Goal: Task Accomplishment & Management: Manage account settings

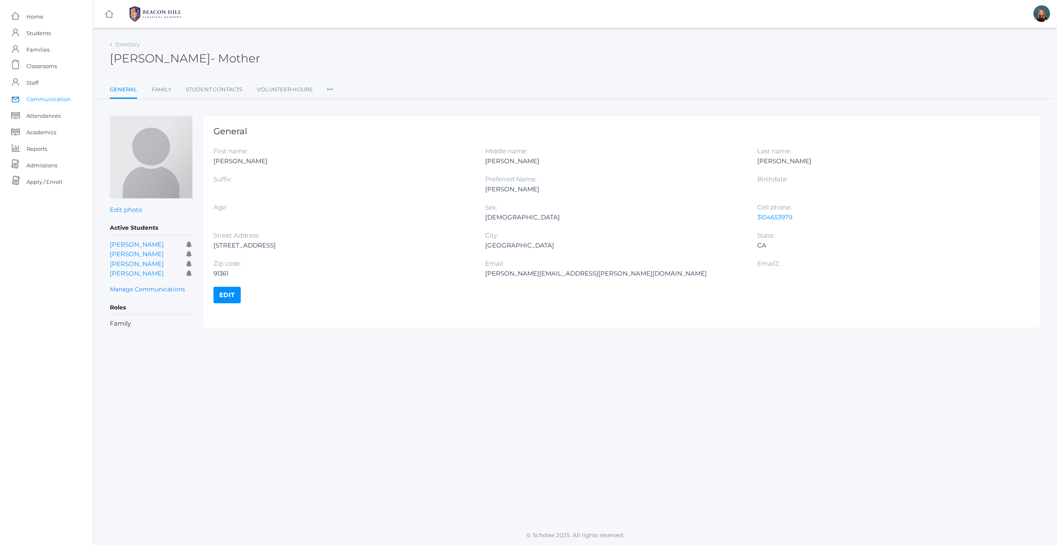
click at [47, 100] on span "Communication" at bounding box center [48, 99] width 45 height 17
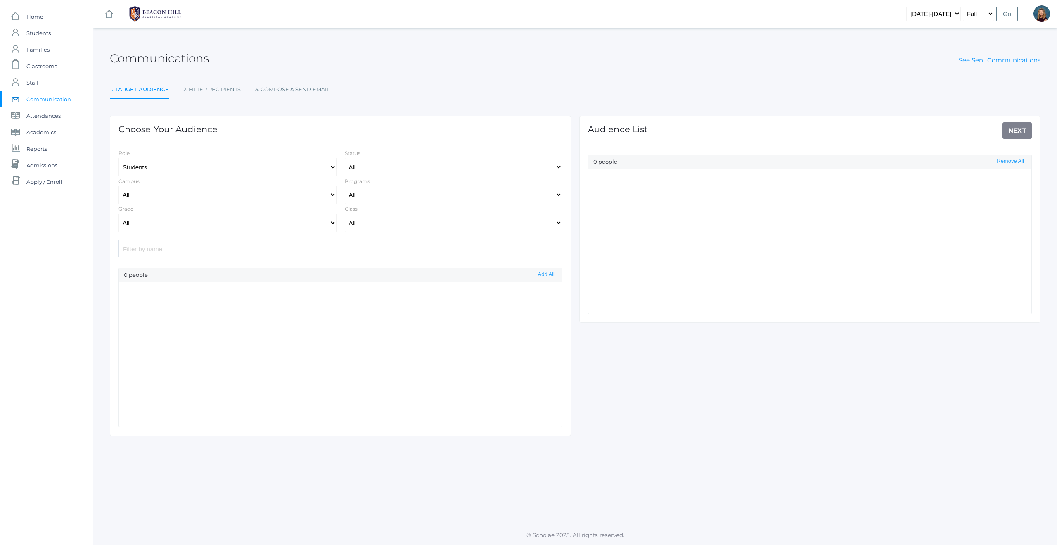
select select "Enrolled"
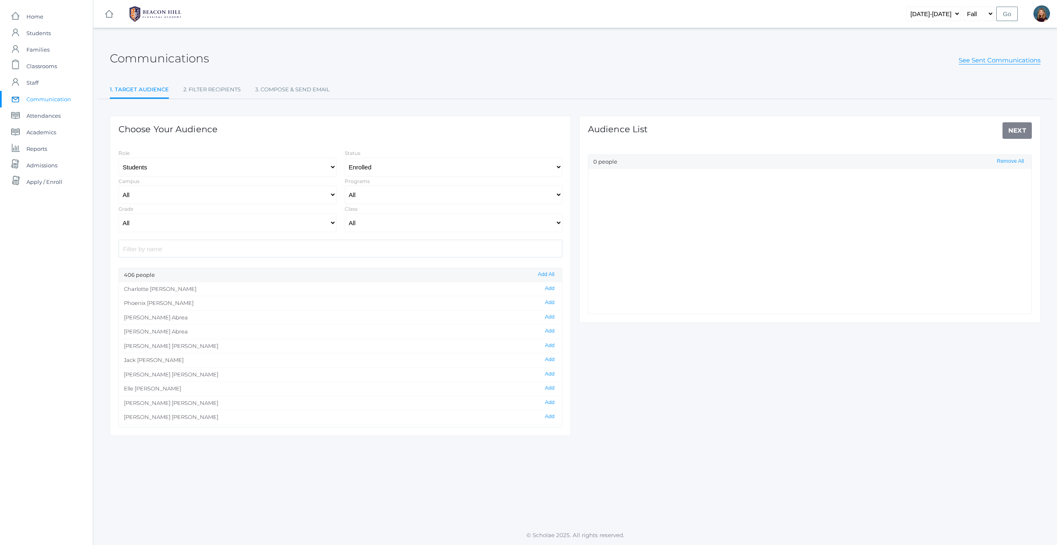
click at [219, 495] on div "Communications See Sent Communications 1. Target Audience 2. Filter Recipients …" at bounding box center [575, 276] width 964 height 477
click at [165, 169] on select "Students Staff" at bounding box center [228, 167] width 218 height 19
select select "1"
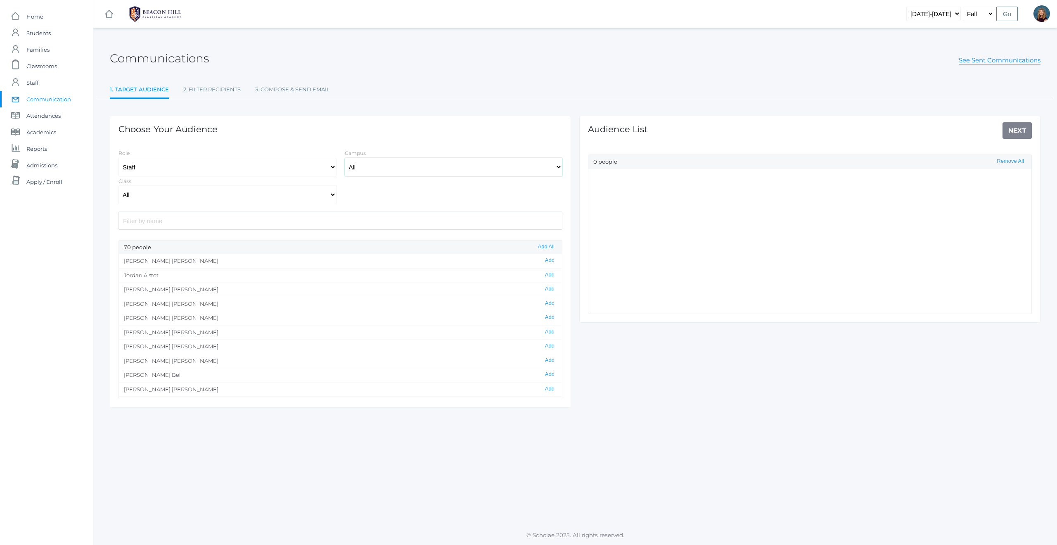
click at [384, 171] on select "All Upper Campus Lower Campus" at bounding box center [454, 167] width 218 height 19
select select "lower"
click at [540, 248] on button "Add All" at bounding box center [546, 246] width 21 height 7
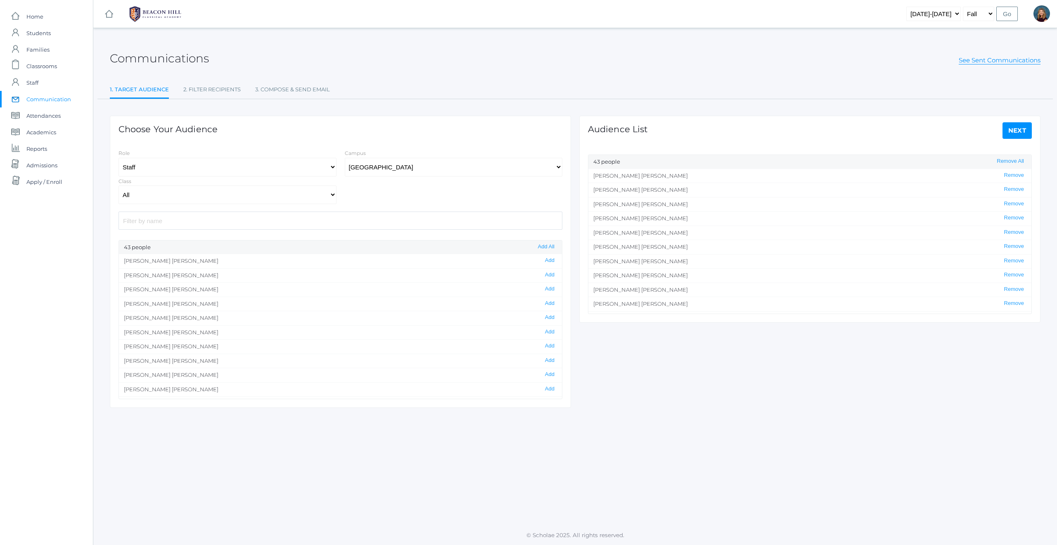
click at [677, 452] on div "Communications See Sent Communications 1. Target Audience 2. Filter Recipients …" at bounding box center [575, 276] width 964 height 477
click at [32, 83] on span "Staff" at bounding box center [32, 82] width 12 height 17
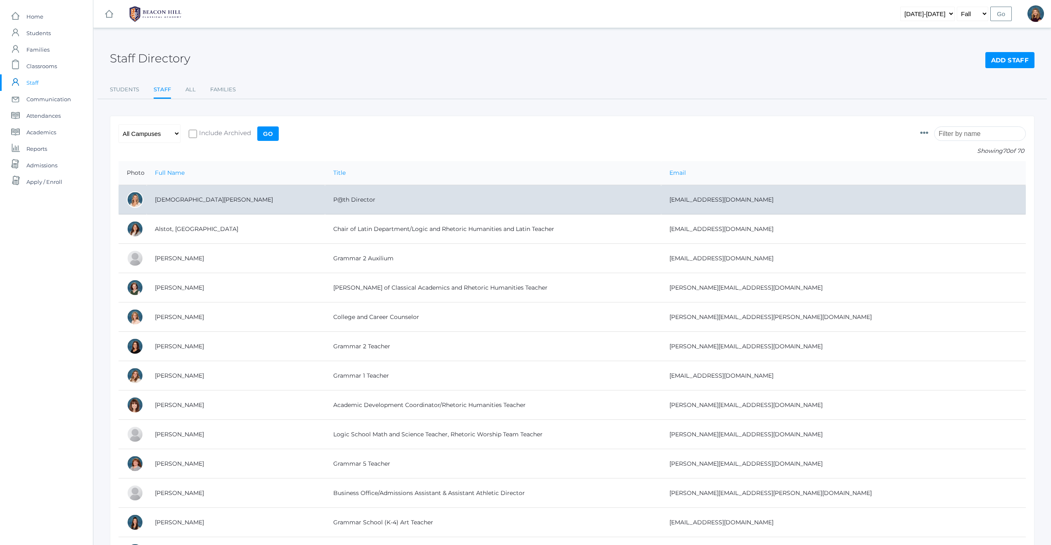
click at [332, 201] on td "P@th Director" at bounding box center [493, 199] width 336 height 29
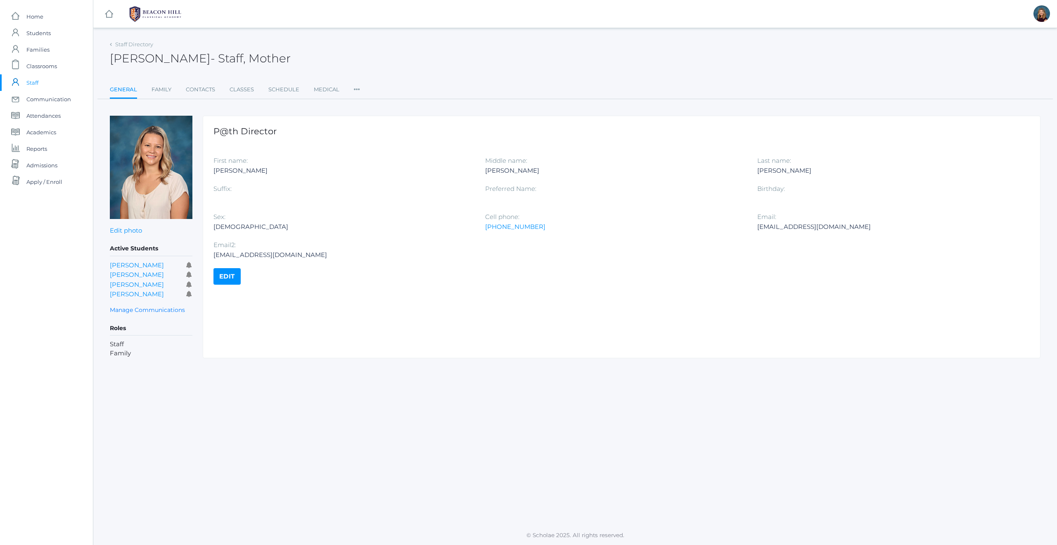
click at [232, 275] on link "Edit" at bounding box center [227, 276] width 27 height 17
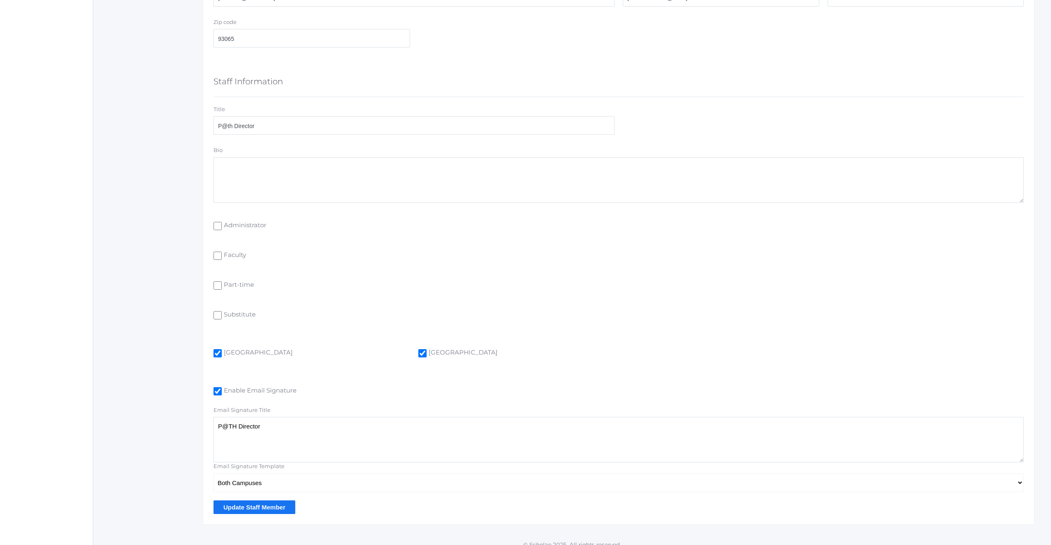
scroll to position [436, 0]
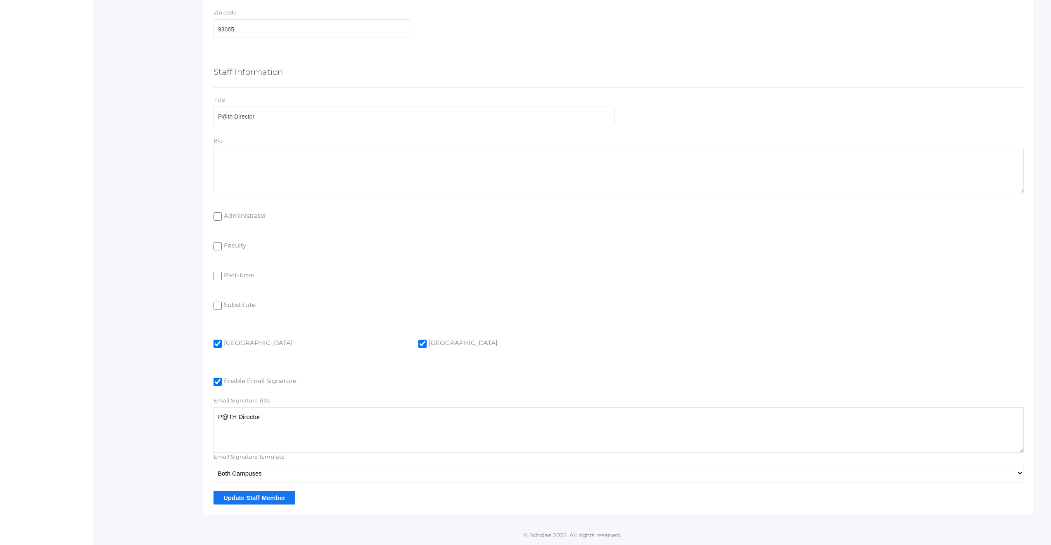
click at [260, 498] on input "Update Staff Member" at bounding box center [255, 498] width 82 height 14
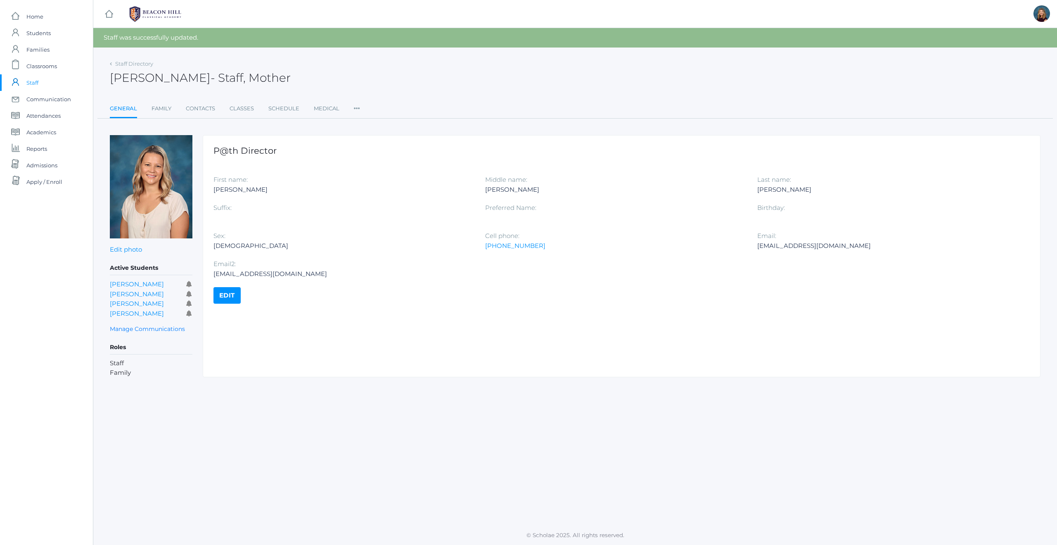
click at [31, 81] on span "Staff" at bounding box center [32, 82] width 12 height 17
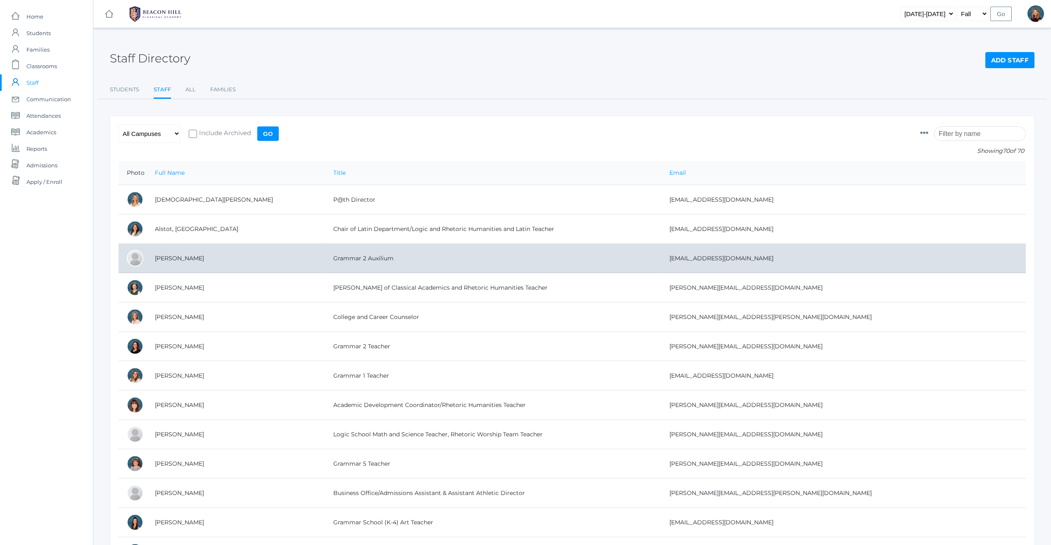
click at [343, 259] on td "Grammar 2 Auxilium" at bounding box center [493, 258] width 336 height 29
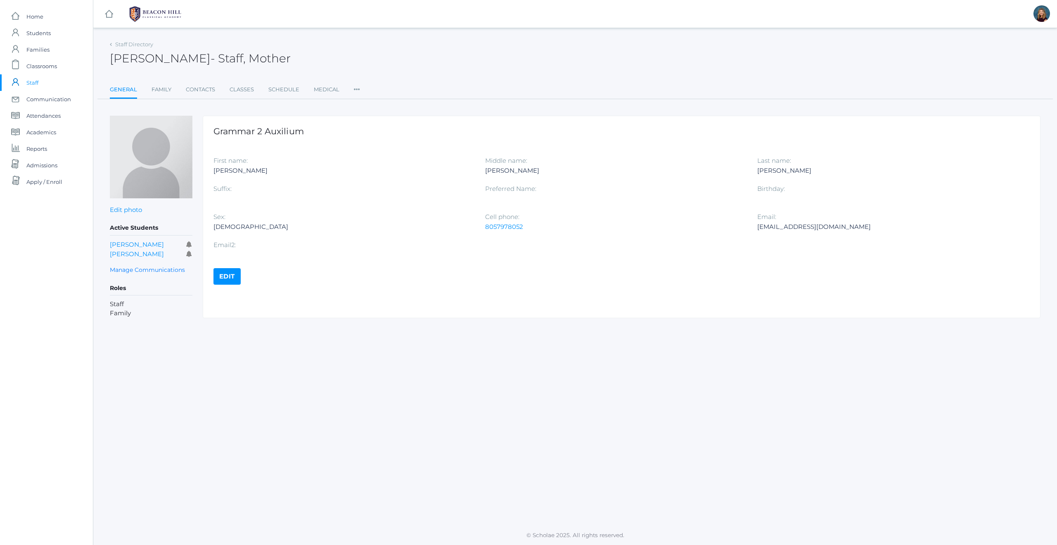
click at [228, 277] on link "Edit" at bounding box center [227, 276] width 27 height 17
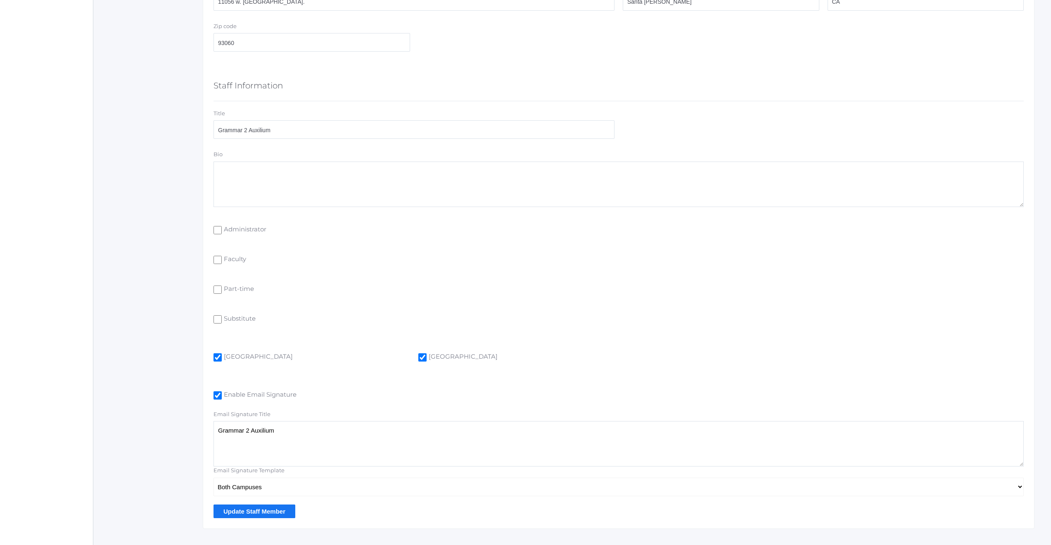
scroll to position [436, 0]
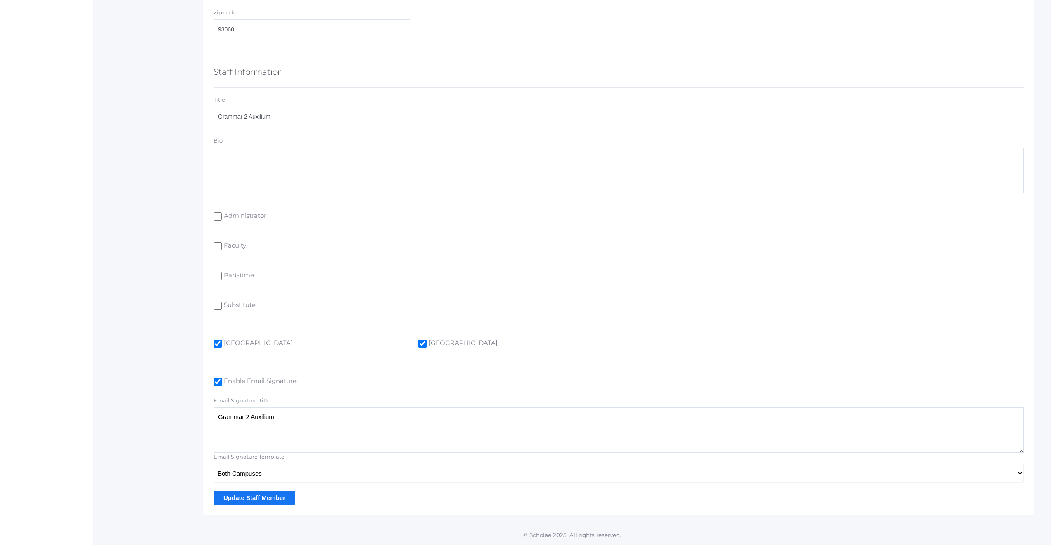
click at [268, 497] on input "Update Staff Member" at bounding box center [255, 498] width 82 height 14
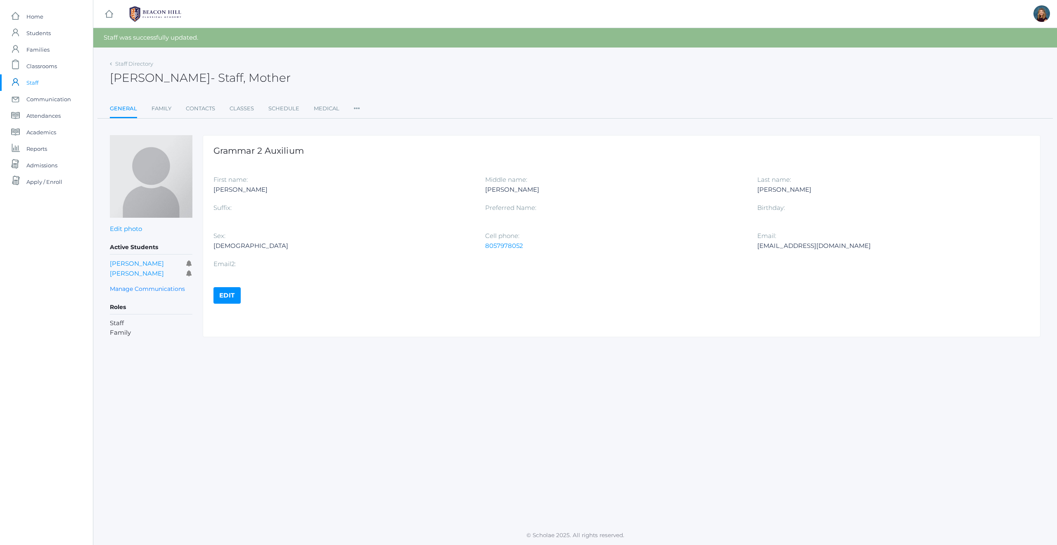
click at [33, 81] on span "Staff" at bounding box center [32, 82] width 12 height 17
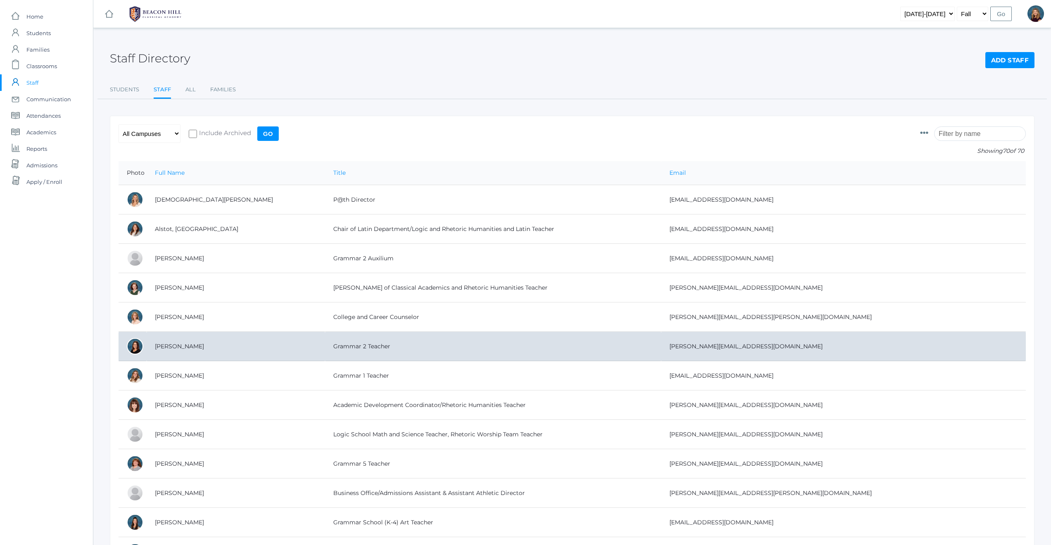
click at [325, 349] on td "Grammar 2 Teacher" at bounding box center [493, 346] width 336 height 29
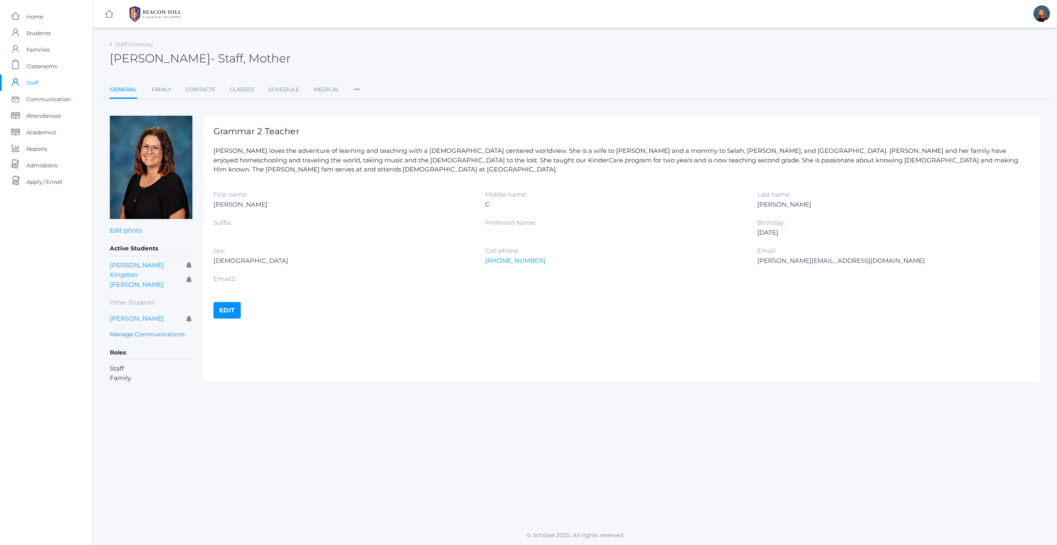
click at [227, 302] on link "Edit" at bounding box center [227, 310] width 27 height 17
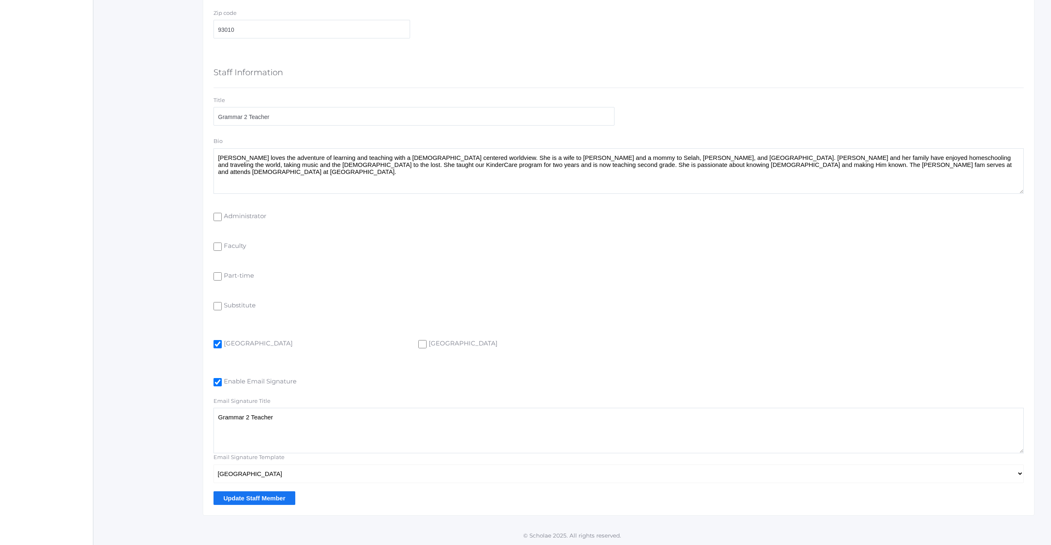
scroll to position [436, 0]
click at [252, 500] on input "Update Staff Member" at bounding box center [255, 498] width 82 height 14
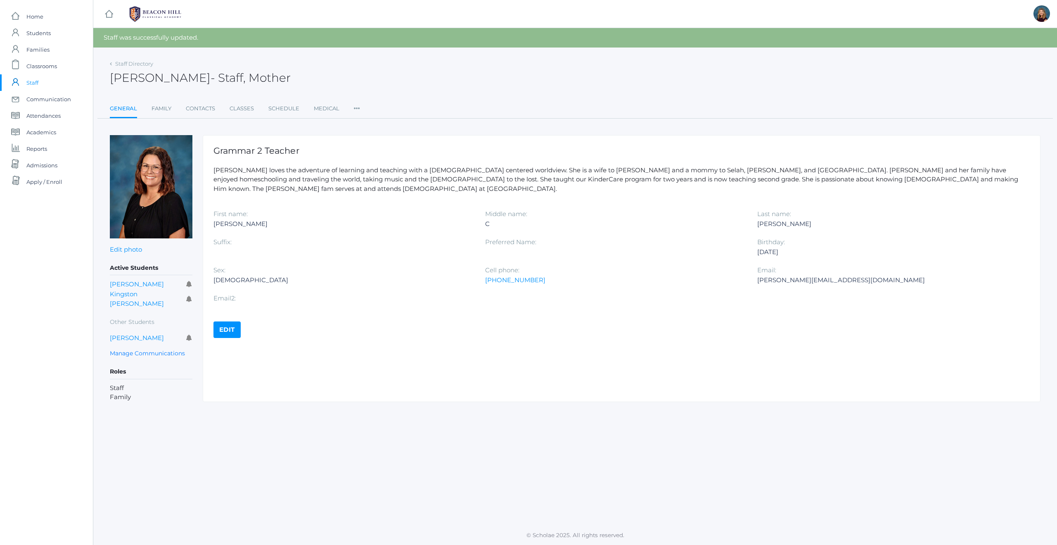
click at [34, 86] on span "Staff" at bounding box center [32, 82] width 12 height 17
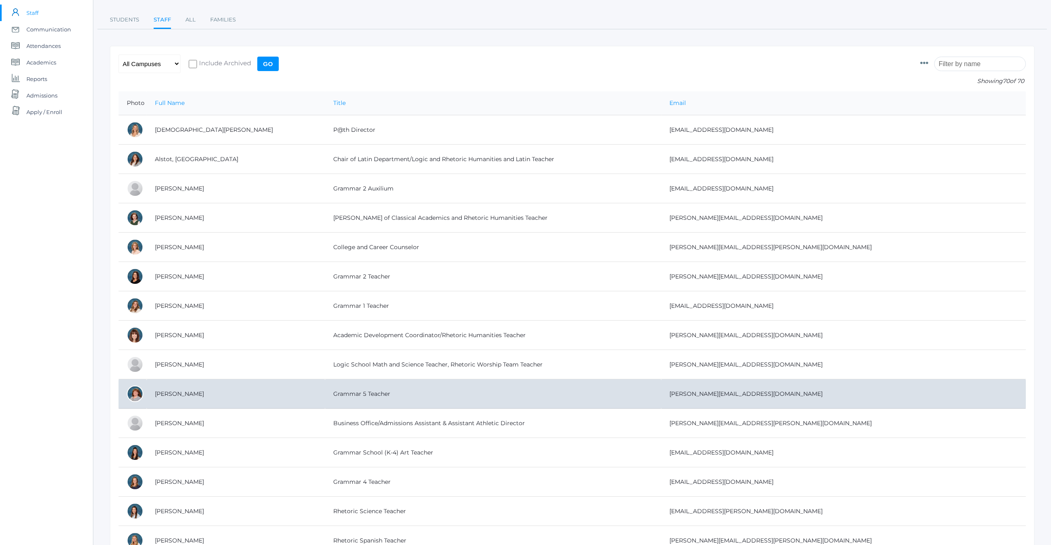
scroll to position [88, 0]
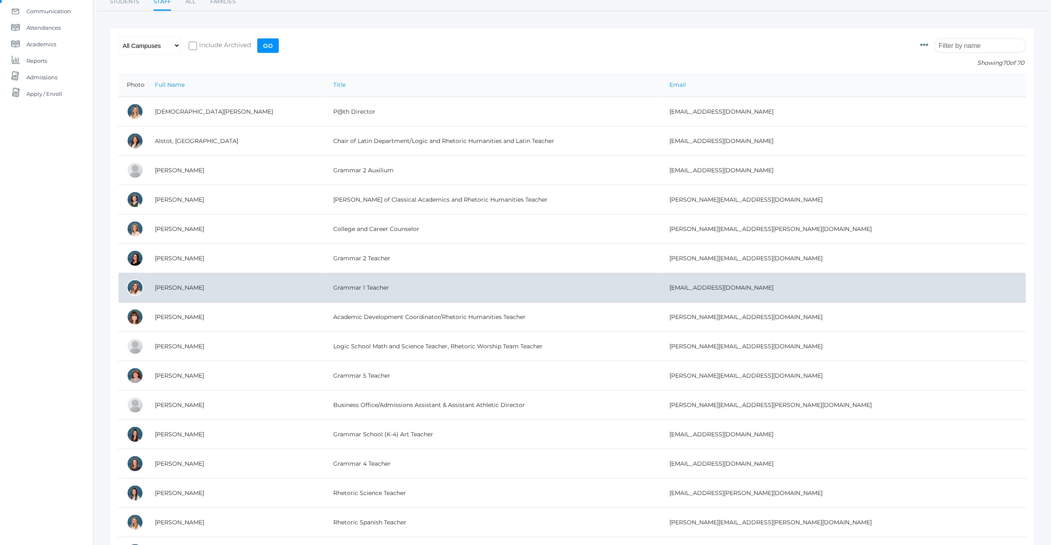
click at [335, 288] on td "Grammar 1 Teacher" at bounding box center [493, 287] width 336 height 29
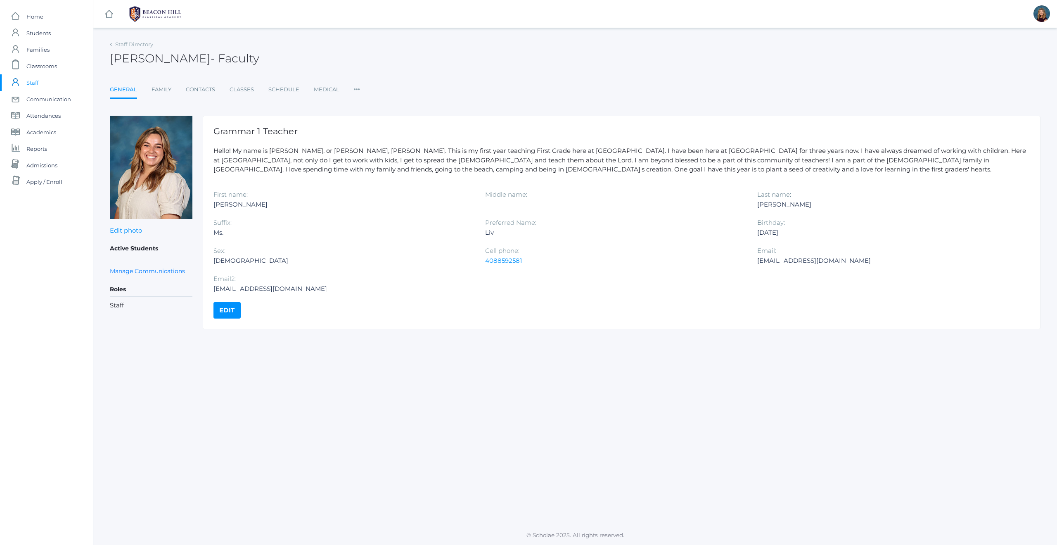
click at [227, 310] on link "Edit" at bounding box center [227, 310] width 27 height 17
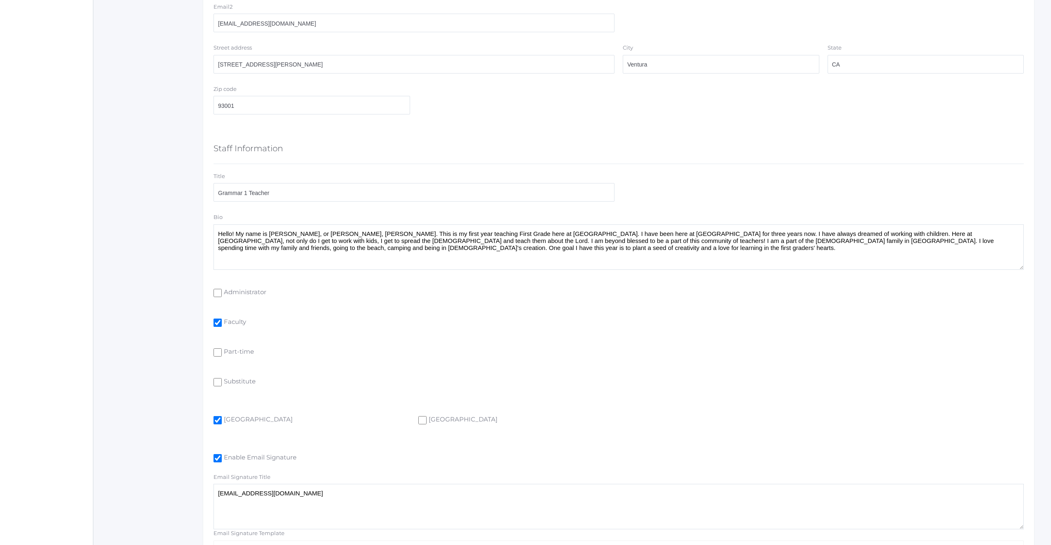
scroll to position [436, 0]
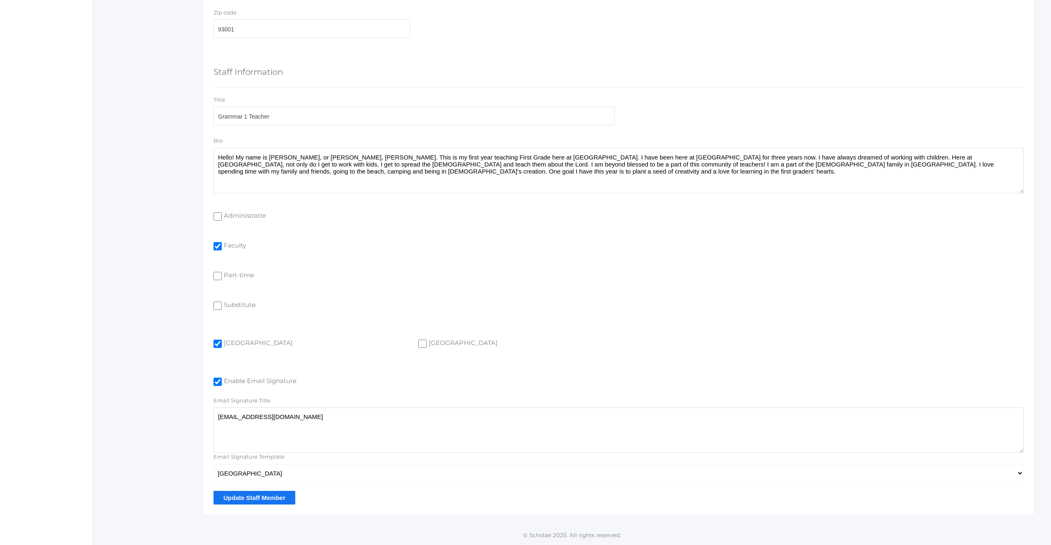
click at [261, 496] on input "Update Staff Member" at bounding box center [255, 498] width 82 height 14
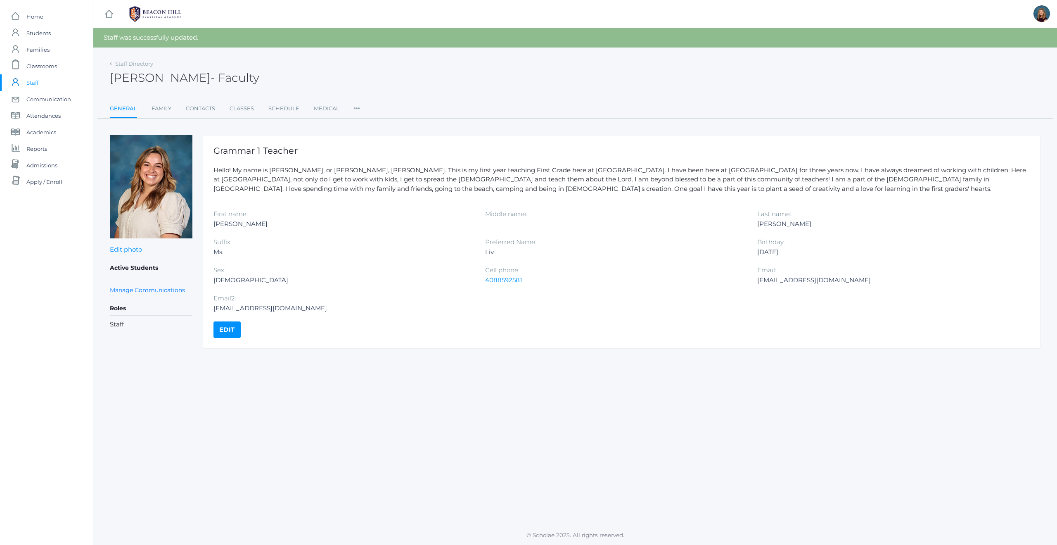
click at [35, 79] on span "Staff" at bounding box center [32, 82] width 12 height 17
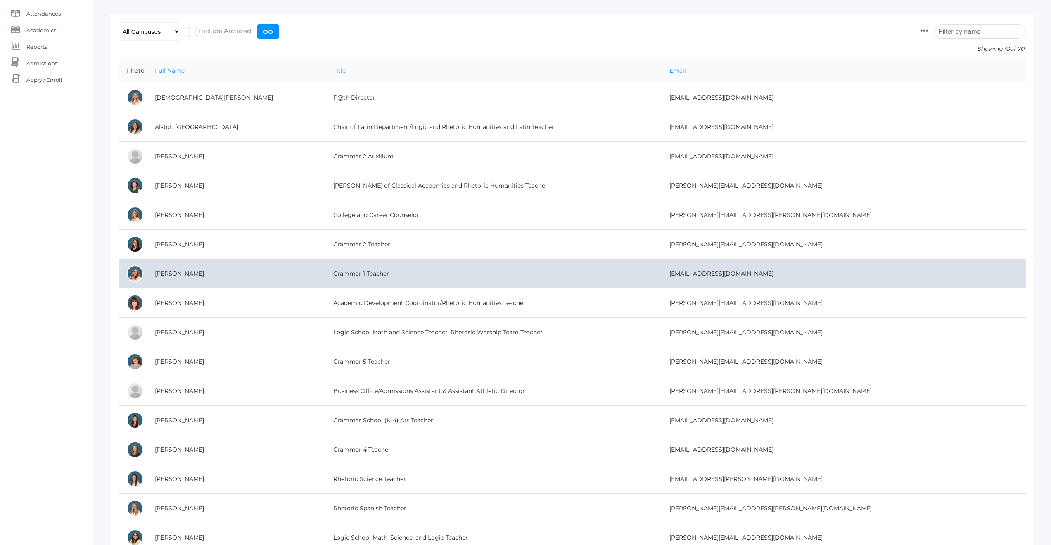
scroll to position [122, 0]
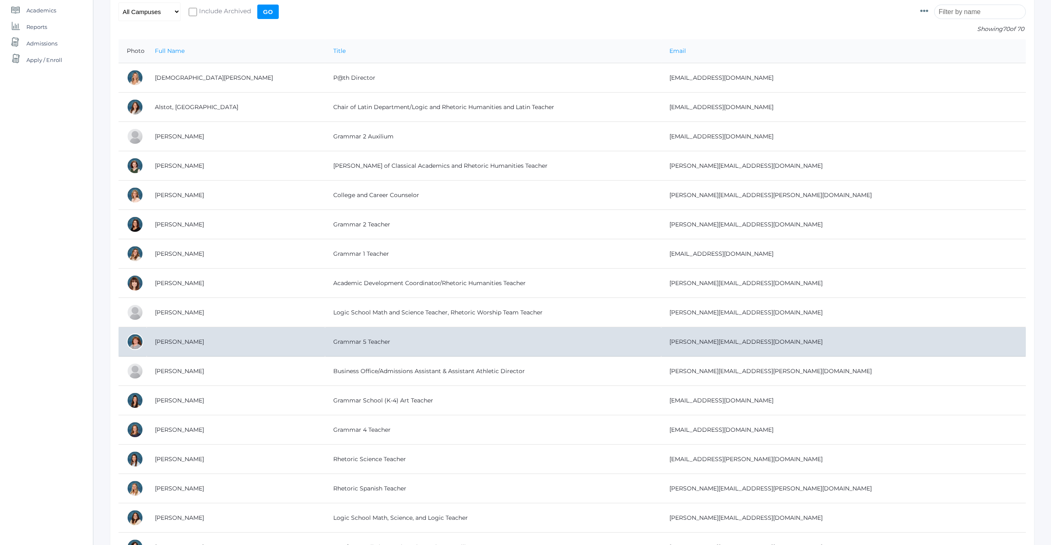
click at [325, 341] on td "Grammar 5 Teacher" at bounding box center [493, 341] width 336 height 29
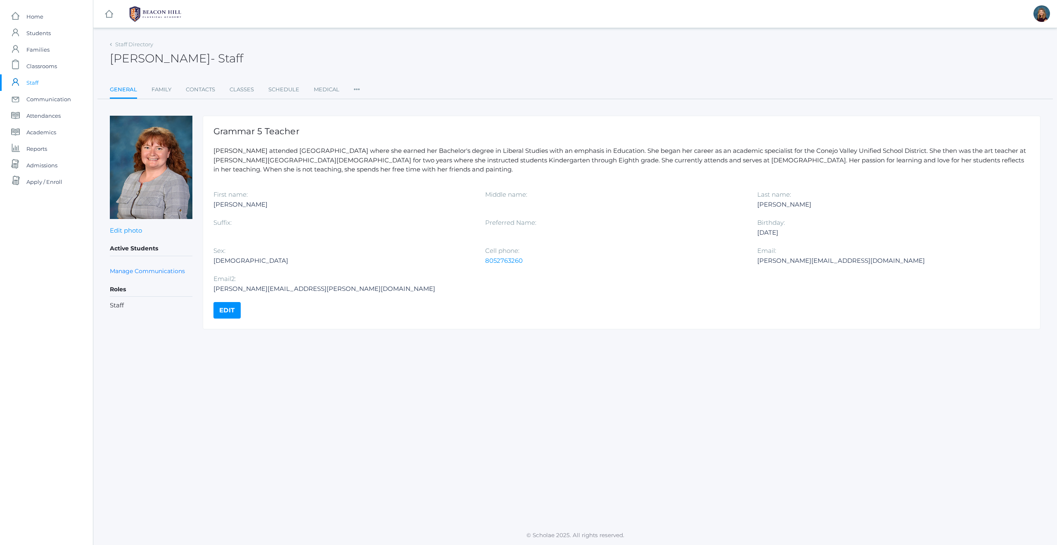
click at [230, 316] on link "Edit" at bounding box center [227, 310] width 27 height 17
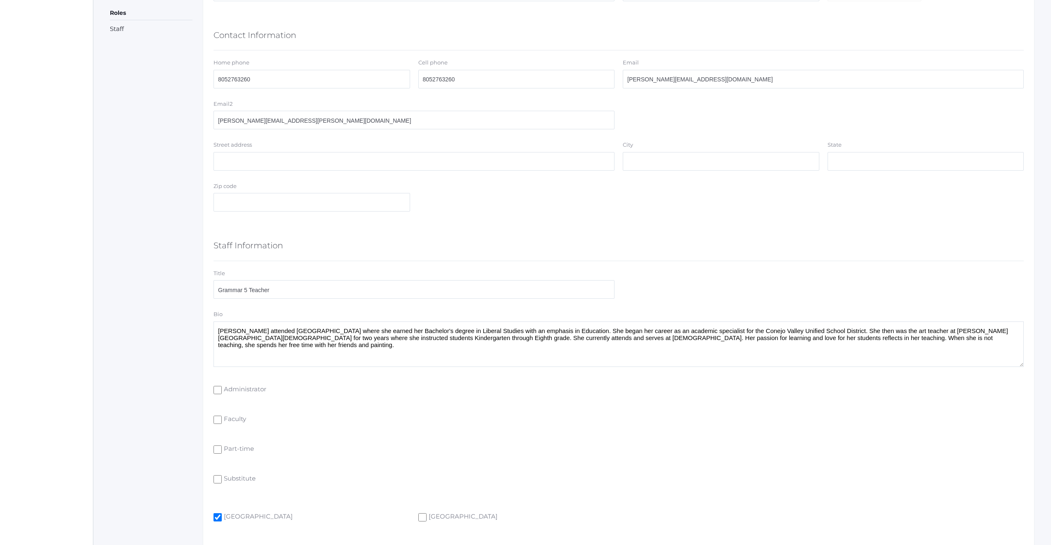
scroll to position [415, 0]
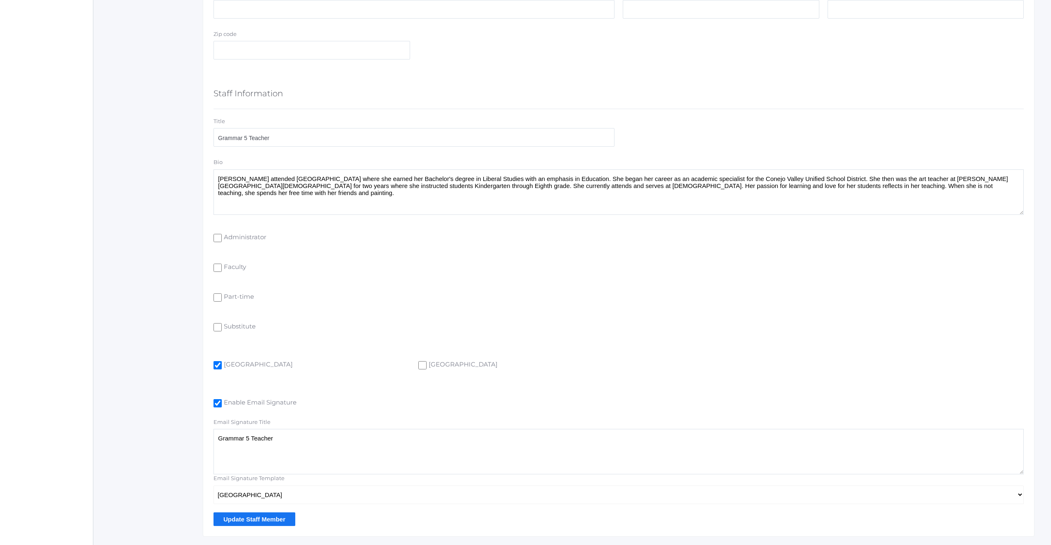
click at [246, 520] on input "Update Staff Member" at bounding box center [255, 519] width 82 height 14
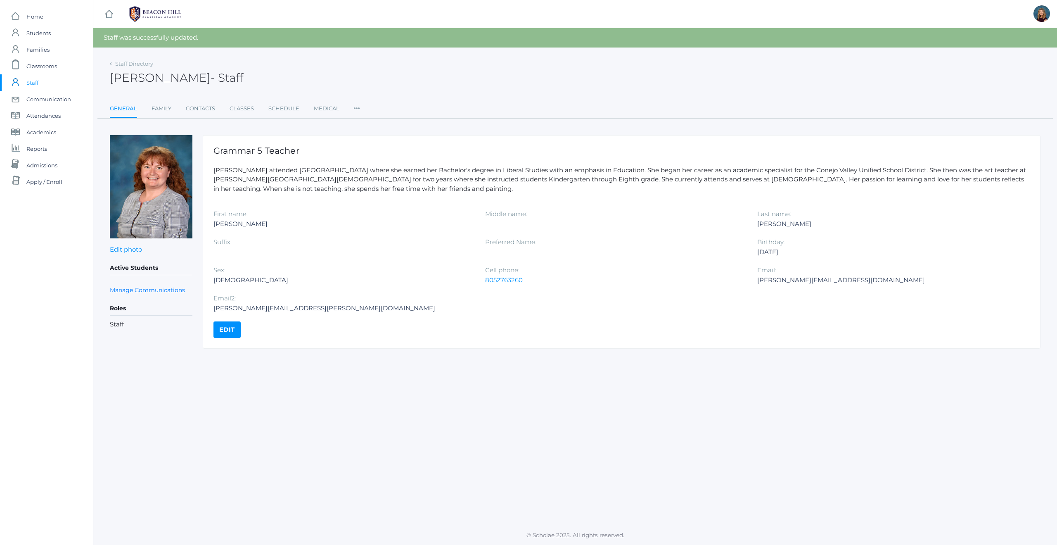
click at [31, 82] on span "Staff" at bounding box center [32, 82] width 12 height 17
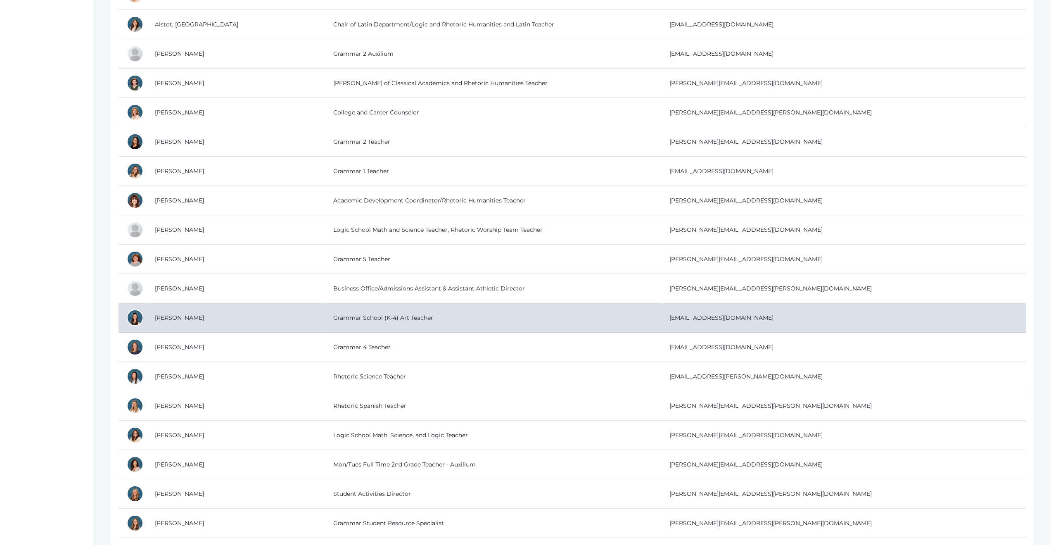
scroll to position [215, 0]
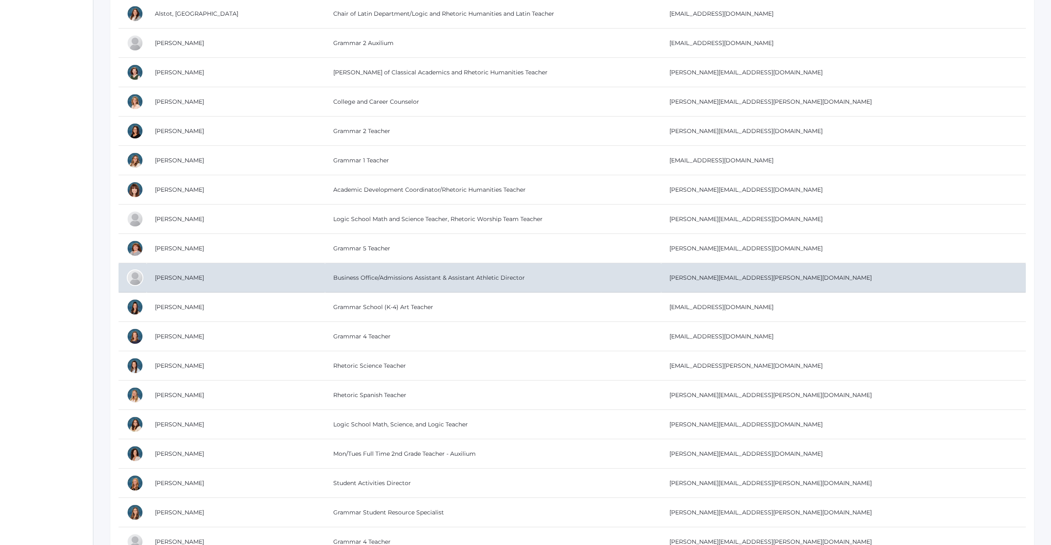
click at [332, 279] on td "Business Office/Admissions Assistant & Assistant Athletic Director" at bounding box center [493, 277] width 336 height 29
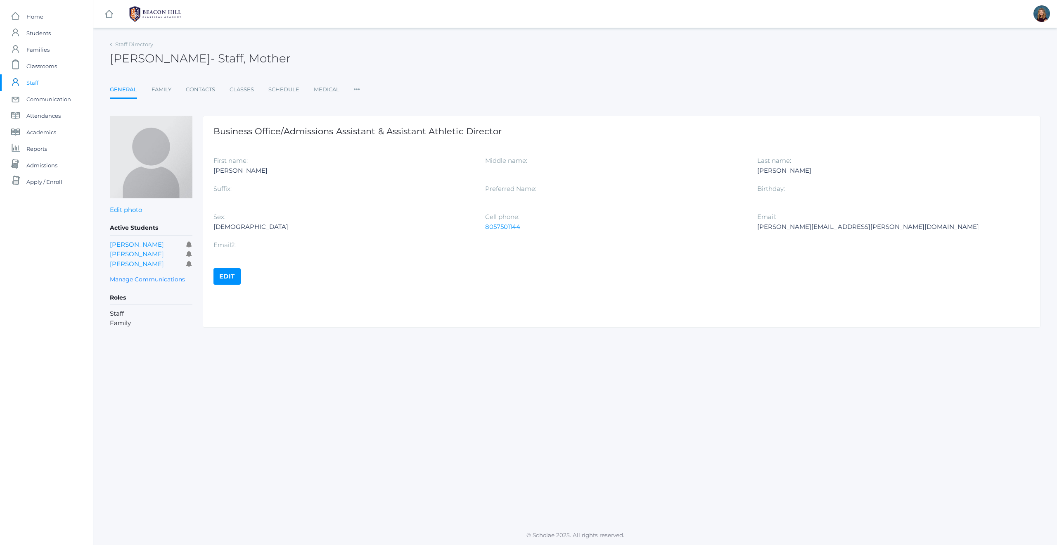
click at [227, 278] on link "Edit" at bounding box center [227, 276] width 27 height 17
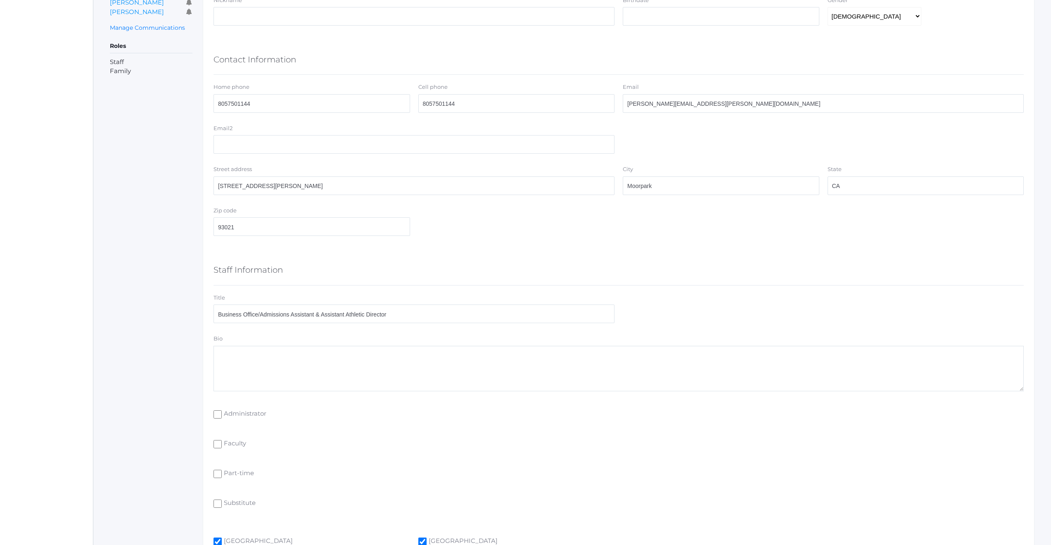
scroll to position [436, 0]
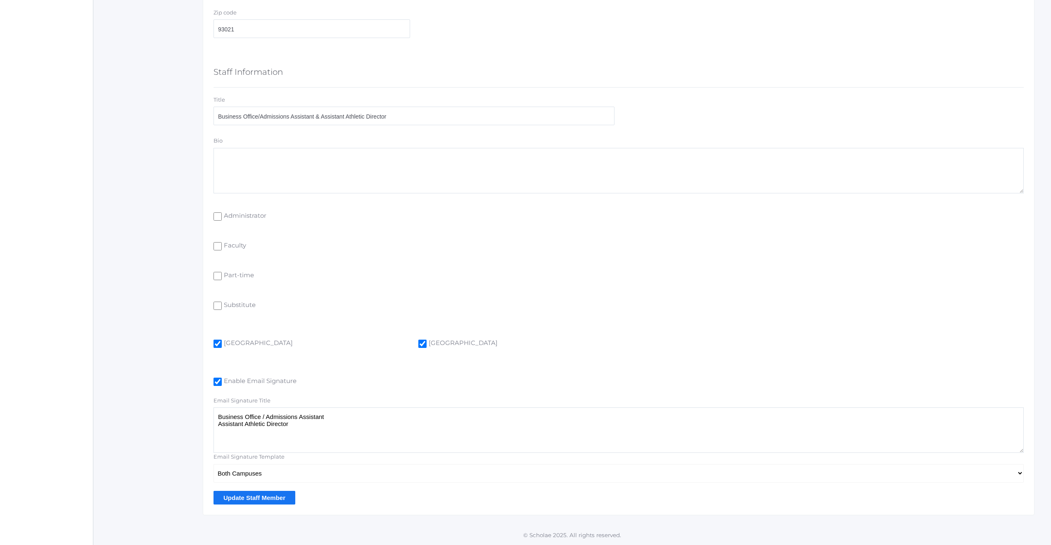
click at [247, 499] on input "Update Staff Member" at bounding box center [255, 498] width 82 height 14
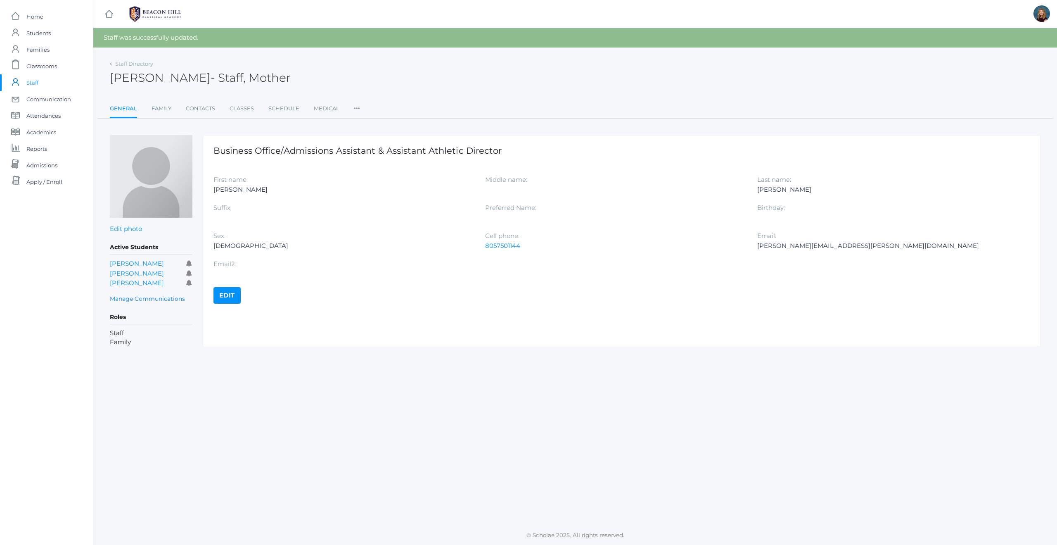
click at [35, 84] on span "Staff" at bounding box center [32, 82] width 12 height 17
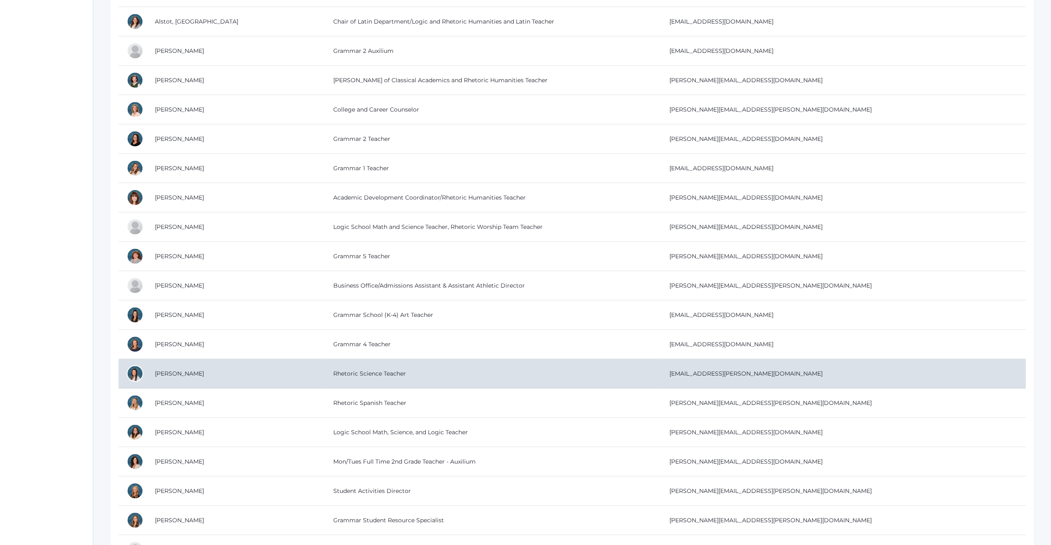
scroll to position [212, 0]
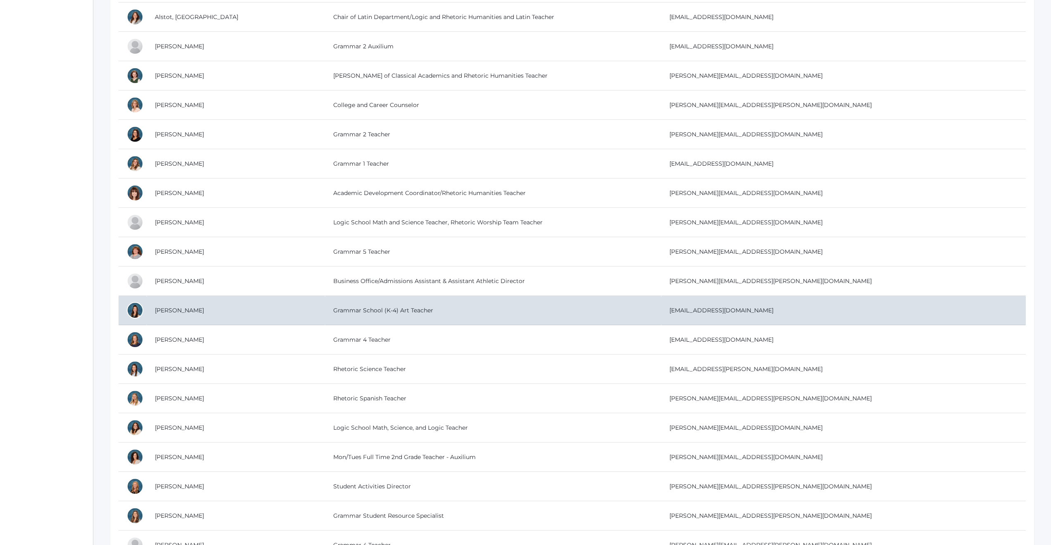
click at [350, 308] on td "Grammar School (K-4) Art Teacher" at bounding box center [493, 310] width 336 height 29
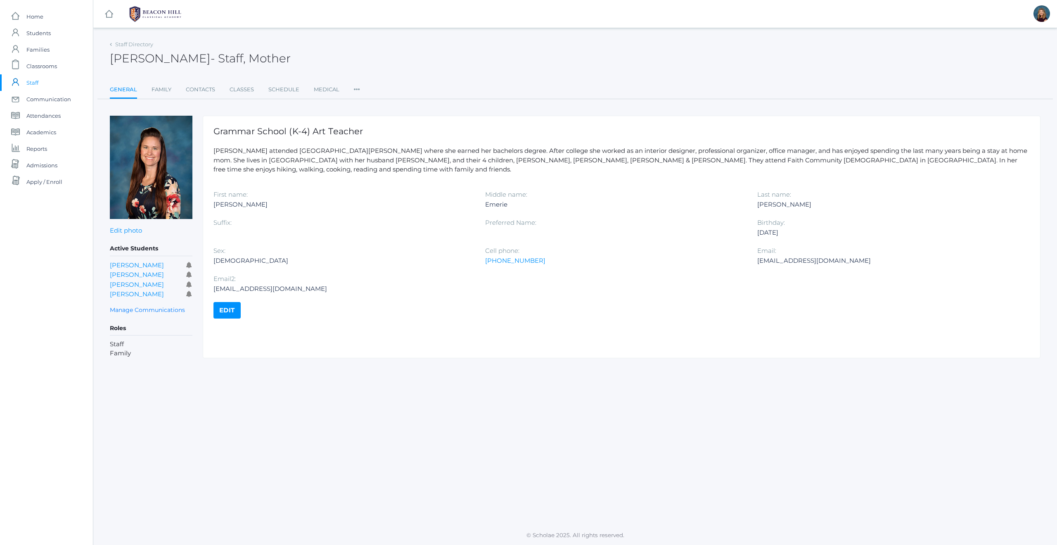
click at [231, 302] on link "Edit" at bounding box center [227, 310] width 27 height 17
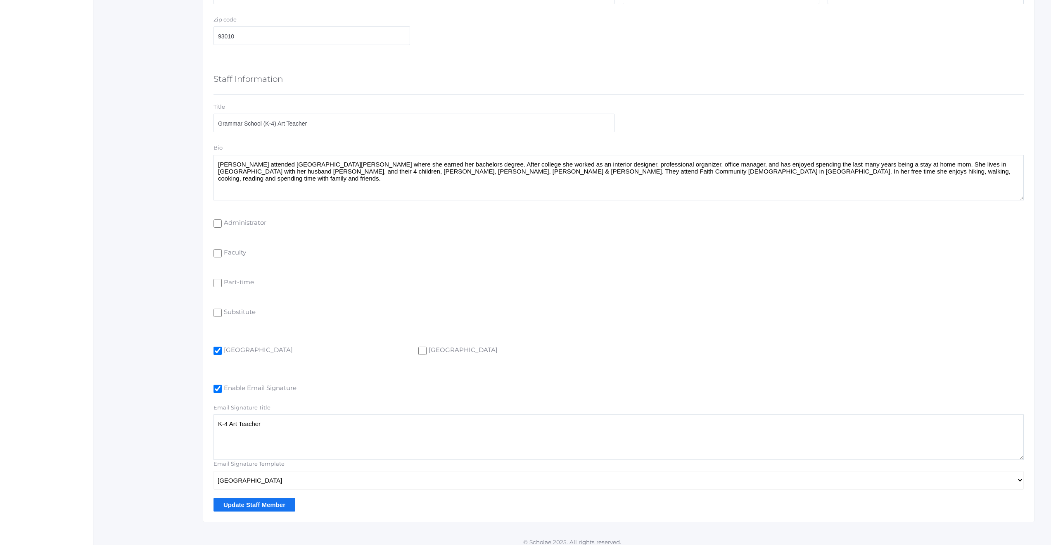
scroll to position [436, 0]
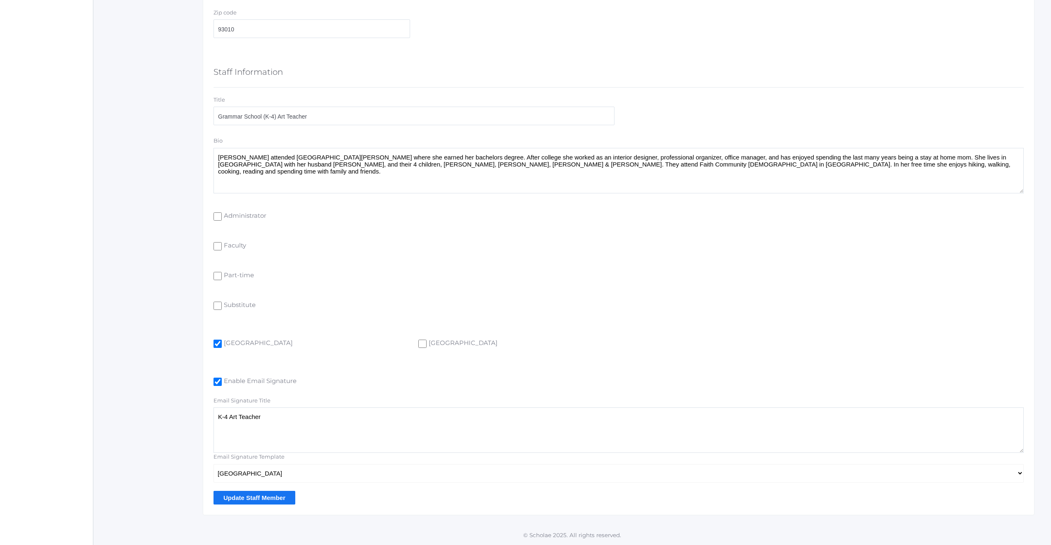
click at [257, 500] on input "Update Staff Member" at bounding box center [255, 498] width 82 height 14
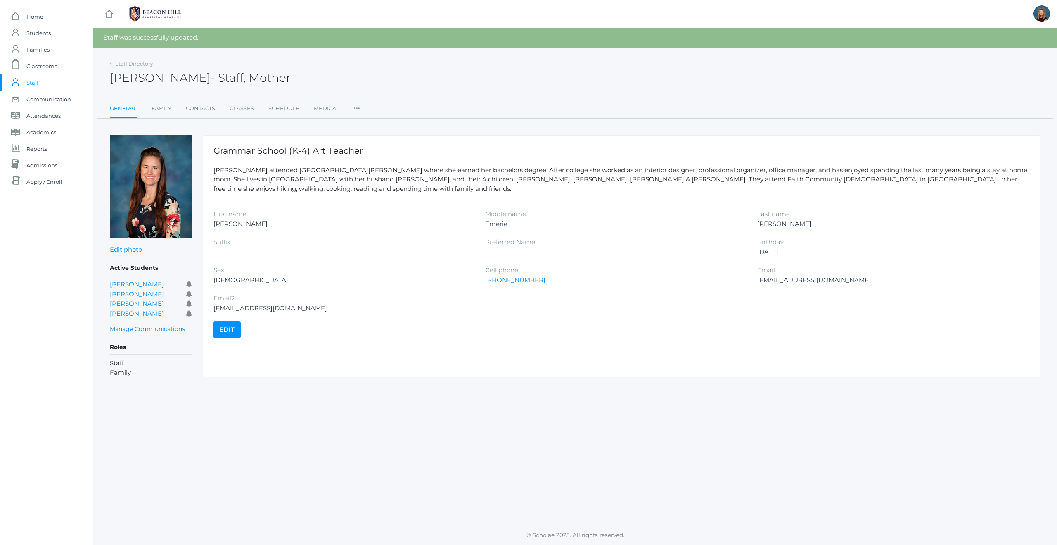
click at [33, 83] on span "Staff" at bounding box center [32, 82] width 12 height 17
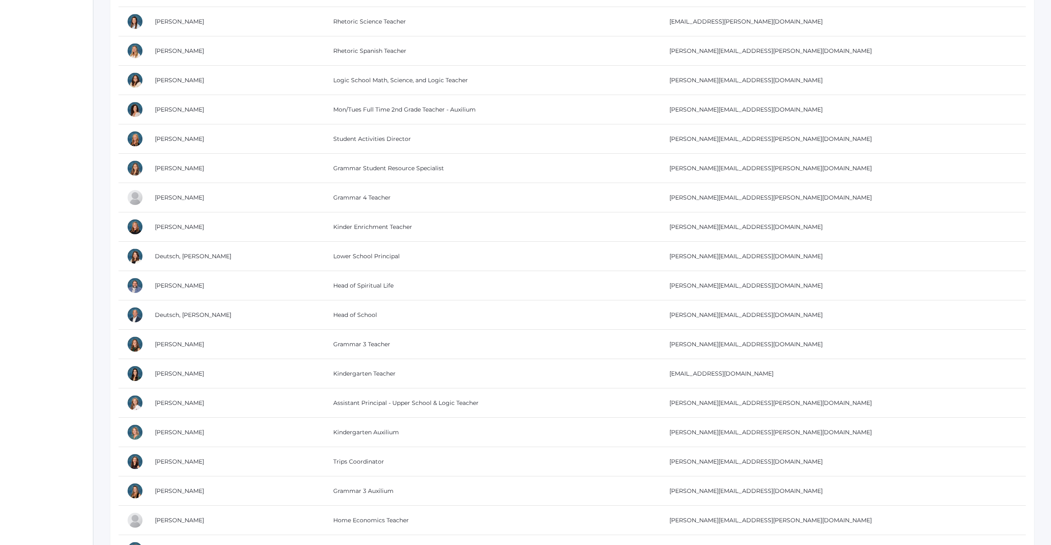
scroll to position [577, 0]
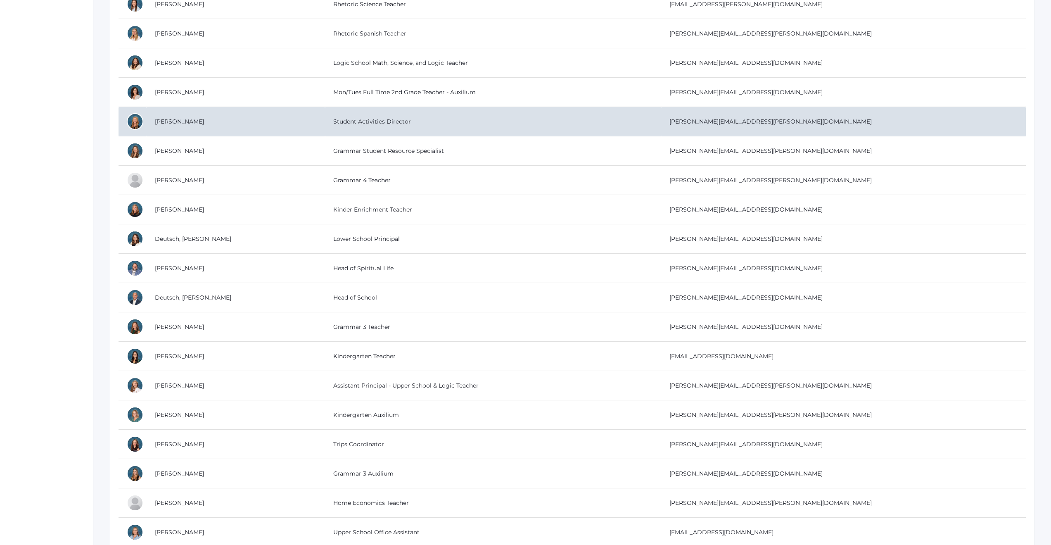
click at [175, 119] on td "[PERSON_NAME]" at bounding box center [236, 121] width 178 height 29
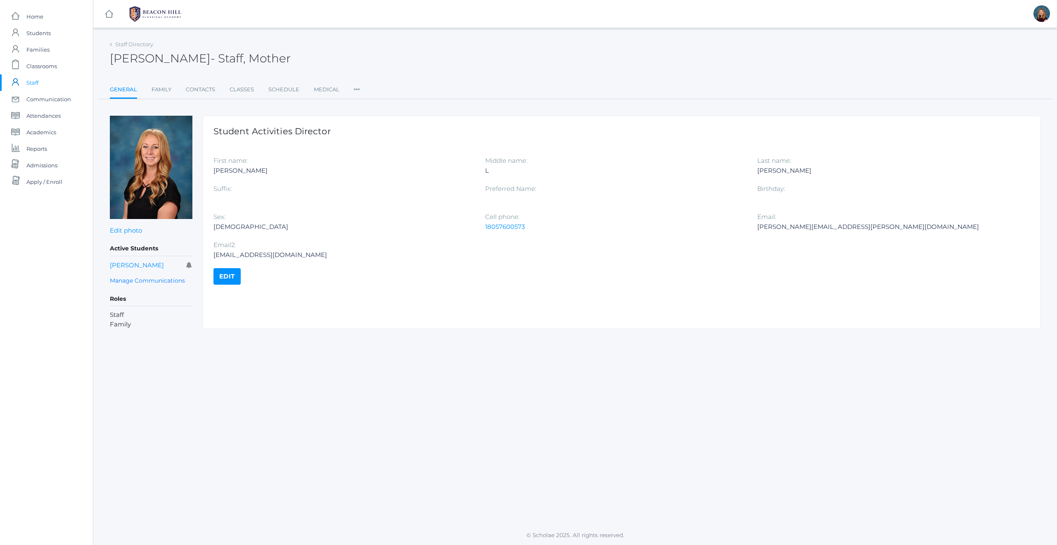
click at [237, 276] on link "Edit" at bounding box center [227, 276] width 27 height 17
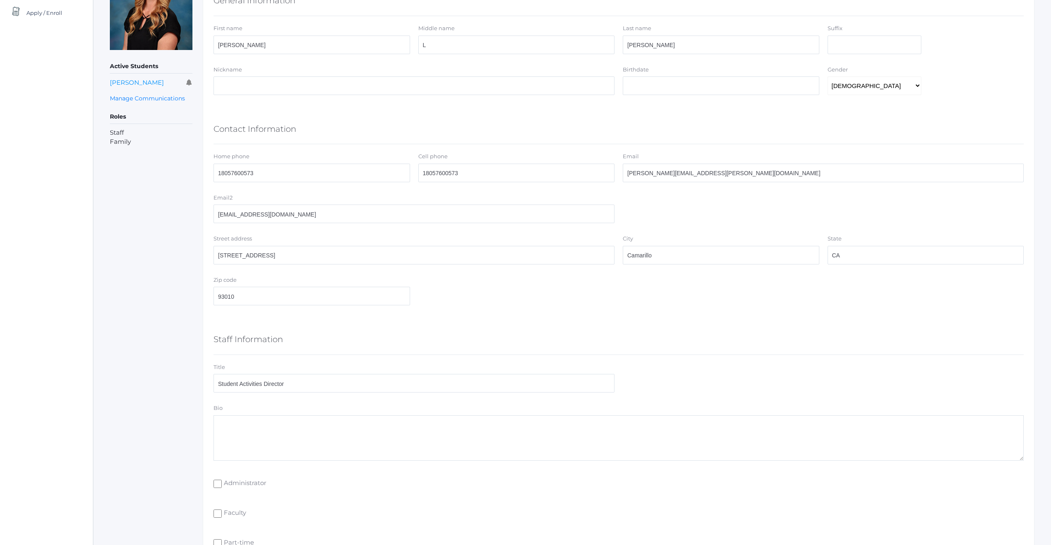
scroll to position [436, 0]
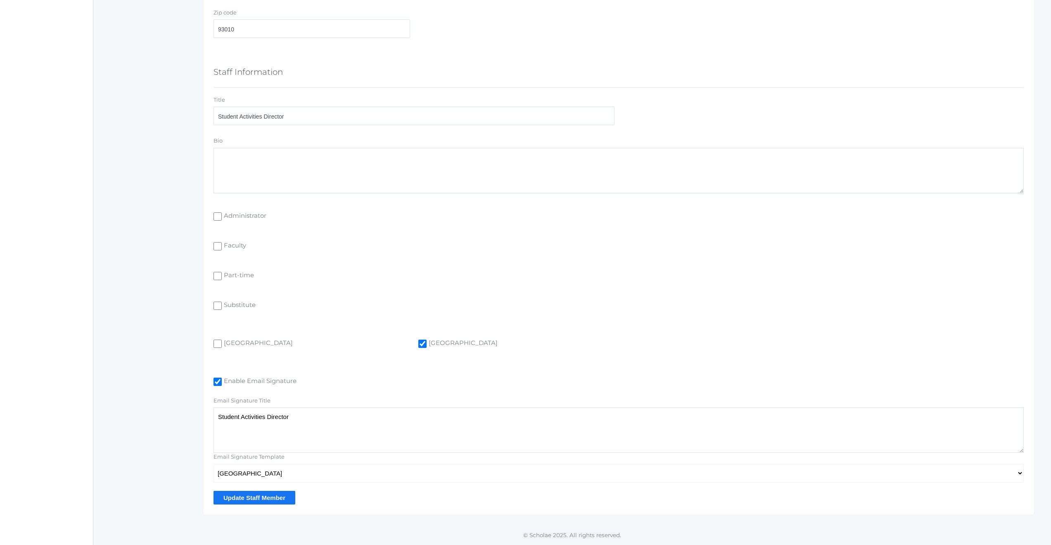
click at [235, 496] on input "Update Staff Member" at bounding box center [255, 498] width 82 height 14
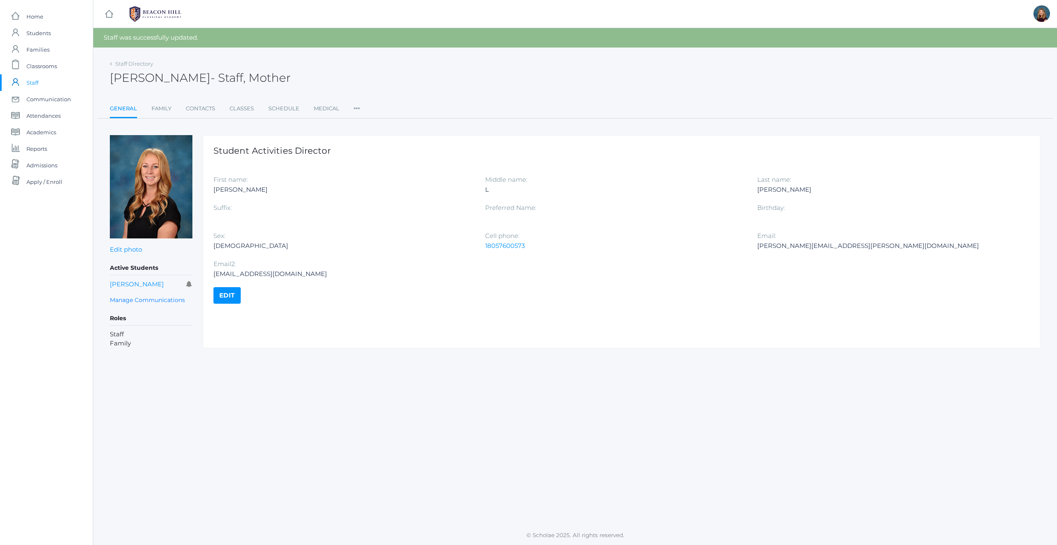
click at [38, 83] on span "Staff" at bounding box center [32, 82] width 12 height 17
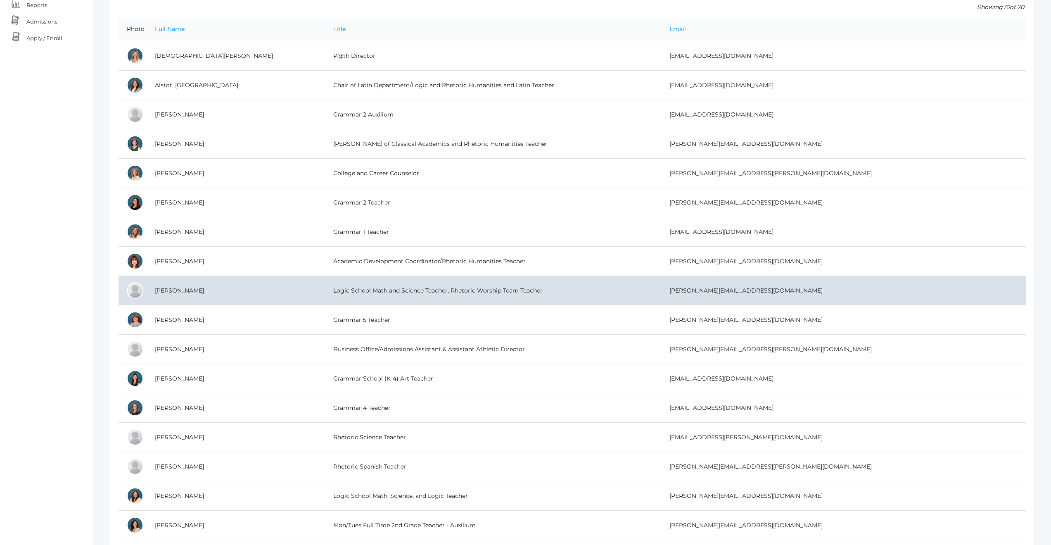
scroll to position [288, 0]
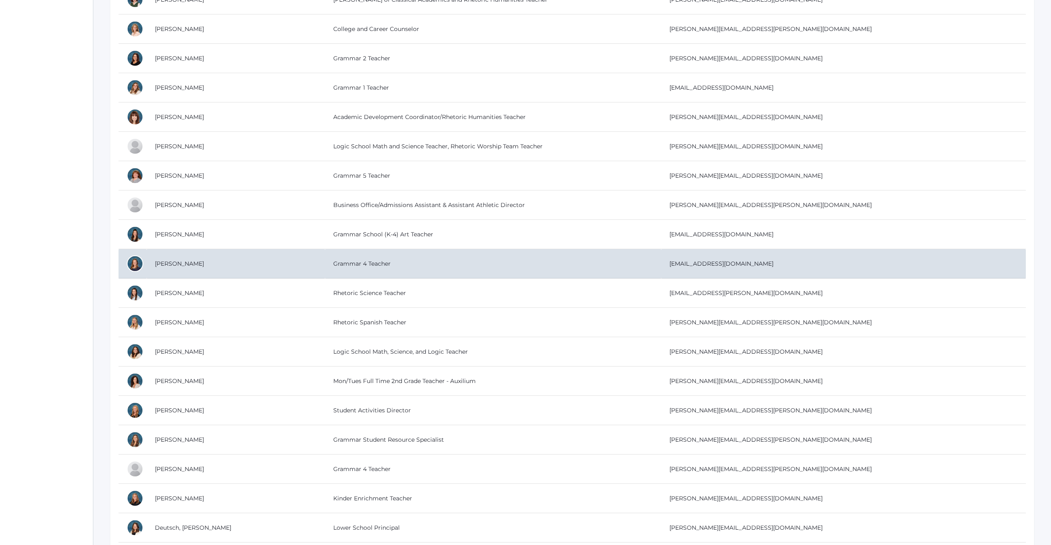
click at [325, 262] on td "Grammar 4 Teacher" at bounding box center [493, 263] width 336 height 29
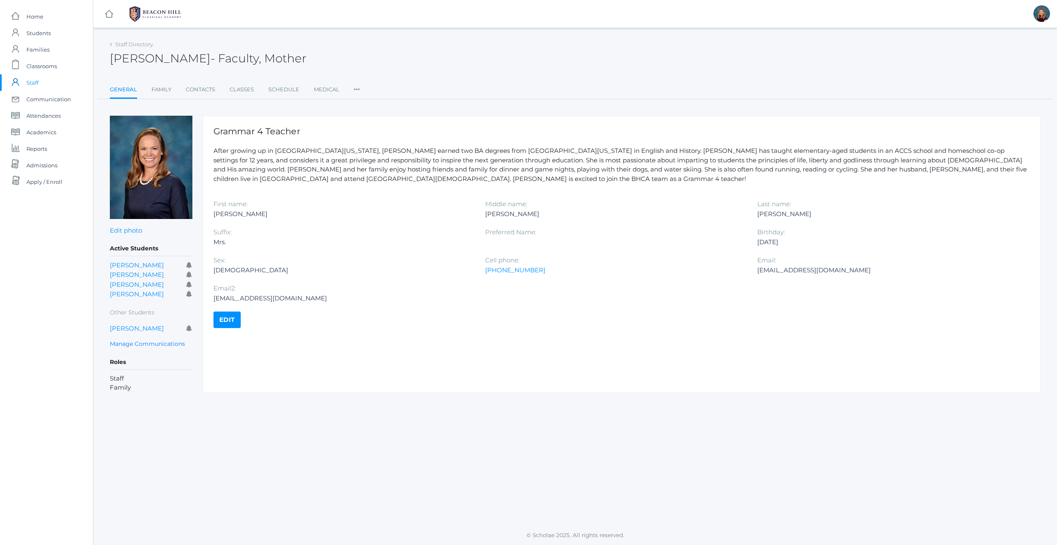
click at [222, 321] on link "Edit" at bounding box center [227, 319] width 27 height 17
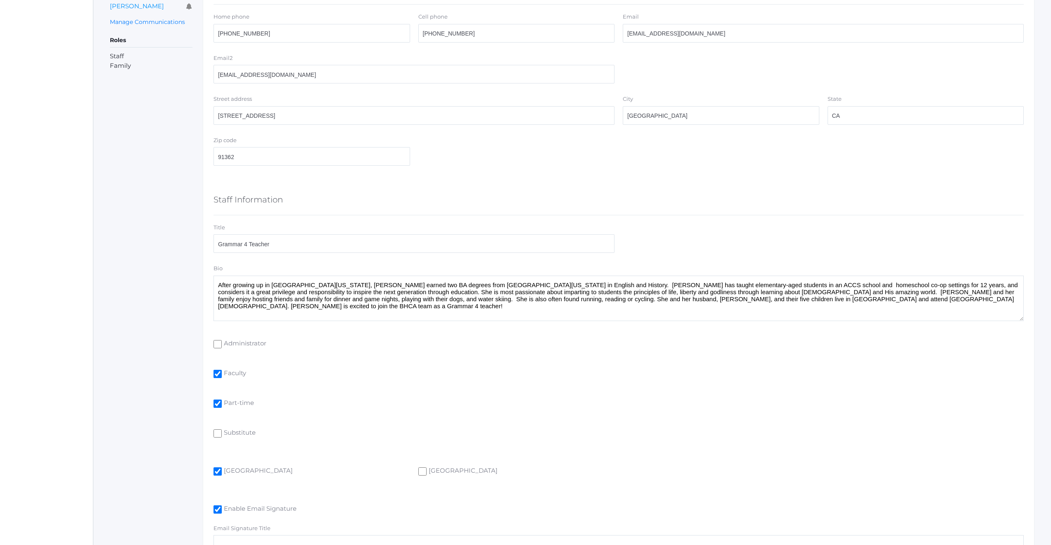
scroll to position [416, 0]
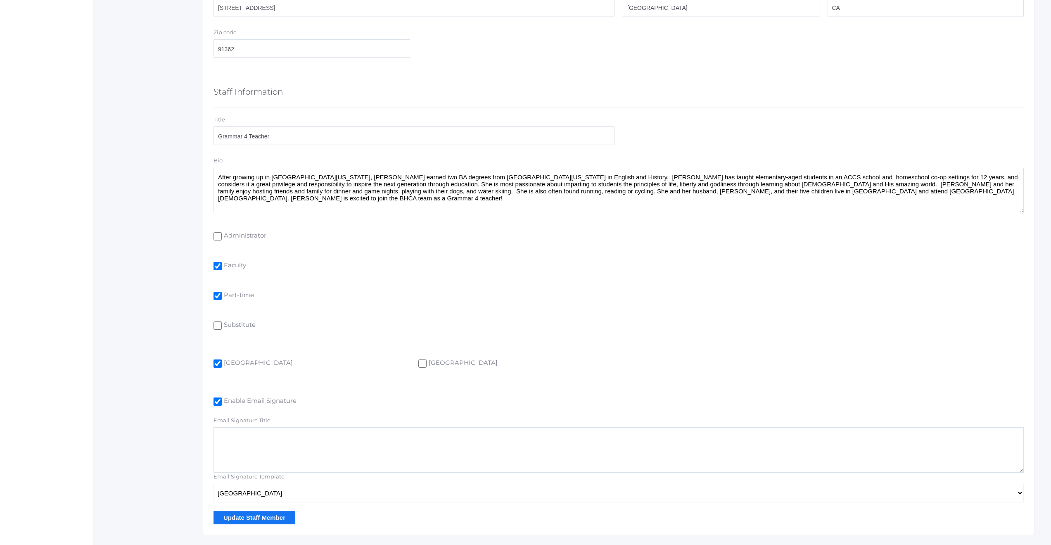
click at [240, 516] on input "Update Staff Member" at bounding box center [255, 518] width 82 height 14
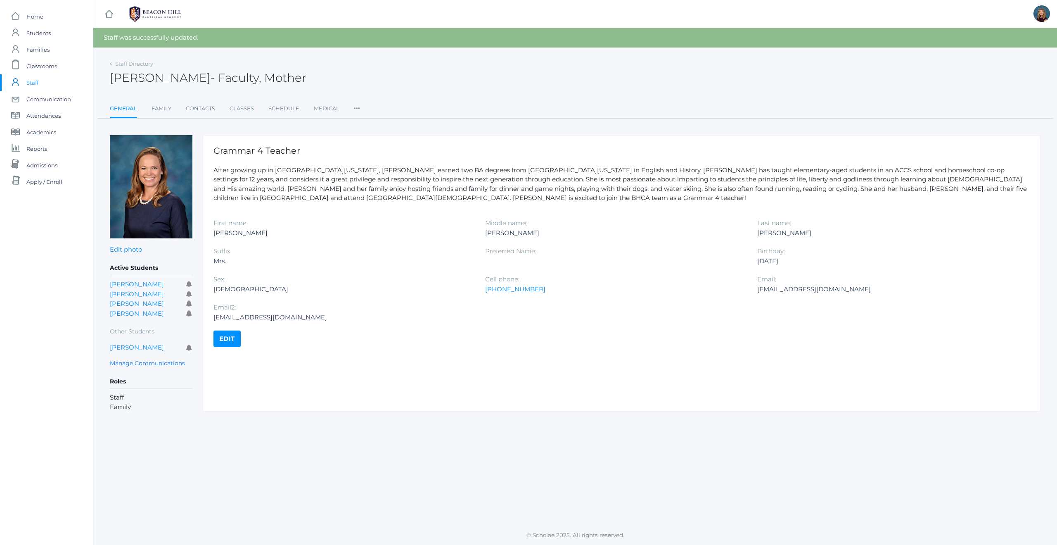
click at [34, 84] on span "Staff" at bounding box center [32, 82] width 12 height 17
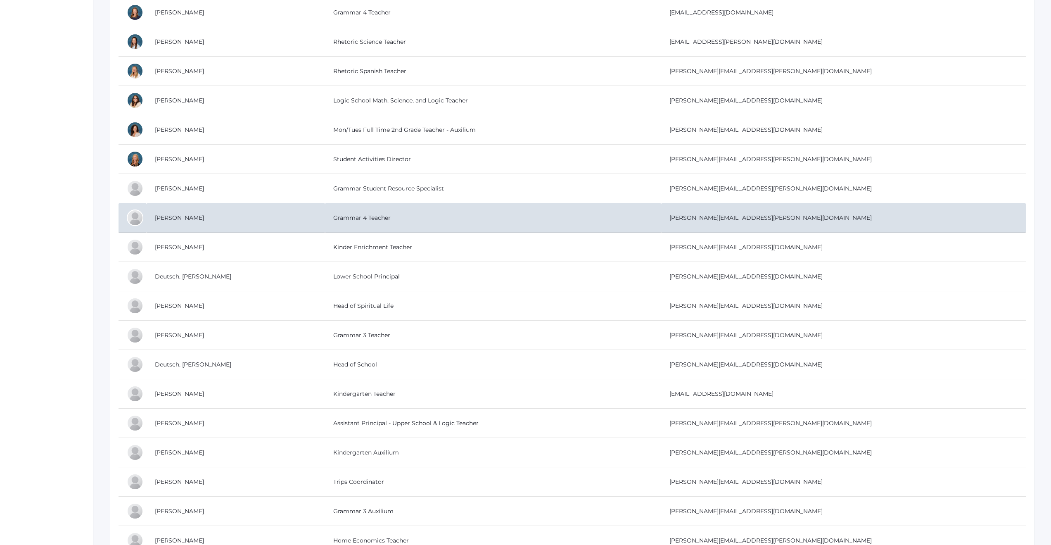
scroll to position [561, 0]
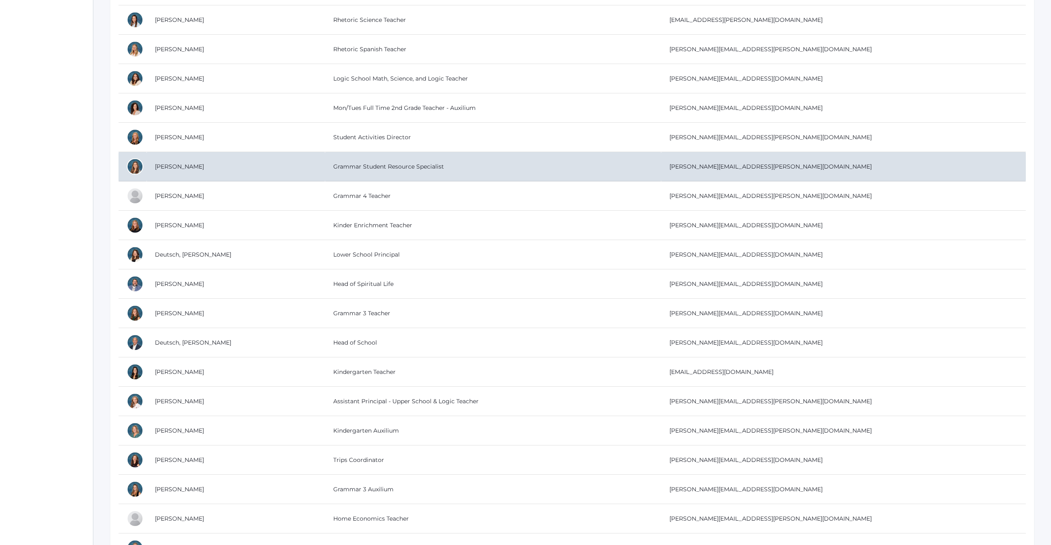
click at [325, 167] on td "Grammar Student Resource Specialist" at bounding box center [493, 166] width 336 height 29
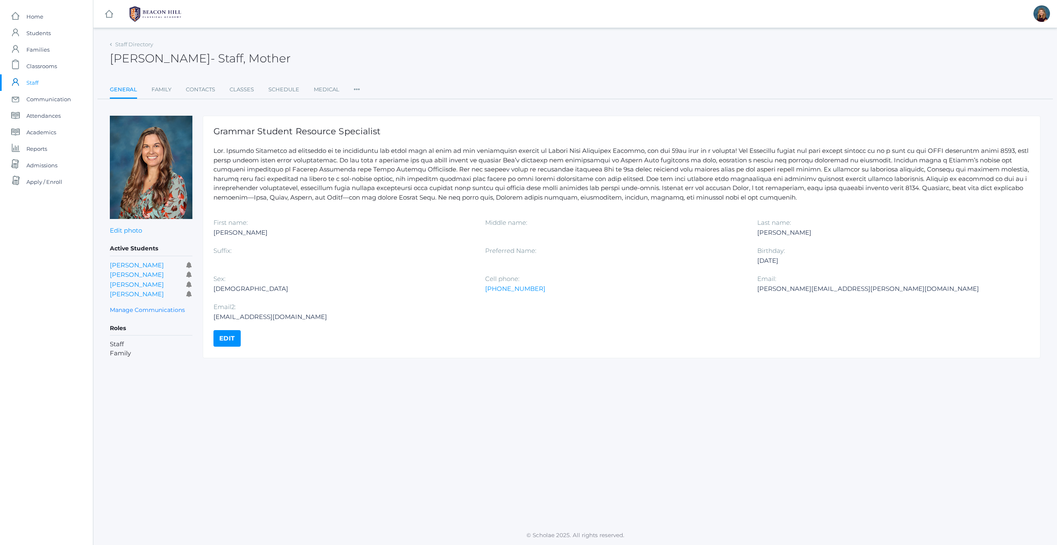
click at [225, 338] on link "Edit" at bounding box center [227, 338] width 27 height 17
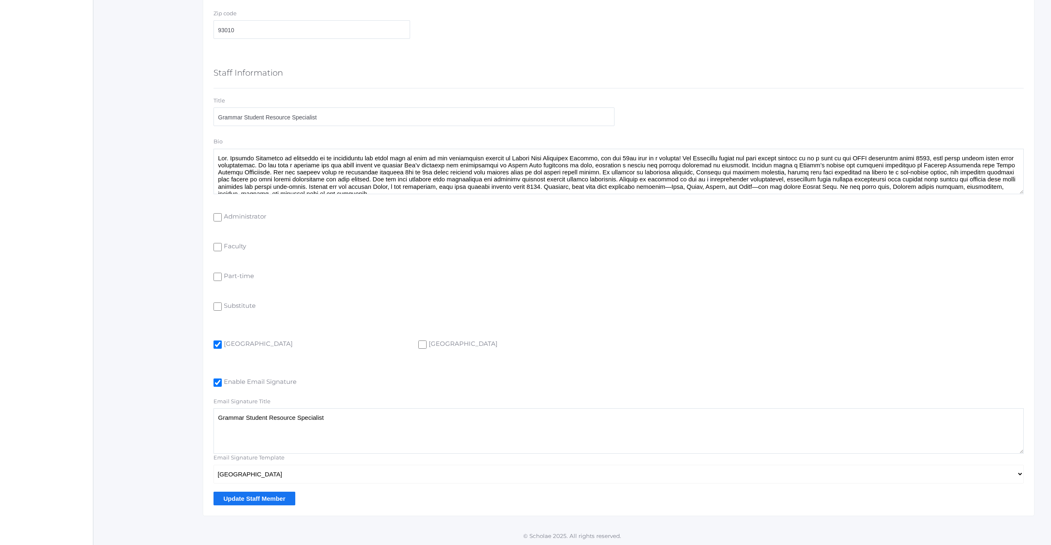
scroll to position [436, 0]
click at [245, 497] on input "Update Staff Member" at bounding box center [255, 498] width 82 height 14
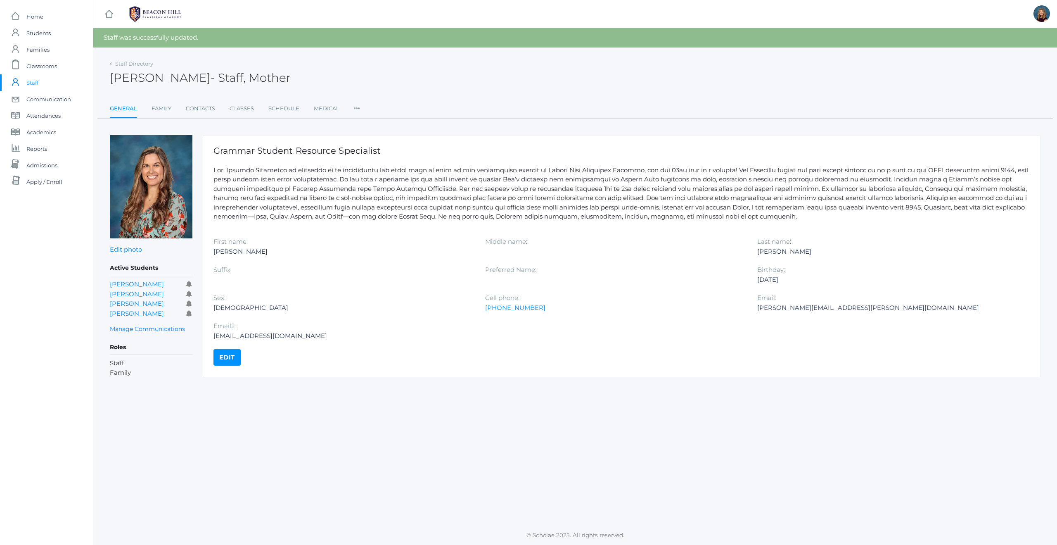
click at [37, 83] on span "Staff" at bounding box center [32, 82] width 12 height 17
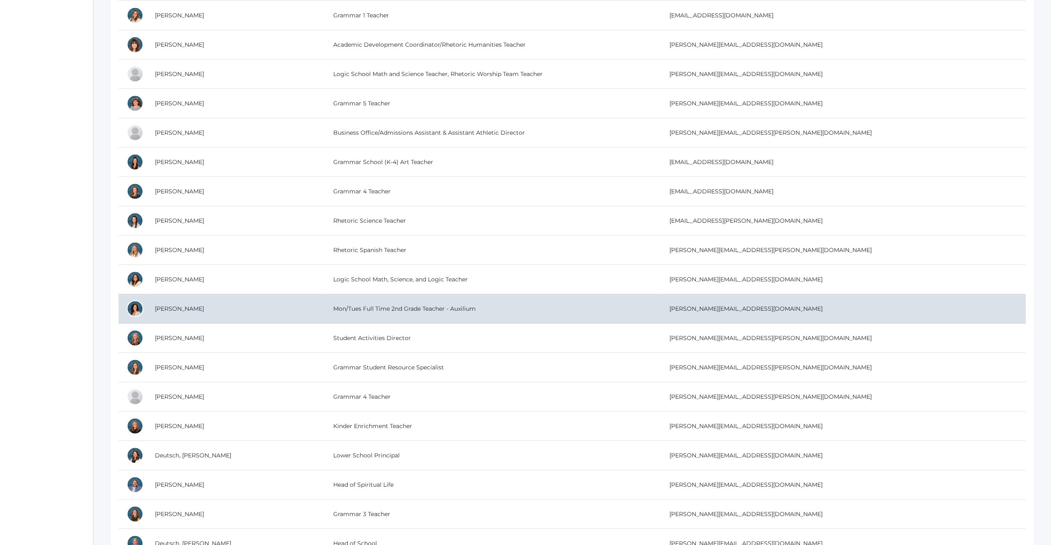
scroll to position [361, 0]
click at [336, 314] on td "Mon/Tues Full Time 2nd Grade Teacher - Auxilium" at bounding box center [493, 308] width 336 height 29
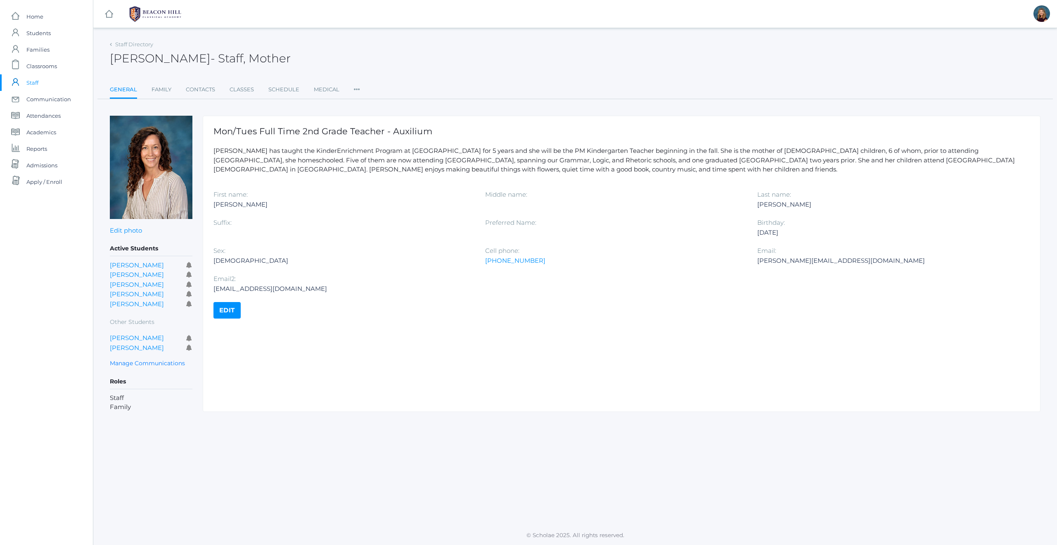
click at [224, 317] on link "Edit" at bounding box center [227, 310] width 27 height 17
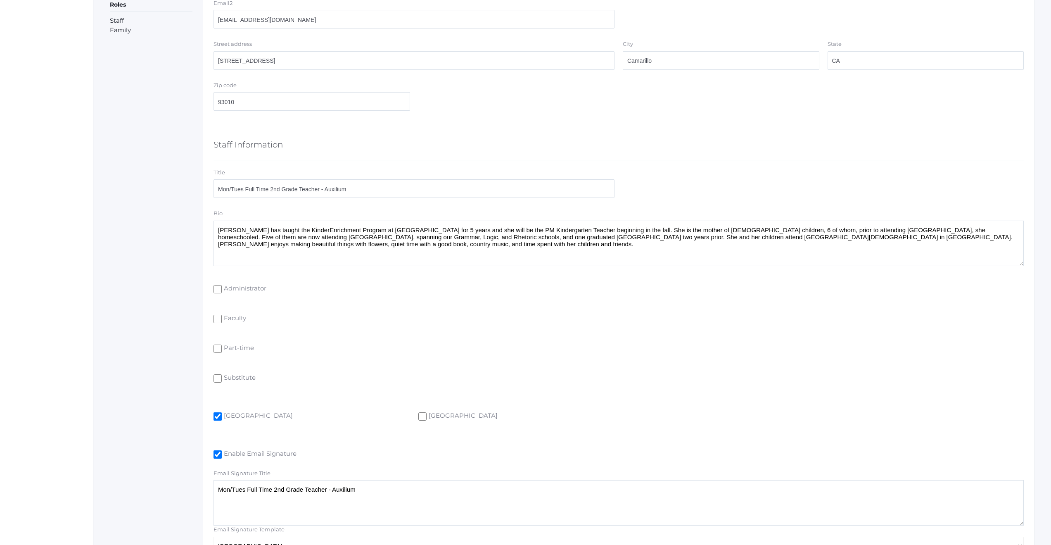
scroll to position [427, 0]
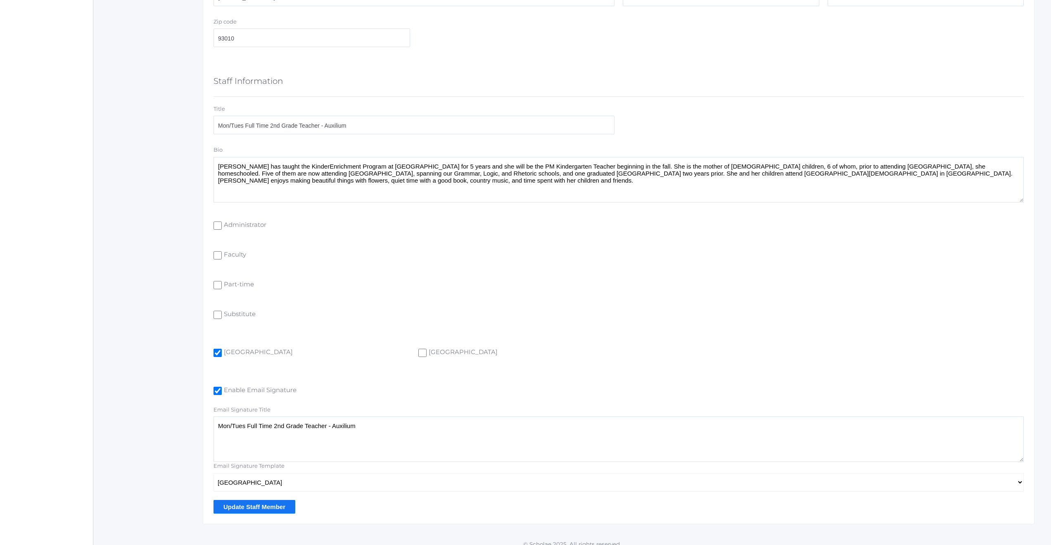
click at [265, 512] on input "Update Staff Member" at bounding box center [255, 507] width 82 height 14
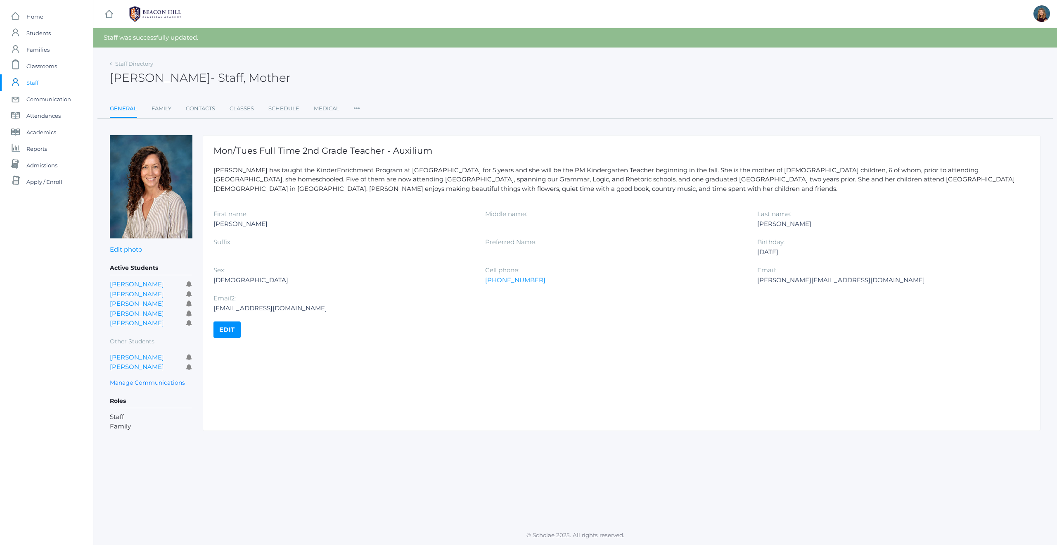
click at [32, 81] on span "Staff" at bounding box center [32, 82] width 12 height 17
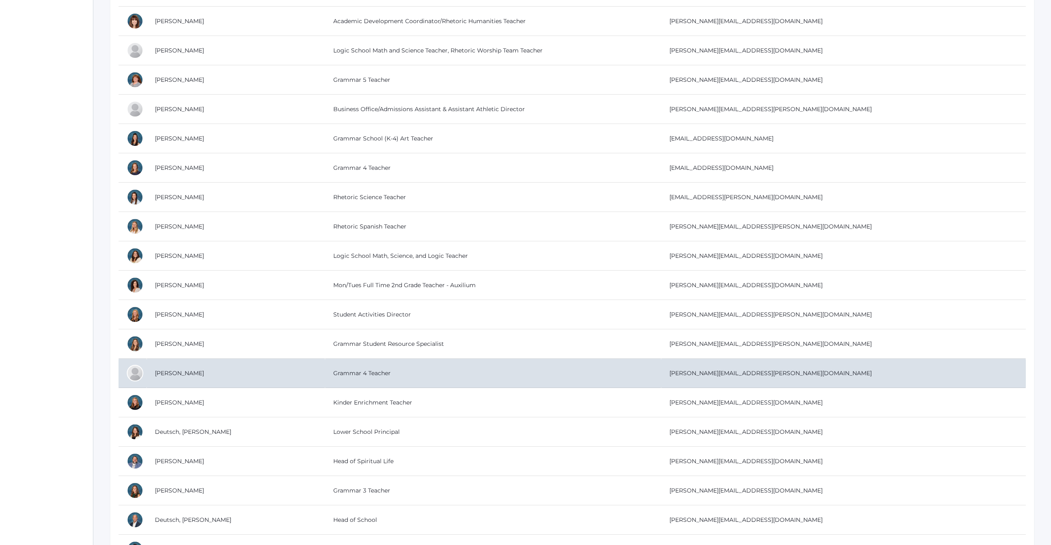
scroll to position [415, 0]
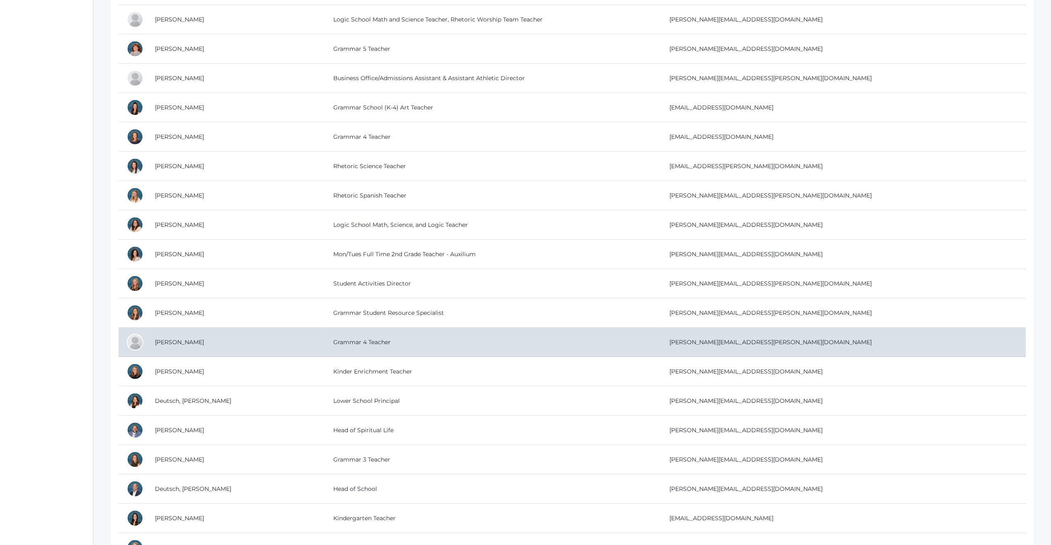
click at [325, 341] on td "Grammar 4 Teacher" at bounding box center [493, 342] width 336 height 29
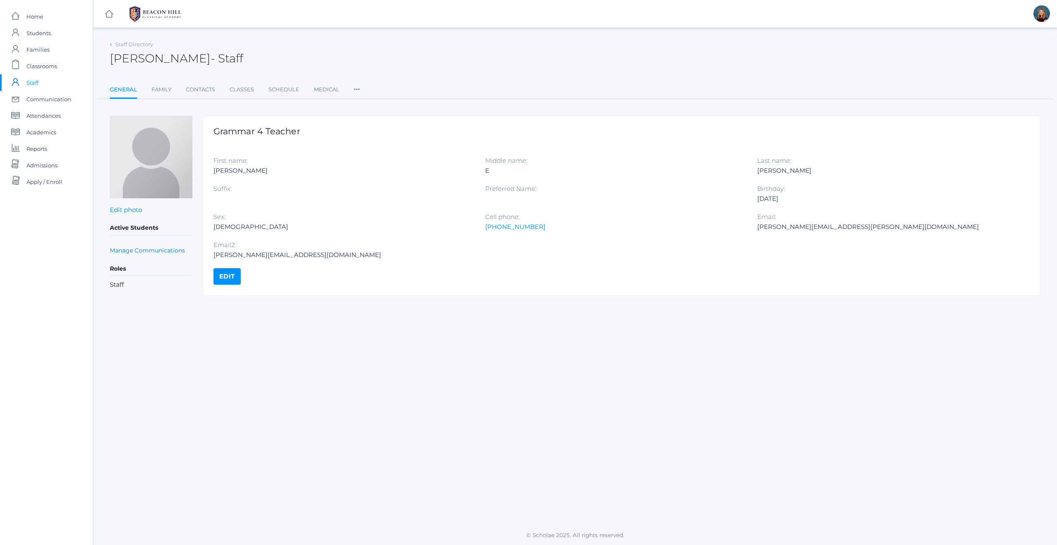
click at [223, 277] on link "Edit" at bounding box center [227, 276] width 27 height 17
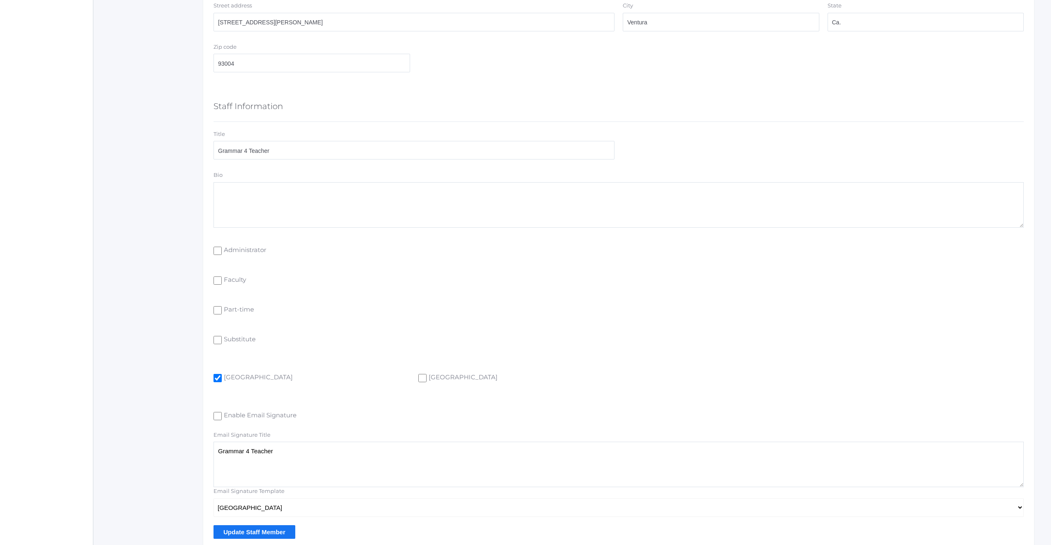
scroll to position [436, 0]
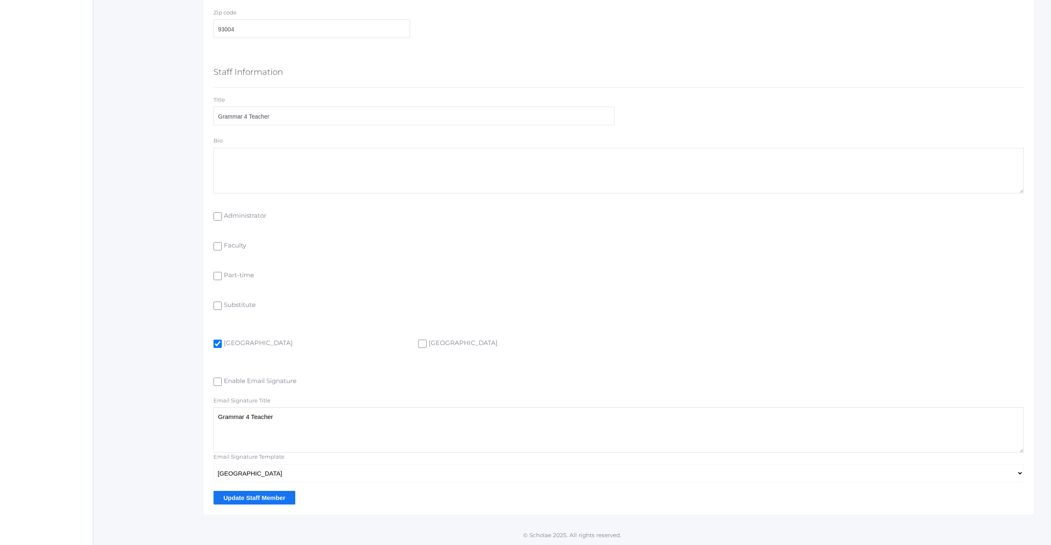
click at [254, 496] on input "Update Staff Member" at bounding box center [255, 498] width 82 height 14
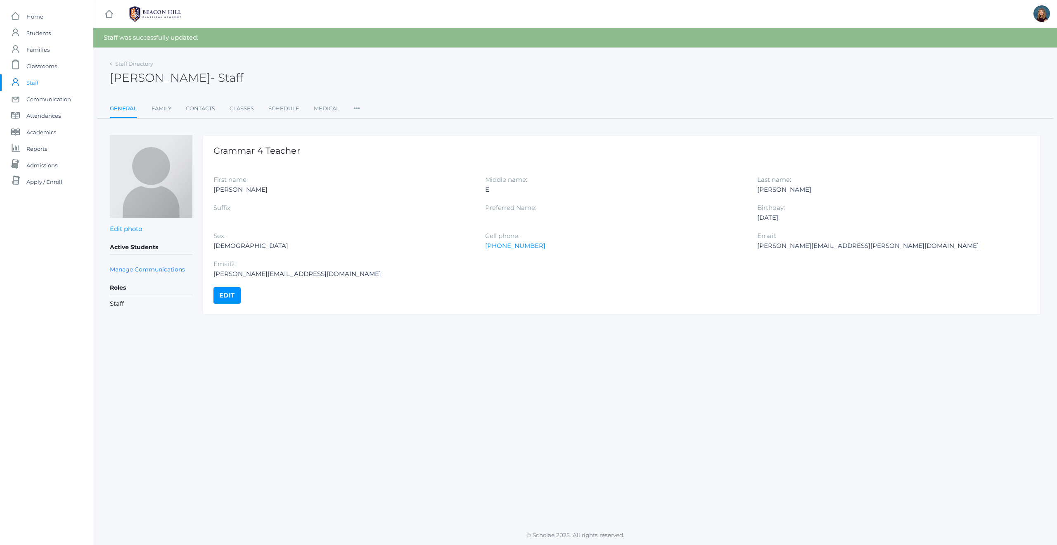
click at [29, 83] on span "Staff" at bounding box center [32, 82] width 12 height 17
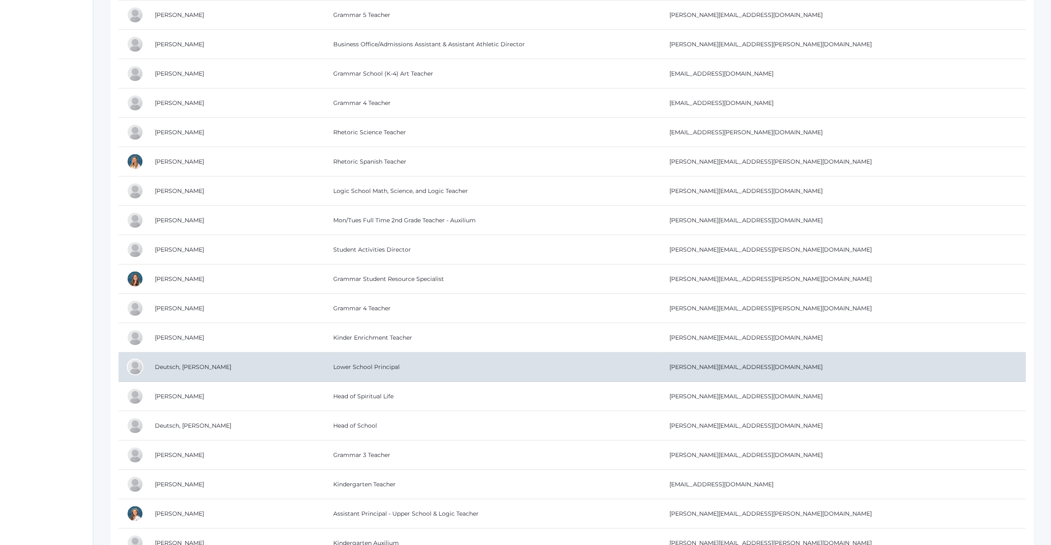
scroll to position [474, 0]
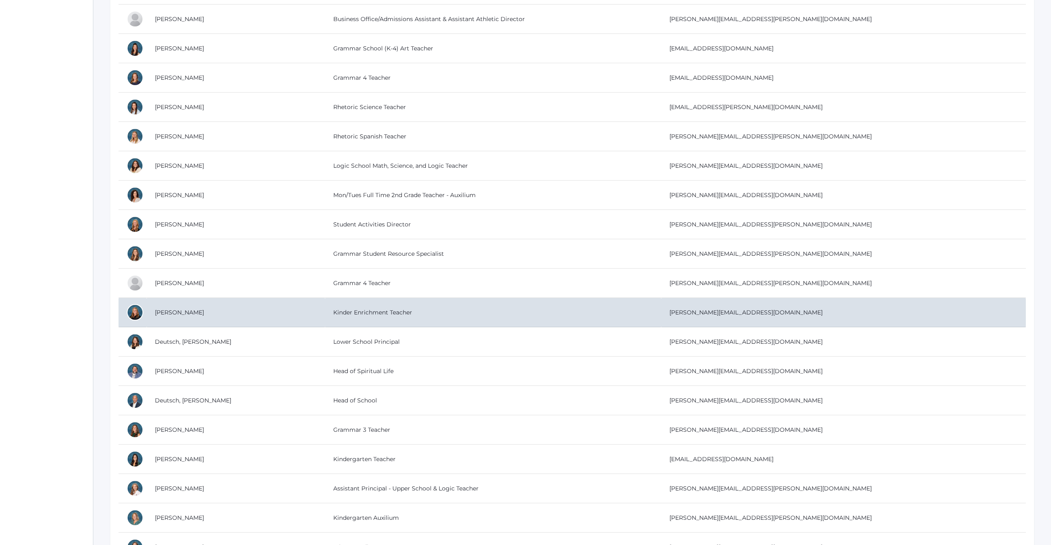
click at [325, 311] on td "Kinder Enrichment Teacher" at bounding box center [493, 312] width 336 height 29
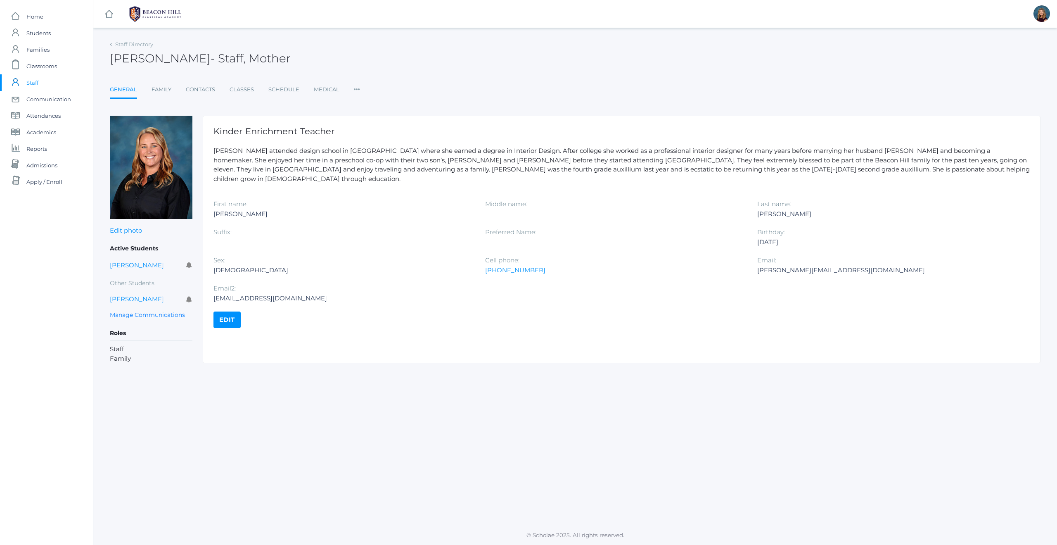
click at [227, 311] on link "Edit" at bounding box center [227, 319] width 27 height 17
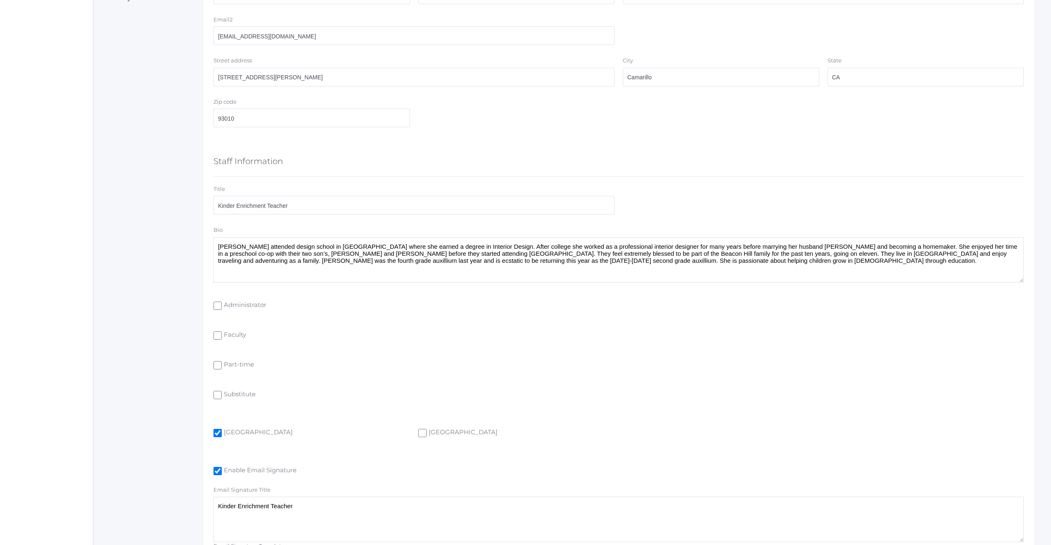
scroll to position [436, 0]
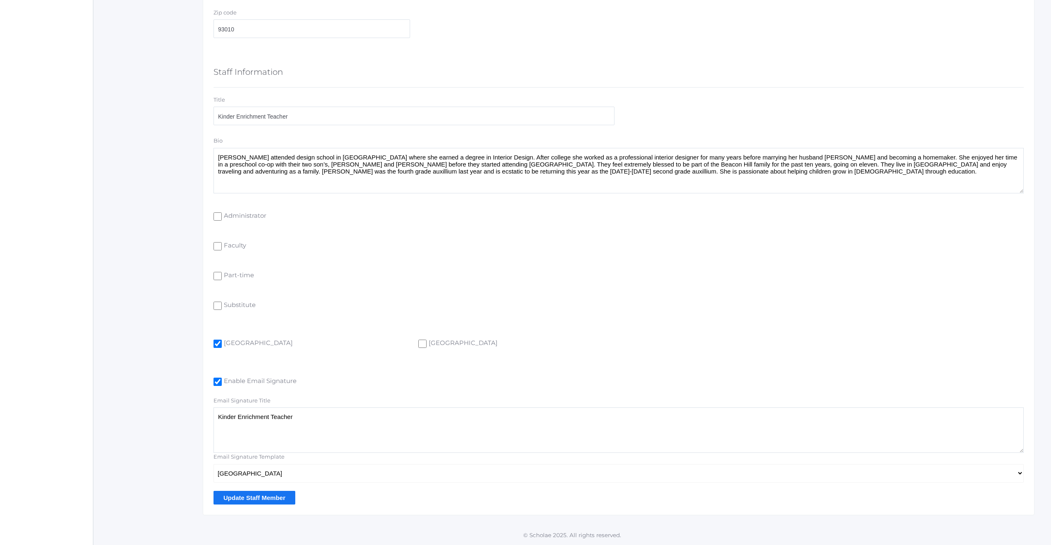
click at [228, 499] on input "Update Staff Member" at bounding box center [255, 498] width 82 height 14
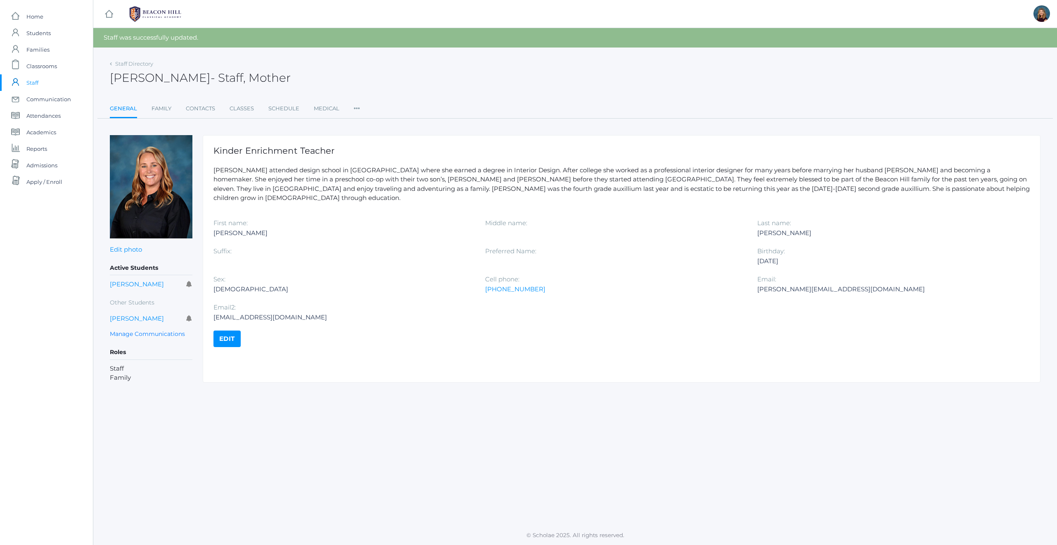
click at [32, 82] on span "Staff" at bounding box center [32, 82] width 12 height 17
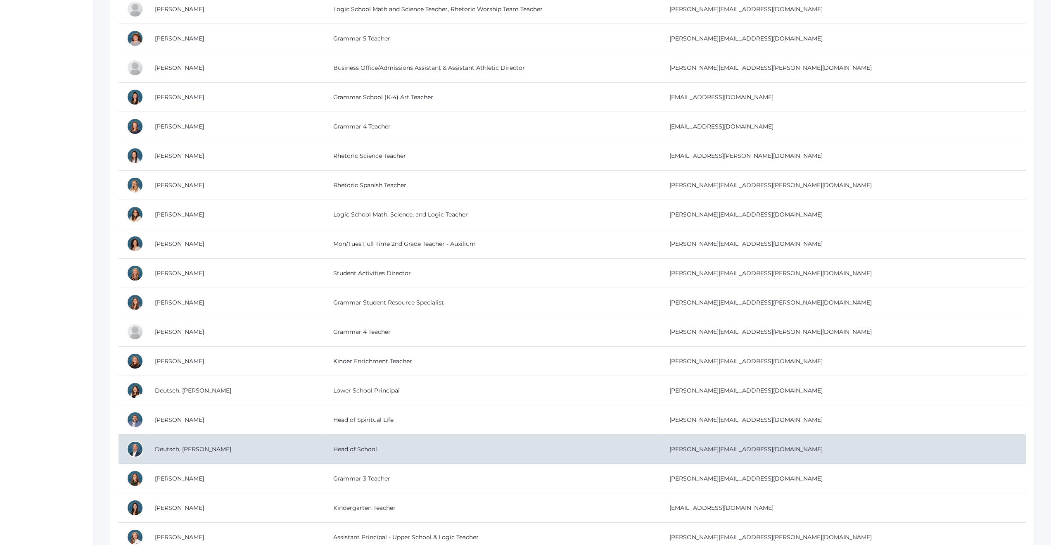
scroll to position [433, 0]
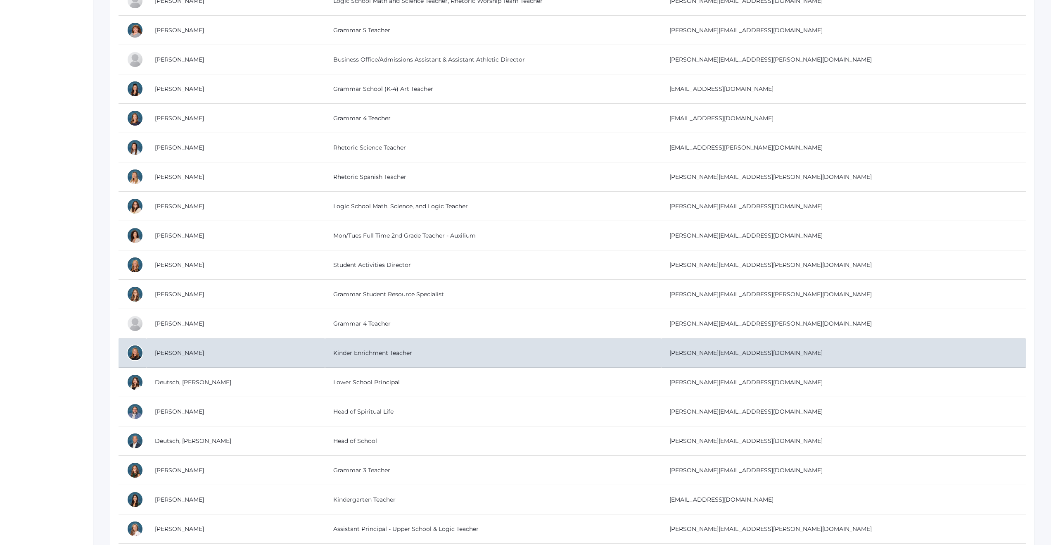
click at [325, 352] on td "Kinder Enrichment Teacher" at bounding box center [493, 352] width 336 height 29
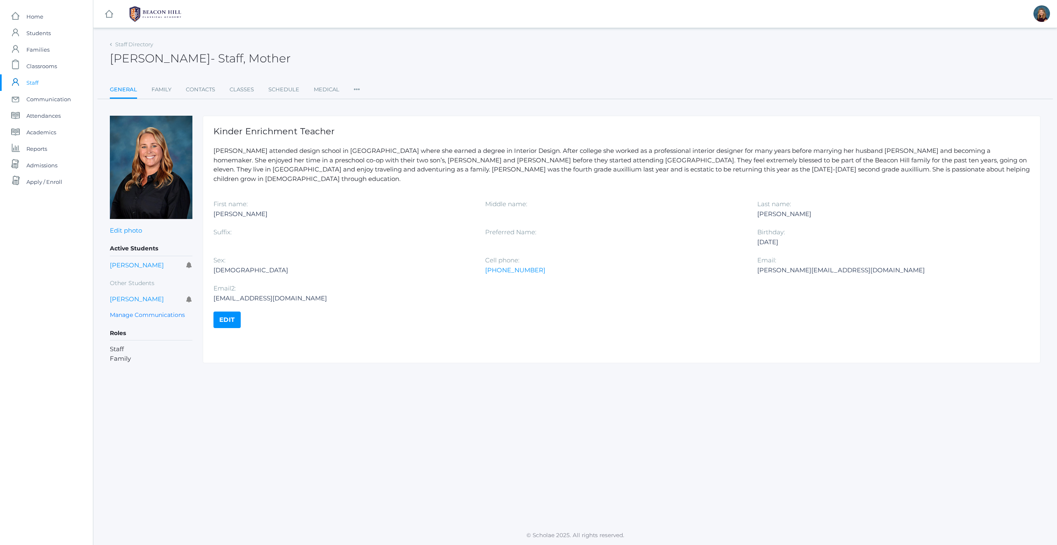
click at [36, 83] on span "Staff" at bounding box center [32, 82] width 12 height 17
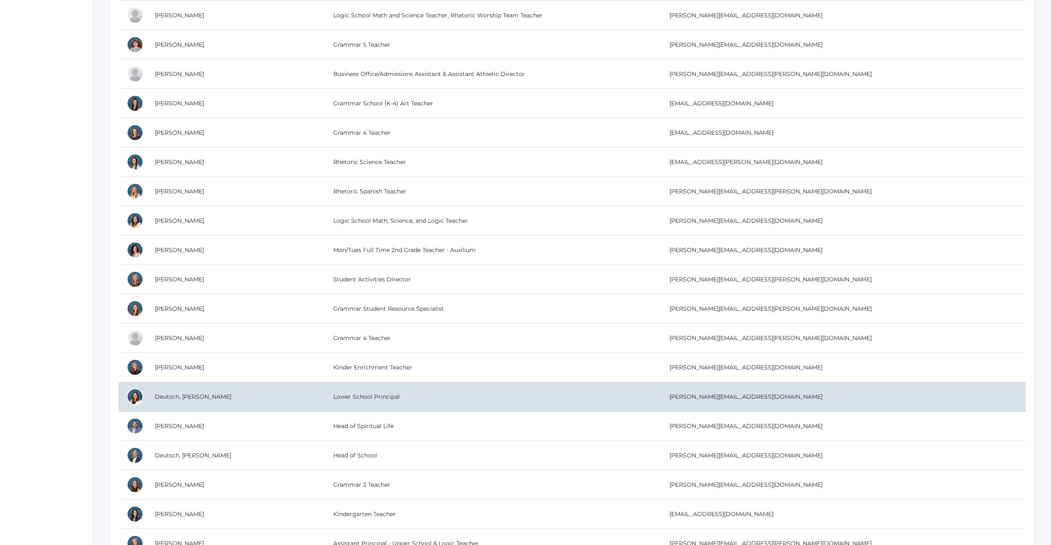
scroll to position [422, 0]
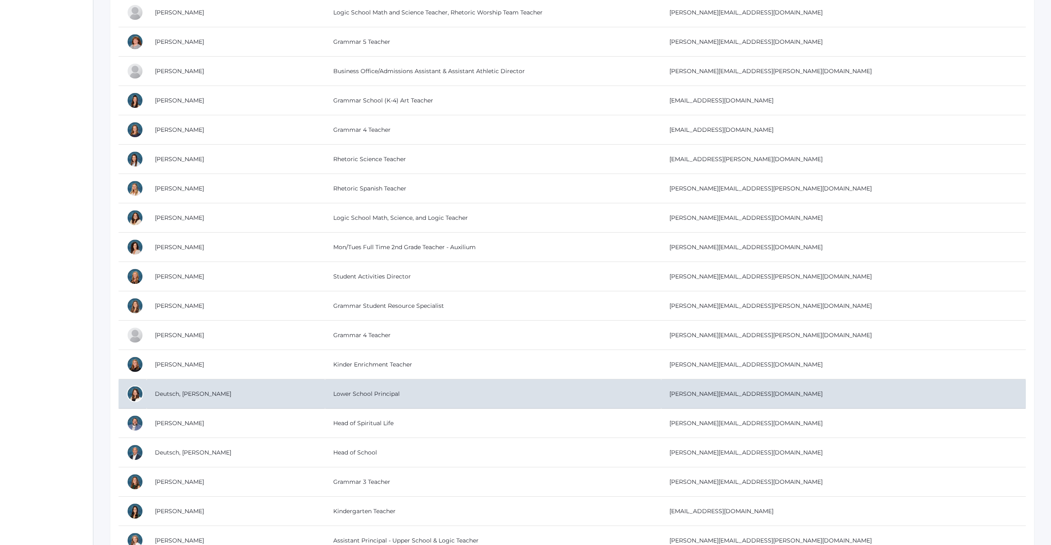
click at [325, 394] on td "Lower School Principal" at bounding box center [493, 393] width 336 height 29
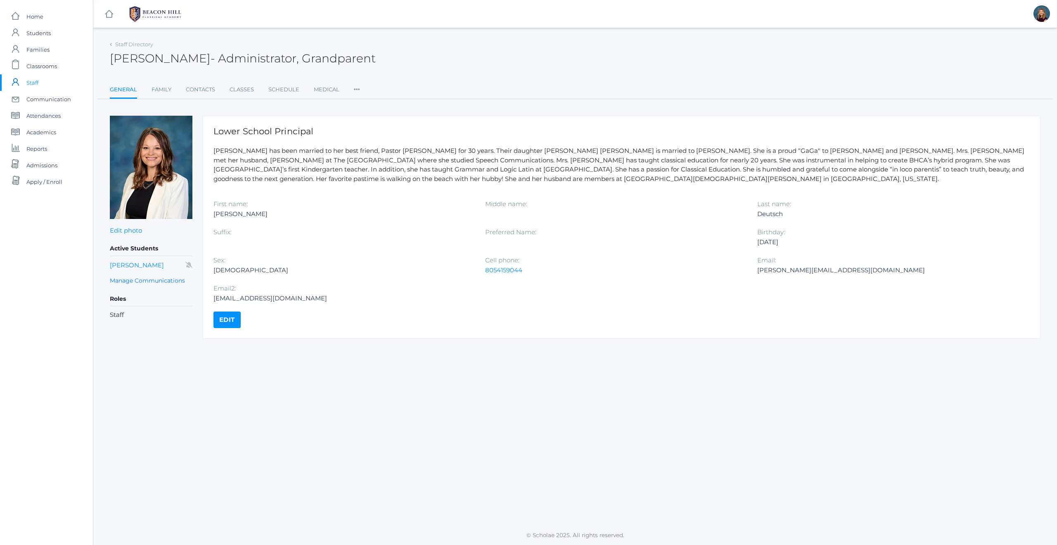
click at [228, 320] on link "Edit" at bounding box center [227, 319] width 27 height 17
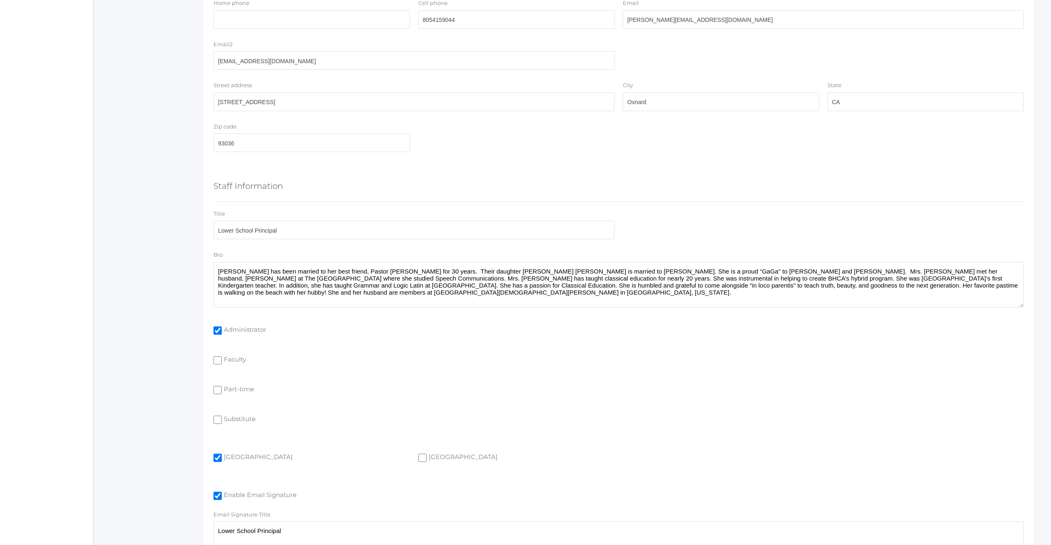
scroll to position [436, 0]
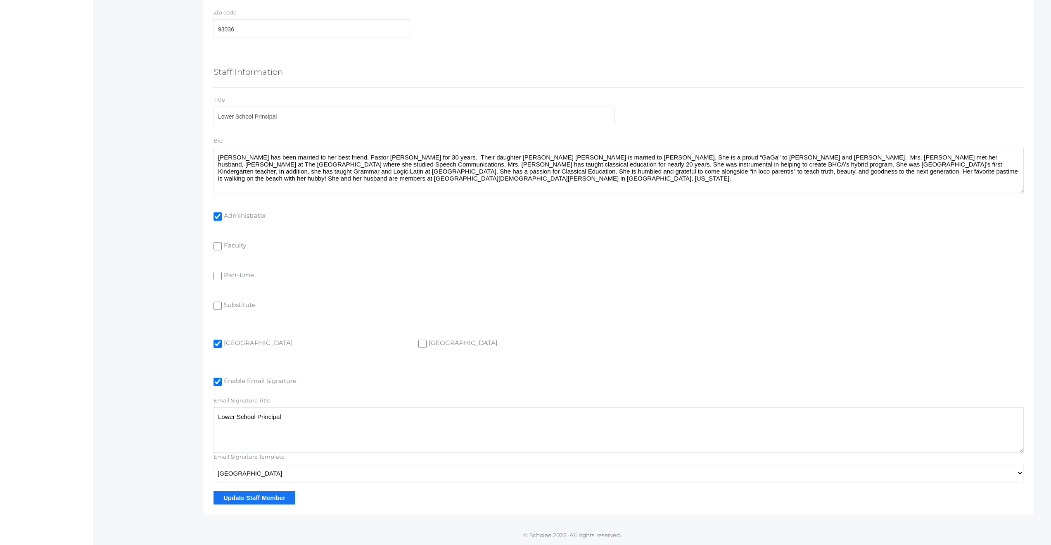
drag, startPoint x: 235, startPoint y: 499, endPoint x: 234, endPoint y: 479, distance: 19.5
click at [235, 499] on input "Update Staff Member" at bounding box center [255, 498] width 82 height 14
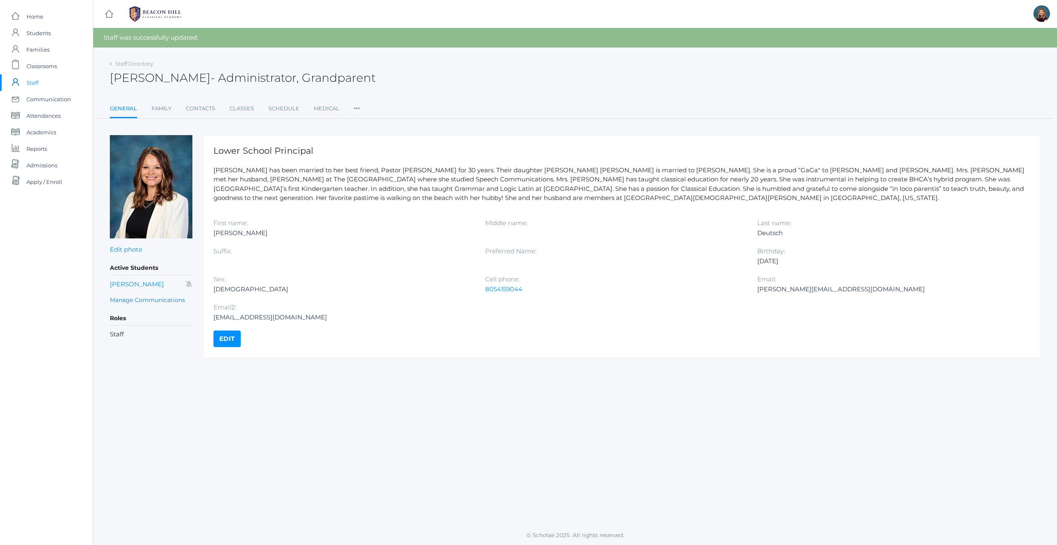
click at [30, 82] on span "Staff" at bounding box center [32, 82] width 12 height 17
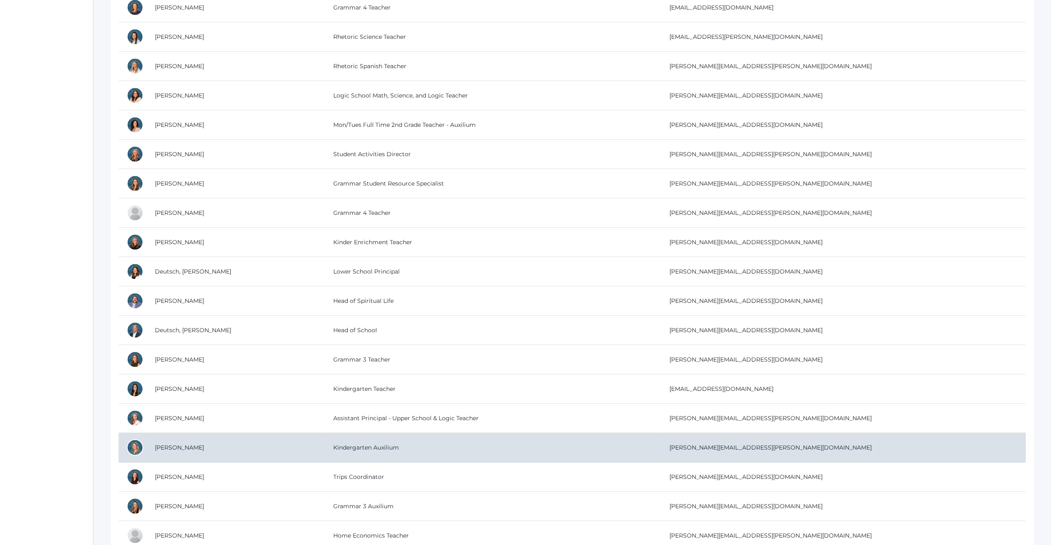
scroll to position [546, 0]
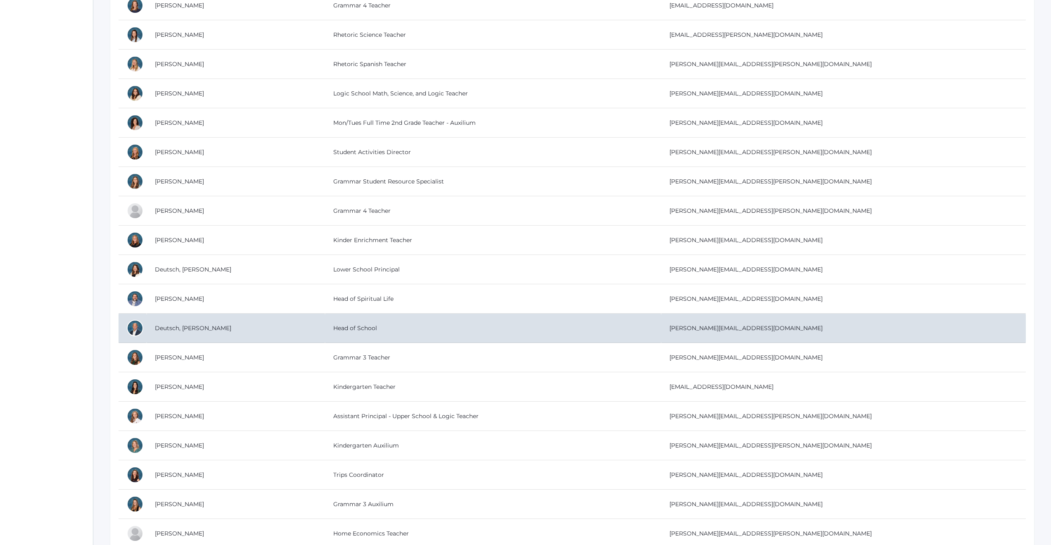
click at [325, 330] on td "Head of School" at bounding box center [493, 328] width 336 height 29
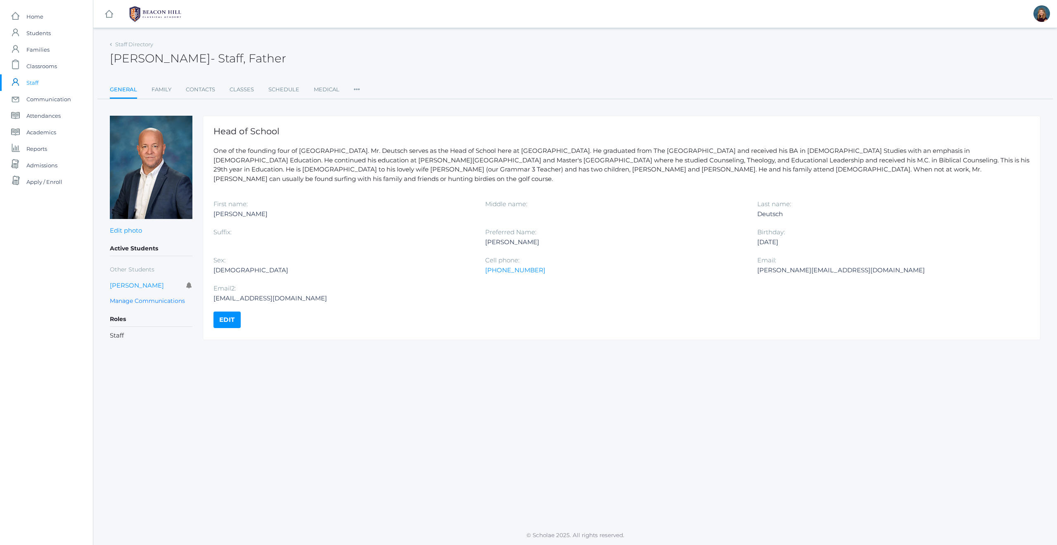
click at [230, 313] on link "Edit" at bounding box center [227, 319] width 27 height 17
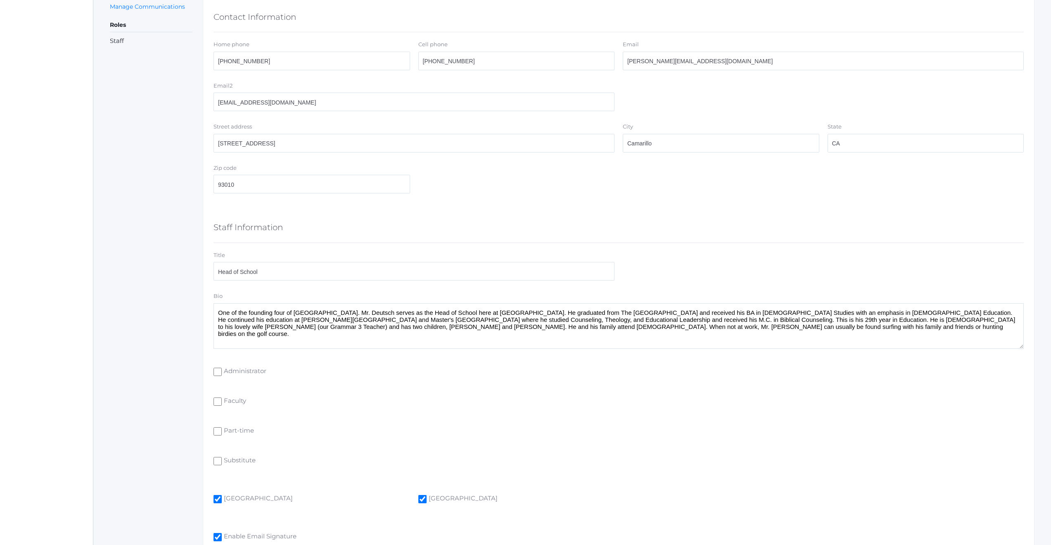
scroll to position [436, 0]
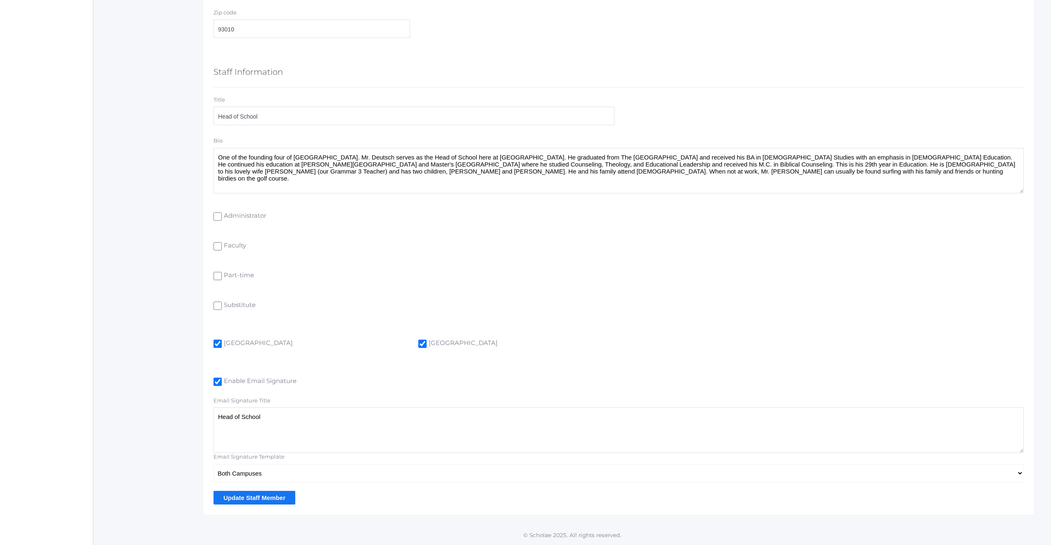
click at [252, 499] on input "Update Staff Member" at bounding box center [255, 498] width 82 height 14
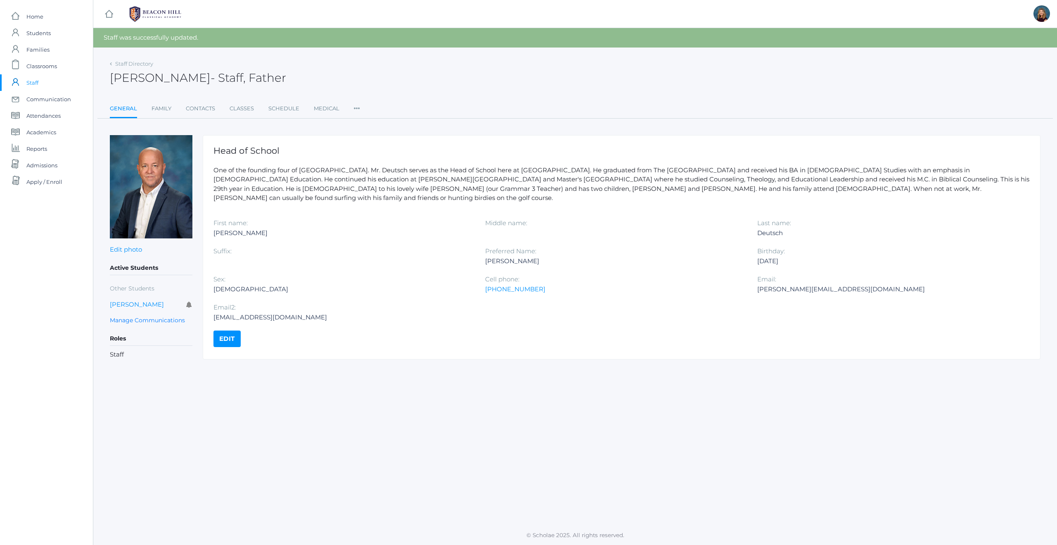
click at [33, 81] on span "Staff" at bounding box center [32, 82] width 12 height 17
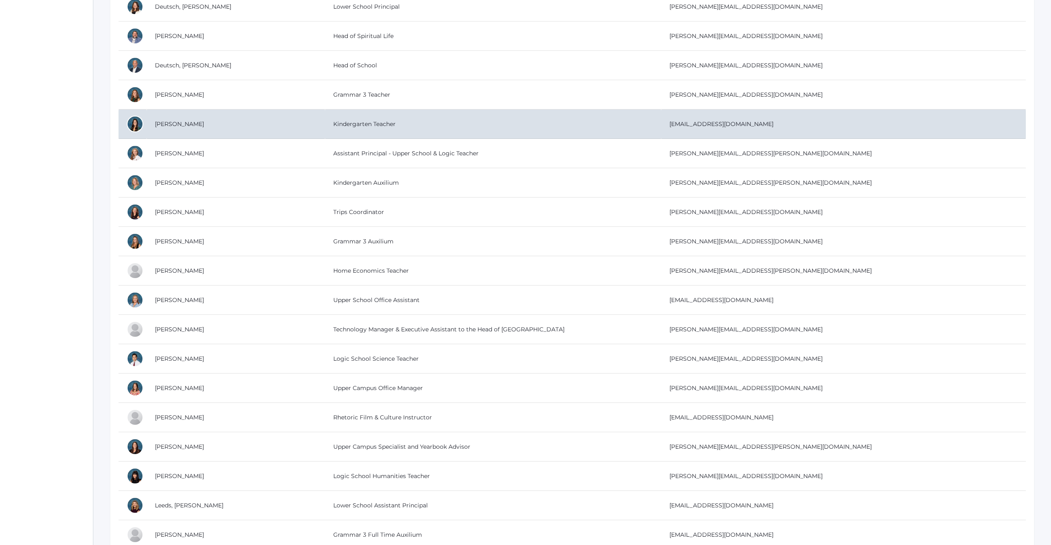
scroll to position [808, 0]
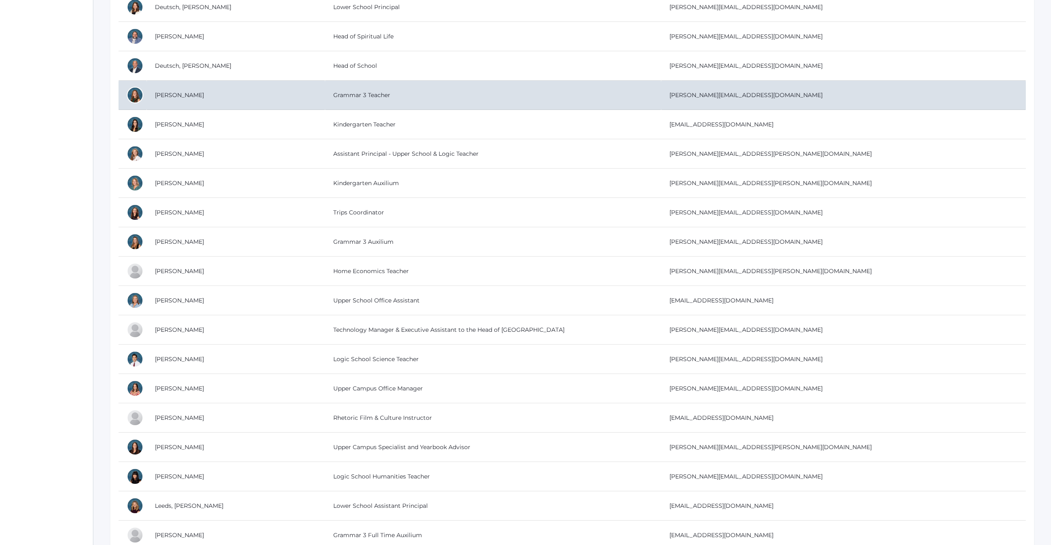
click at [325, 97] on td "Grammar 3 Teacher" at bounding box center [493, 95] width 336 height 29
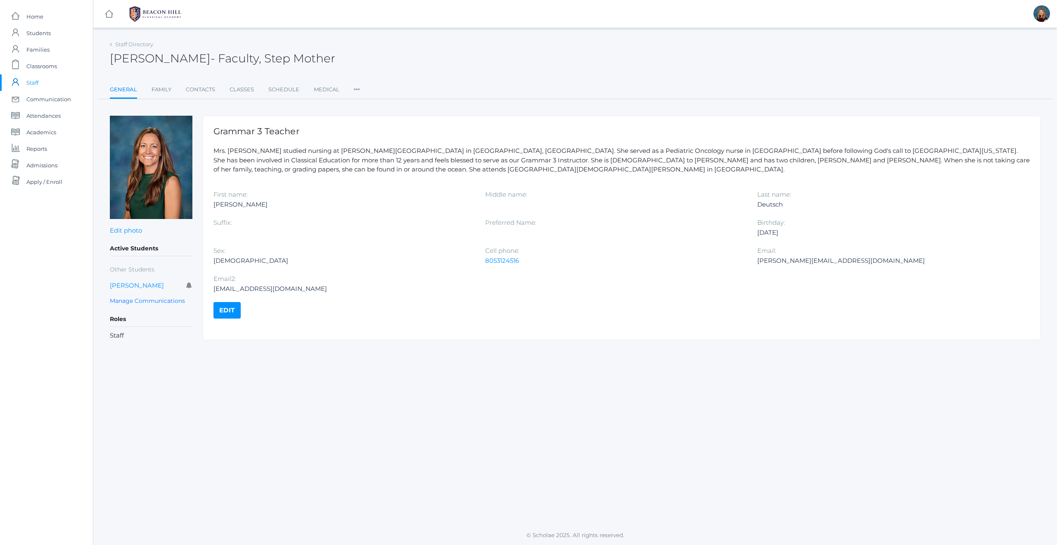
click at [229, 315] on link "Edit" at bounding box center [227, 310] width 27 height 17
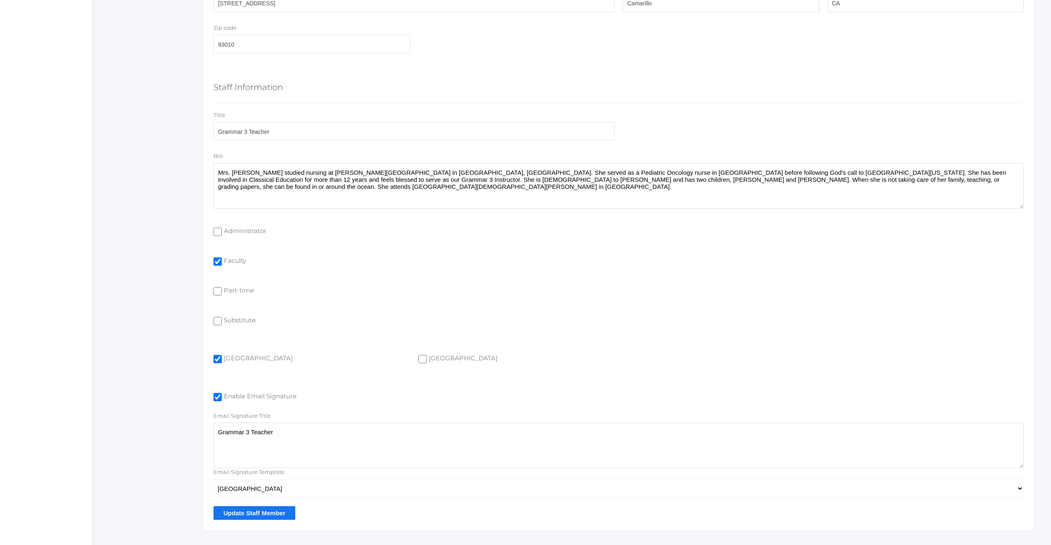
scroll to position [436, 0]
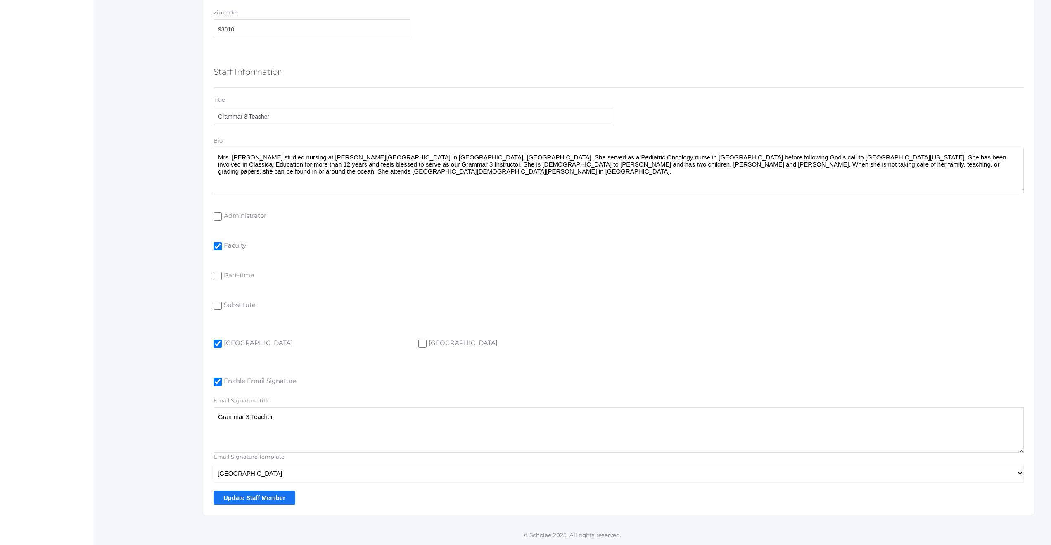
click at [244, 497] on input "Update Staff Member" at bounding box center [255, 498] width 82 height 14
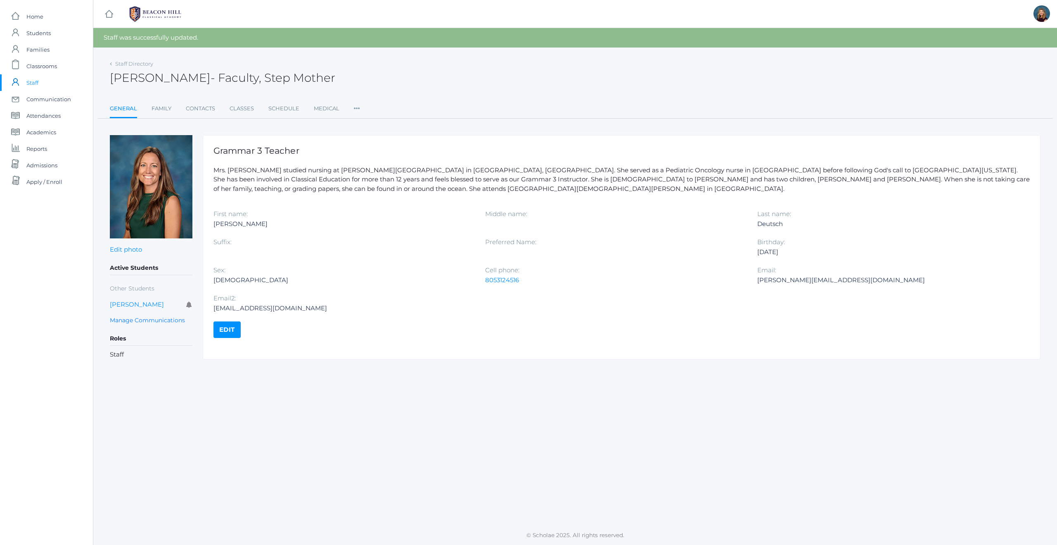
click at [33, 83] on span "Staff" at bounding box center [32, 82] width 12 height 17
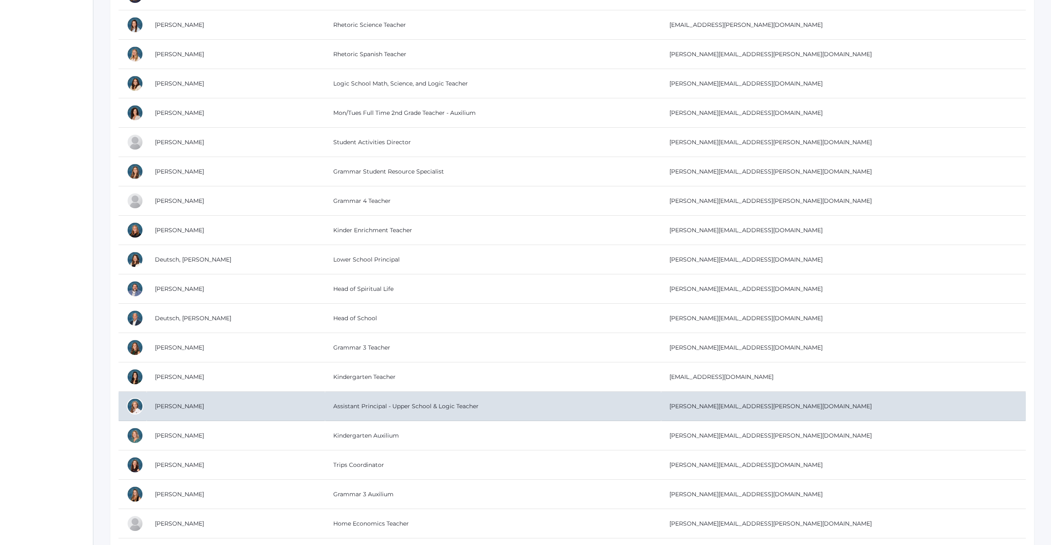
scroll to position [565, 0]
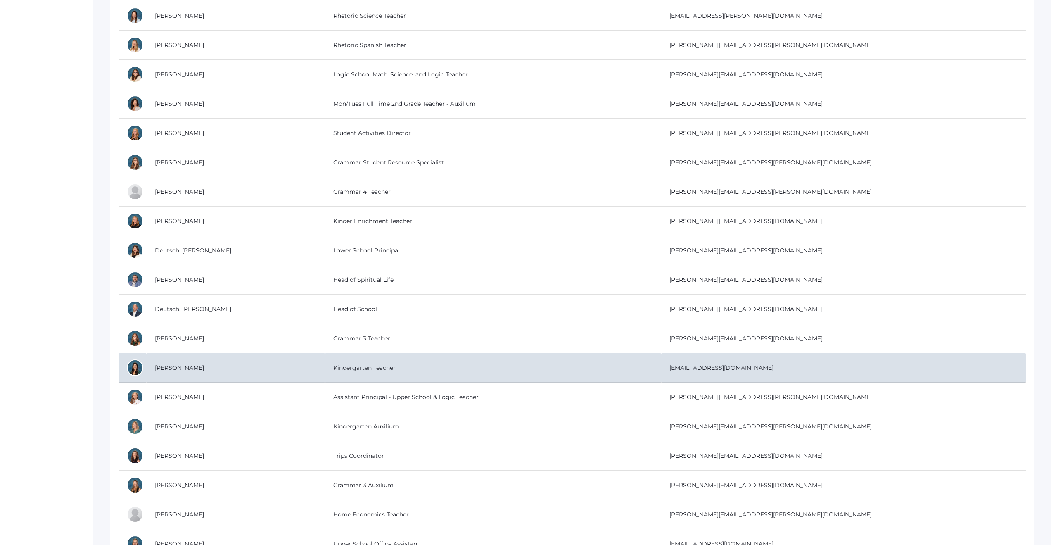
click at [325, 368] on td "Kindergarten Teacher" at bounding box center [493, 367] width 336 height 29
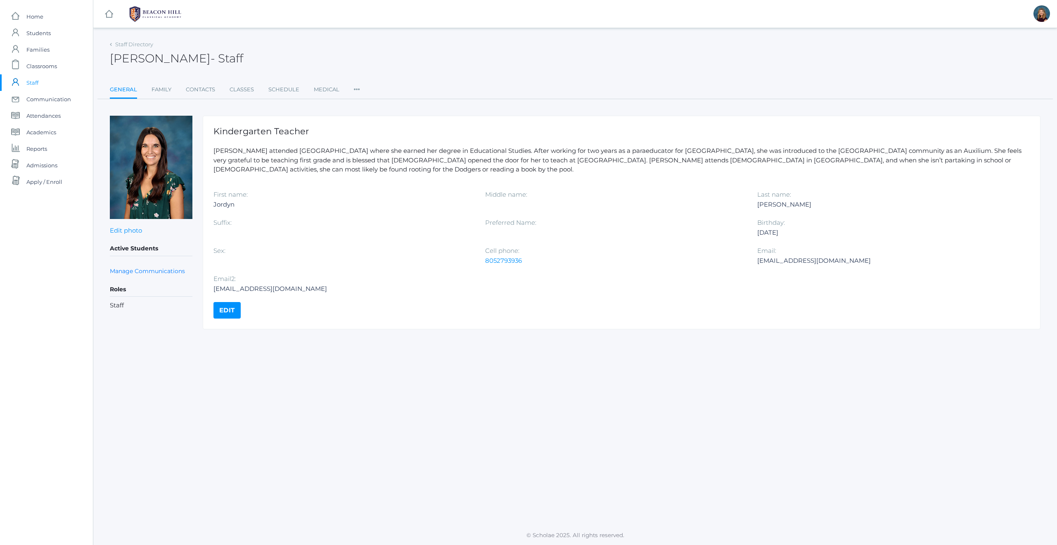
click at [230, 309] on link "Edit" at bounding box center [227, 310] width 27 height 17
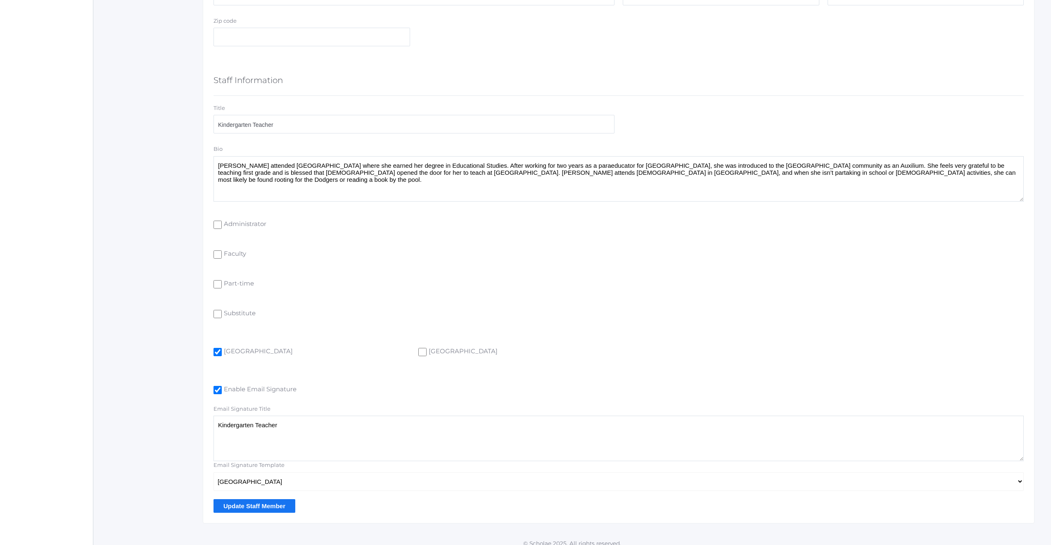
scroll to position [429, 0]
click at [255, 503] on input "Update Staff Member" at bounding box center [255, 505] width 82 height 14
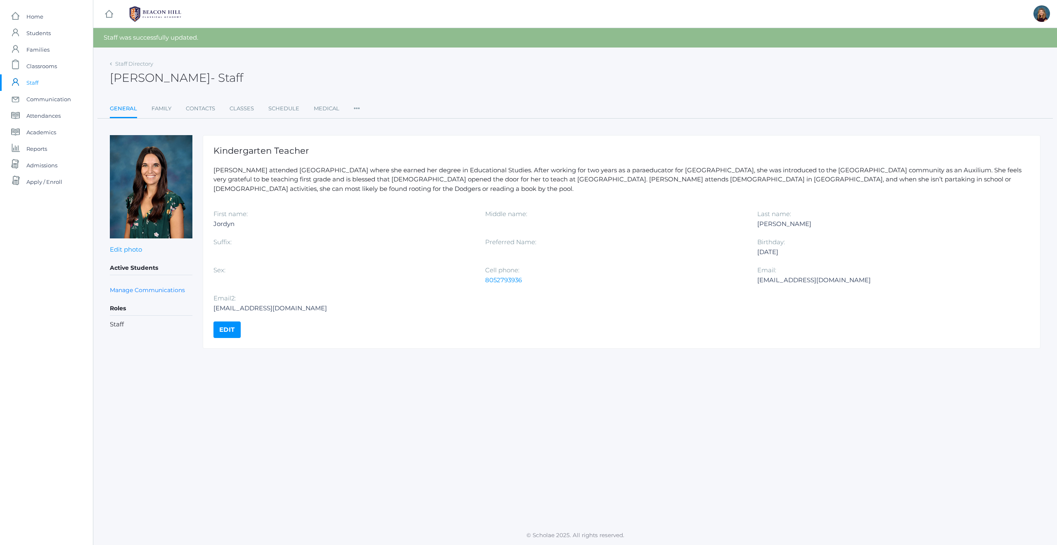
click at [30, 83] on span "Staff" at bounding box center [32, 82] width 12 height 17
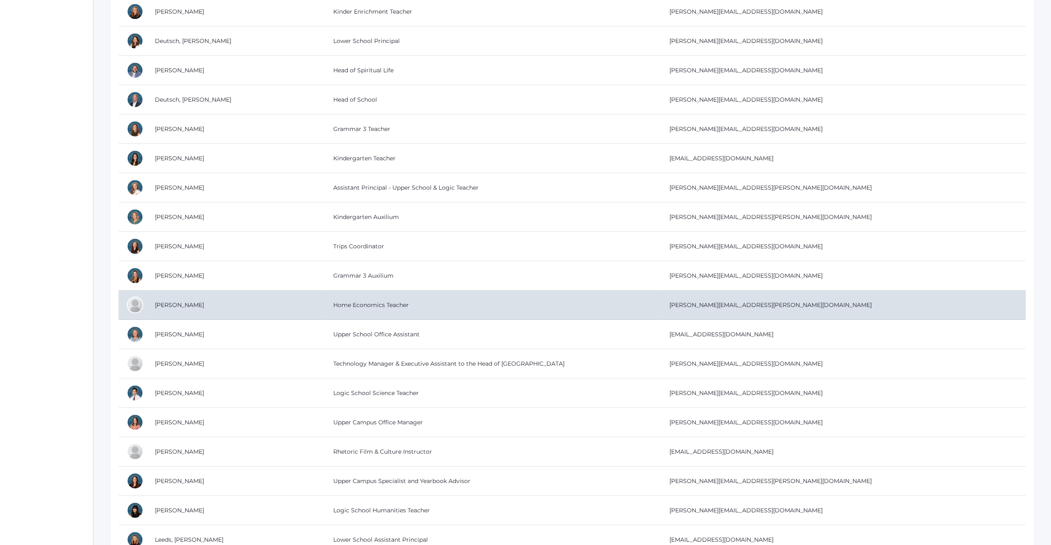
scroll to position [797, 0]
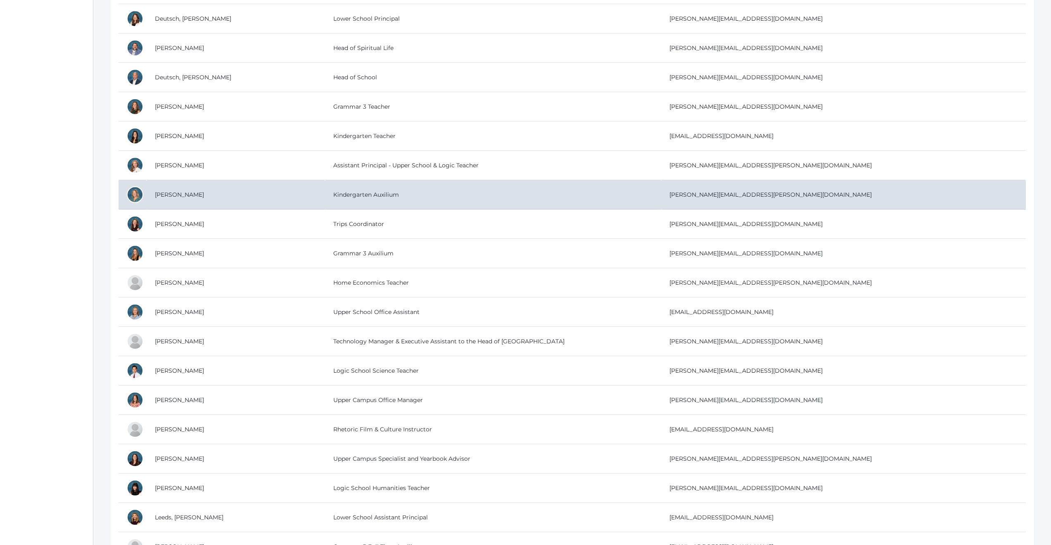
click at [325, 195] on td "Kindergarten Auxilium" at bounding box center [493, 194] width 336 height 29
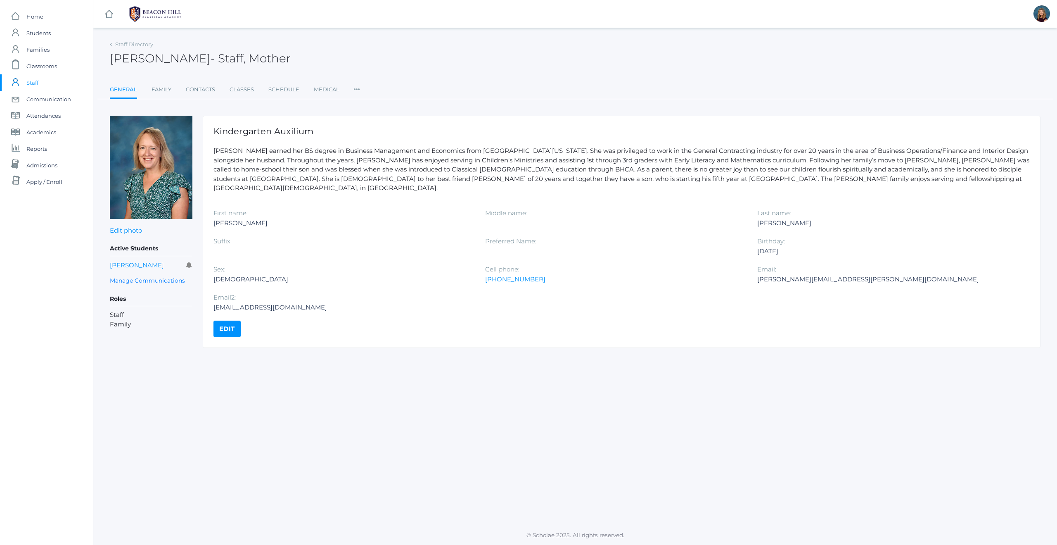
click at [233, 322] on link "Edit" at bounding box center [227, 329] width 27 height 17
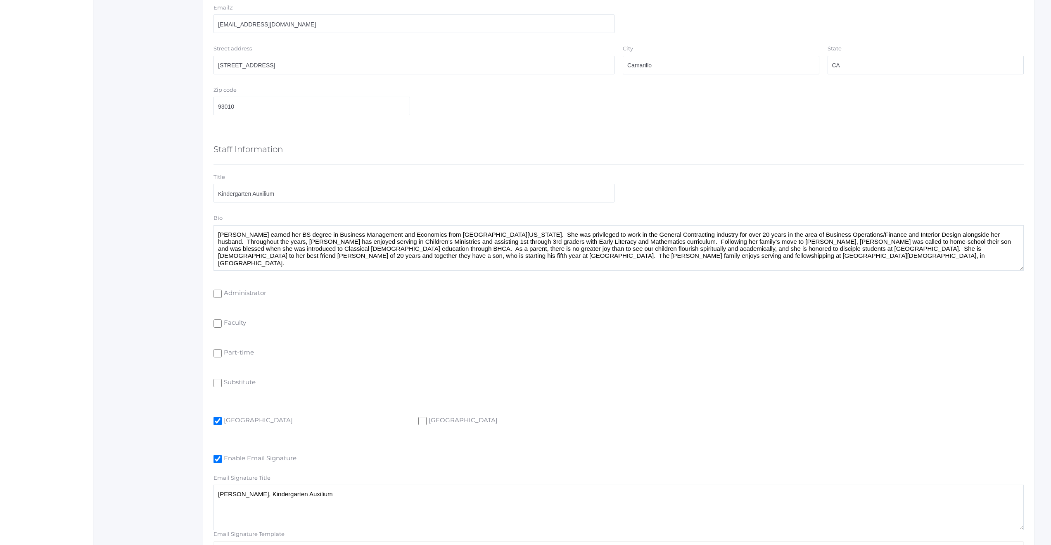
scroll to position [436, 0]
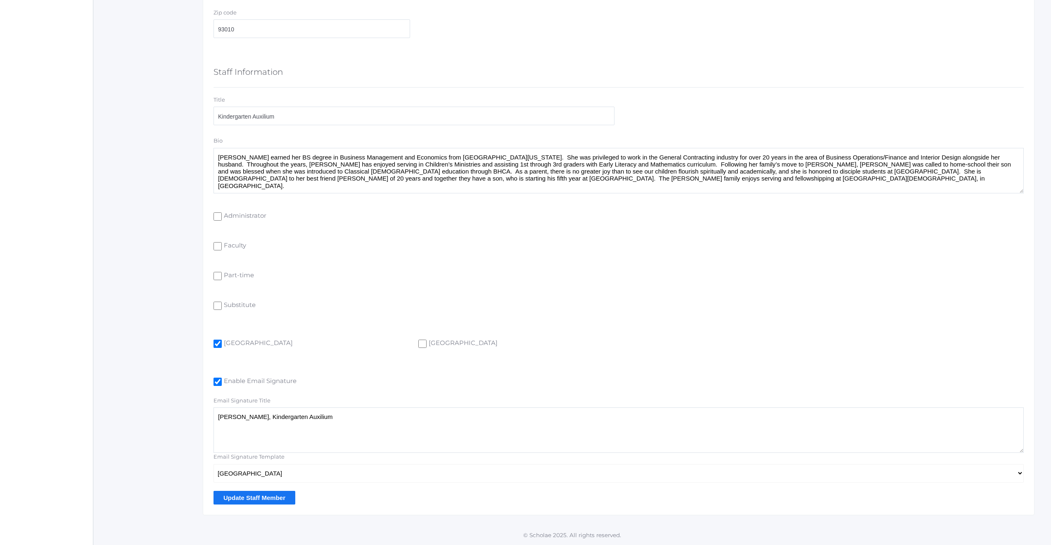
click at [252, 499] on input "Update Staff Member" at bounding box center [255, 498] width 82 height 14
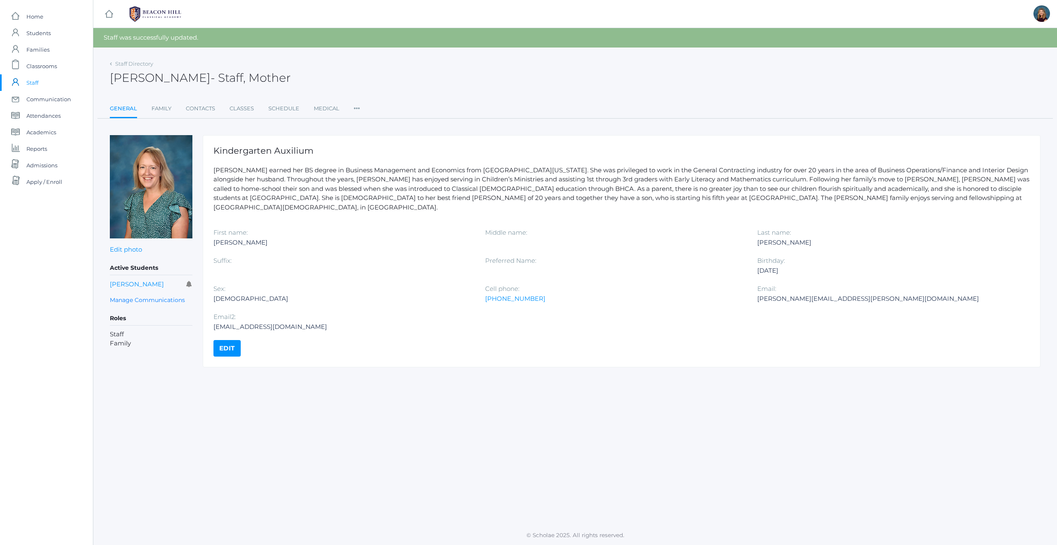
click at [30, 83] on span "Staff" at bounding box center [32, 82] width 12 height 17
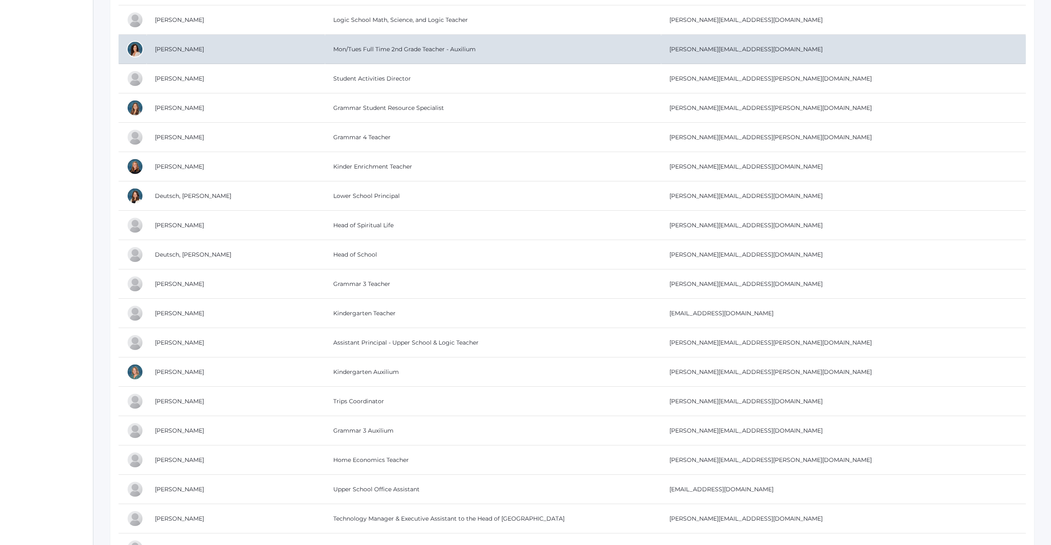
scroll to position [727, 0]
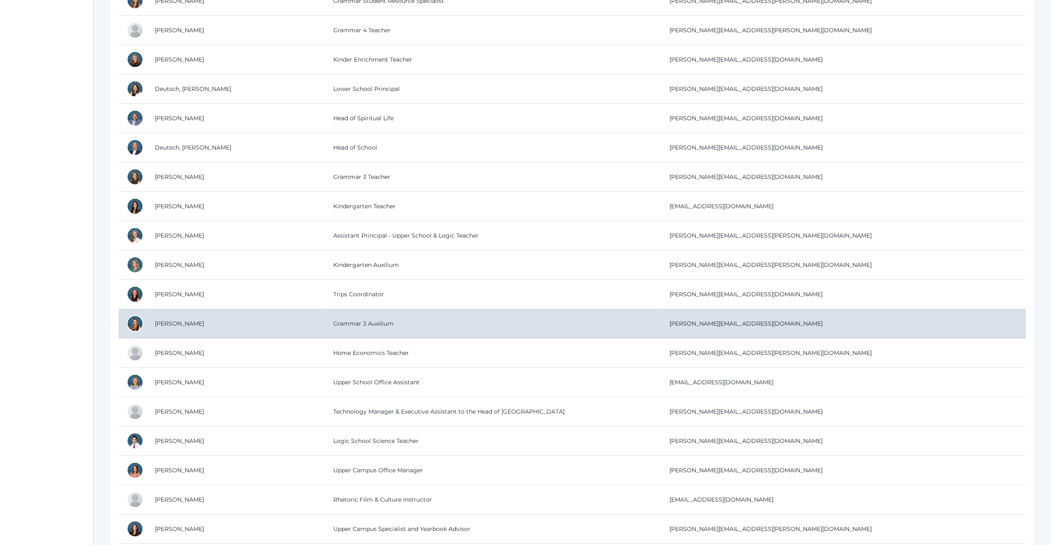
click at [325, 325] on td "Grammar 3 Auxilium" at bounding box center [493, 323] width 336 height 29
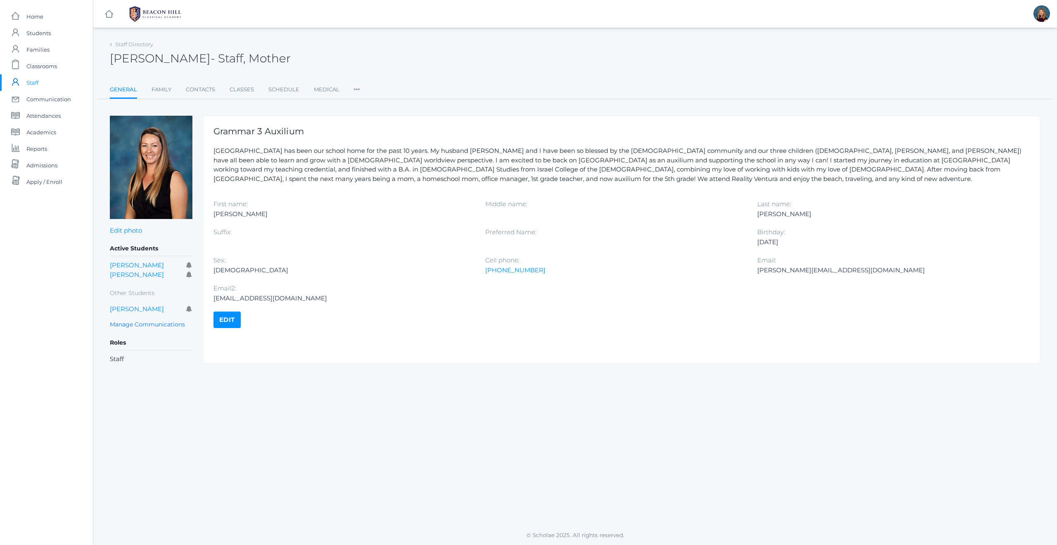
click at [226, 316] on link "Edit" at bounding box center [227, 319] width 27 height 17
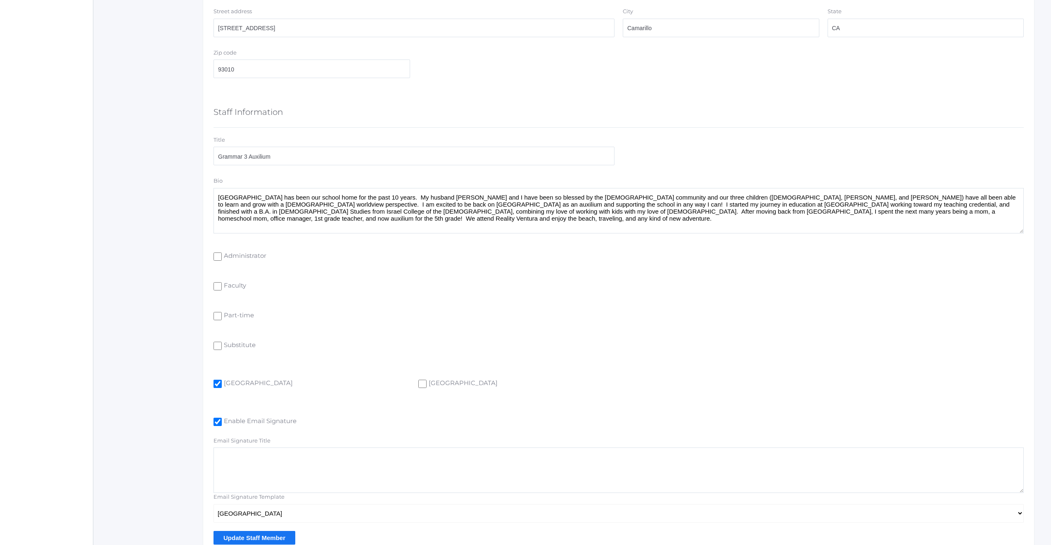
scroll to position [436, 0]
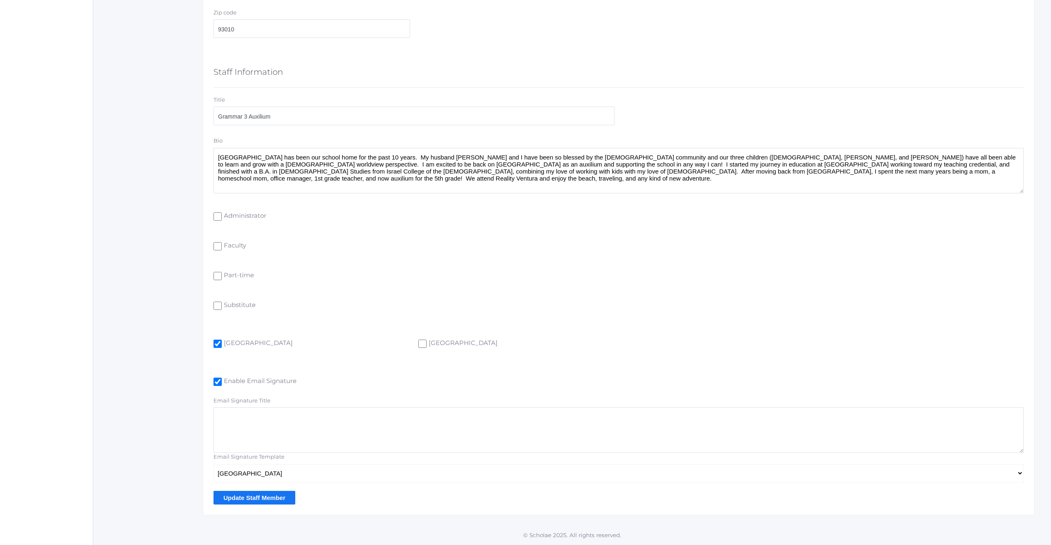
click at [237, 498] on input "Update Staff Member" at bounding box center [255, 498] width 82 height 14
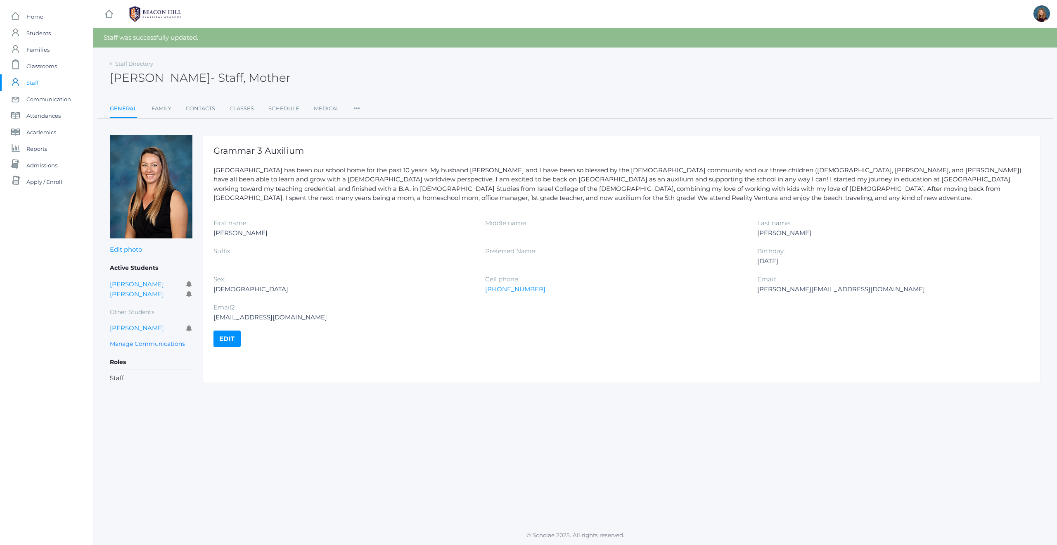
click at [37, 83] on span "Staff" at bounding box center [32, 82] width 12 height 17
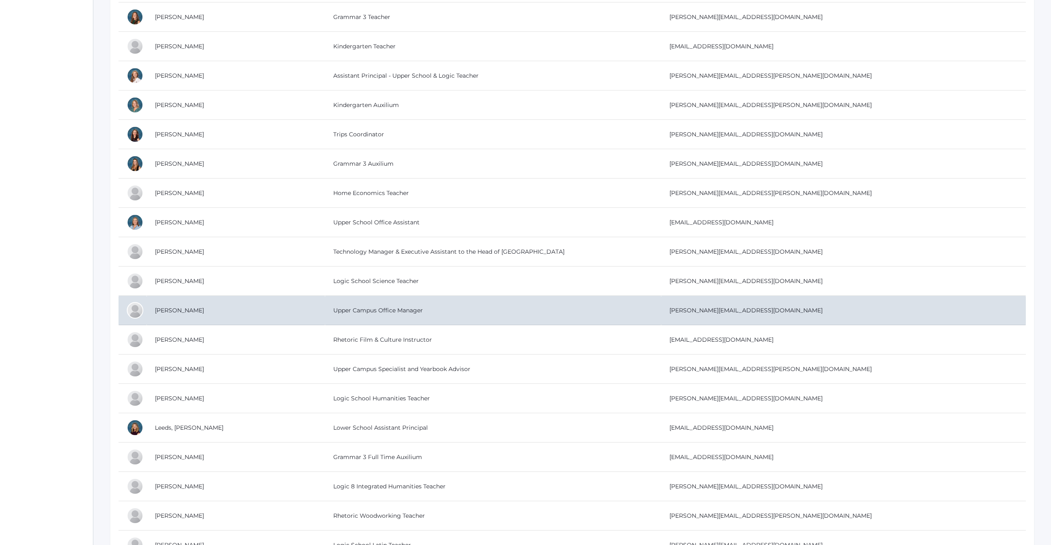
scroll to position [886, 0]
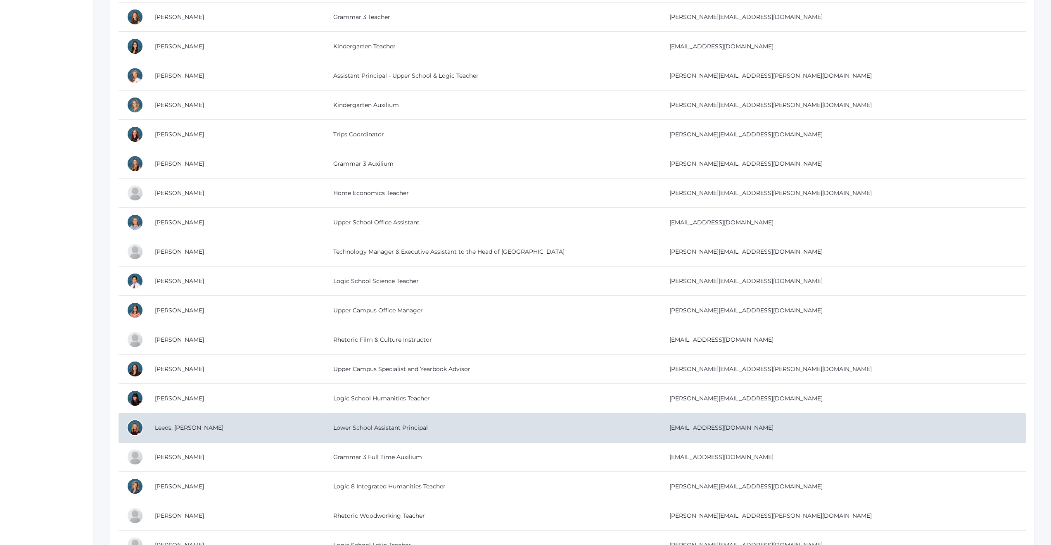
click at [325, 427] on td "Lower School Assistant Principal" at bounding box center [493, 427] width 336 height 29
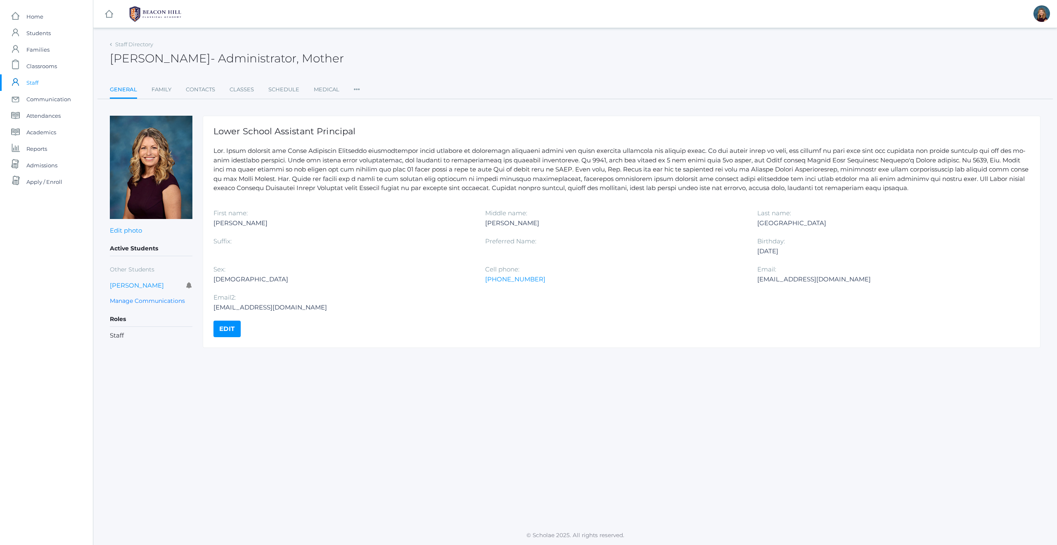
click at [232, 330] on link "Edit" at bounding box center [227, 329] width 27 height 17
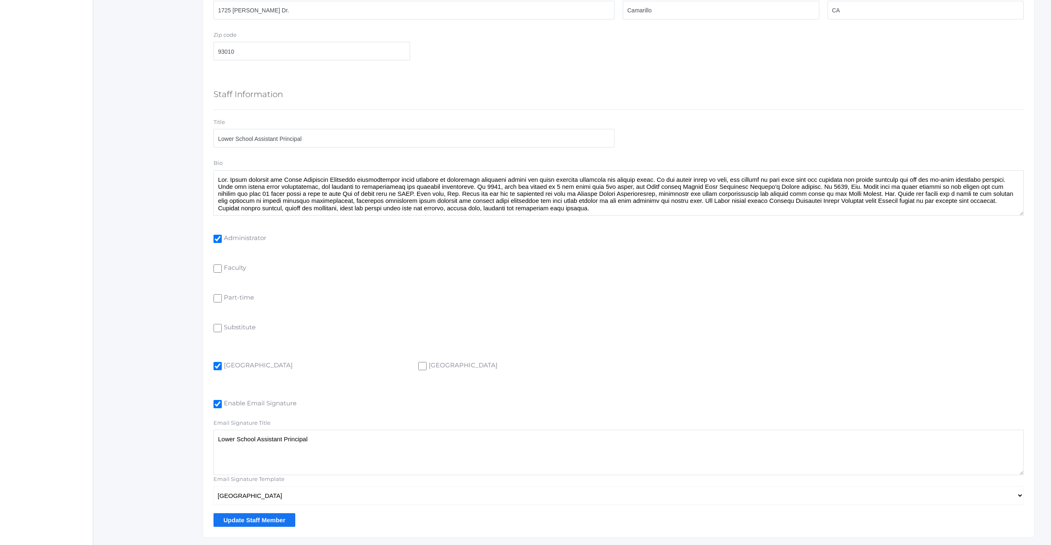
scroll to position [418, 0]
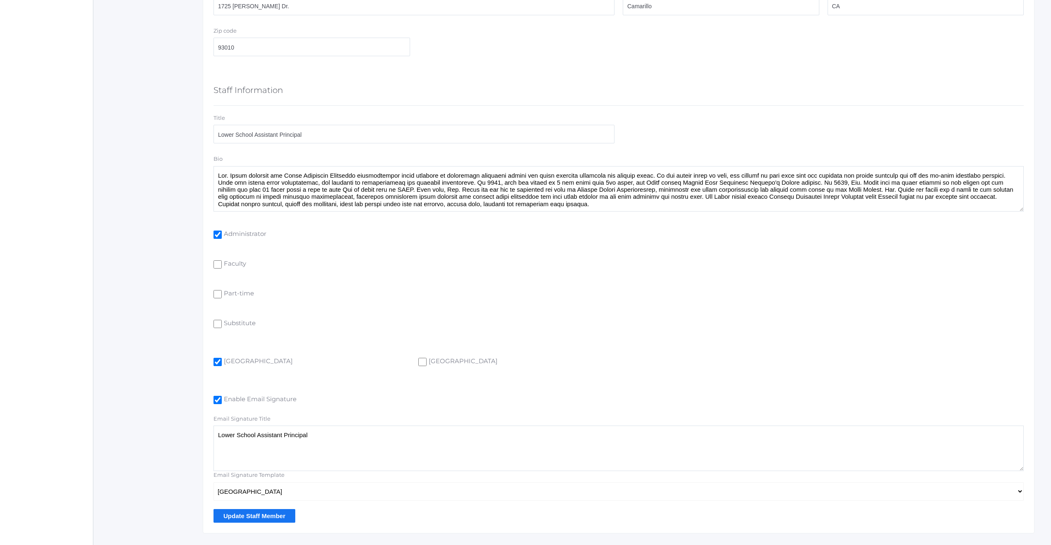
click at [253, 517] on input "Update Staff Member" at bounding box center [255, 516] width 82 height 14
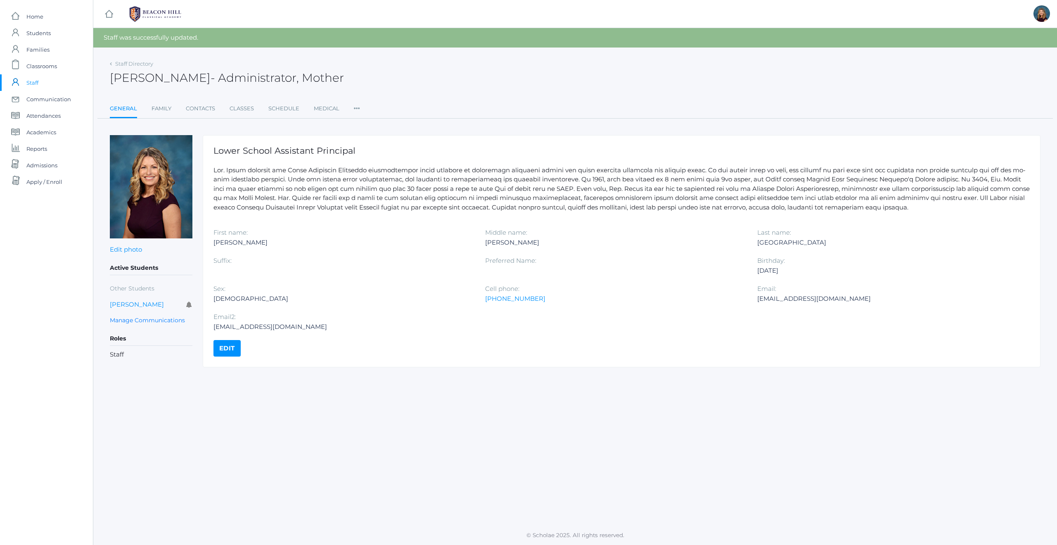
click at [33, 81] on span "Staff" at bounding box center [32, 82] width 12 height 17
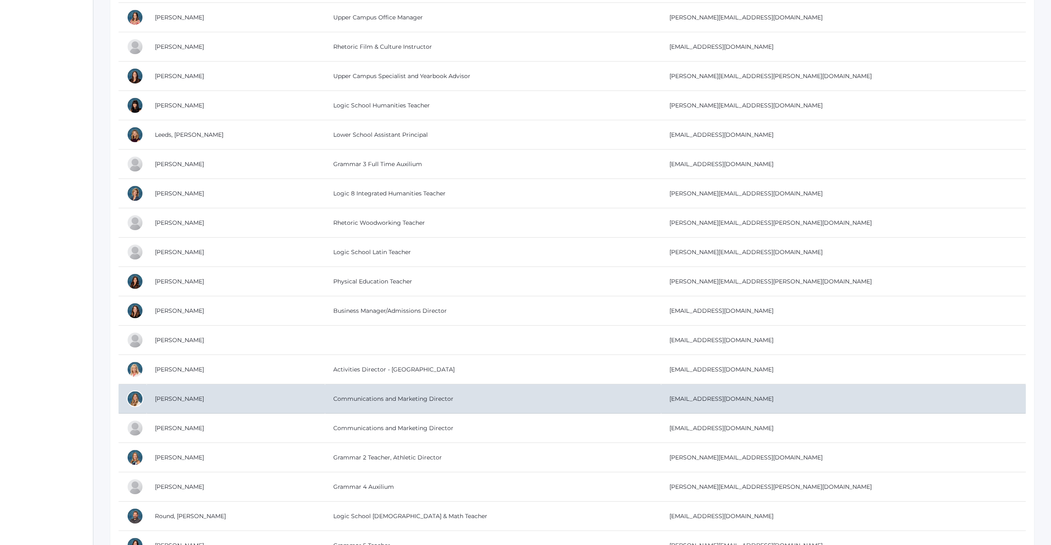
scroll to position [1206, 0]
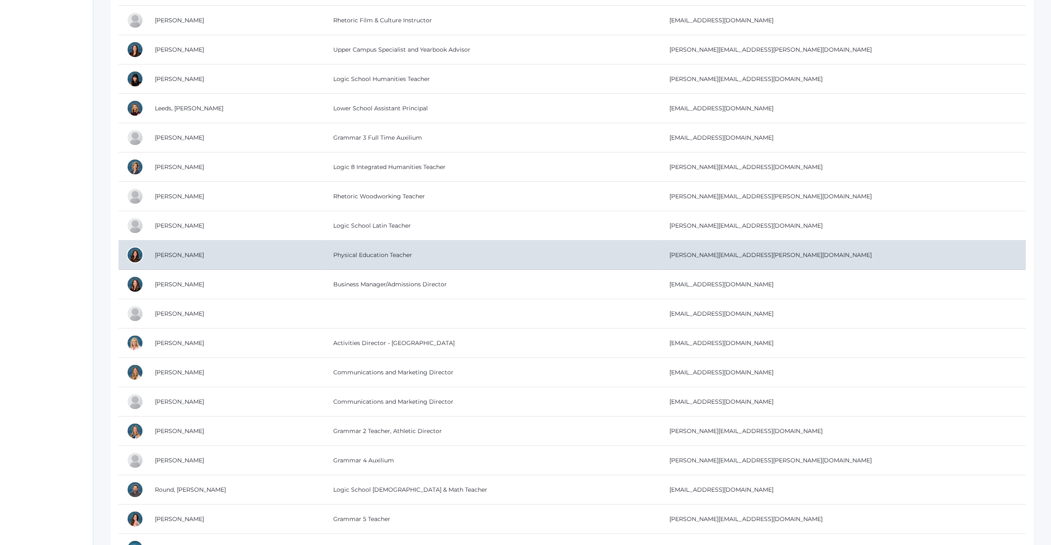
click at [325, 254] on td "Physical Education Teacher" at bounding box center [493, 254] width 336 height 29
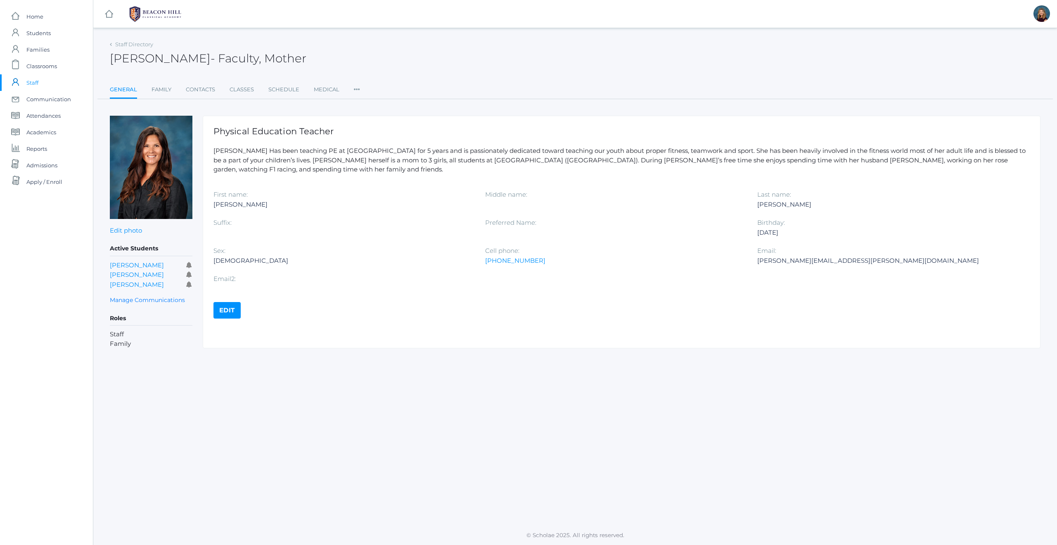
click at [226, 302] on link "Edit" at bounding box center [227, 310] width 27 height 17
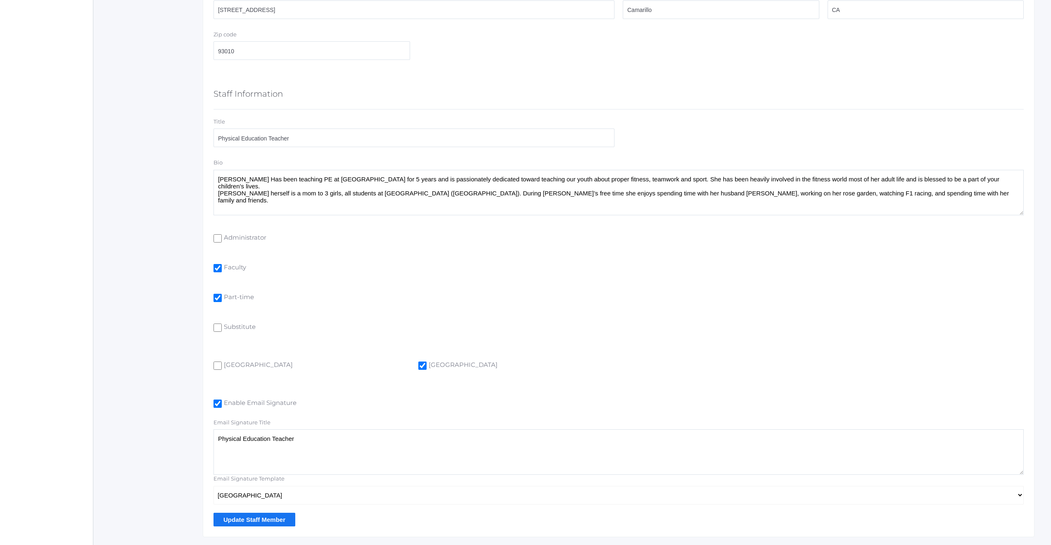
scroll to position [436, 0]
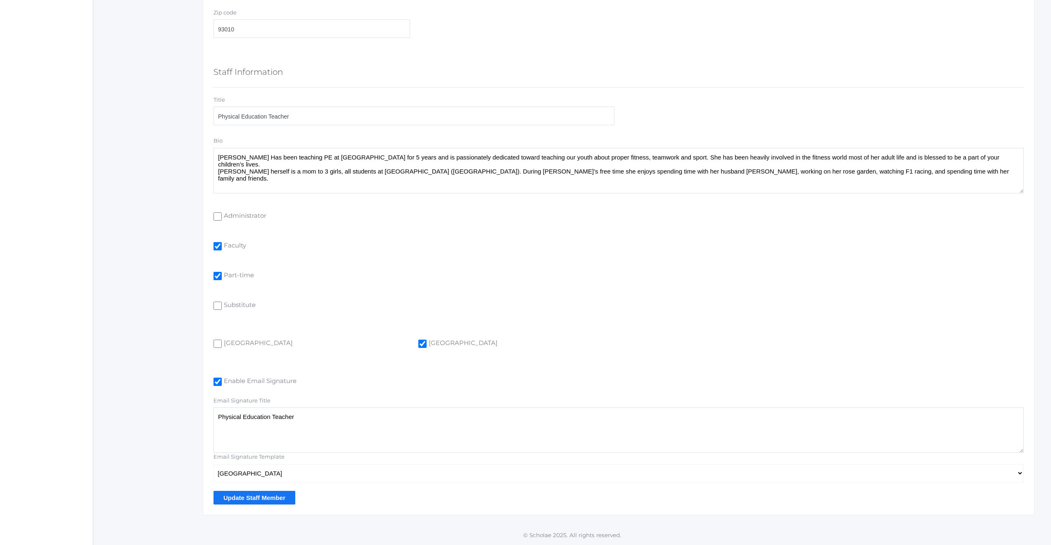
click at [217, 342] on input "[GEOGRAPHIC_DATA]" at bounding box center [218, 344] width 8 height 8
checkbox input "true"
click at [253, 496] on input "Update Staff Member" at bounding box center [255, 498] width 82 height 14
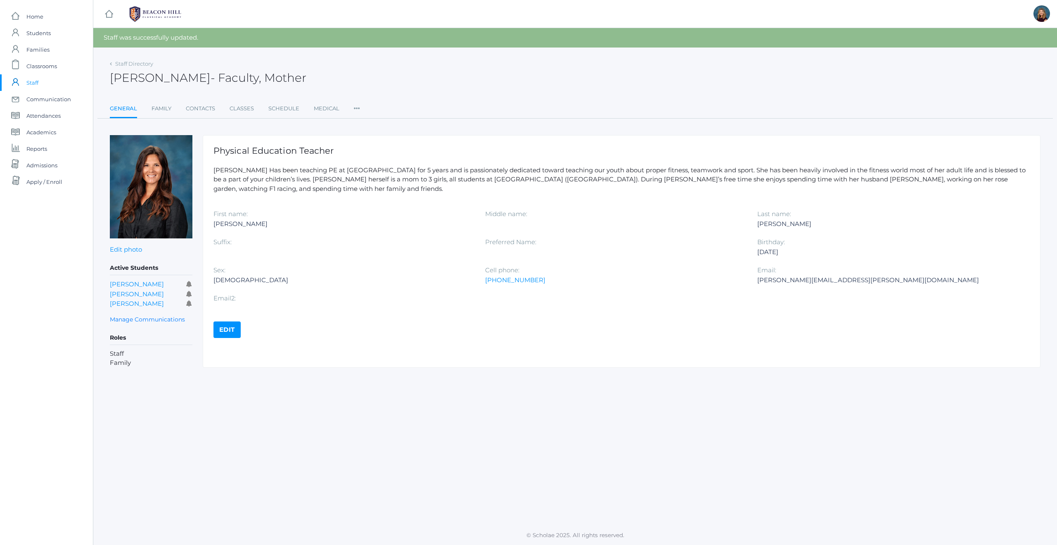
click at [28, 83] on span "Staff" at bounding box center [32, 82] width 12 height 17
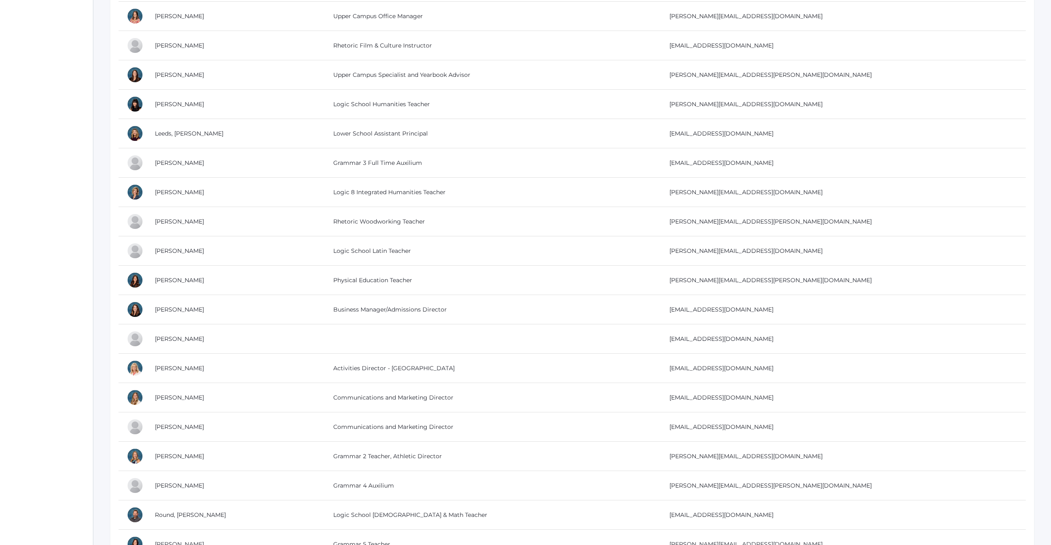
scroll to position [1202, 0]
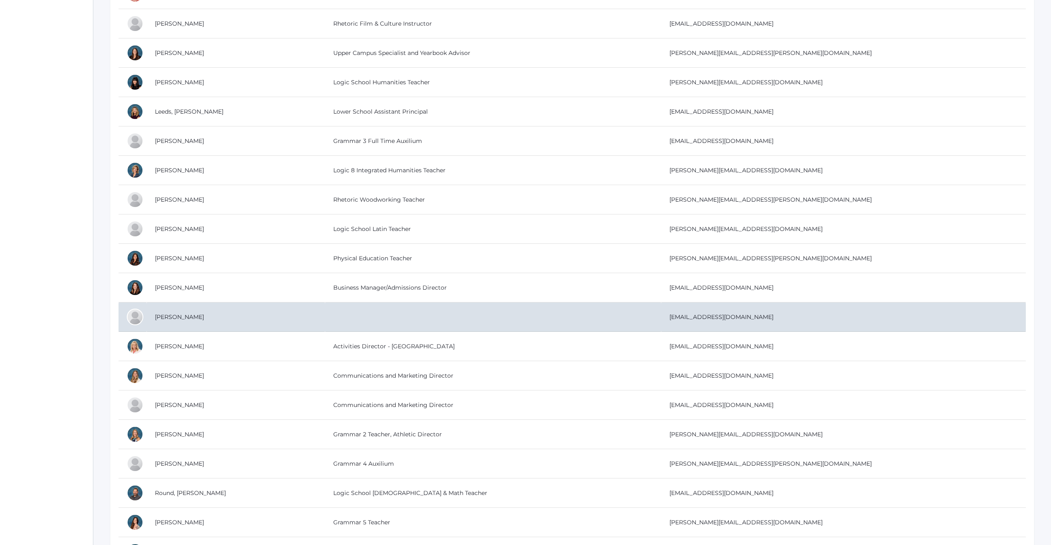
click at [190, 317] on td "[PERSON_NAME]" at bounding box center [236, 316] width 178 height 29
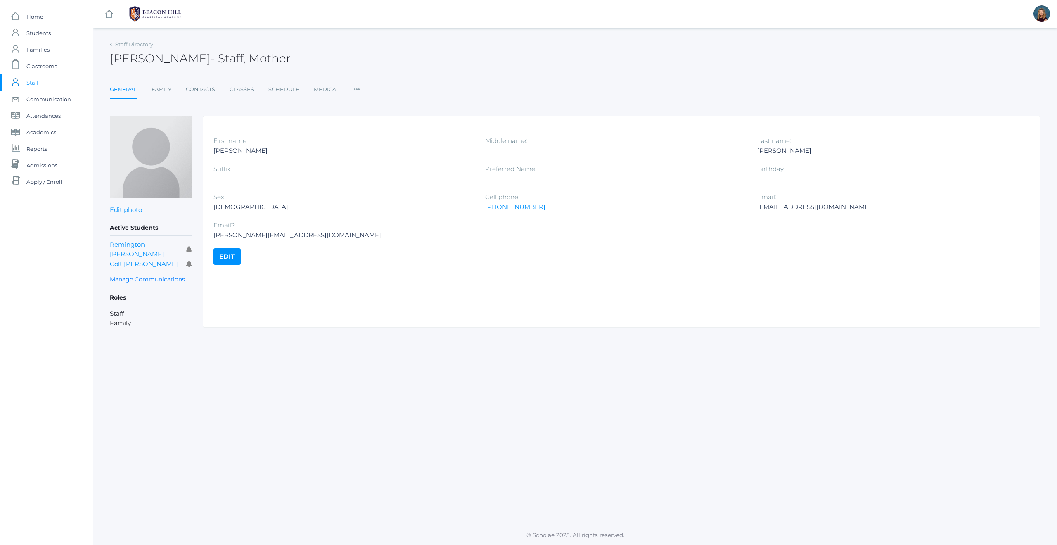
click at [226, 259] on link "Edit" at bounding box center [227, 256] width 27 height 17
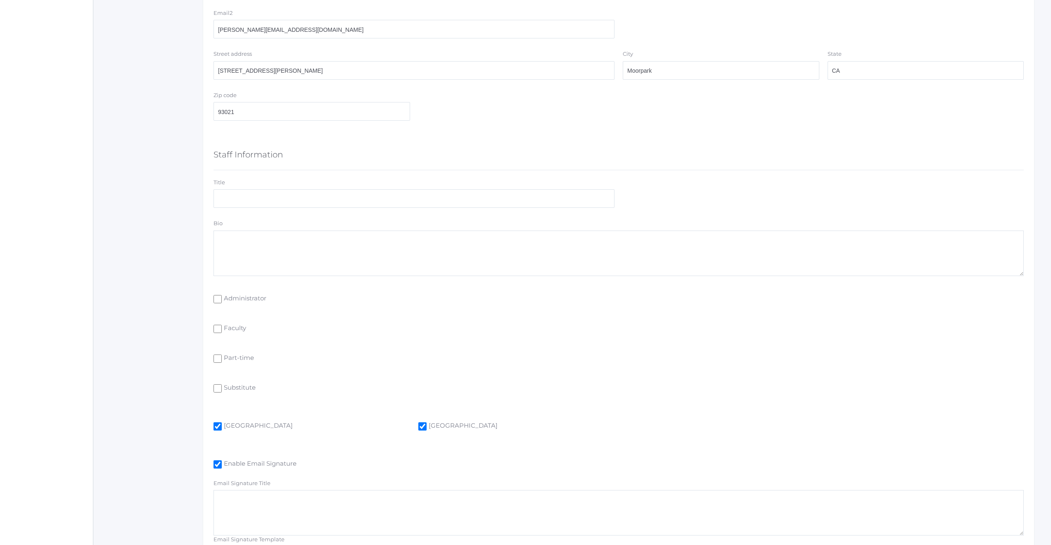
scroll to position [425, 0]
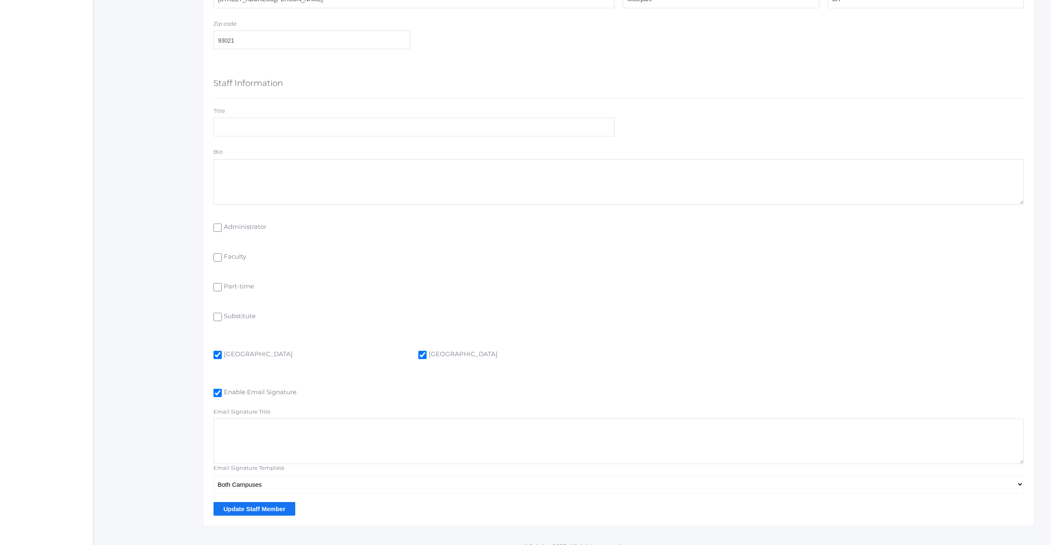
click at [238, 507] on input "Update Staff Member" at bounding box center [255, 509] width 82 height 14
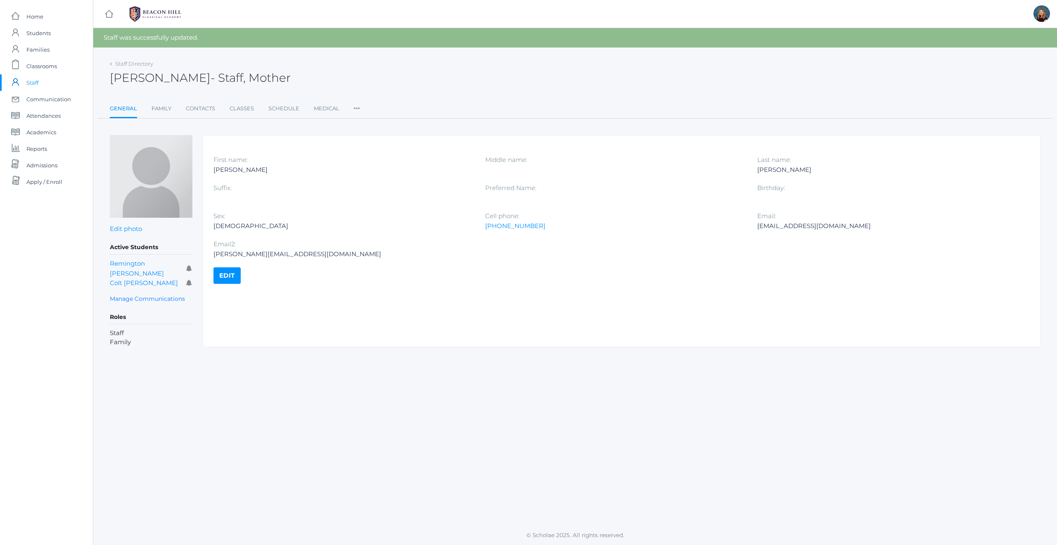
click at [33, 83] on span "Staff" at bounding box center [32, 82] width 12 height 17
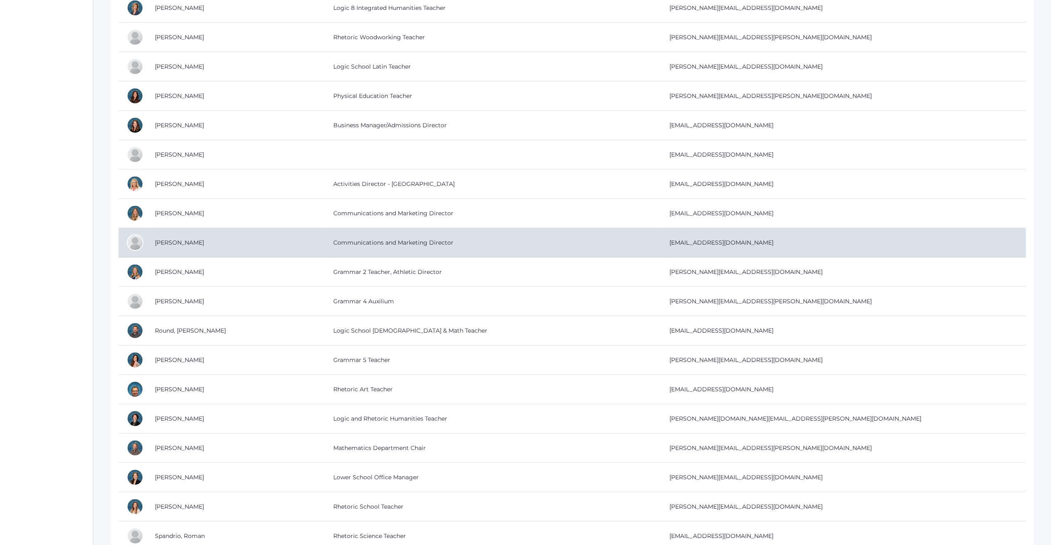
scroll to position [1367, 0]
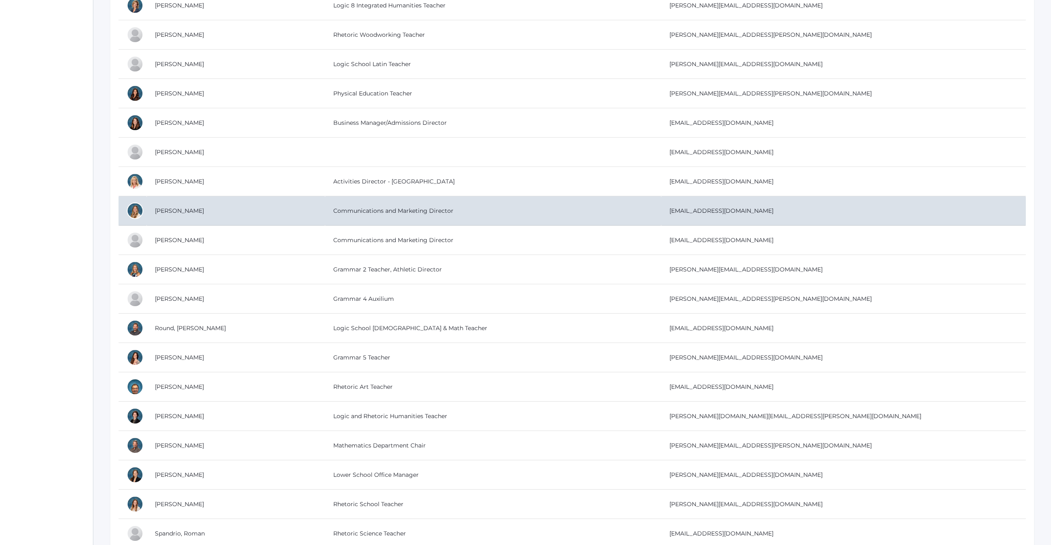
click at [180, 214] on td "Morrell, Aubree" at bounding box center [236, 210] width 178 height 29
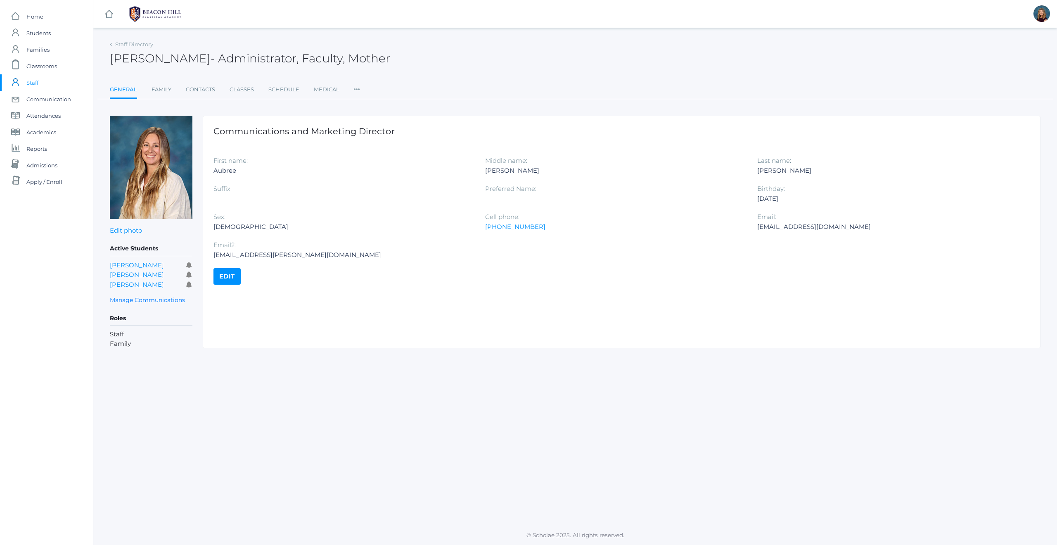
click at [228, 279] on link "Edit" at bounding box center [227, 276] width 27 height 17
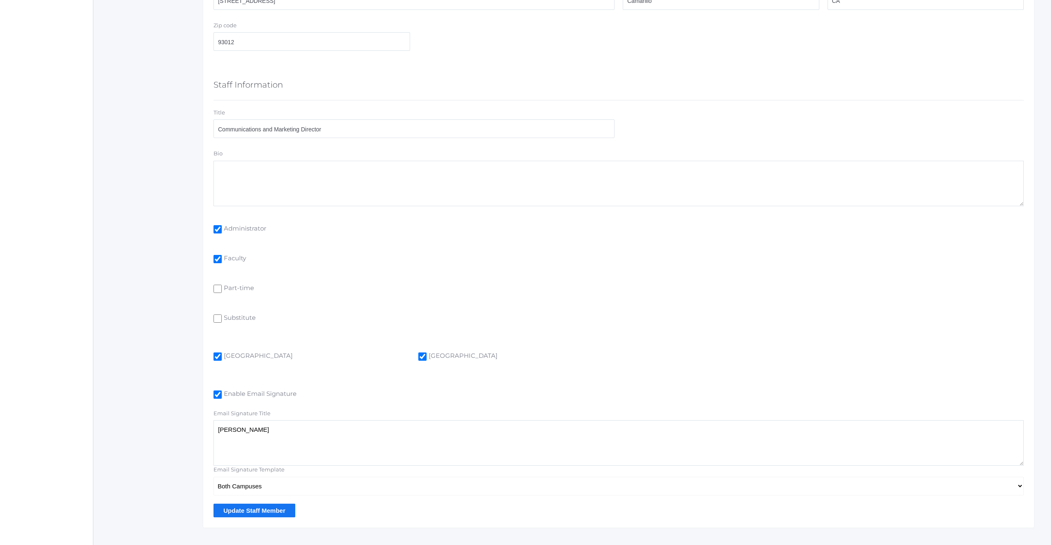
scroll to position [436, 0]
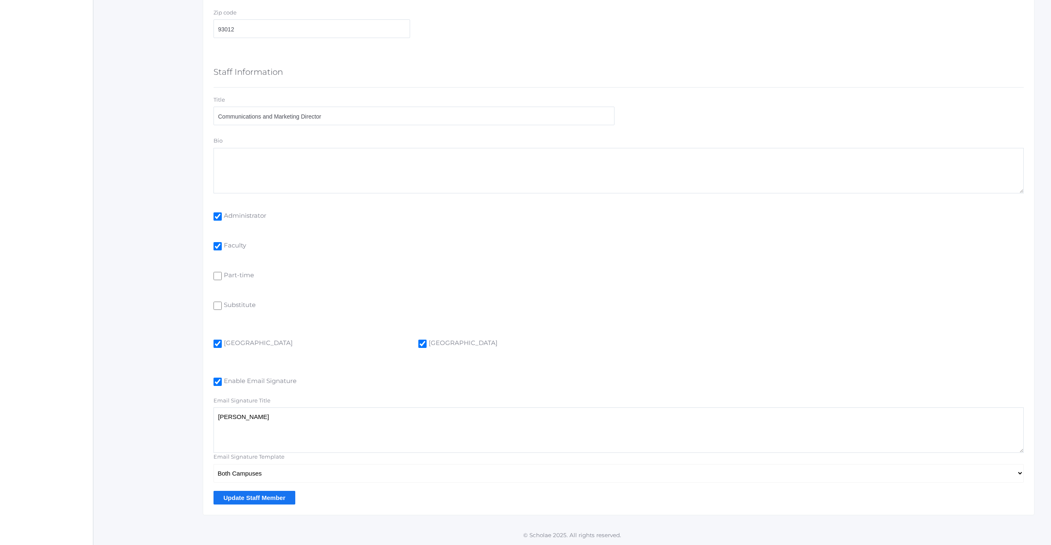
click at [230, 498] on input "Update Staff Member" at bounding box center [255, 498] width 82 height 14
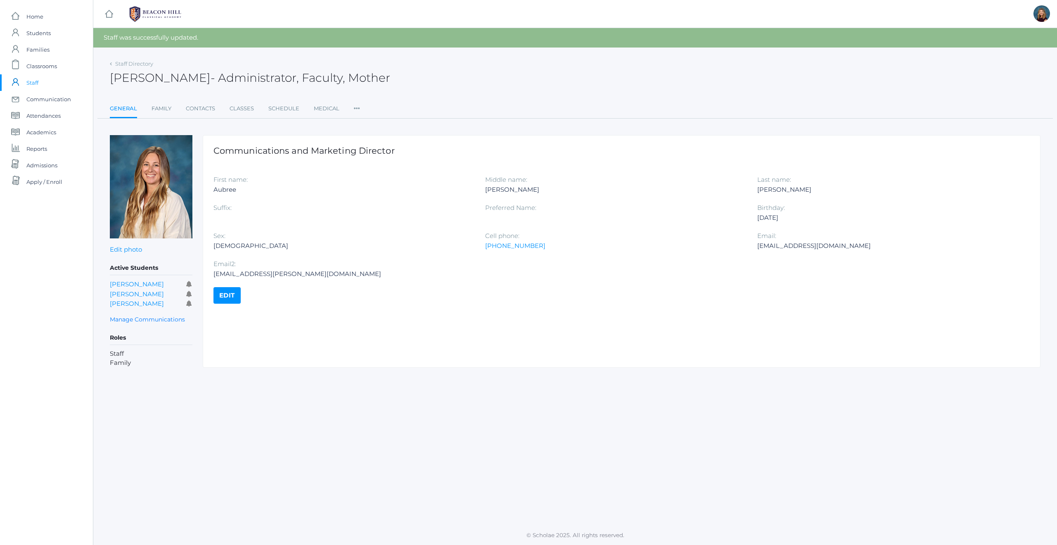
click at [34, 83] on span "Staff" at bounding box center [32, 82] width 12 height 17
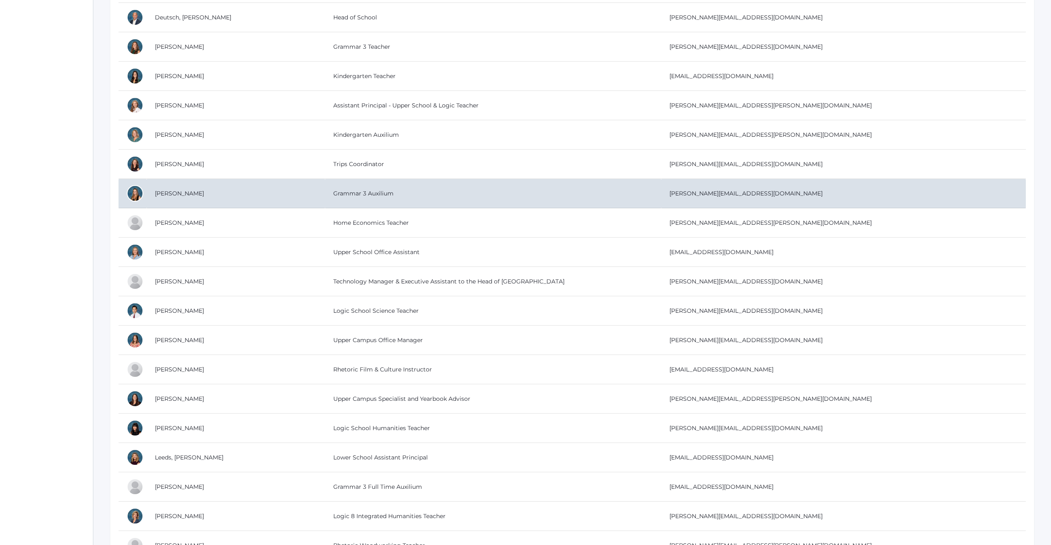
scroll to position [857, 0]
click at [190, 193] on td "Fowler, Juliana" at bounding box center [236, 193] width 178 height 29
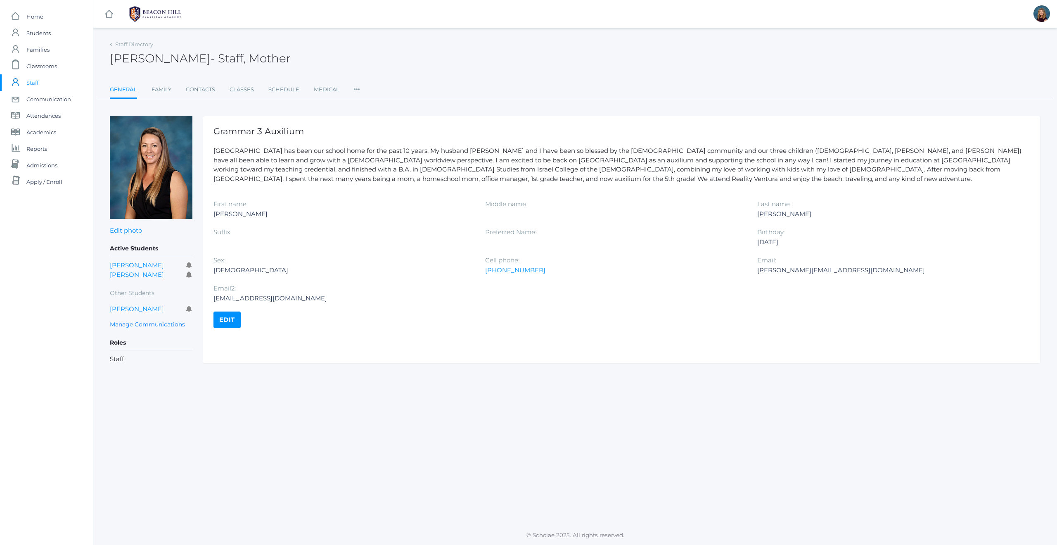
click at [32, 83] on span "Staff" at bounding box center [32, 82] width 12 height 17
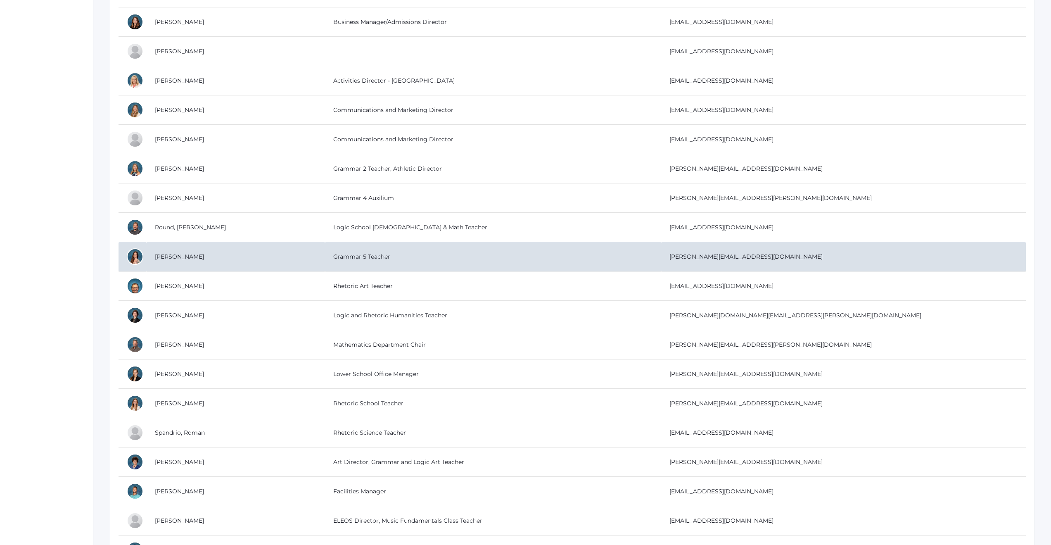
scroll to position [1470, 0]
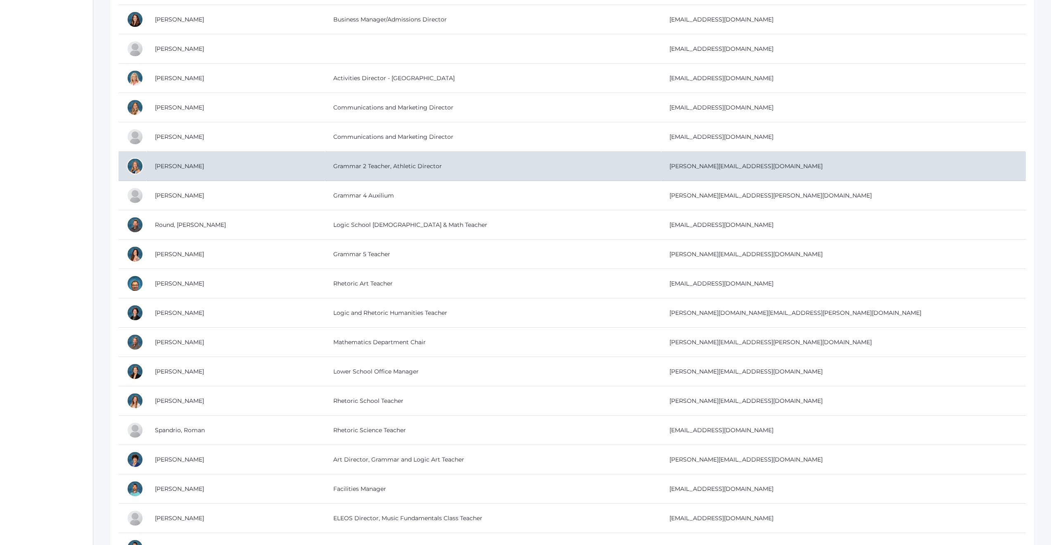
click at [342, 167] on td "Grammar 2 Teacher, Athletic Director" at bounding box center [493, 166] width 336 height 29
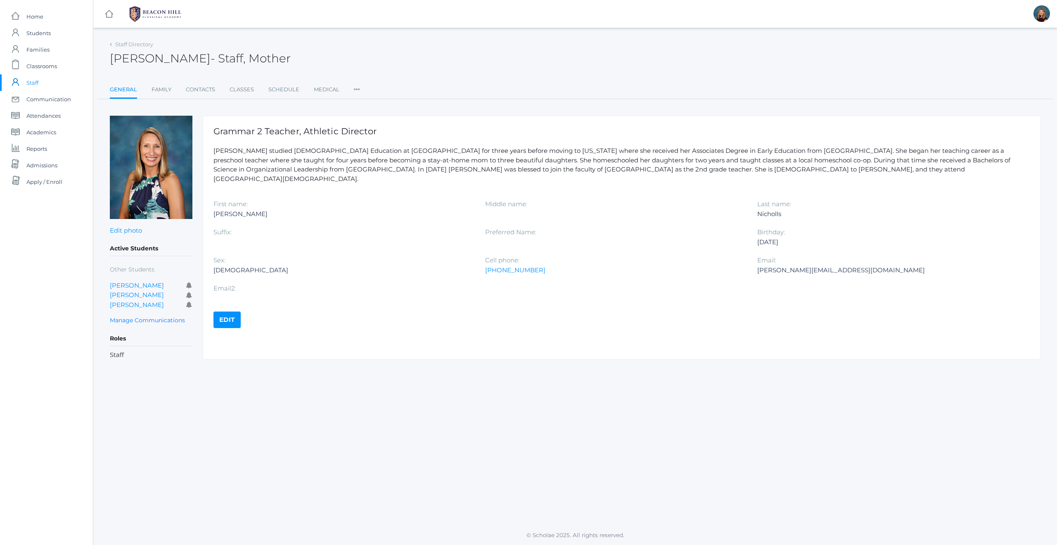
click at [226, 311] on link "Edit" at bounding box center [227, 319] width 27 height 17
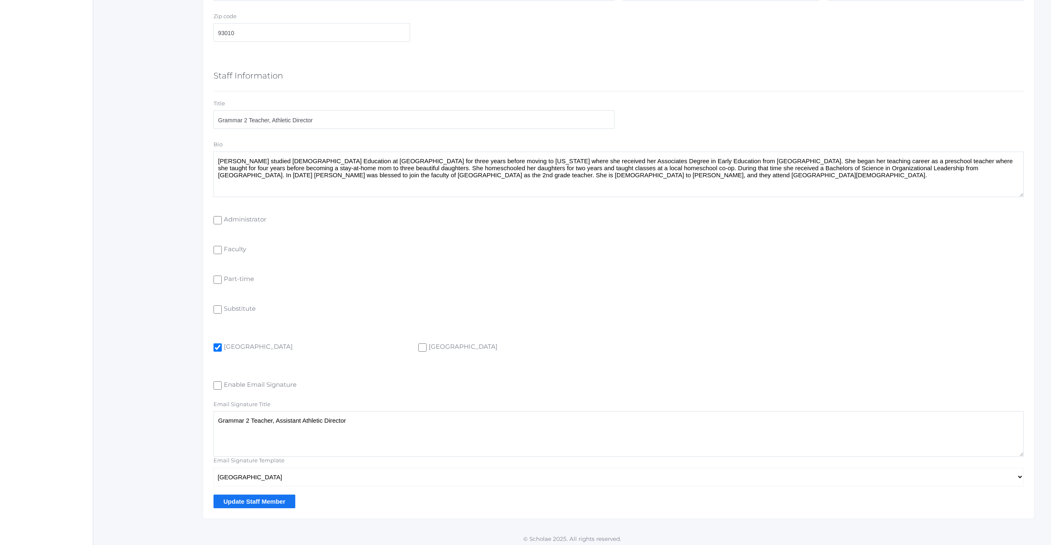
scroll to position [436, 0]
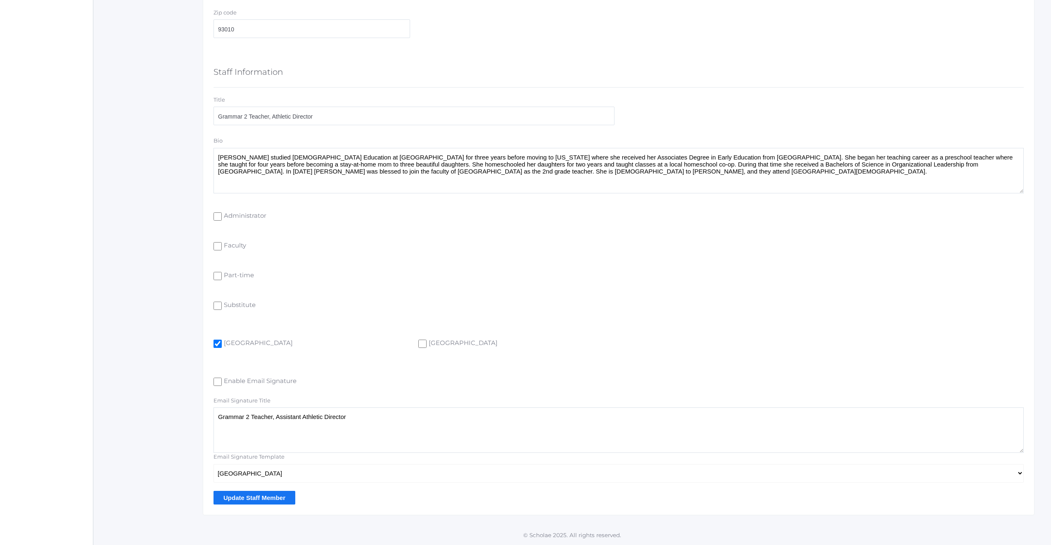
click at [422, 344] on input "Is Upper Campus" at bounding box center [422, 344] width 8 height 8
checkbox input "true"
click at [237, 498] on input "Update Staff Member" at bounding box center [255, 498] width 82 height 14
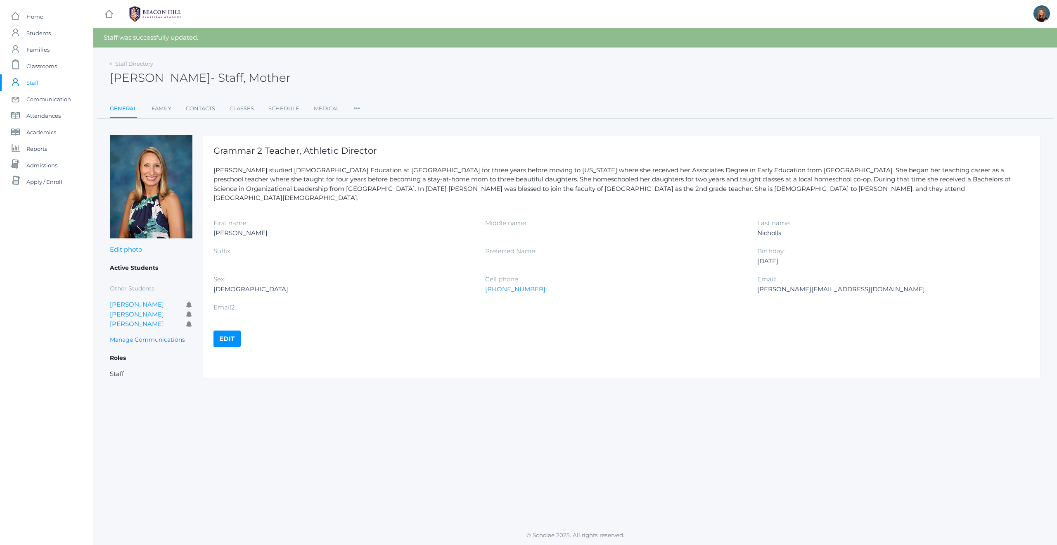
click at [36, 81] on span "Staff" at bounding box center [32, 82] width 12 height 17
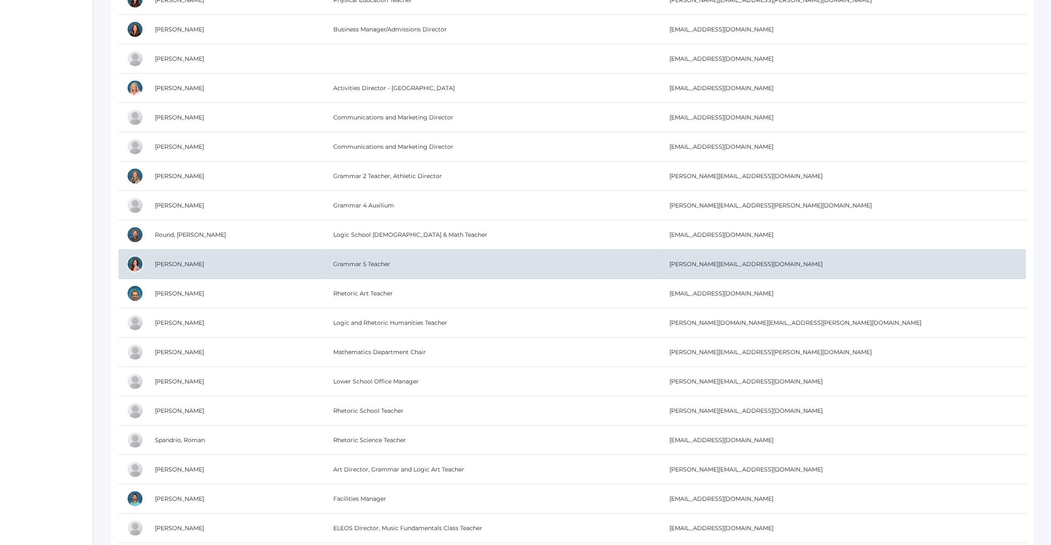
scroll to position [1487, 0]
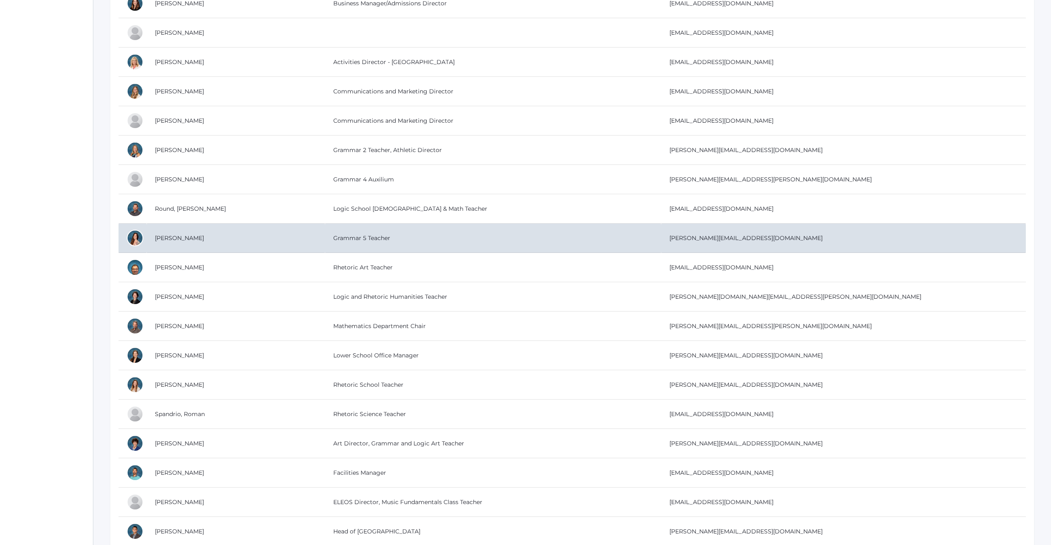
click at [329, 237] on td "Grammar 5 Teacher" at bounding box center [493, 237] width 336 height 29
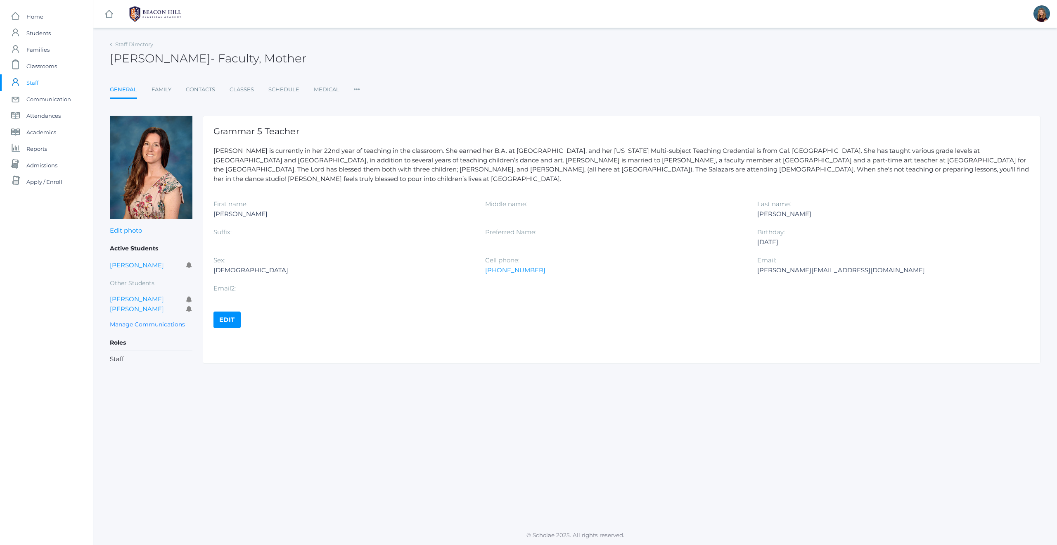
click at [228, 311] on link "Edit" at bounding box center [227, 319] width 27 height 17
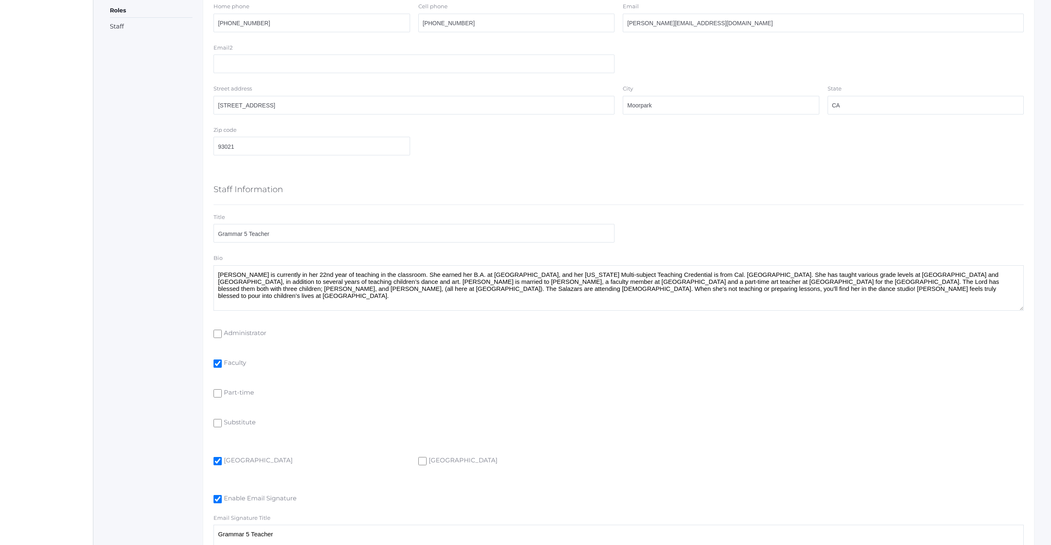
scroll to position [436, 0]
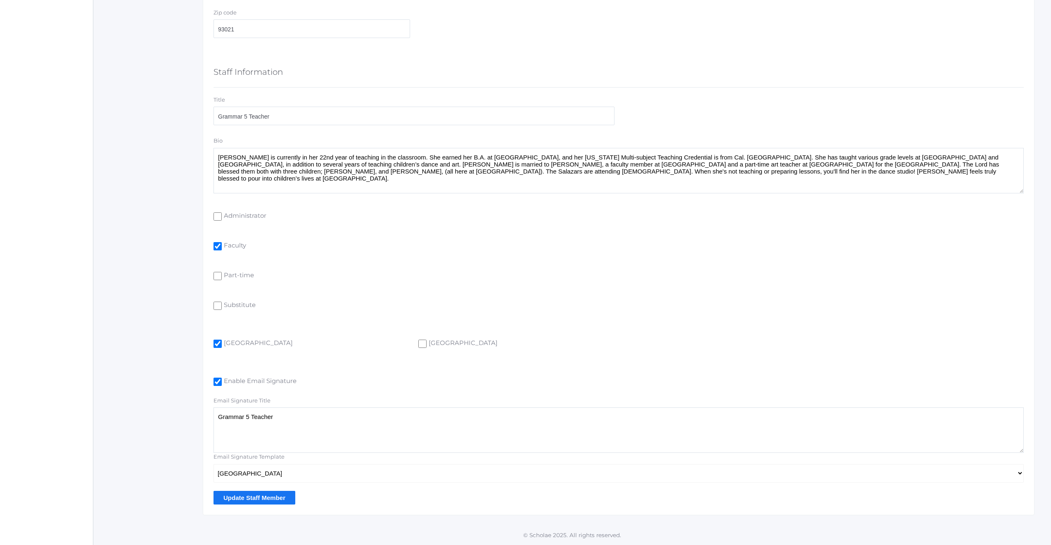
click at [235, 497] on input "Update Staff Member" at bounding box center [255, 498] width 82 height 14
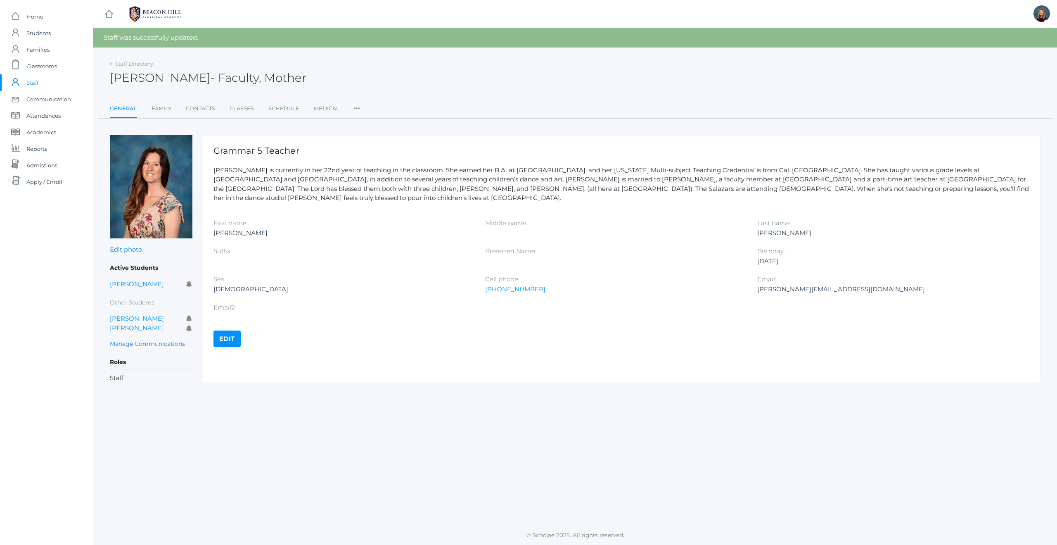
click at [35, 81] on span "Staff" at bounding box center [32, 82] width 12 height 17
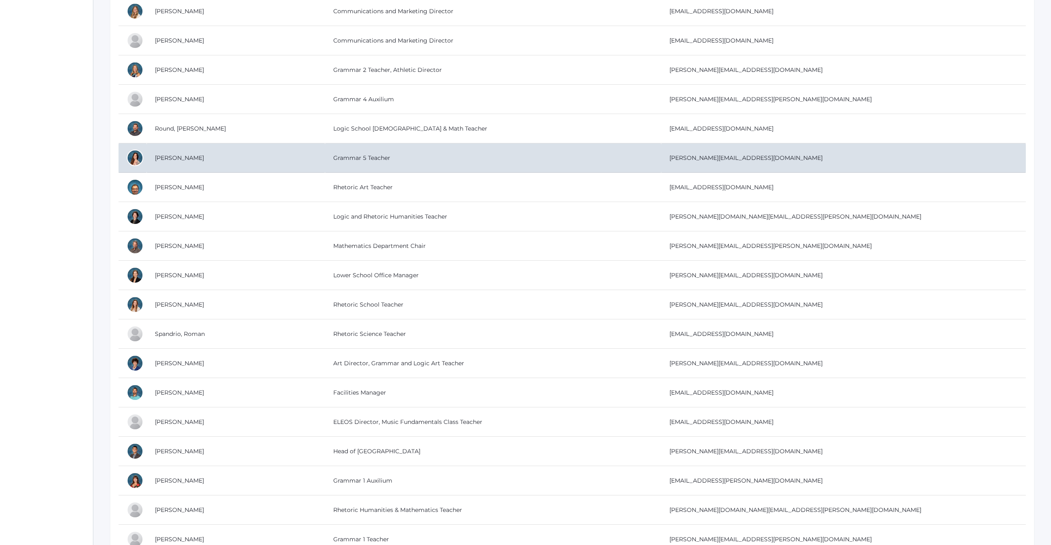
scroll to position [1570, 0]
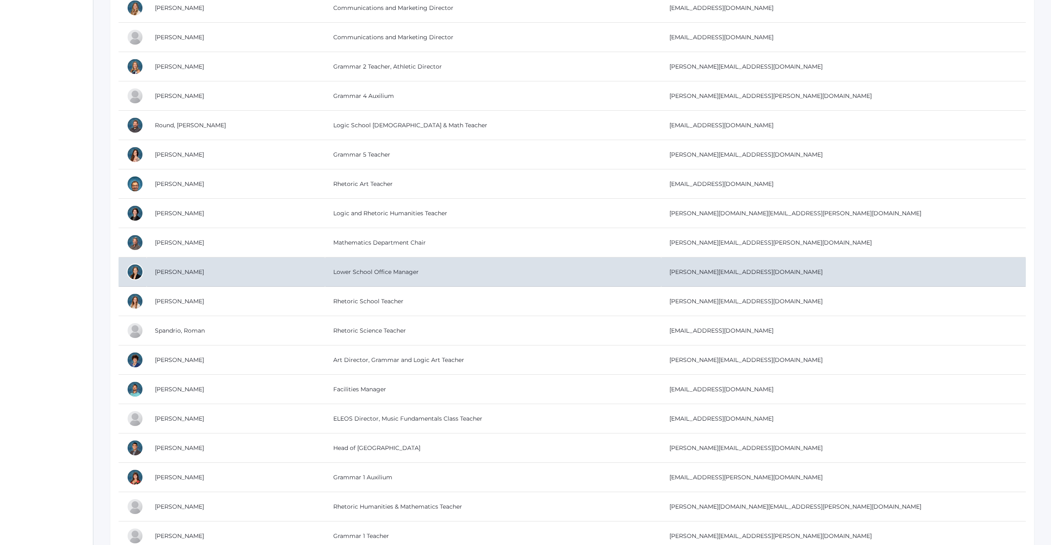
click at [325, 274] on td "Lower School Office Manager" at bounding box center [493, 271] width 336 height 29
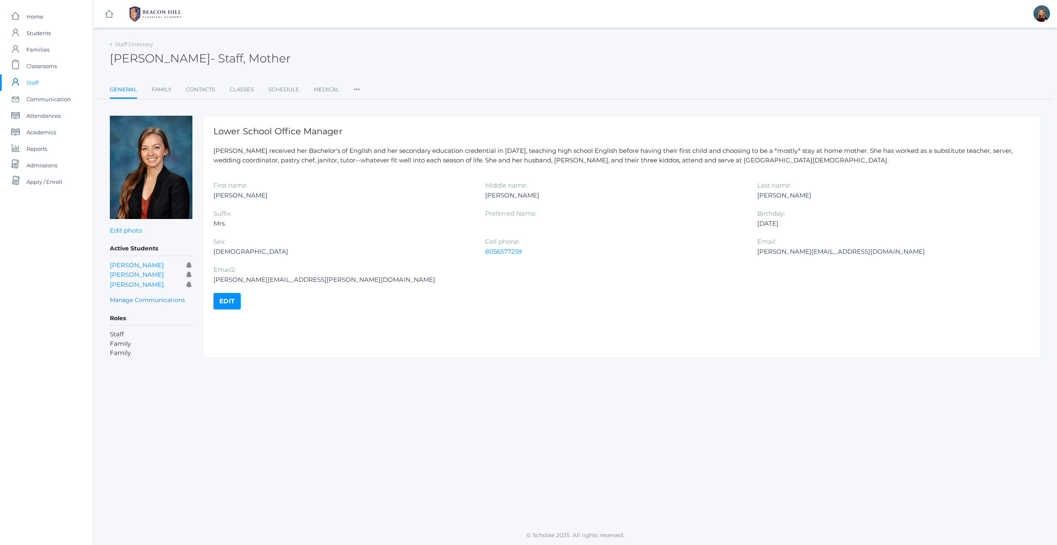
click at [229, 301] on link "Edit" at bounding box center [227, 301] width 27 height 17
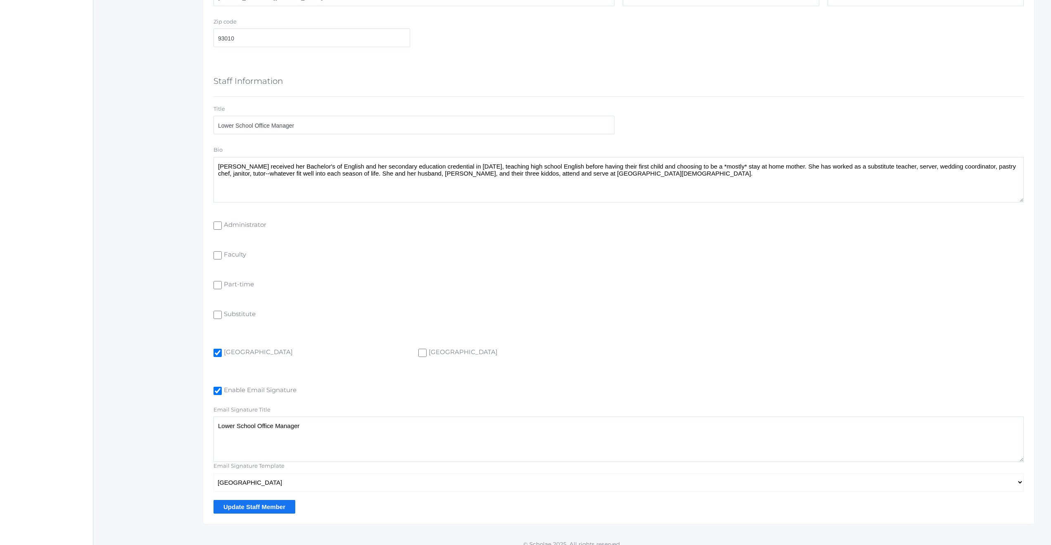
scroll to position [436, 0]
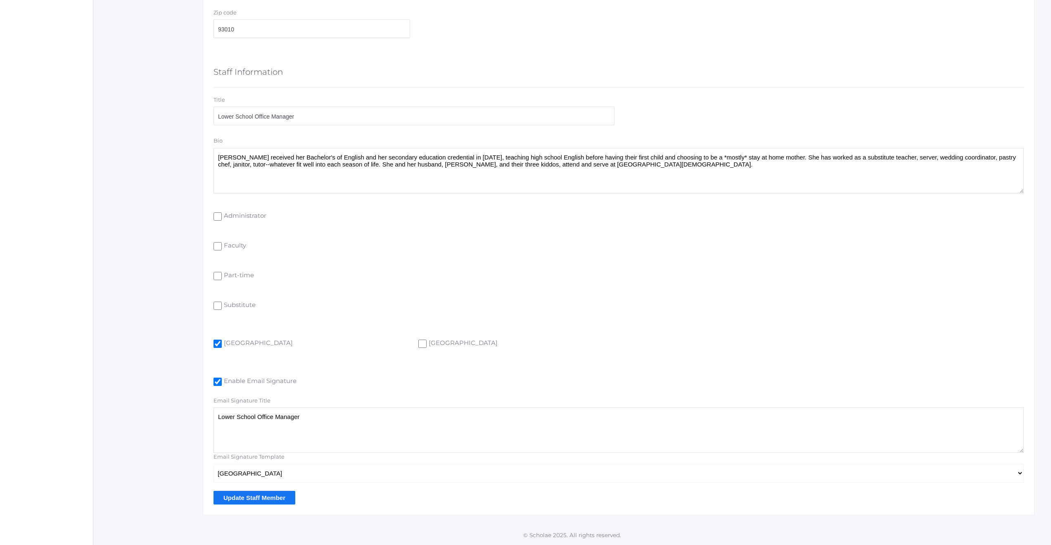
click at [227, 496] on input "Update Staff Member" at bounding box center [255, 498] width 82 height 14
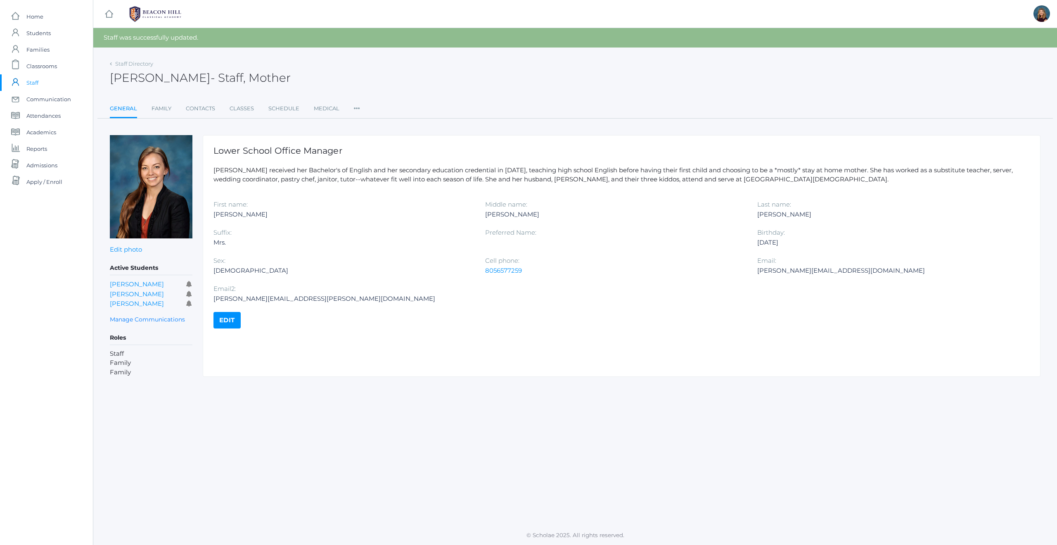
click at [32, 82] on span "Staff" at bounding box center [32, 82] width 12 height 17
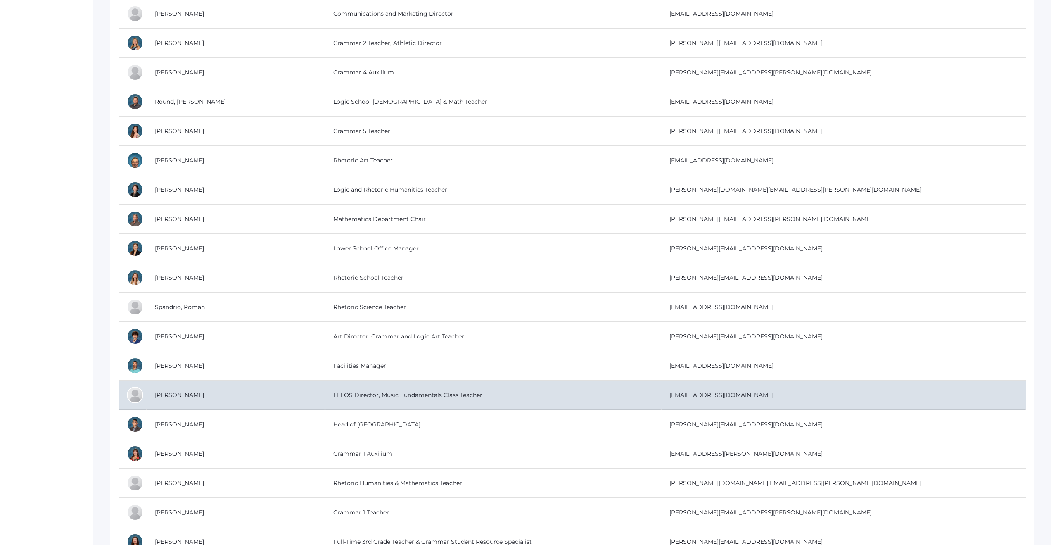
scroll to position [1608, 0]
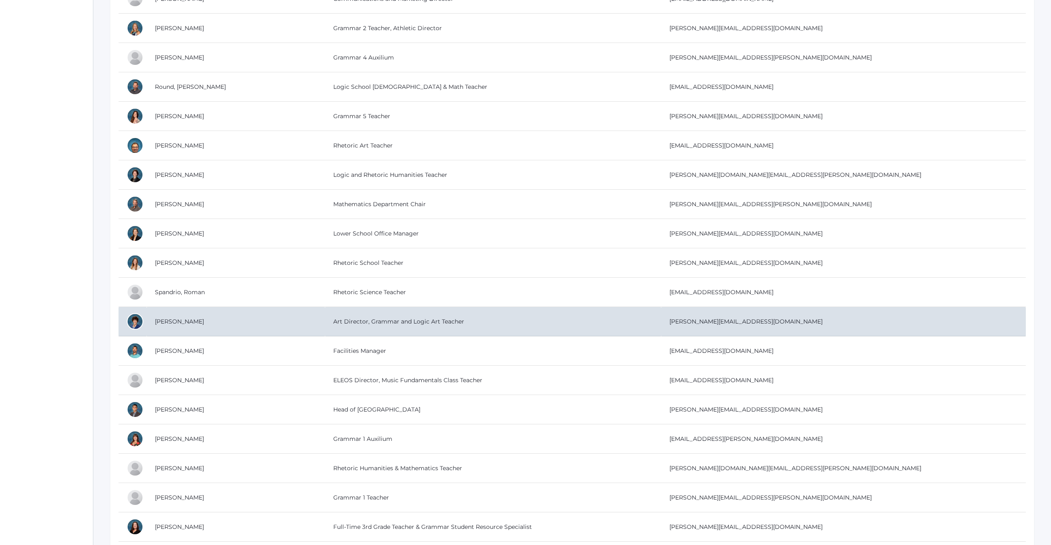
click at [354, 321] on td "Art Director, Grammar and Logic Art Teacher" at bounding box center [493, 321] width 336 height 29
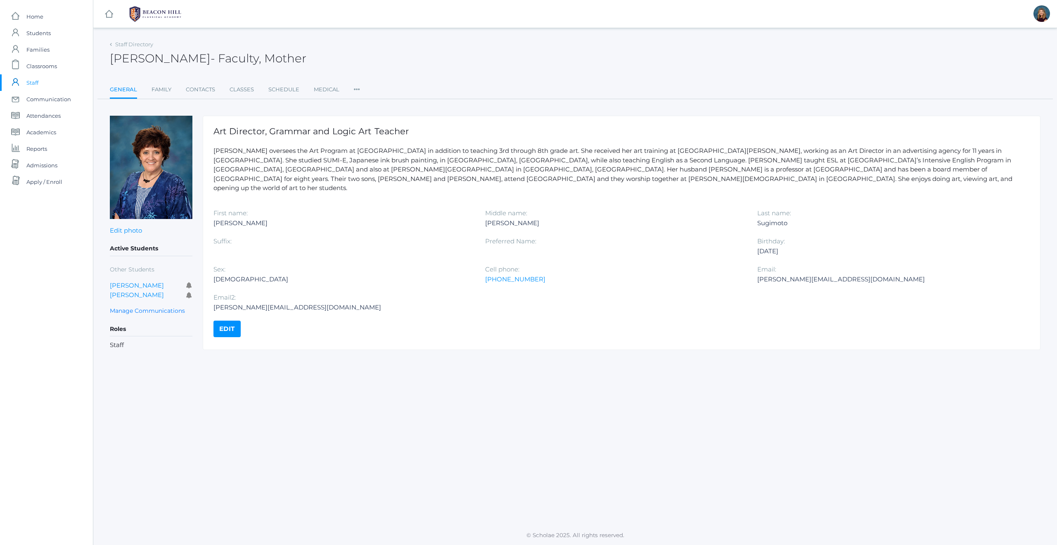
click at [226, 326] on link "Edit" at bounding box center [227, 329] width 27 height 17
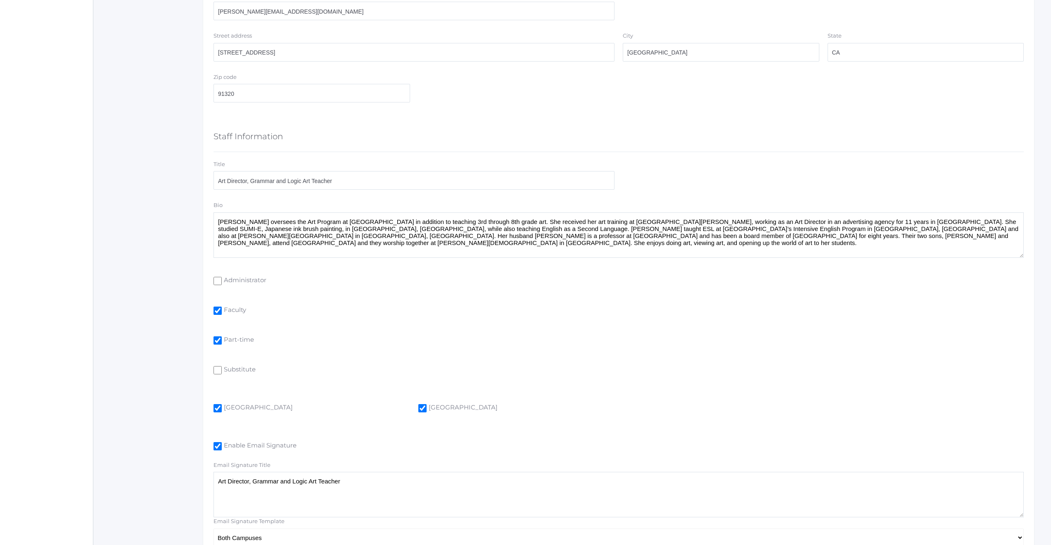
scroll to position [436, 0]
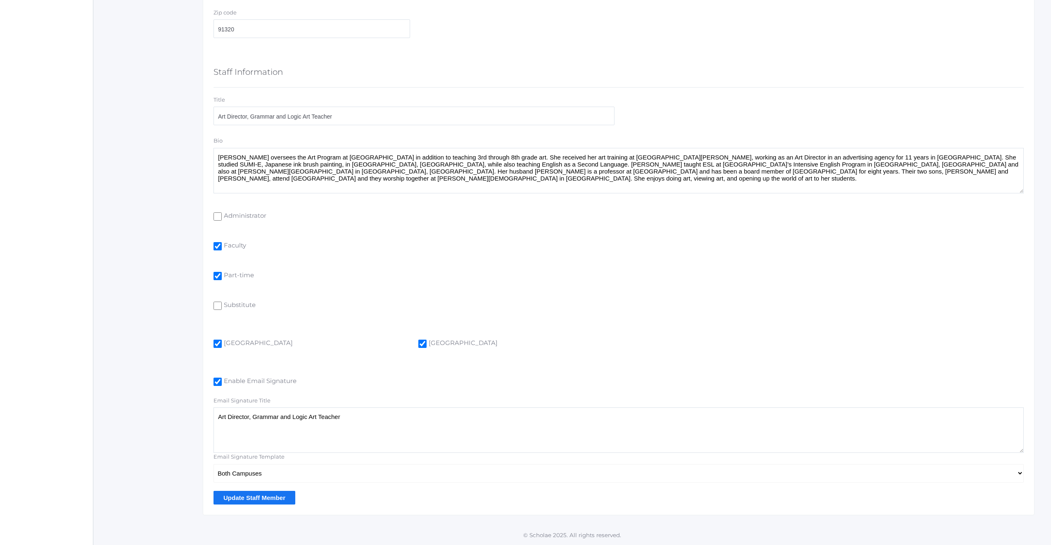
click at [239, 498] on input "Update Staff Member" at bounding box center [255, 498] width 82 height 14
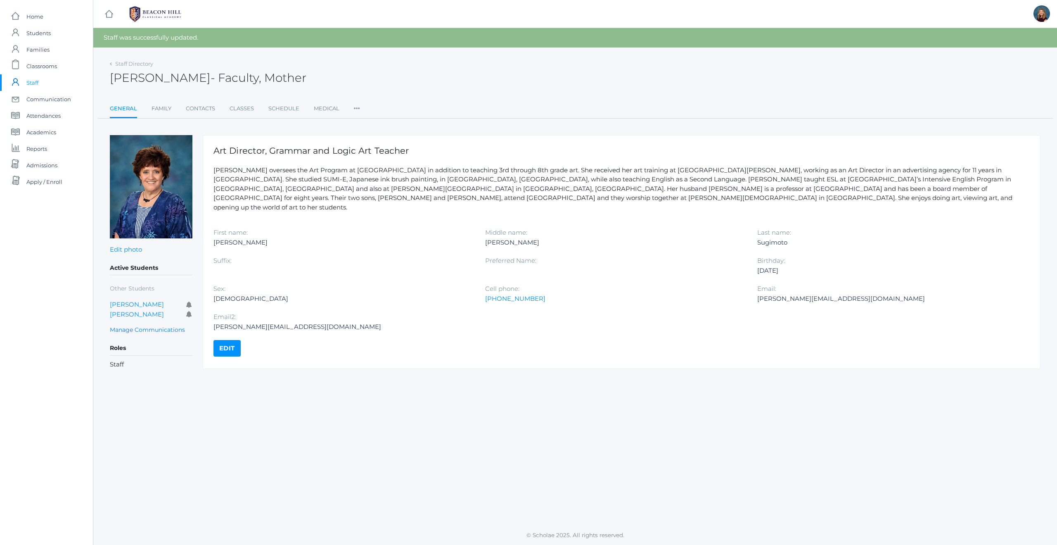
click at [34, 82] on span "Staff" at bounding box center [32, 82] width 12 height 17
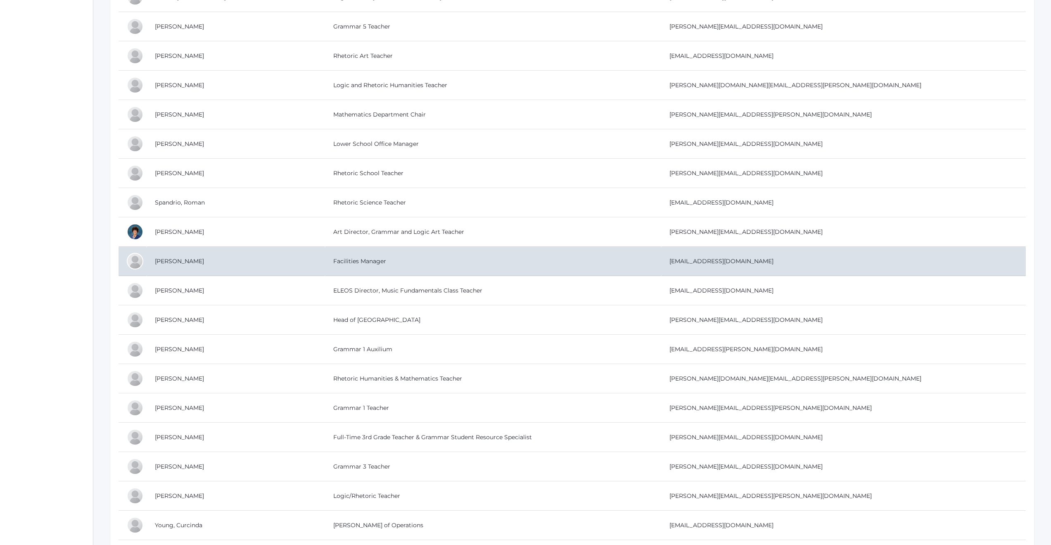
scroll to position [1715, 0]
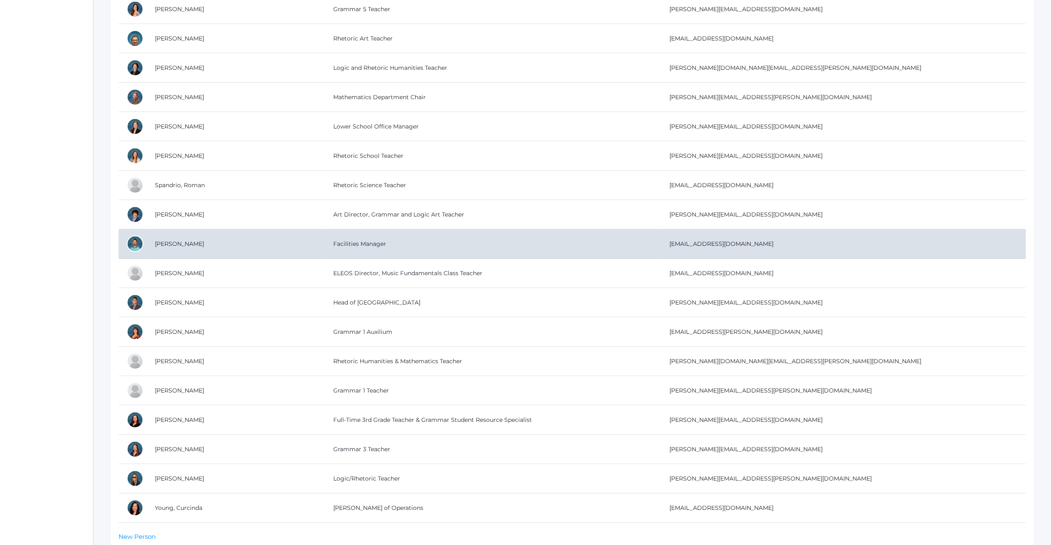
click at [326, 238] on td "Facilities Manager" at bounding box center [493, 243] width 336 height 29
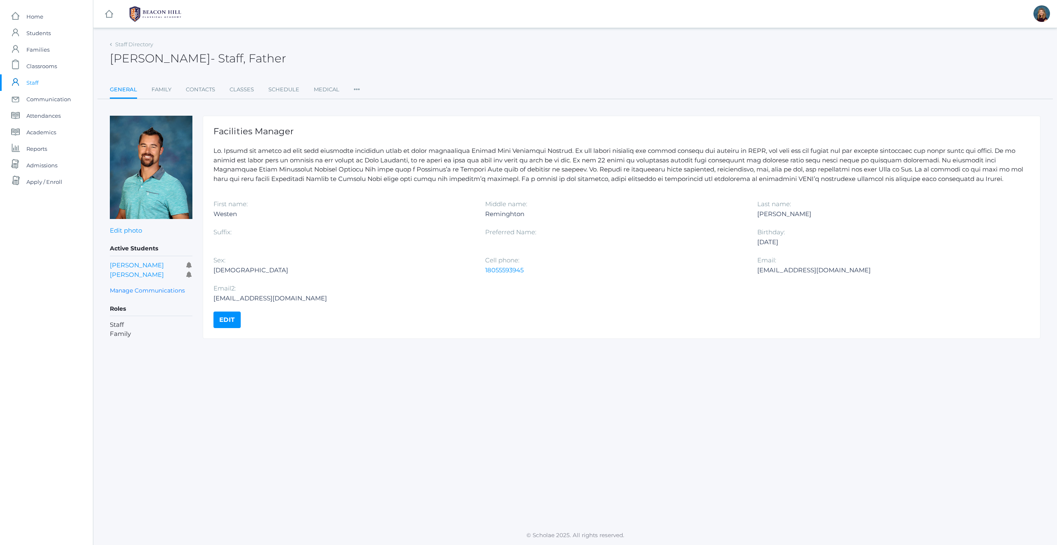
click at [230, 321] on link "Edit" at bounding box center [227, 319] width 27 height 17
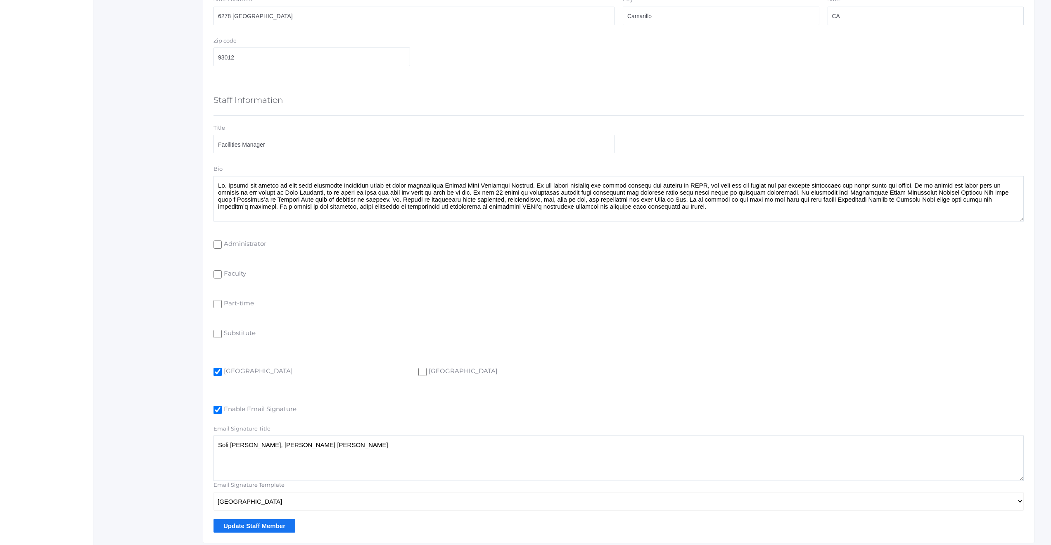
scroll to position [436, 0]
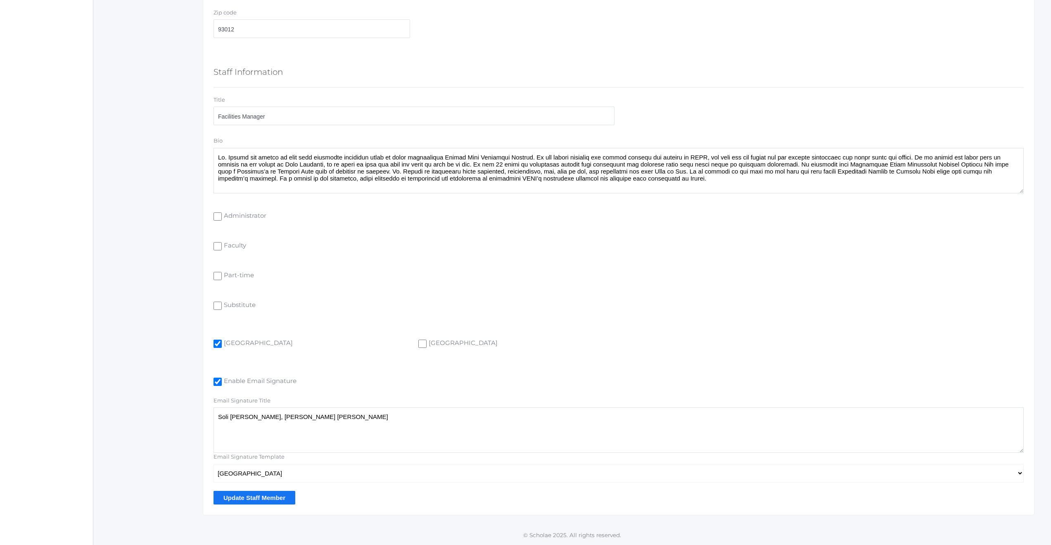
click at [421, 343] on input "[GEOGRAPHIC_DATA]" at bounding box center [422, 344] width 8 height 8
checkbox input "true"
click at [254, 496] on input "Update Staff Member" at bounding box center [255, 498] width 82 height 14
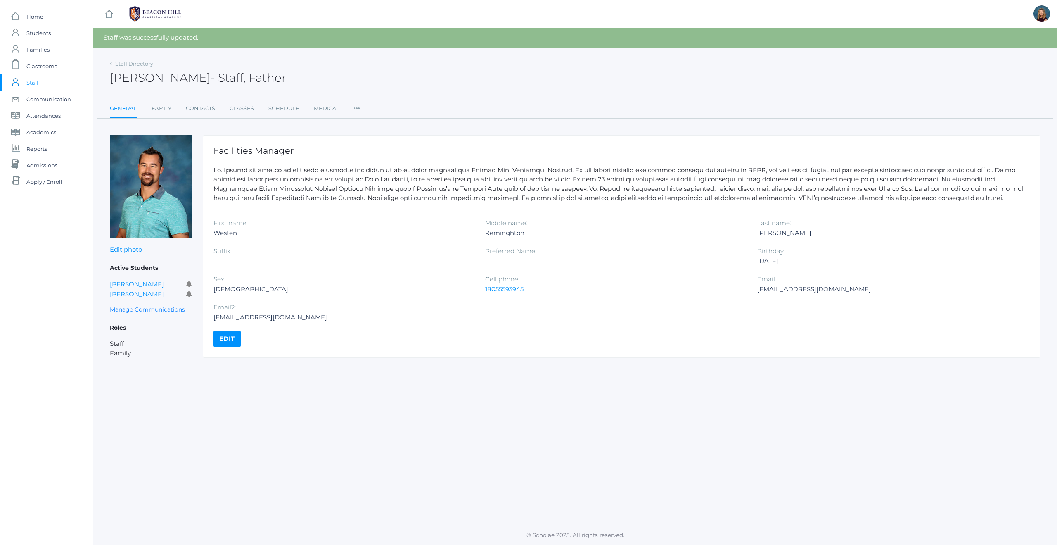
click at [36, 82] on span "Staff" at bounding box center [32, 82] width 12 height 17
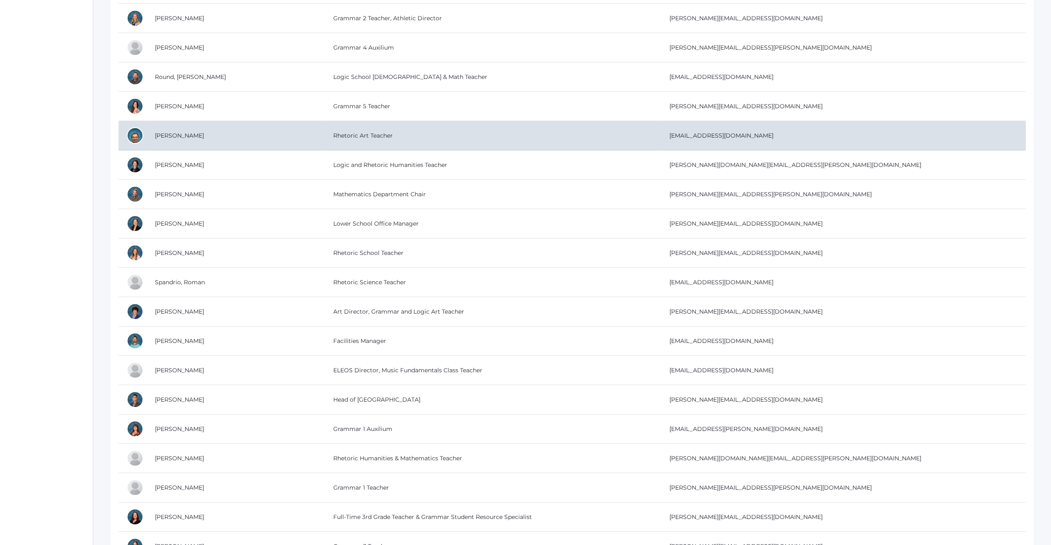
scroll to position [1675, 0]
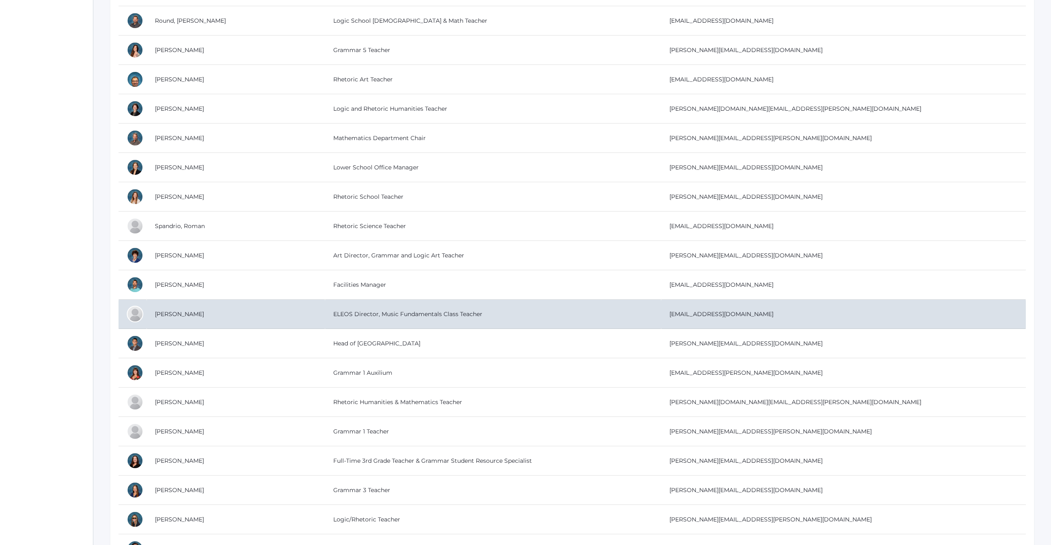
click at [330, 313] on td "ELEOS Director, Music Fundamentals Class Teacher" at bounding box center [493, 313] width 336 height 29
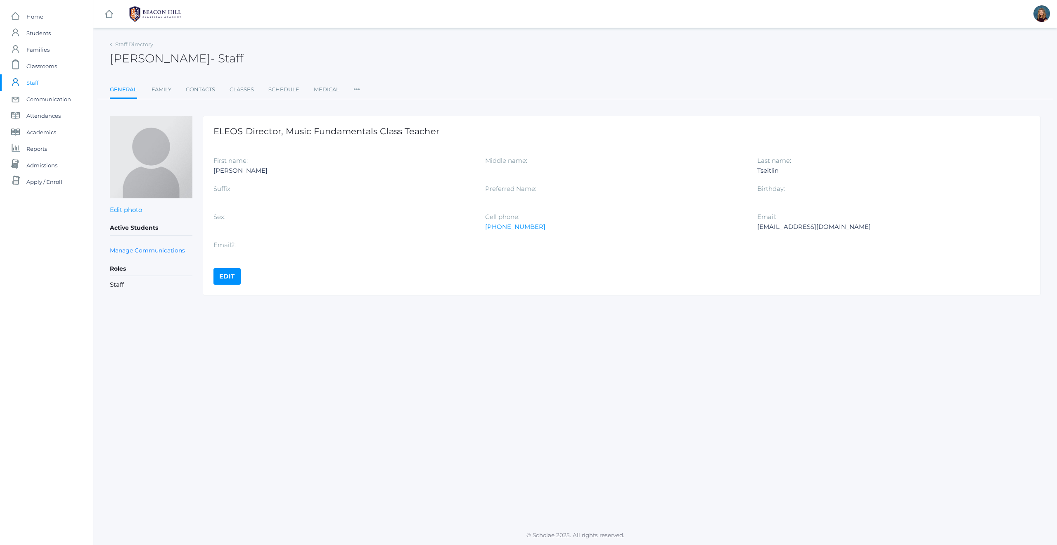
click at [226, 278] on link "Edit" at bounding box center [227, 276] width 27 height 17
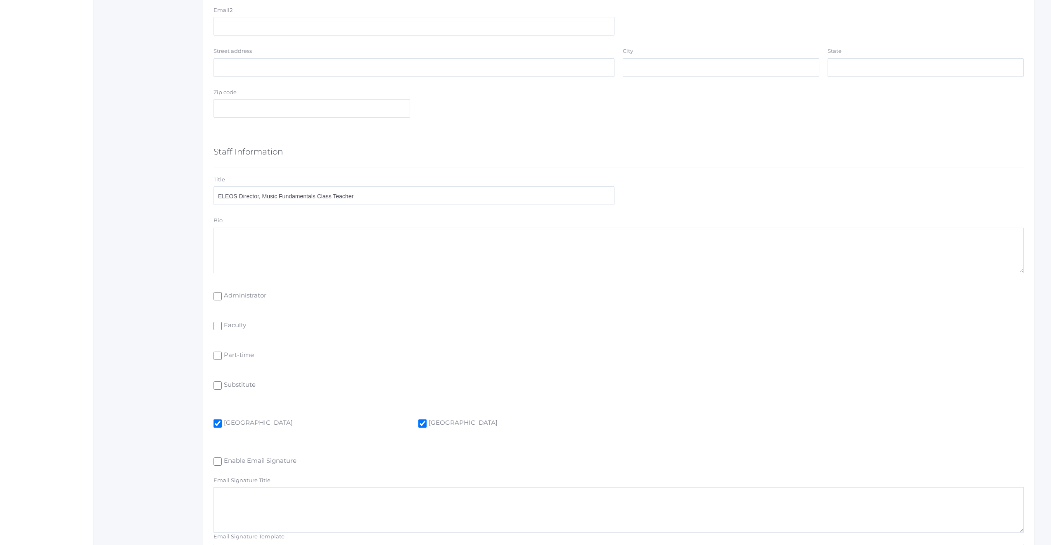
scroll to position [436, 0]
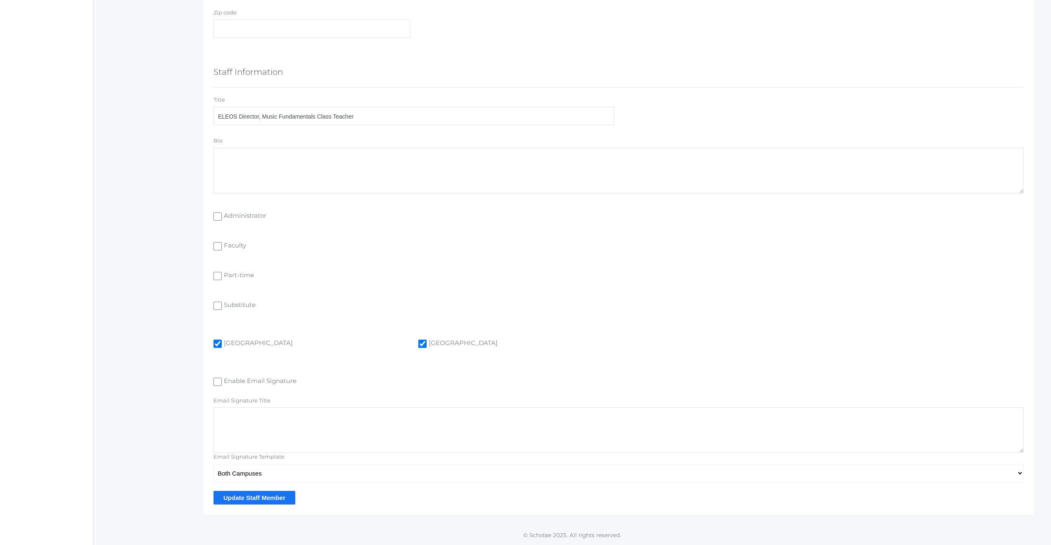
click at [256, 499] on input "Update Staff Member" at bounding box center [255, 498] width 82 height 14
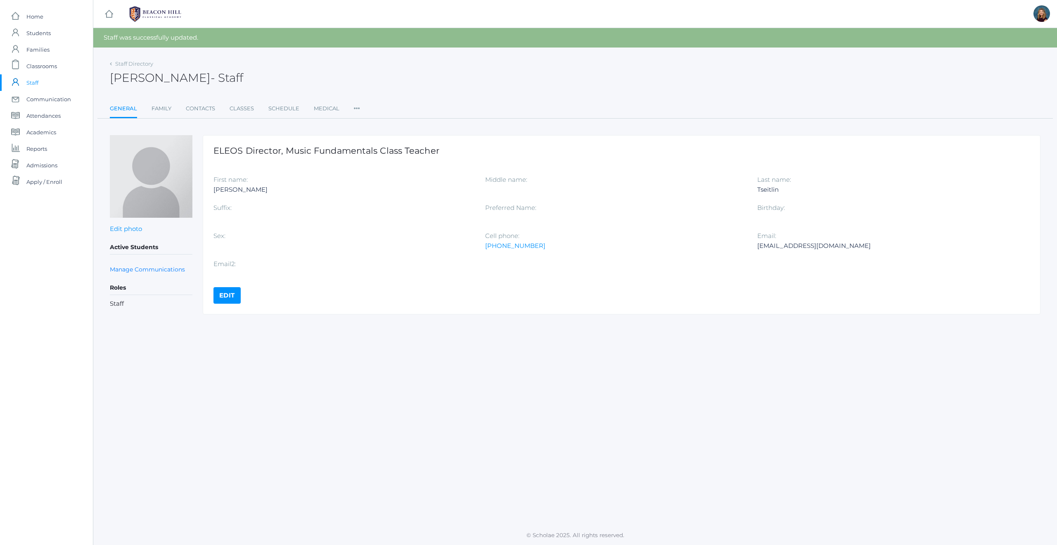
click at [34, 83] on span "Staff" at bounding box center [32, 82] width 12 height 17
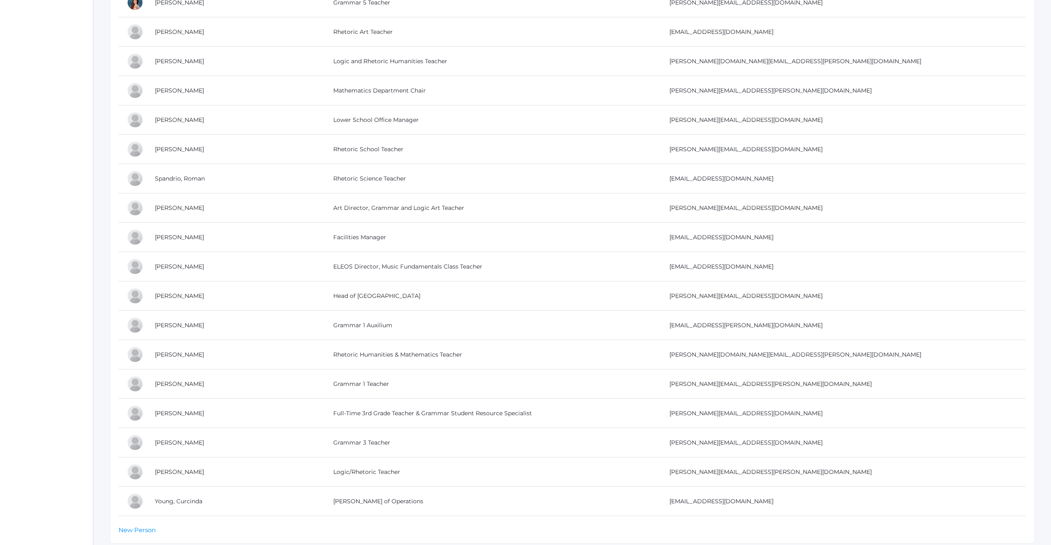
scroll to position [1756, 0]
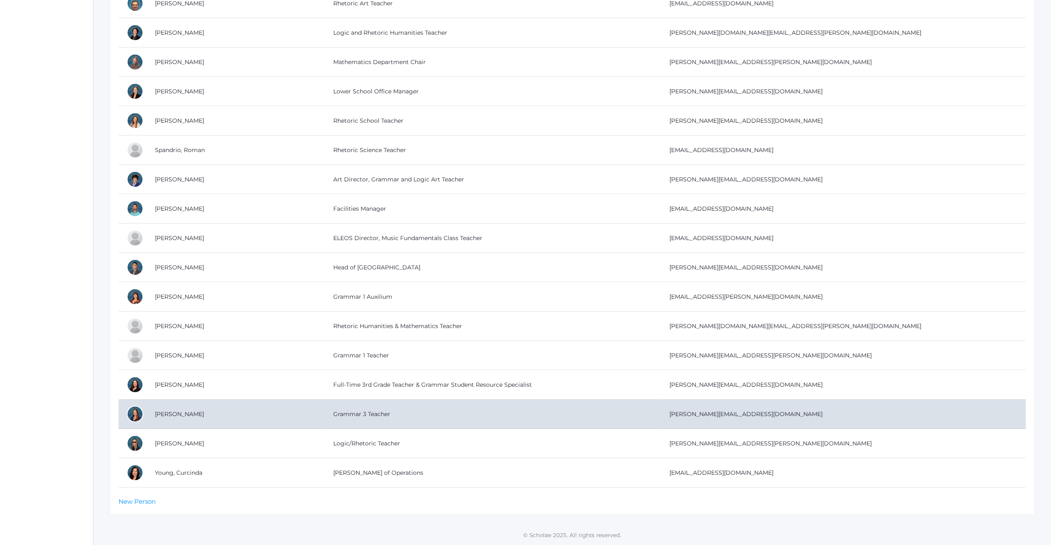
click at [325, 410] on td "Grammar 3 Teacher" at bounding box center [493, 413] width 336 height 29
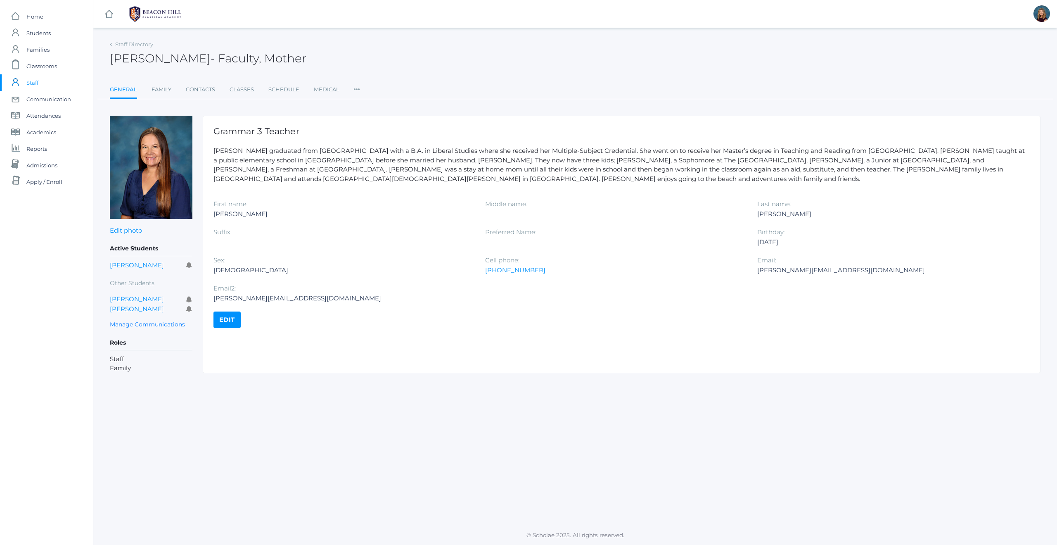
click at [230, 320] on link "Edit" at bounding box center [227, 319] width 27 height 17
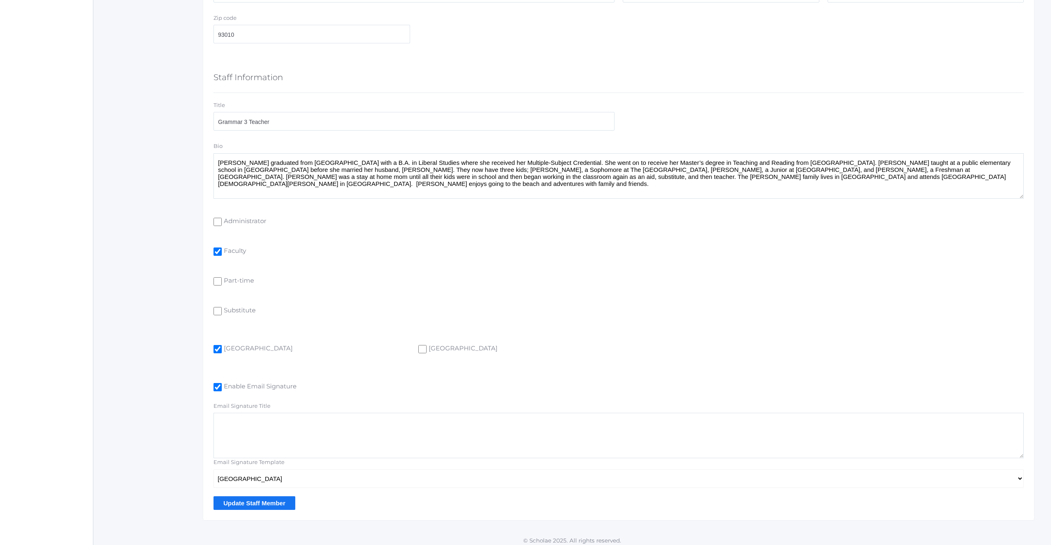
scroll to position [436, 0]
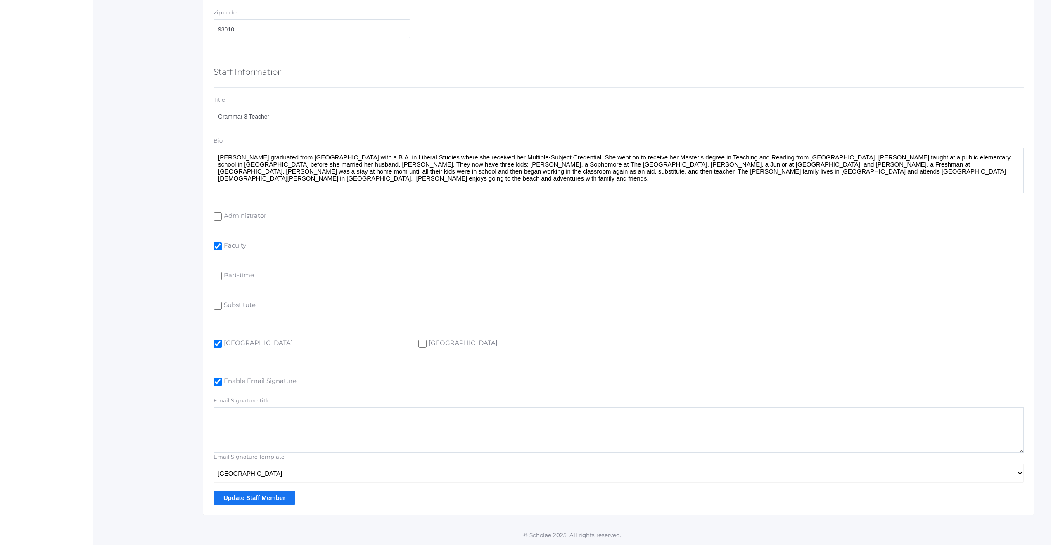
click at [228, 499] on input "Update Staff Member" at bounding box center [255, 498] width 82 height 14
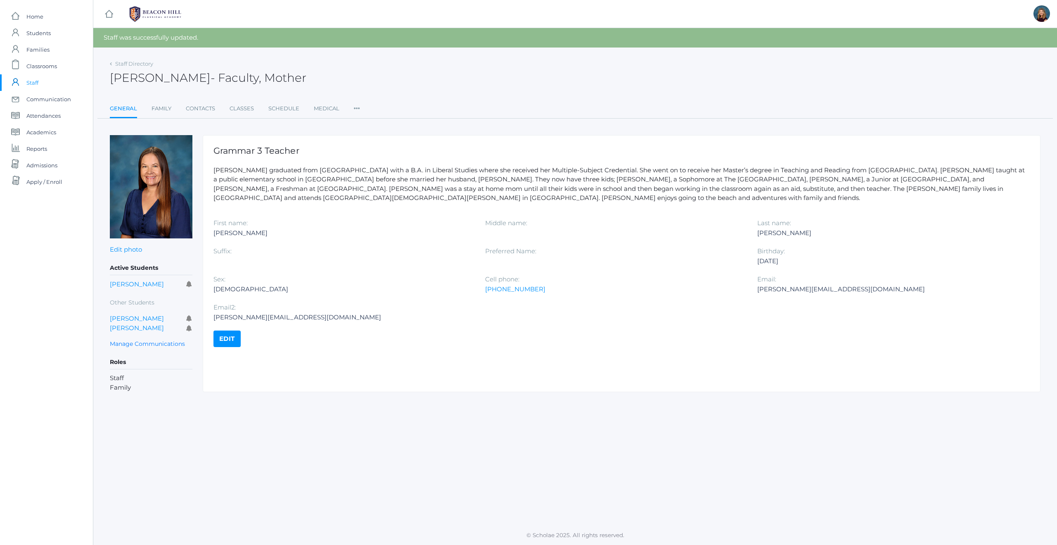
click at [35, 83] on span "Staff" at bounding box center [32, 82] width 12 height 17
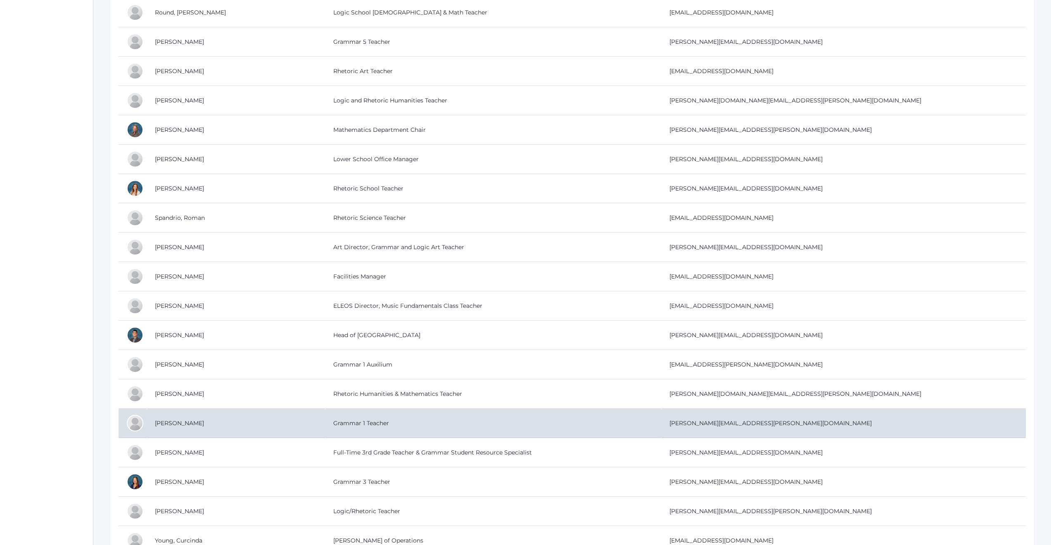
scroll to position [1675, 0]
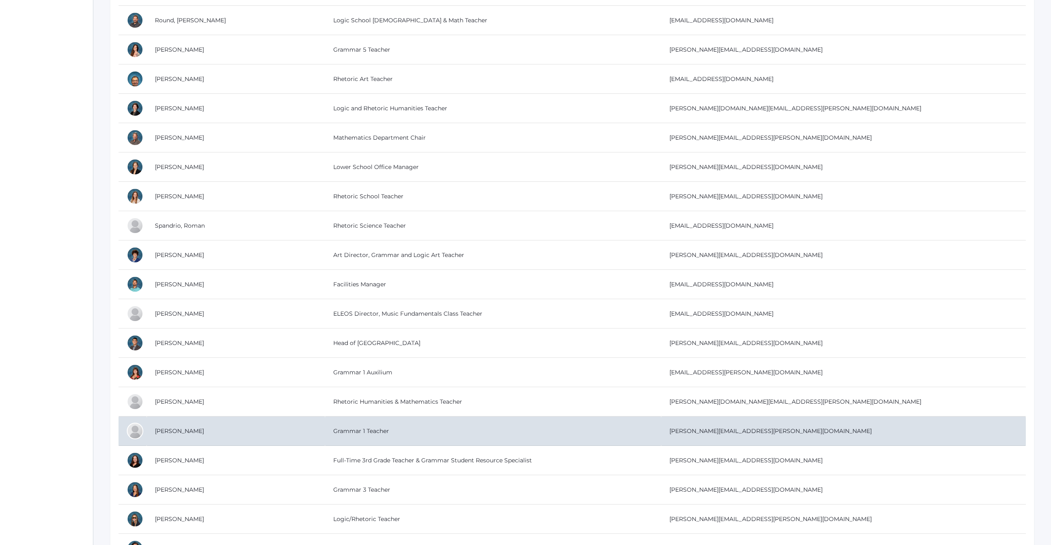
click at [325, 430] on td "Grammar 1 Teacher" at bounding box center [493, 430] width 336 height 29
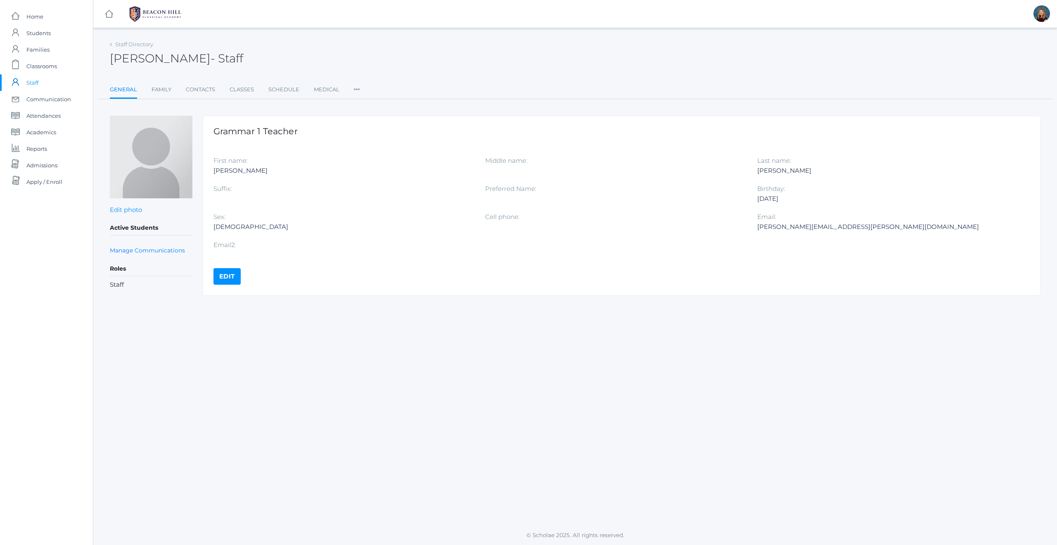
click at [220, 276] on link "Edit" at bounding box center [227, 276] width 27 height 17
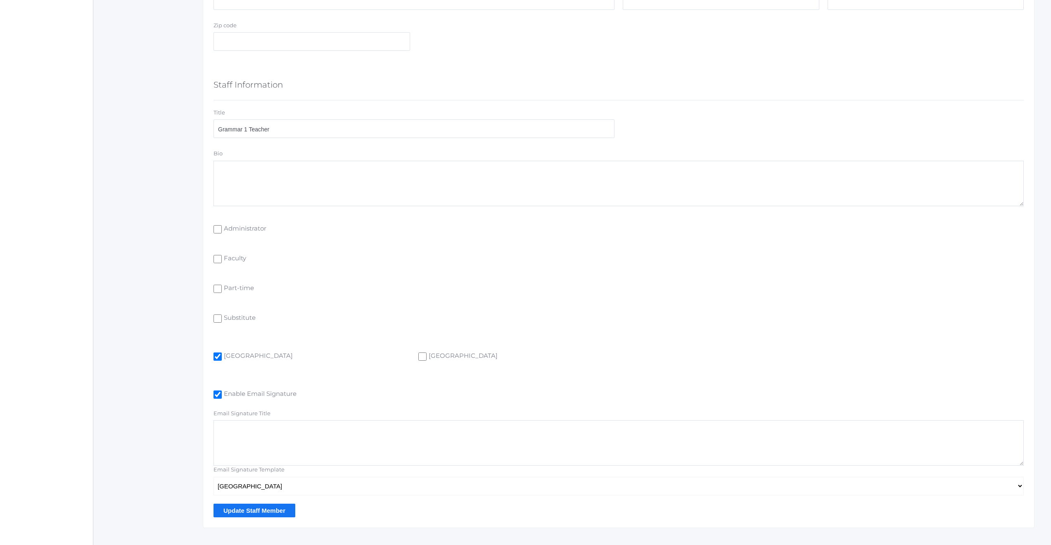
scroll to position [436, 0]
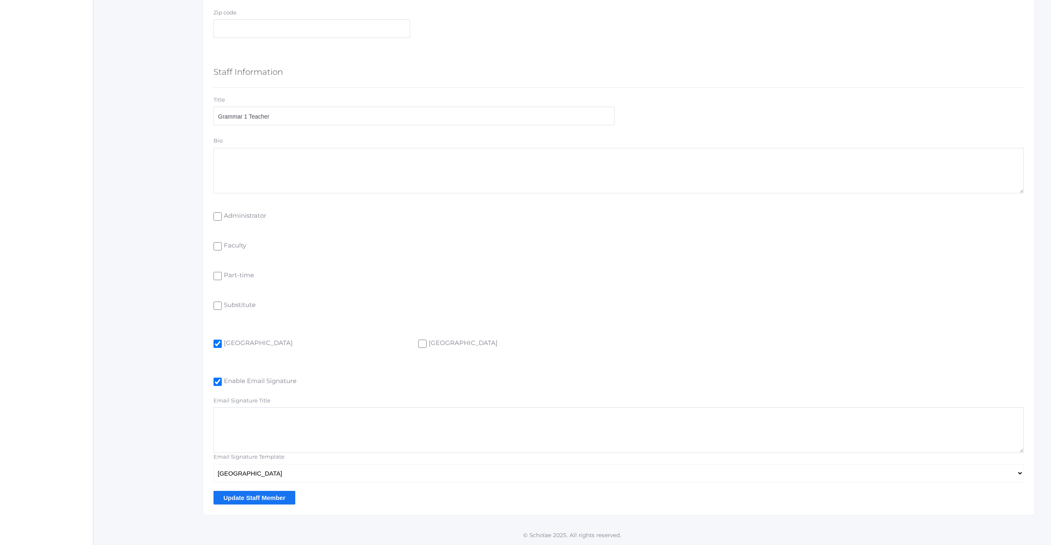
click at [245, 499] on input "Update Staff Member" at bounding box center [255, 498] width 82 height 14
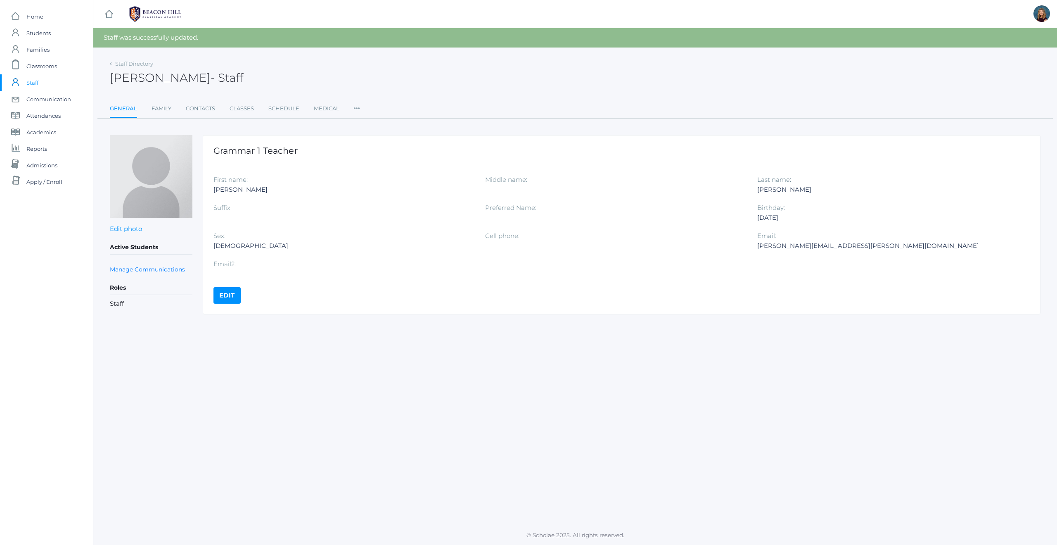
click at [34, 84] on span "Staff" at bounding box center [32, 82] width 12 height 17
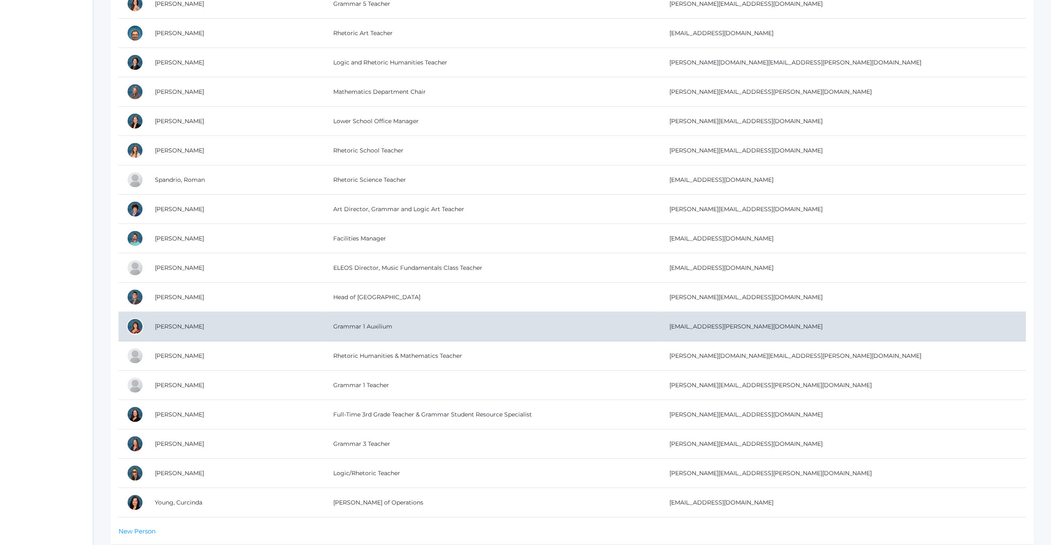
scroll to position [1677, 0]
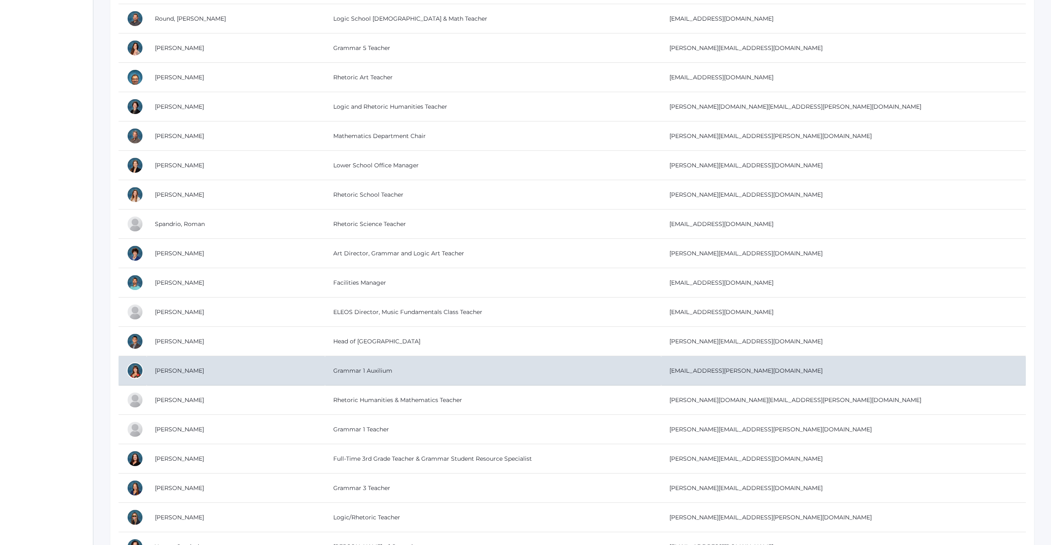
click at [335, 371] on td "Grammar 1 Auxilium" at bounding box center [493, 370] width 336 height 29
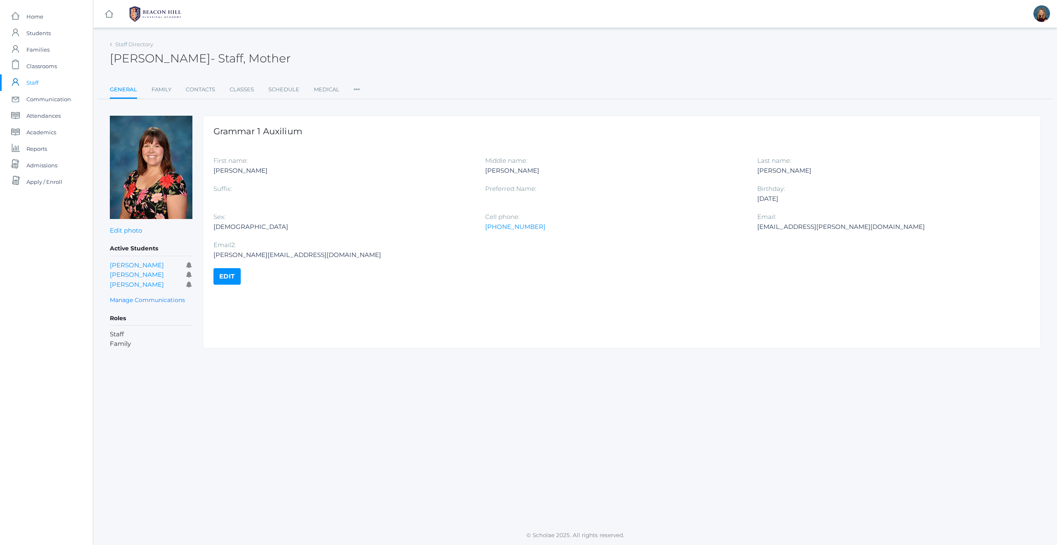
click at [222, 278] on link "Edit" at bounding box center [227, 276] width 27 height 17
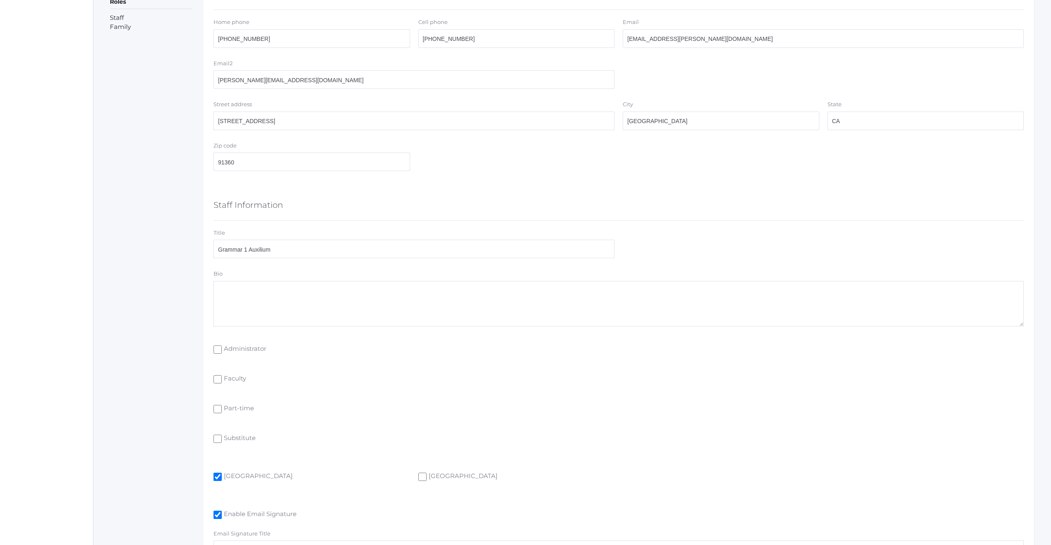
scroll to position [403, 0]
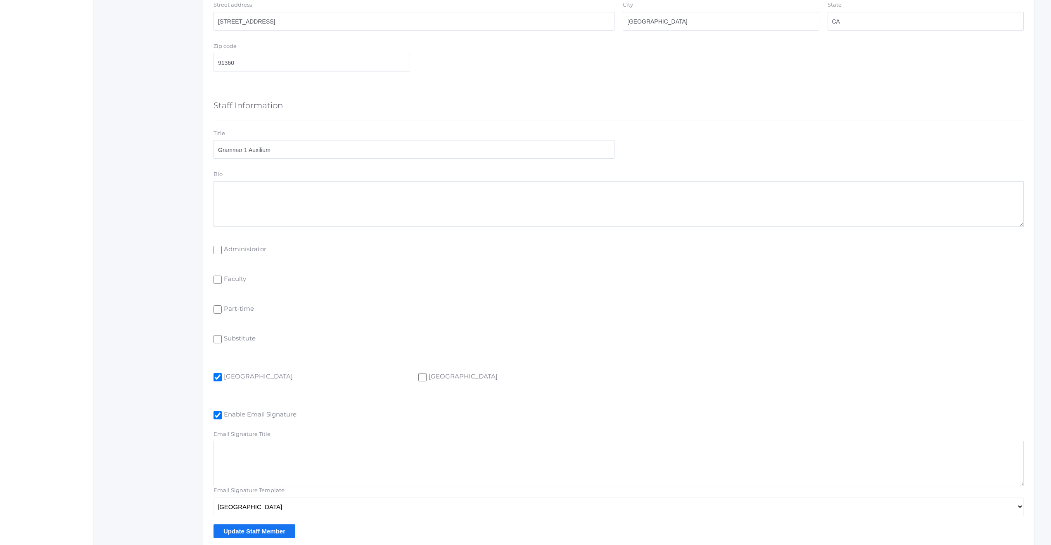
click at [260, 531] on input "Update Staff Member" at bounding box center [255, 531] width 82 height 14
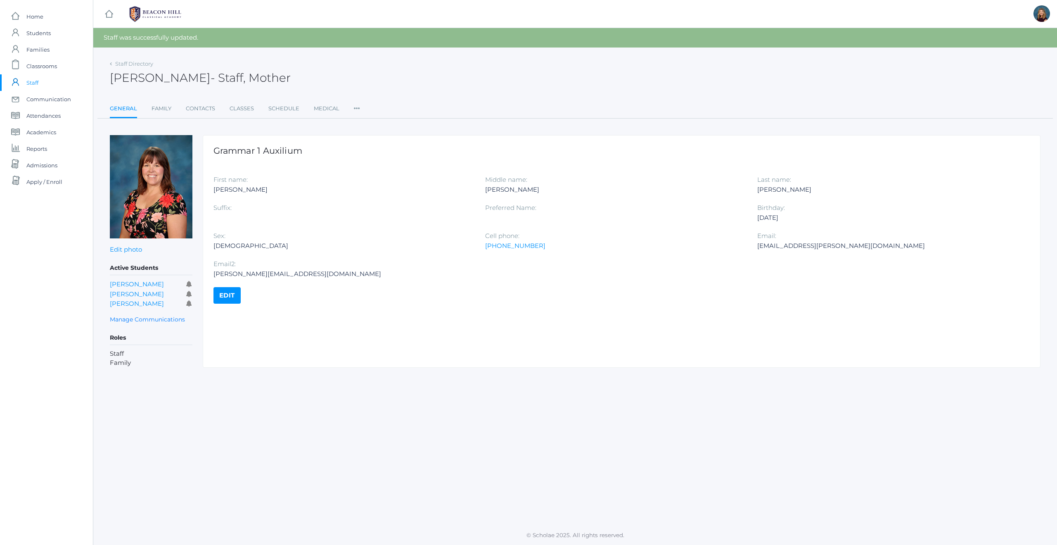
click at [36, 81] on span "Staff" at bounding box center [32, 82] width 12 height 17
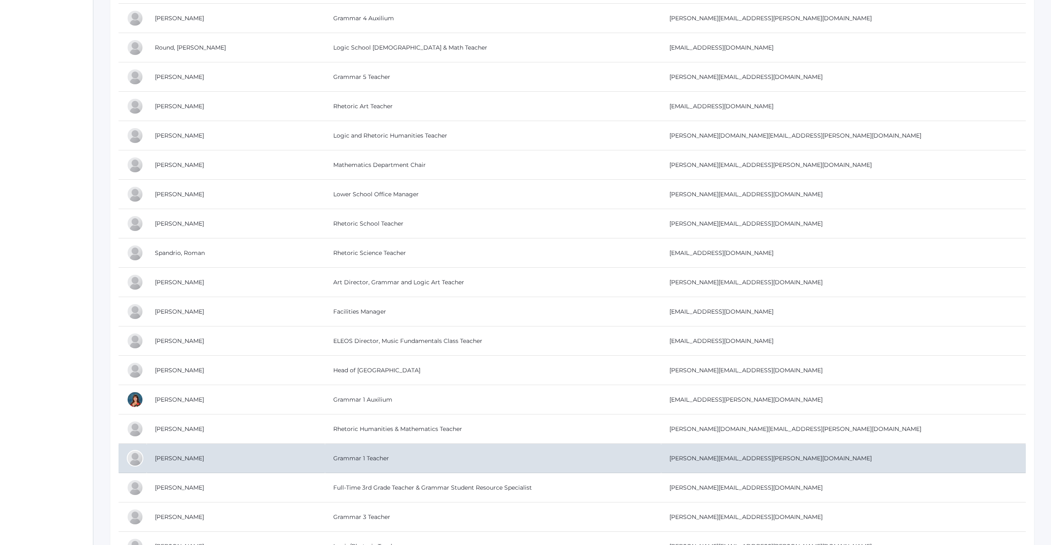
scroll to position [1686, 0]
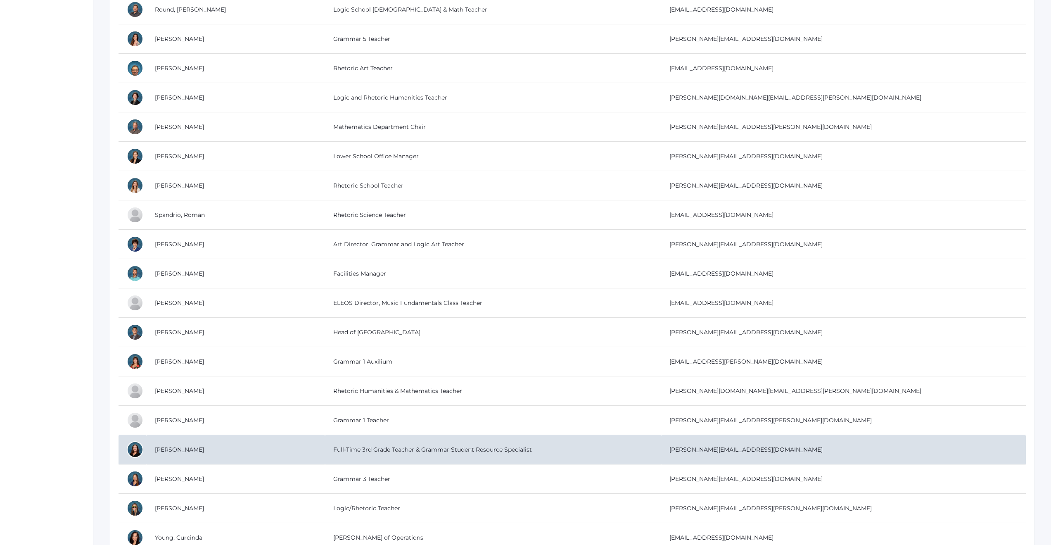
click at [325, 454] on td "Full-Time 3rd Grade Teacher & Grammar Student Resource Specialist" at bounding box center [493, 449] width 336 height 29
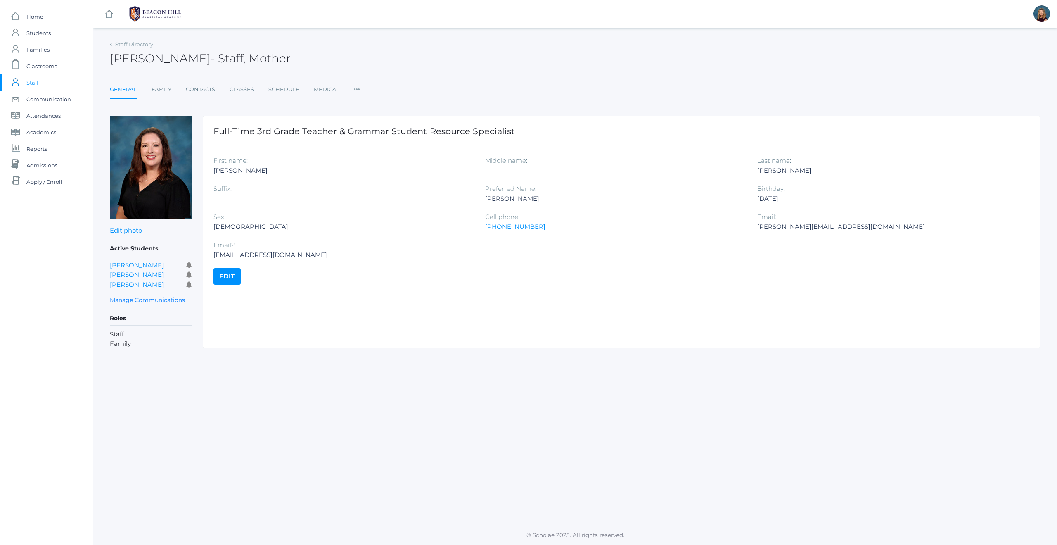
click at [219, 276] on link "Edit" at bounding box center [227, 276] width 27 height 17
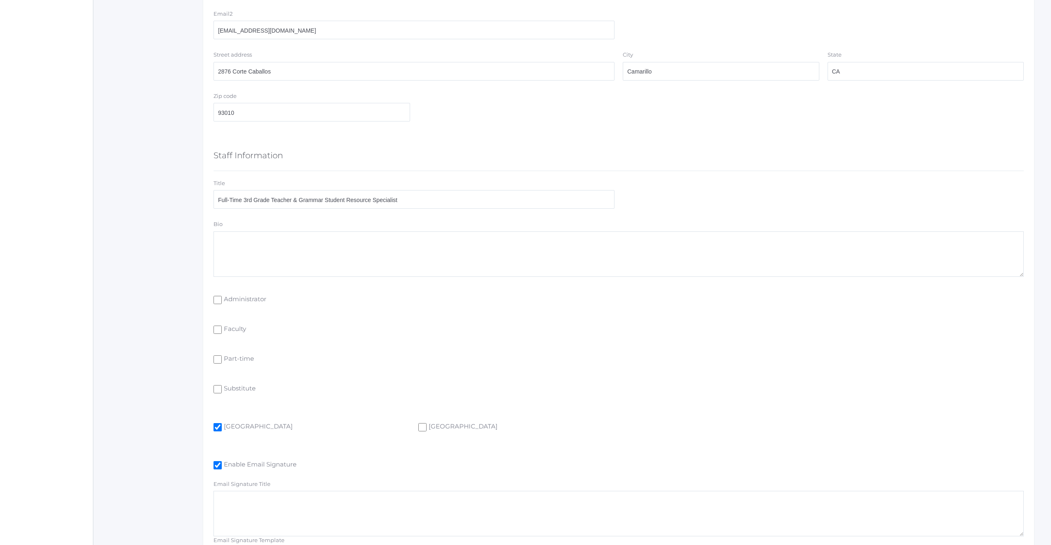
scroll to position [436, 0]
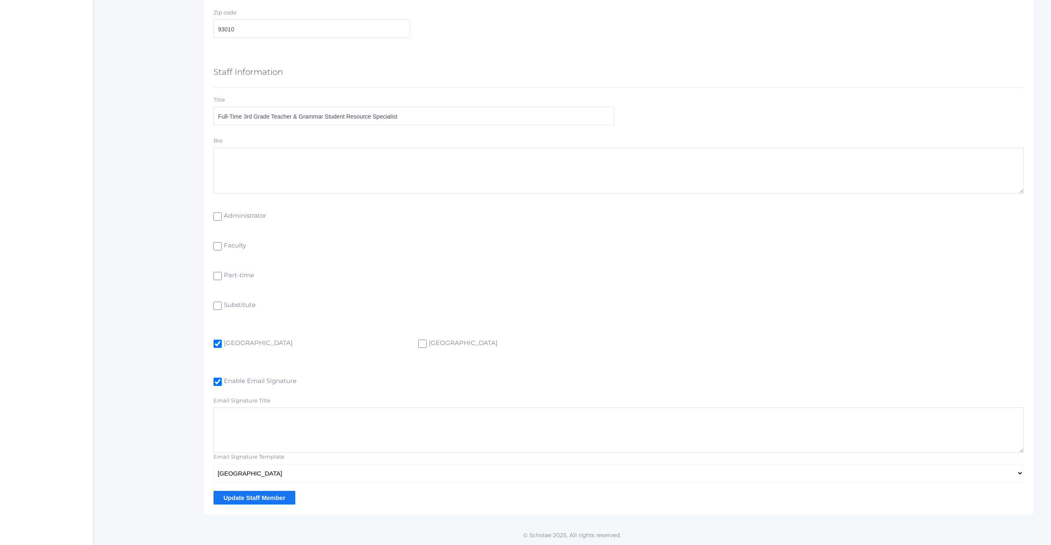
click at [252, 498] on input "Update Staff Member" at bounding box center [255, 498] width 82 height 14
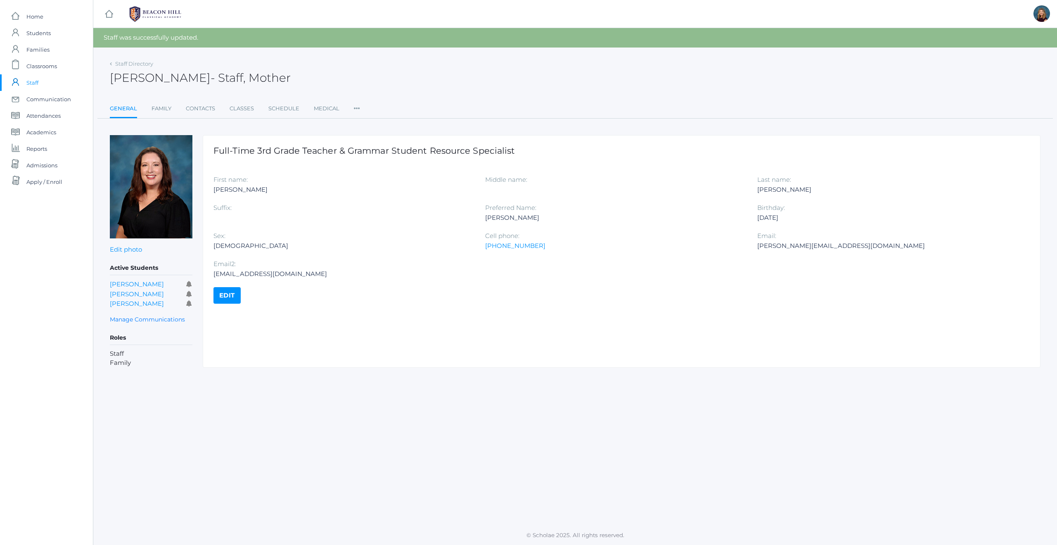
click at [33, 84] on span "Staff" at bounding box center [32, 82] width 12 height 17
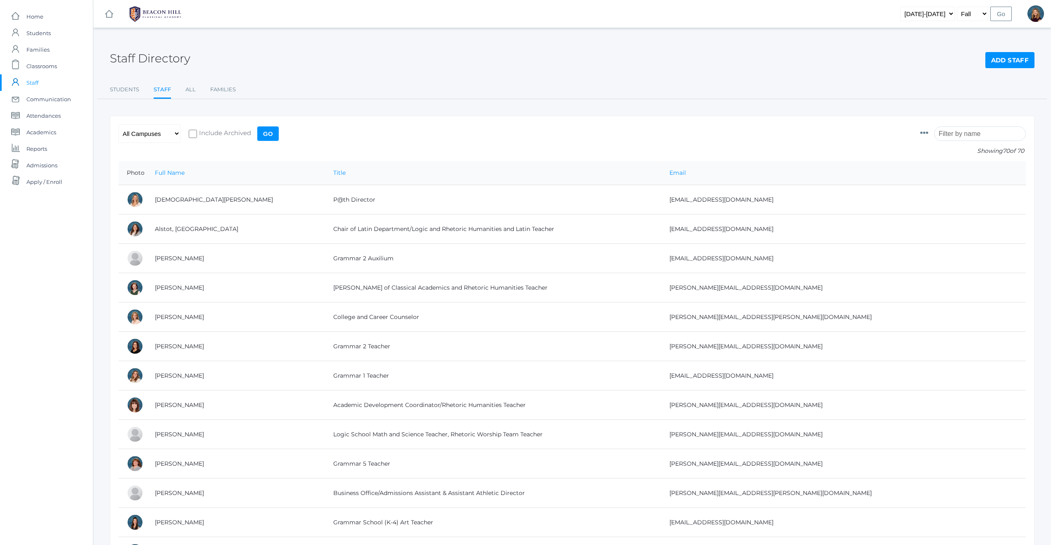
click at [383, 144] on form "Photo Id Full Name First Name Middle Name Last Name Title Gender Birthdate Emai…" at bounding box center [572, 142] width 907 height 37
click at [40, 99] on span "Communication" at bounding box center [48, 99] width 45 height 17
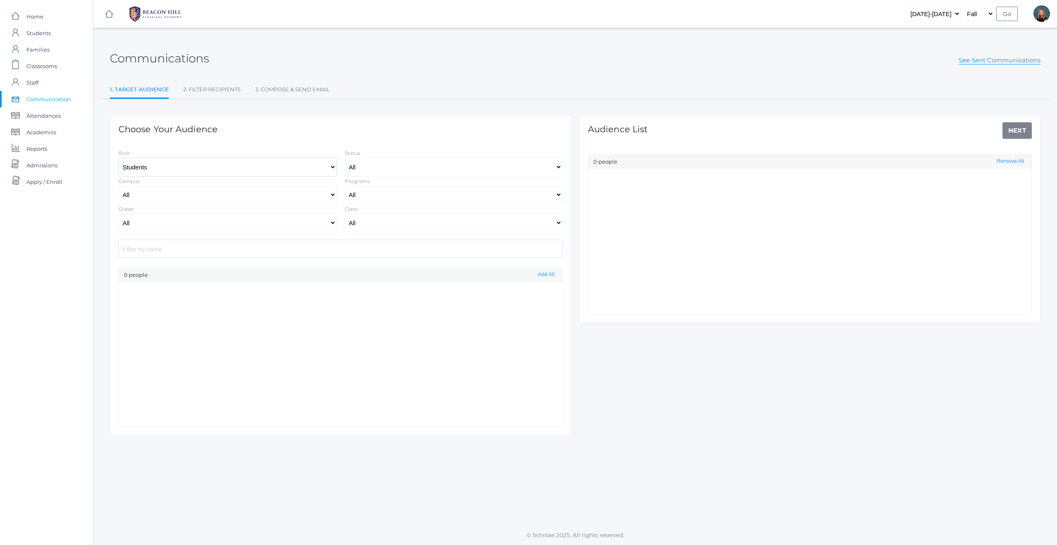
click at [268, 169] on select "Students Staff" at bounding box center [228, 167] width 218 height 19
select select "Enrolled"
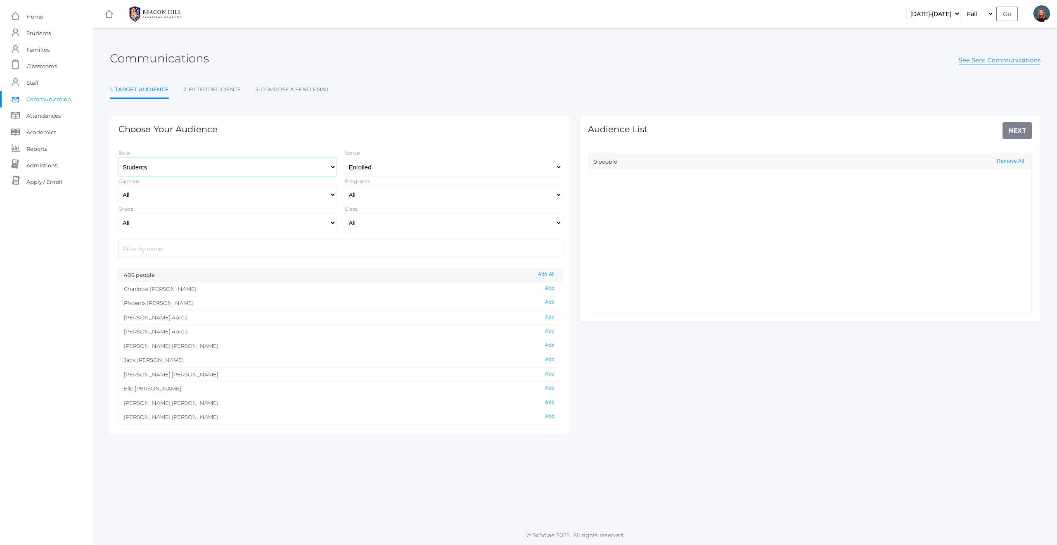
select select "1"
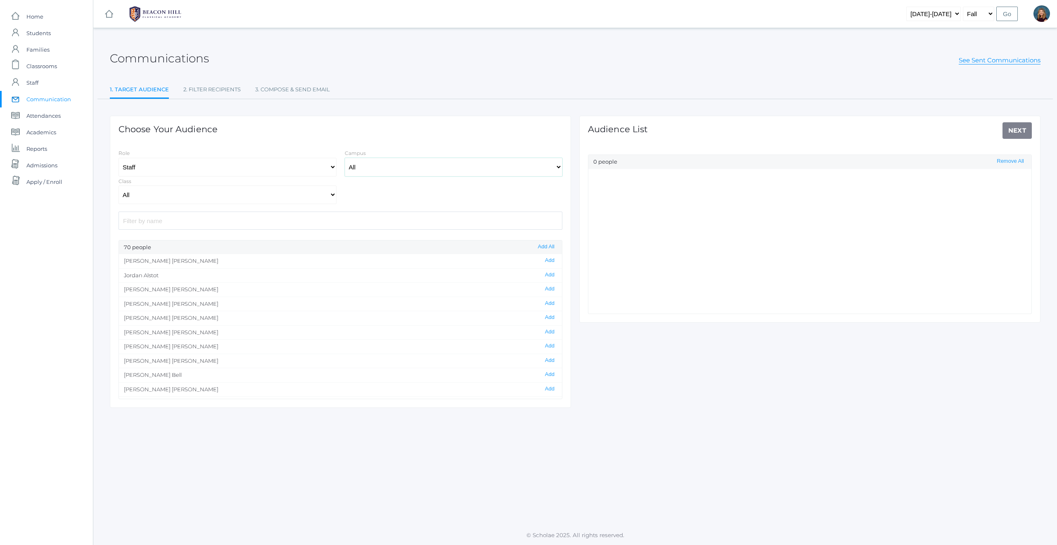
click at [380, 166] on select "All Upper Campus Lower Campus" at bounding box center [454, 167] width 218 height 19
select select "lower"
click at [226, 199] on select "All 01LA - First Grade Barber 01LA - First Grade Watson 02LA - Second Grade Bal…" at bounding box center [228, 194] width 218 height 19
click at [36, 83] on span "Staff" at bounding box center [32, 82] width 12 height 17
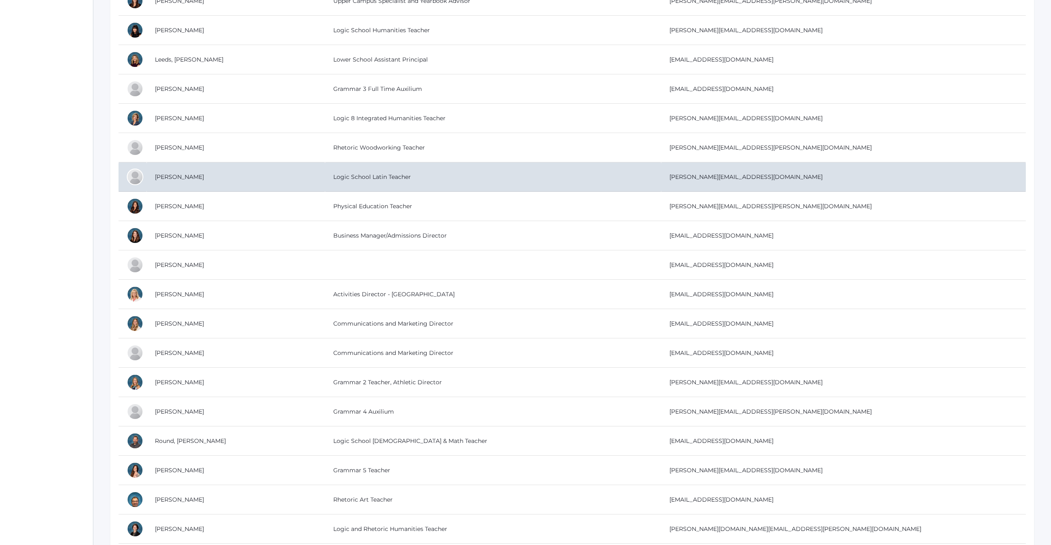
scroll to position [1207, 0]
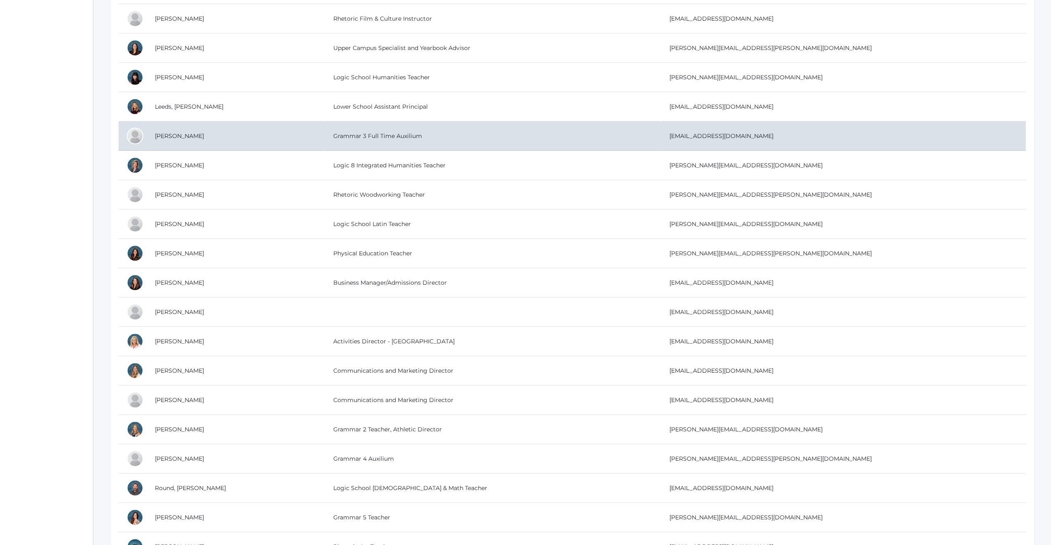
click at [173, 135] on td "[PERSON_NAME]" at bounding box center [236, 135] width 178 height 29
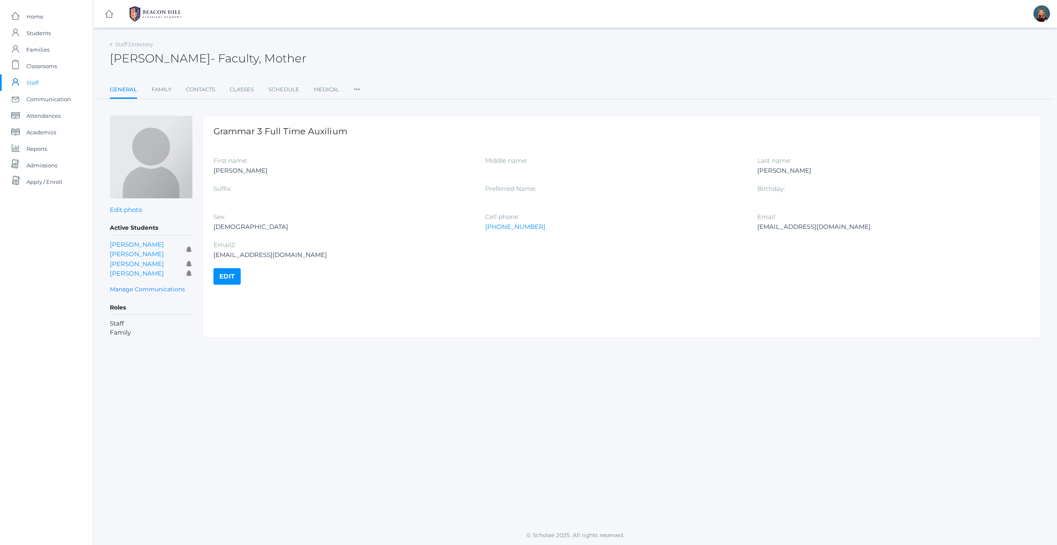
click at [225, 276] on link "Edit" at bounding box center [227, 276] width 27 height 17
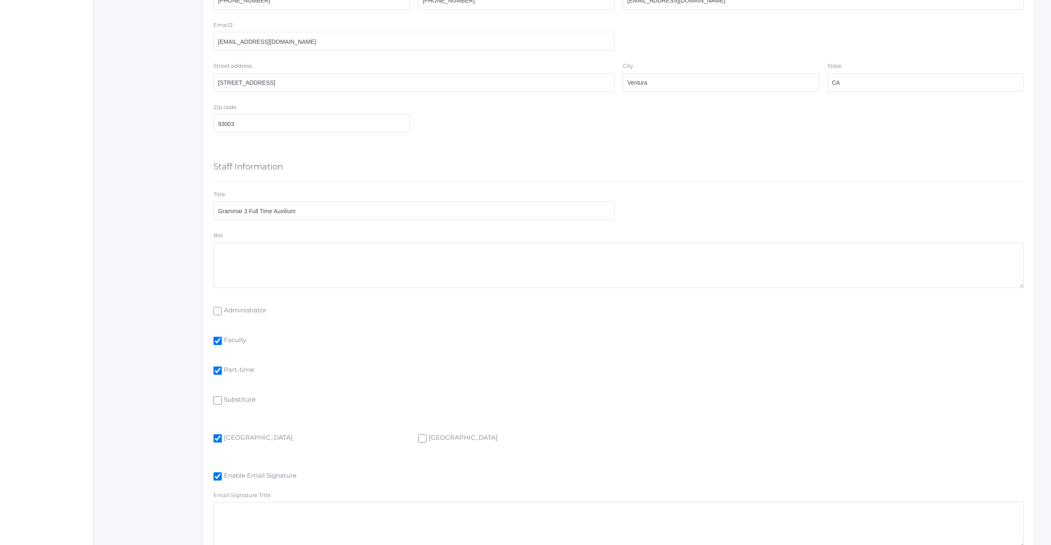
scroll to position [436, 0]
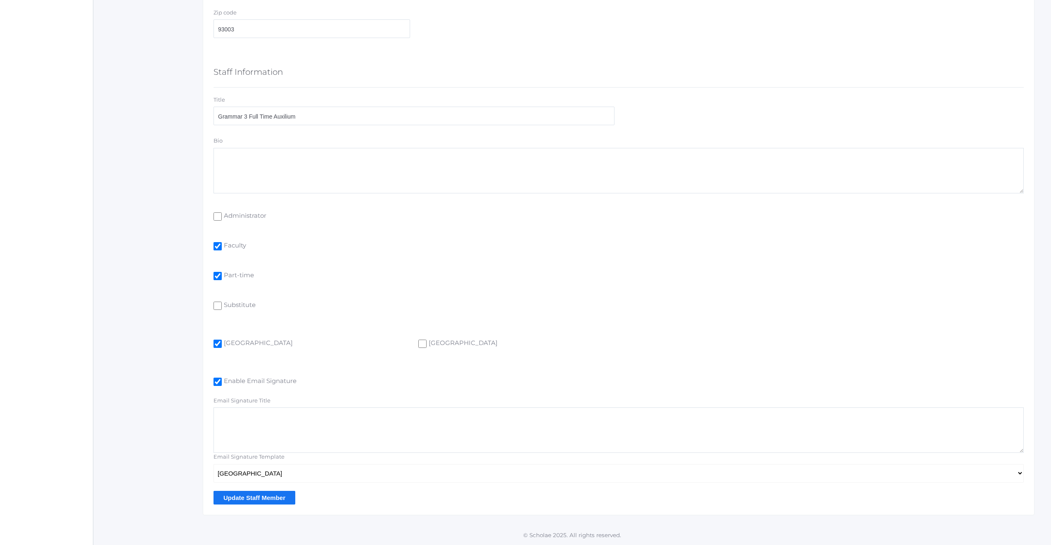
click at [250, 497] on input "Update Staff Member" at bounding box center [255, 498] width 82 height 14
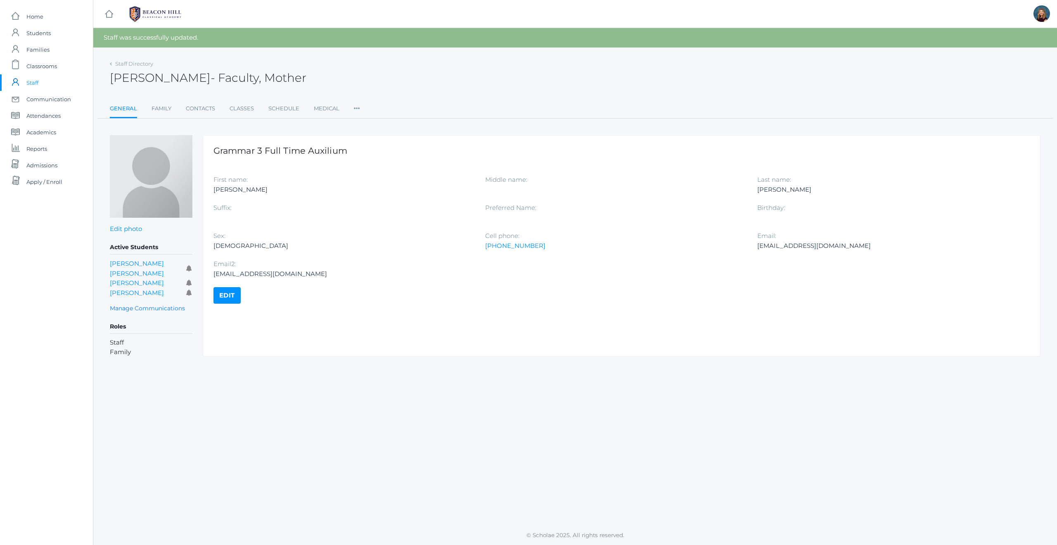
click at [30, 82] on span "Staff" at bounding box center [32, 82] width 12 height 17
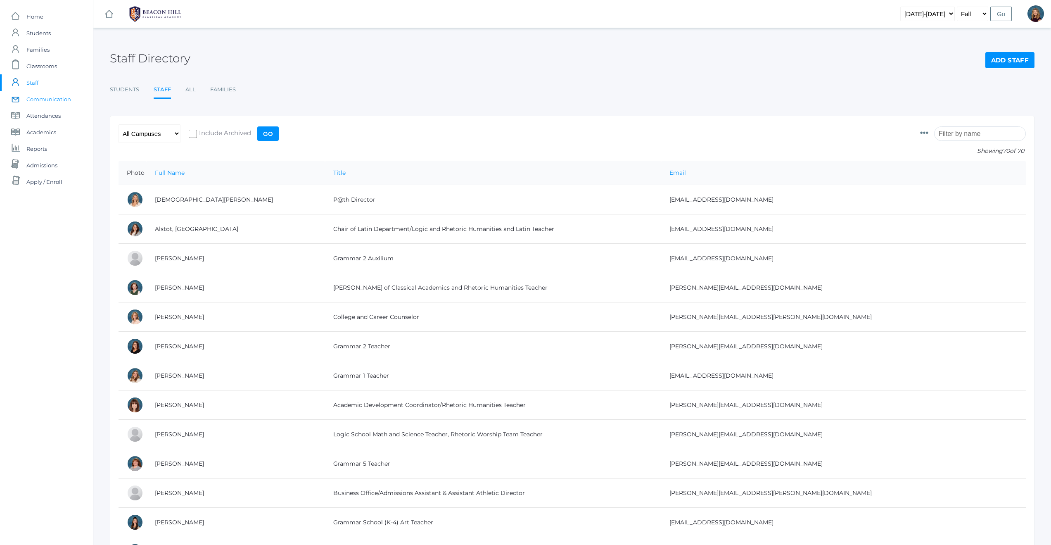
click at [44, 101] on span "Communication" at bounding box center [48, 99] width 45 height 17
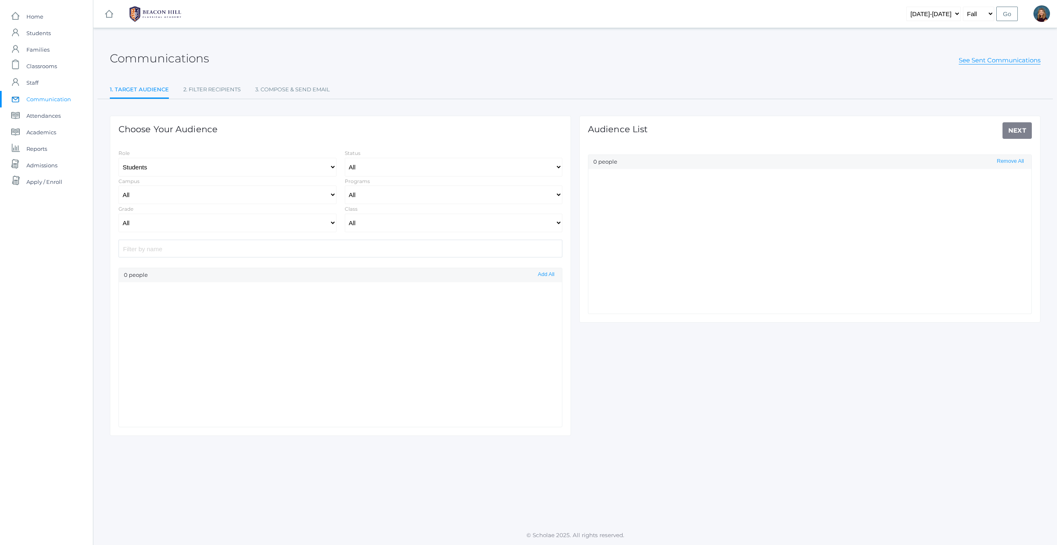
select select "Enrolled"
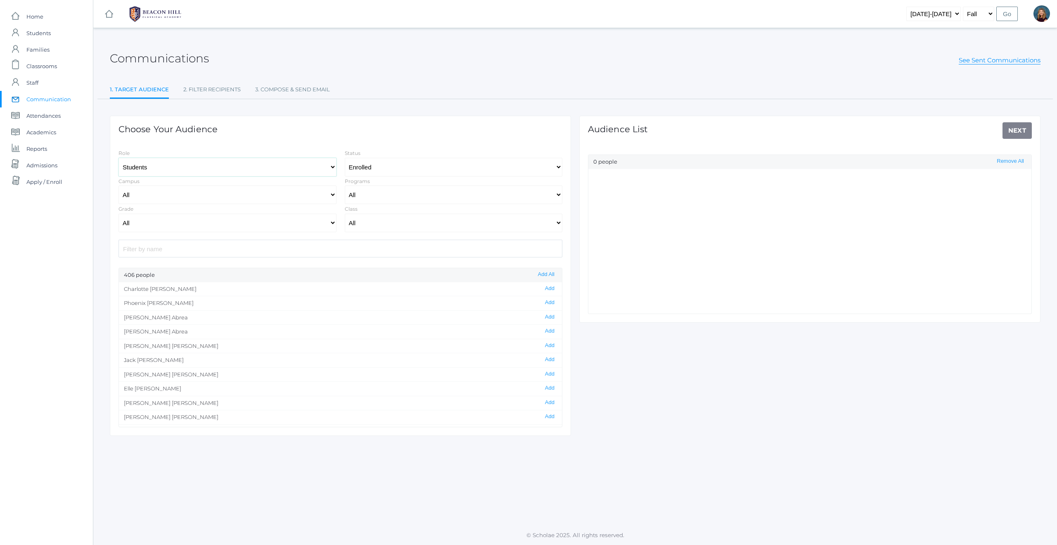
click at [189, 164] on select "Students Staff" at bounding box center [228, 167] width 218 height 19
select select "1"
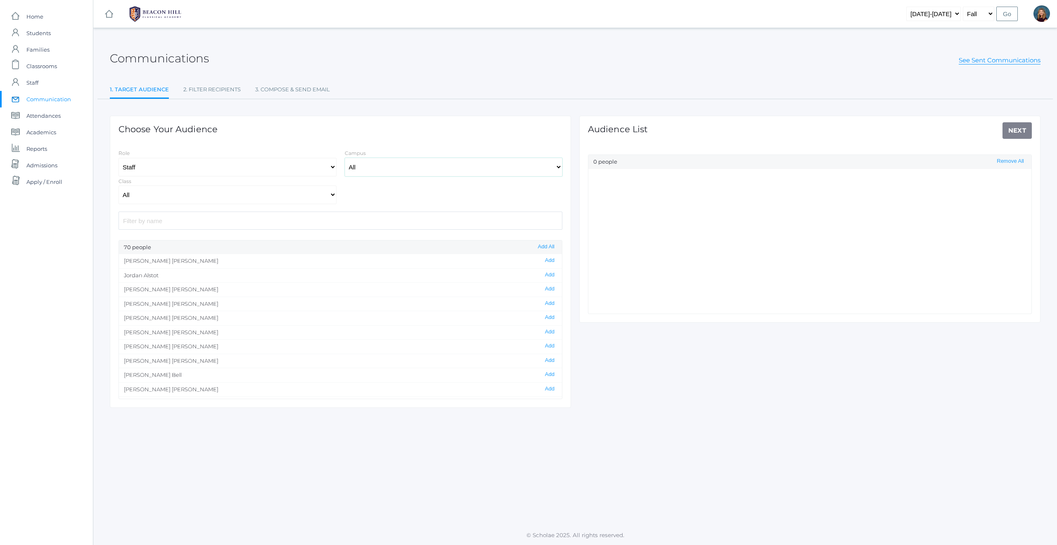
click at [372, 168] on select "All Upper Campus Lower Campus" at bounding box center [454, 167] width 218 height 19
select select "lower"
click at [237, 222] on input "search" at bounding box center [341, 220] width 444 height 18
click at [539, 245] on button "Add All" at bounding box center [546, 246] width 21 height 7
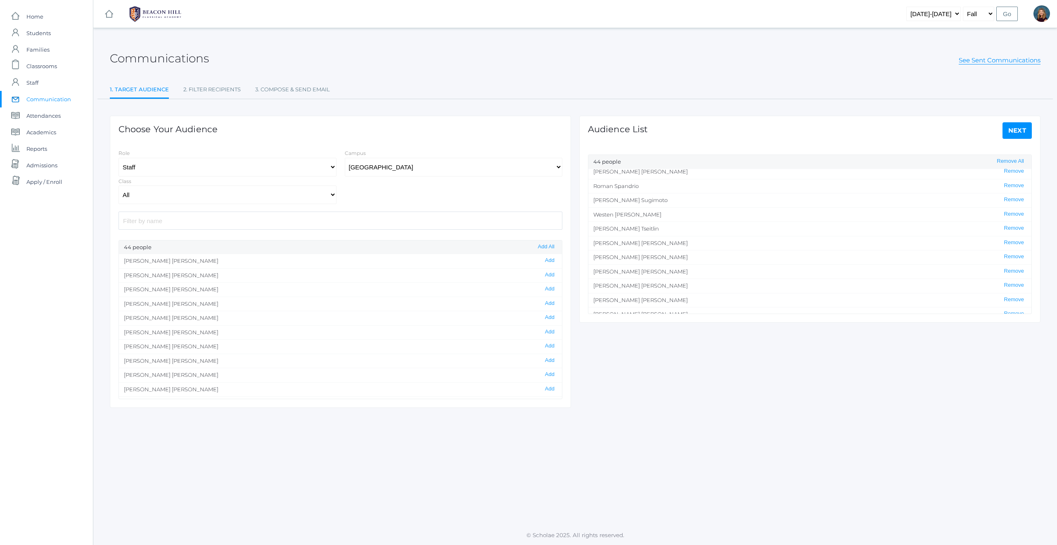
scroll to position [482, 0]
click at [1008, 249] on button "Remove" at bounding box center [1014, 248] width 25 height 7
click at [1017, 220] on button "Remove" at bounding box center [1014, 219] width 25 height 7
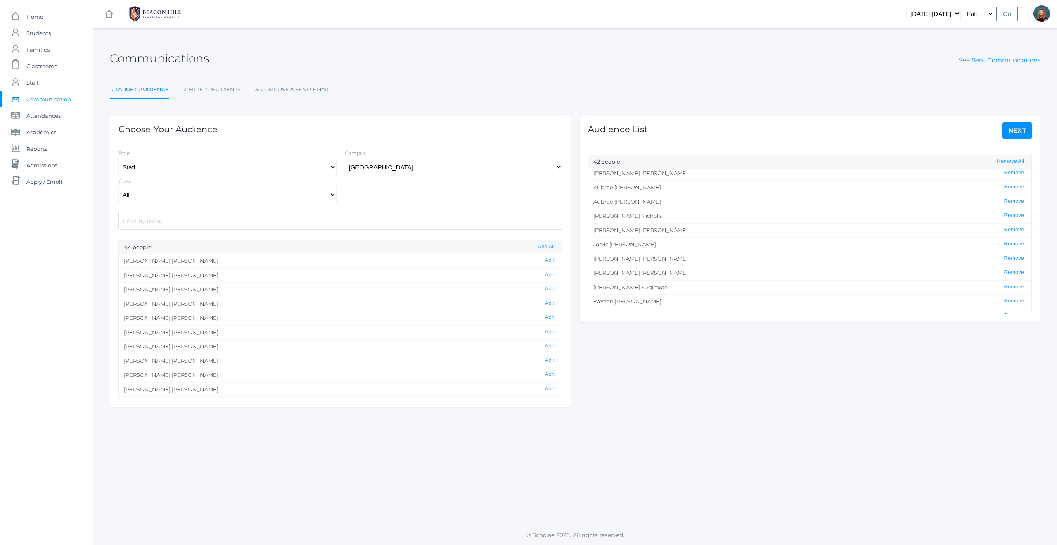
click at [1007, 242] on button "Remove" at bounding box center [1014, 243] width 25 height 7
click at [1017, 241] on button "Remove" at bounding box center [1014, 242] width 25 height 7
click at [1012, 228] on button "Remove" at bounding box center [1014, 228] width 25 height 7
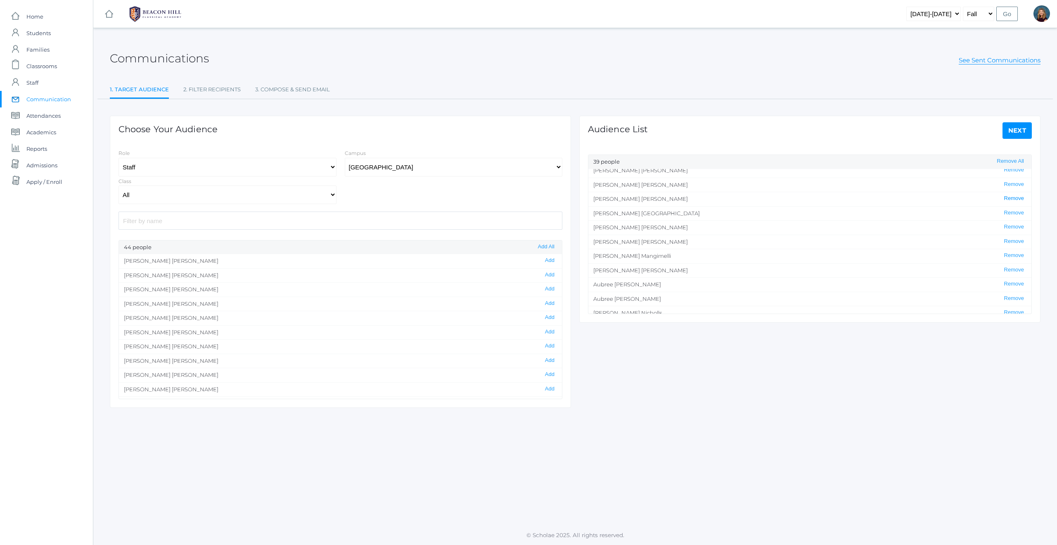
click at [1007, 196] on button "Remove" at bounding box center [1014, 198] width 25 height 7
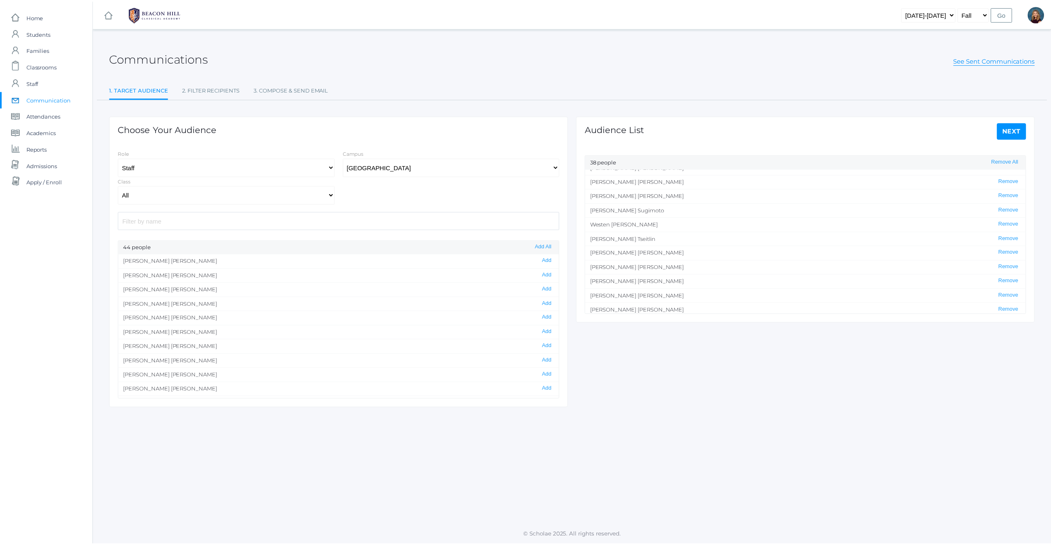
scroll to position [397, 0]
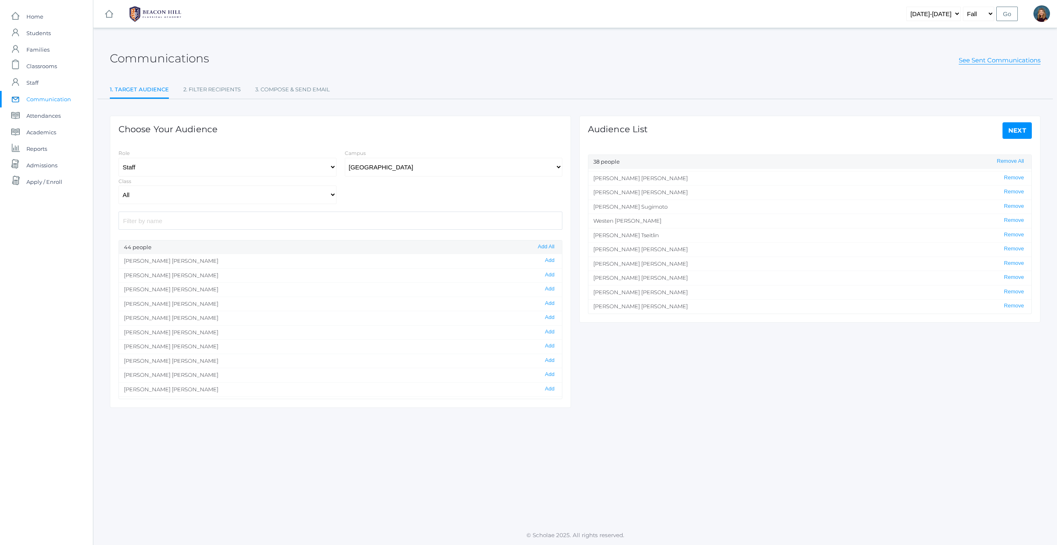
click at [1015, 132] on link "Next" at bounding box center [1018, 130] width 30 height 17
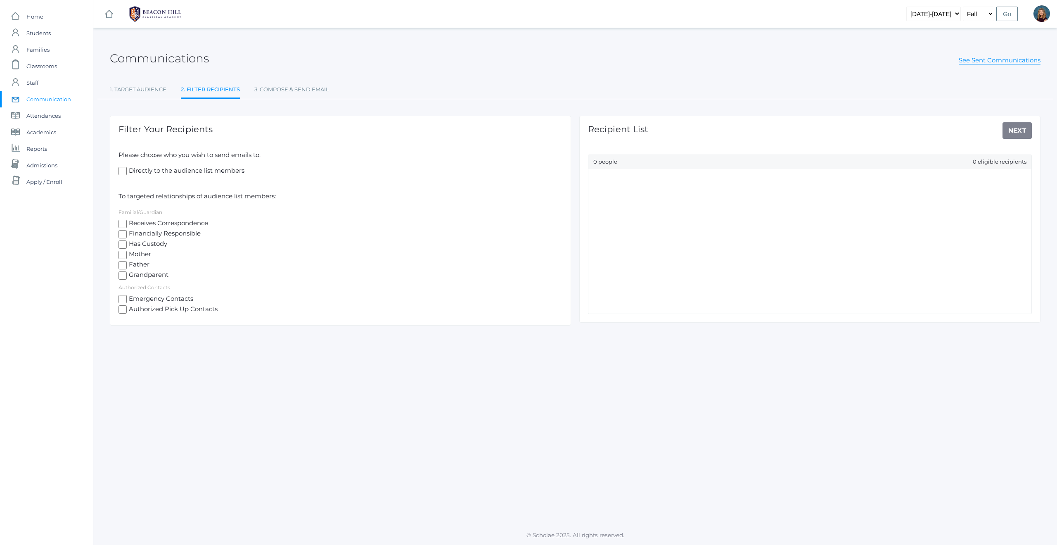
click at [123, 172] on input "Directly to the audience list members" at bounding box center [123, 171] width 8 height 8
checkbox input "true"
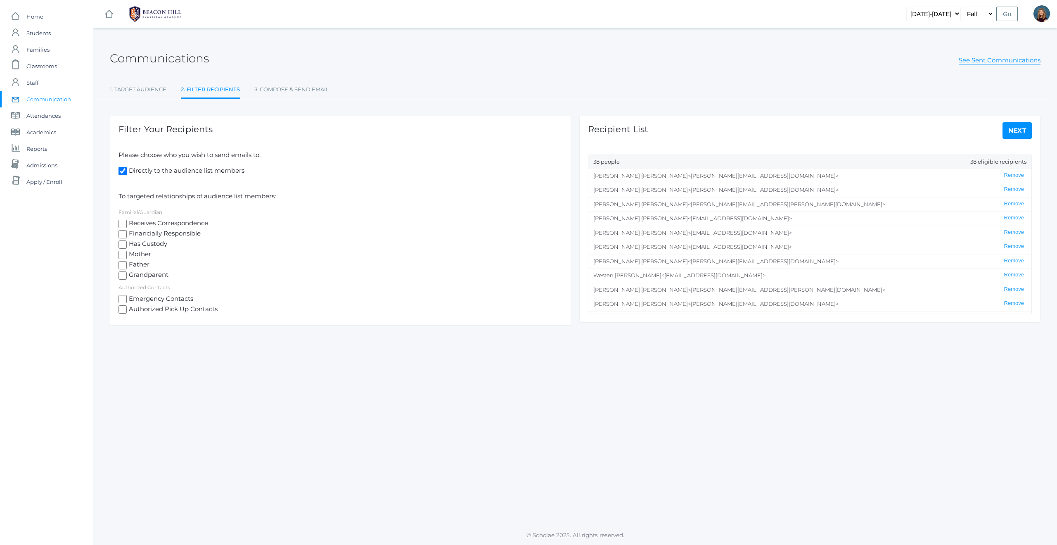
click at [1014, 129] on link "Next" at bounding box center [1018, 130] width 30 height 17
select select "1"
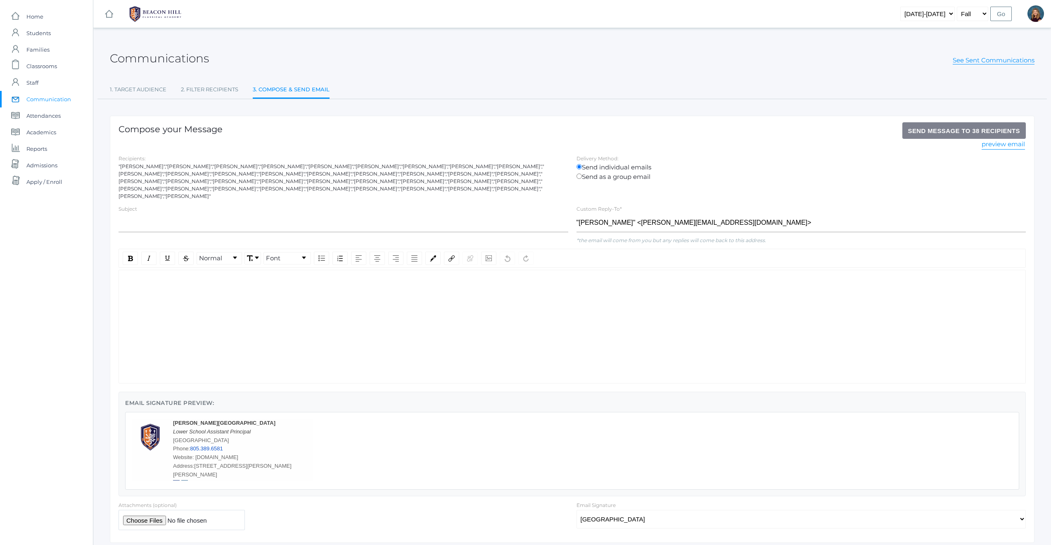
click at [273, 280] on div "rdw-wrapper" at bounding box center [572, 327] width 907 height 114
click at [274, 292] on div "rdw-wrapper" at bounding box center [572, 327] width 907 height 114
click at [206, 294] on div "rdw-wrapper" at bounding box center [572, 327] width 907 height 114
click at [207, 295] on div "rdw-wrapper" at bounding box center [572, 327] width 907 height 114
click at [324, 283] on div "rdw-wrapper" at bounding box center [572, 327] width 907 height 114
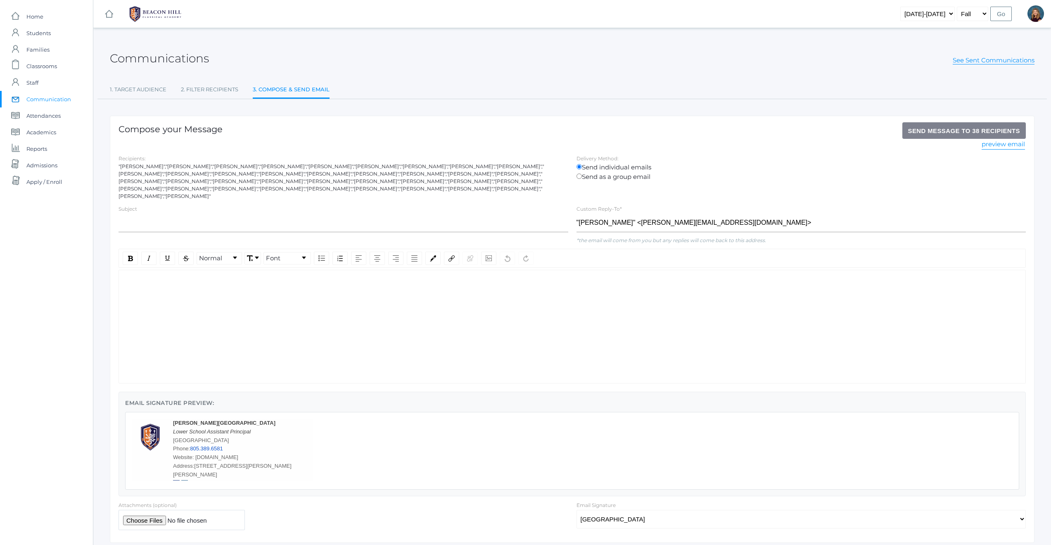
click at [293, 278] on div "rdw-editor" at bounding box center [573, 283] width 894 height 10
click at [324, 284] on div "rdw-wrapper" at bounding box center [572, 327] width 907 height 114
click at [280, 214] on input "text" at bounding box center [344, 223] width 450 height 19
click at [241, 214] on input "text" at bounding box center [344, 223] width 450 height 19
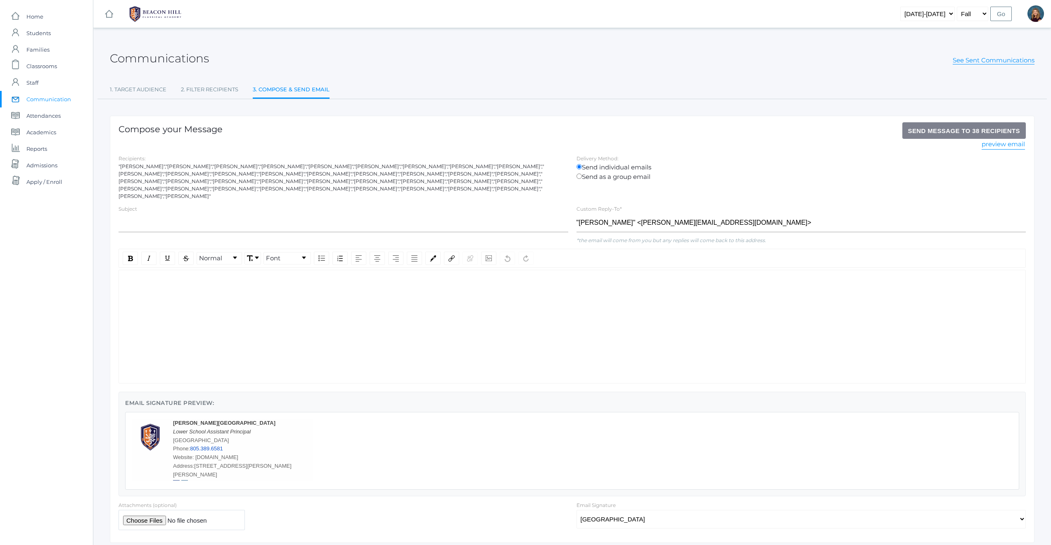
click at [209, 295] on div "rdw-wrapper" at bounding box center [572, 327] width 907 height 114
click at [295, 215] on input "text" at bounding box center [344, 223] width 450 height 19
click at [274, 298] on div "rdw-wrapper" at bounding box center [572, 327] width 907 height 114
click at [142, 515] on input "file" at bounding box center [182, 520] width 126 height 20
type input "C:\fakepath\Picture Day Details 2025-2026.pdf"
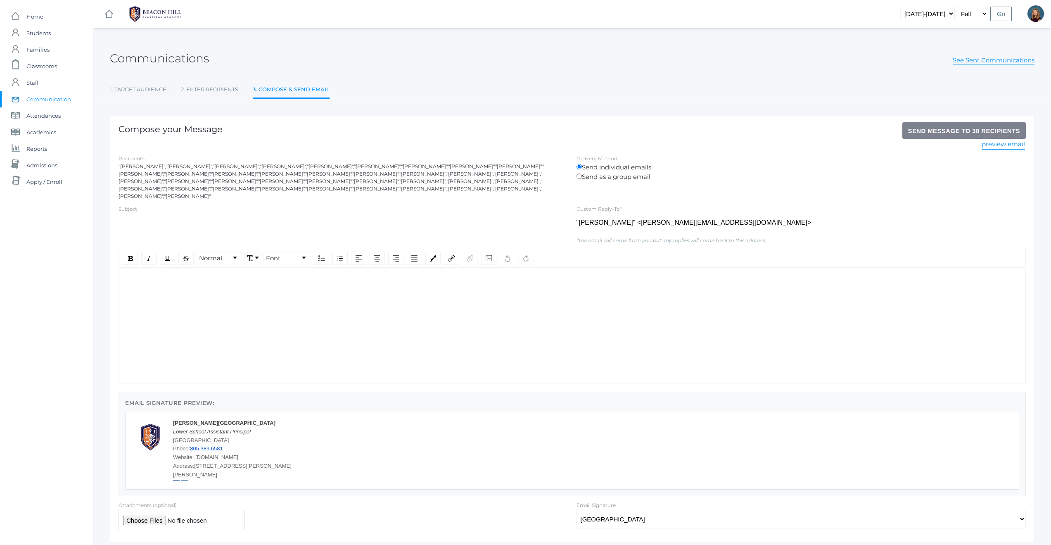
click at [280, 278] on div "rdw-editor" at bounding box center [573, 283] width 894 height 10
click at [257, 214] on input "text" at bounding box center [344, 223] width 450 height 19
type input "Picture Day Instructions and Schedule- Wednesday, October 15, 2025"
click at [219, 271] on div "rdw-wrapper" at bounding box center [572, 327] width 907 height 114
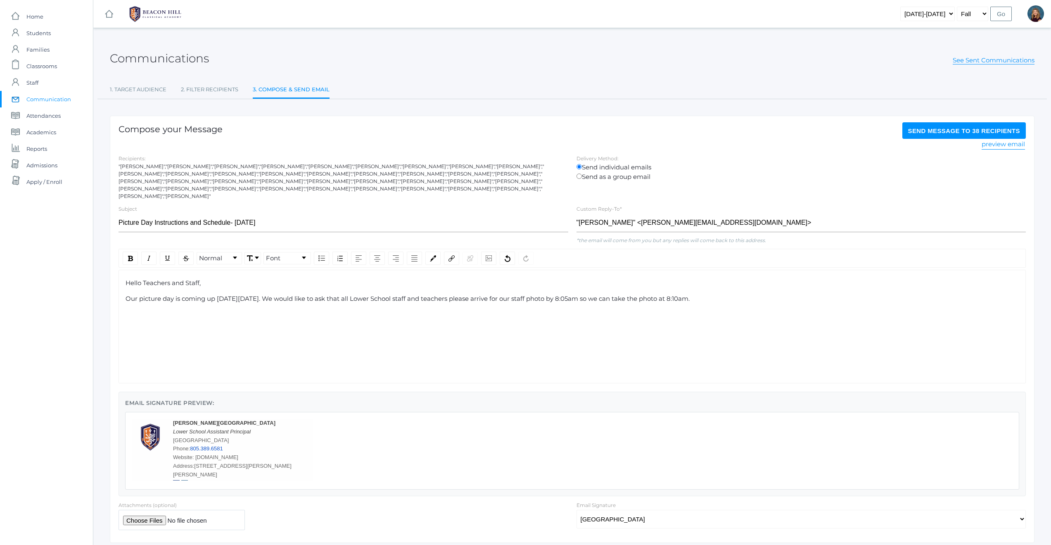
drag, startPoint x: 731, startPoint y: 292, endPoint x: 709, endPoint y: 291, distance: 22.3
click at [690, 295] on span "Our picture day is coming up on Wednesday, October 15. We would like to ask tha…" at bounding box center [408, 299] width 564 height 8
click at [131, 256] on img "rdw-inline-control" at bounding box center [130, 258] width 5 height 5
click at [761, 294] on div "Our picture day is coming up on Wednesday, October 15. We would like to ask tha…" at bounding box center [573, 299] width 894 height 10
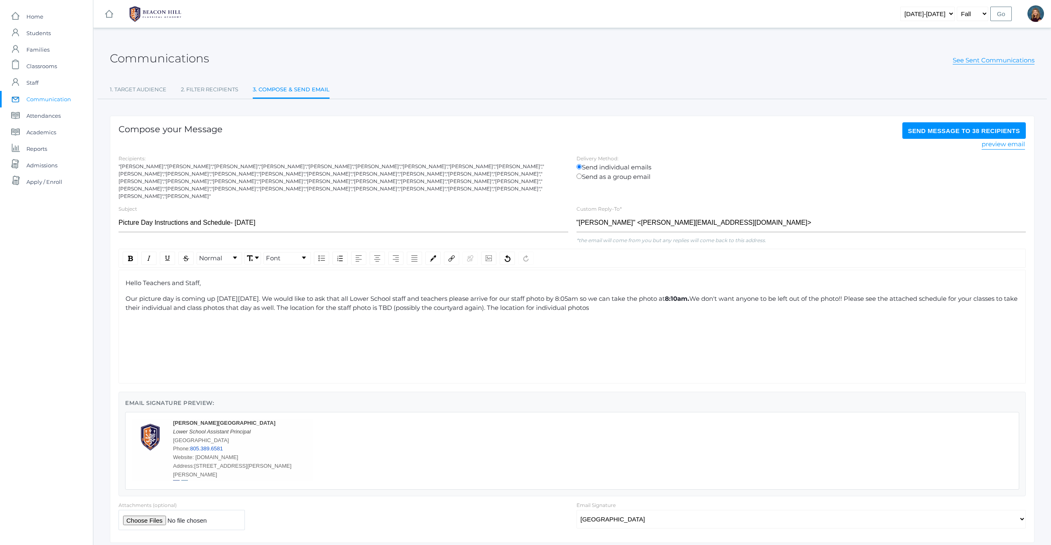
click at [890, 295] on span "We don't want anyone to be left out of the photo!! Please see the attached sche…" at bounding box center [573, 303] width 894 height 17
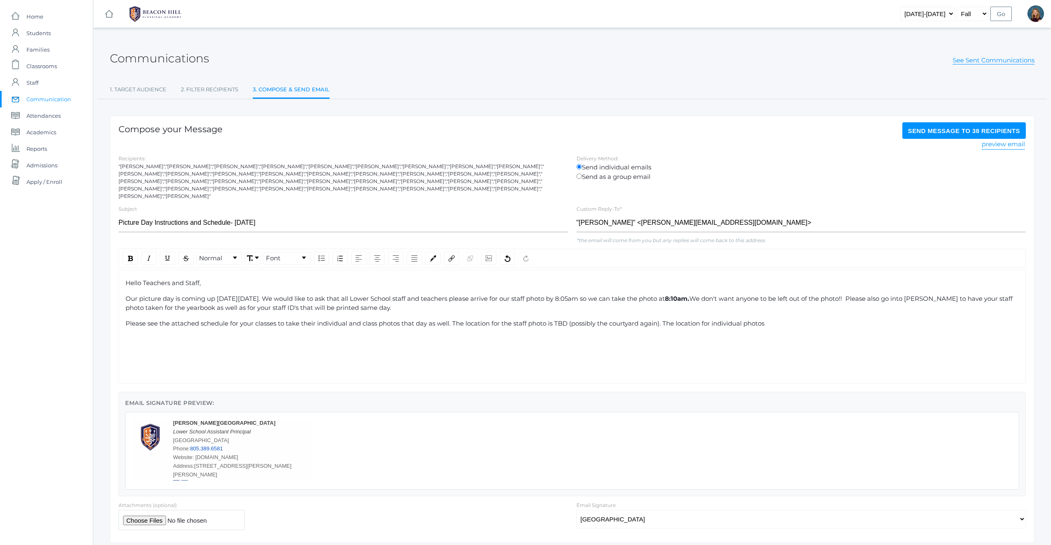
click at [276, 319] on span "Please see the attached schedule for your classes to take their individual and …" at bounding box center [445, 323] width 639 height 8
click at [374, 319] on span "Please see the attached schedule for your class to take their individual and cl…" at bounding box center [442, 323] width 632 height 8
click at [383, 319] on span "Please see the attached schedule for your class and student photos that day as …" at bounding box center [411, 323] width 571 height 8
drag, startPoint x: 547, startPoint y: 316, endPoint x: 339, endPoint y: 316, distance: 208.2
click at [339, 319] on span "Please see the attached schedule for your class and student photos. The locatio…" at bounding box center [386, 323] width 521 height 8
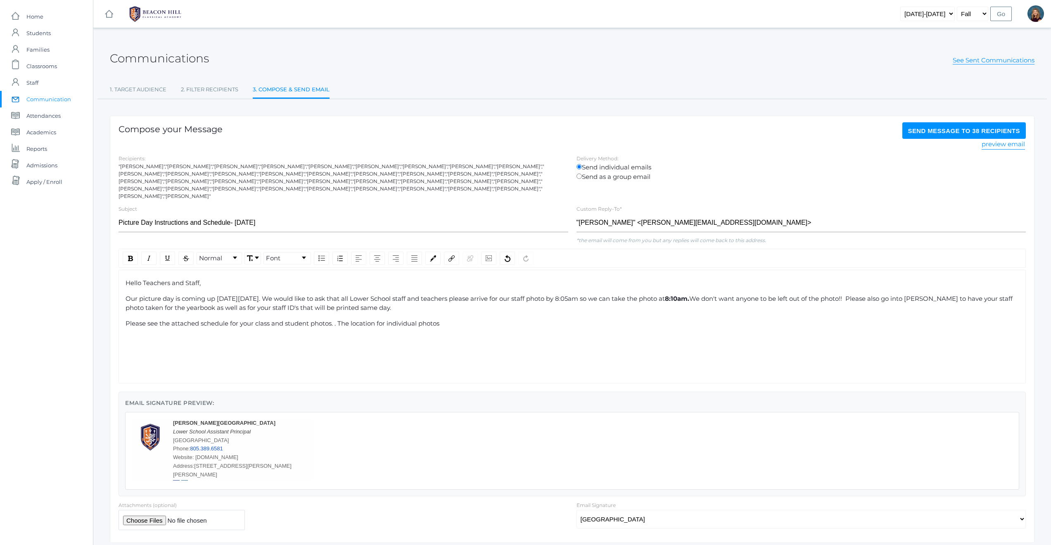
click at [340, 319] on span "Please see the attached schedule for your class and student photos. . The locat…" at bounding box center [283, 323] width 314 height 8
drag, startPoint x: 446, startPoint y: 314, endPoint x: 337, endPoint y: 313, distance: 108.6
click at [337, 319] on div "Please see the attached schedule for your class and student photos. The locatio…" at bounding box center [573, 324] width 894 height 10
click at [941, 131] on span "Send Message to 38 recipients" at bounding box center [964, 130] width 112 height 7
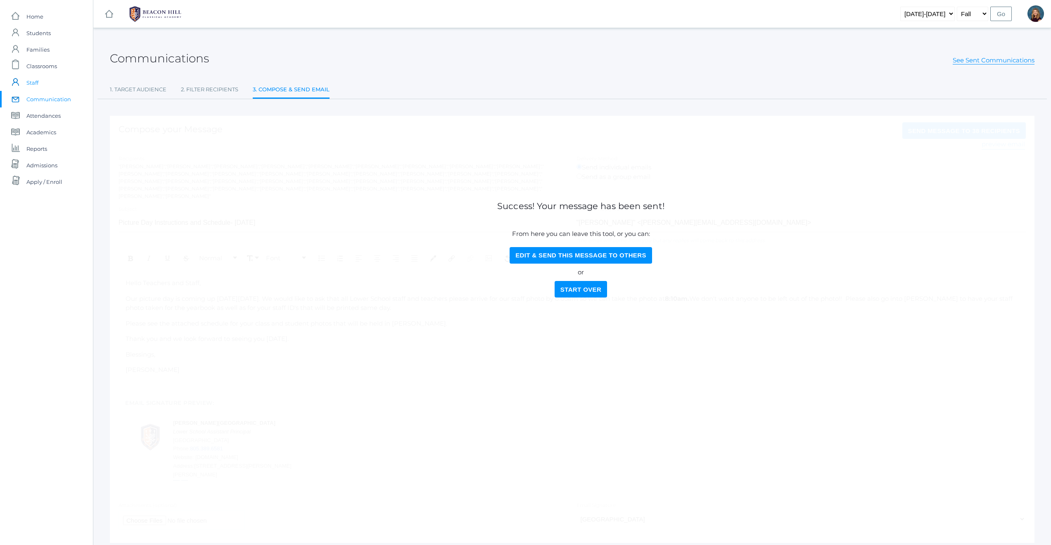
click at [33, 81] on span "Staff" at bounding box center [32, 82] width 12 height 17
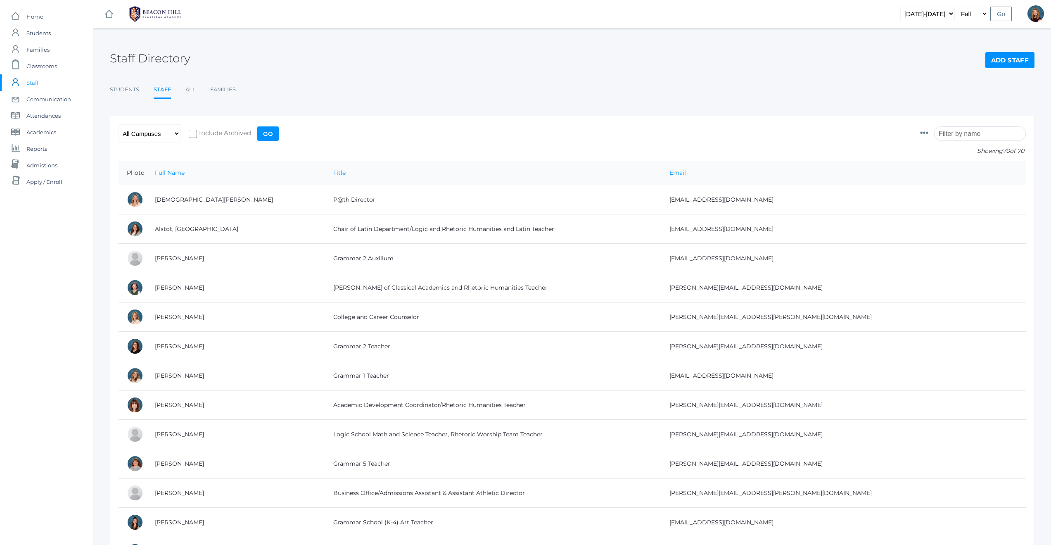
click at [967, 134] on input "search" at bounding box center [980, 133] width 92 height 14
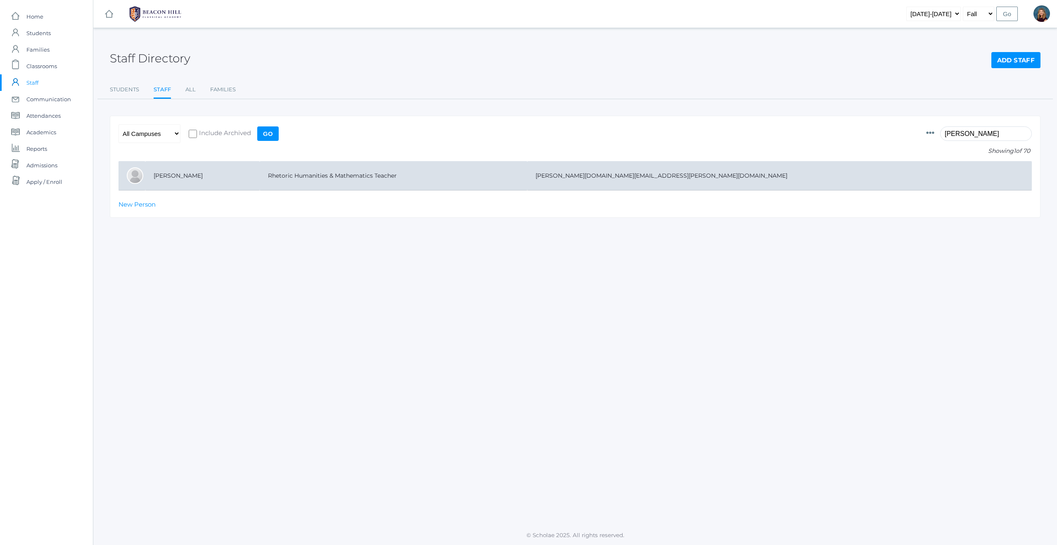
type input "jere"
click at [187, 177] on td "[PERSON_NAME]" at bounding box center [202, 175] width 114 height 29
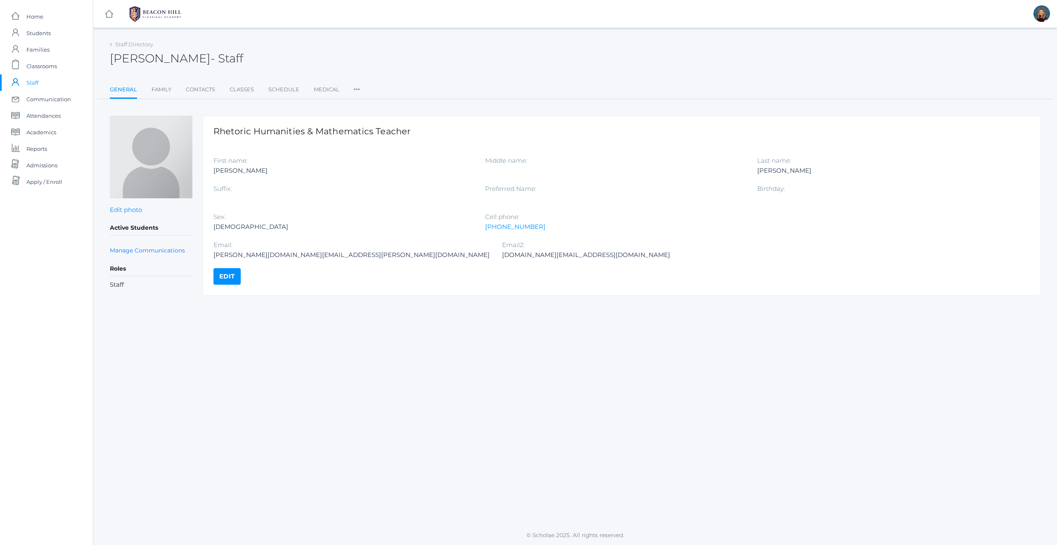
click at [229, 273] on link "Edit" at bounding box center [227, 276] width 27 height 17
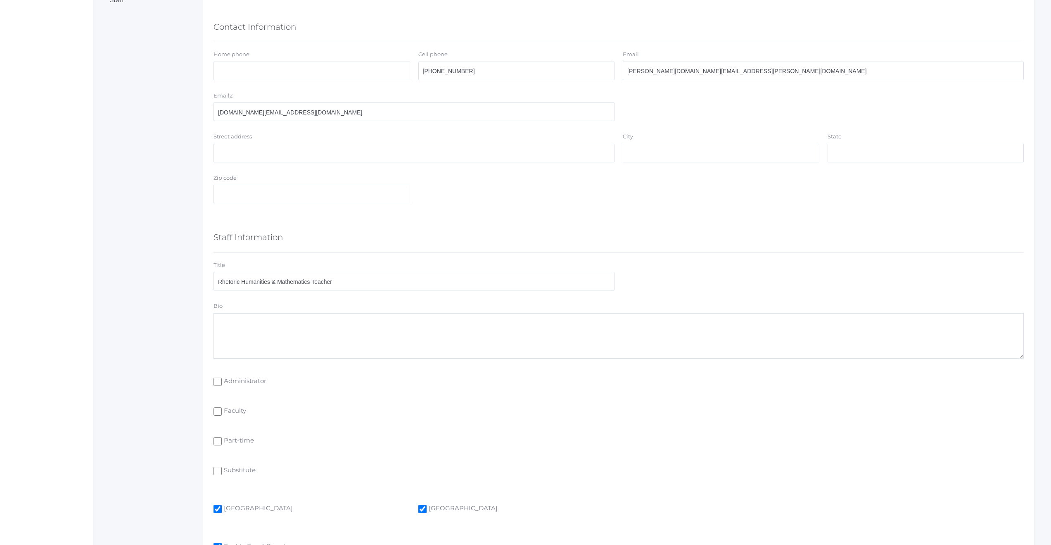
scroll to position [393, 0]
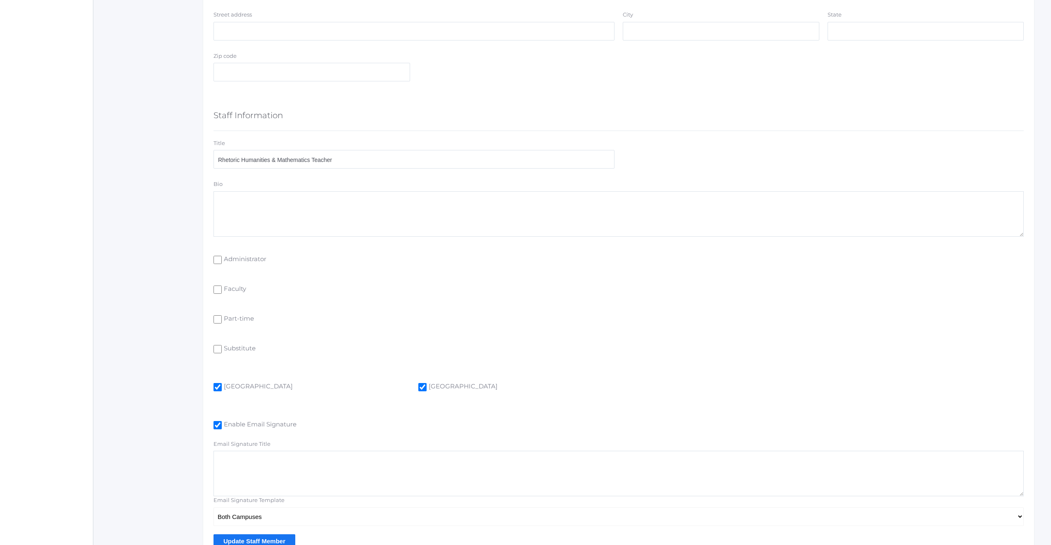
click at [220, 388] on input "Is Lower Campus" at bounding box center [218, 387] width 8 height 8
checkbox input "false"
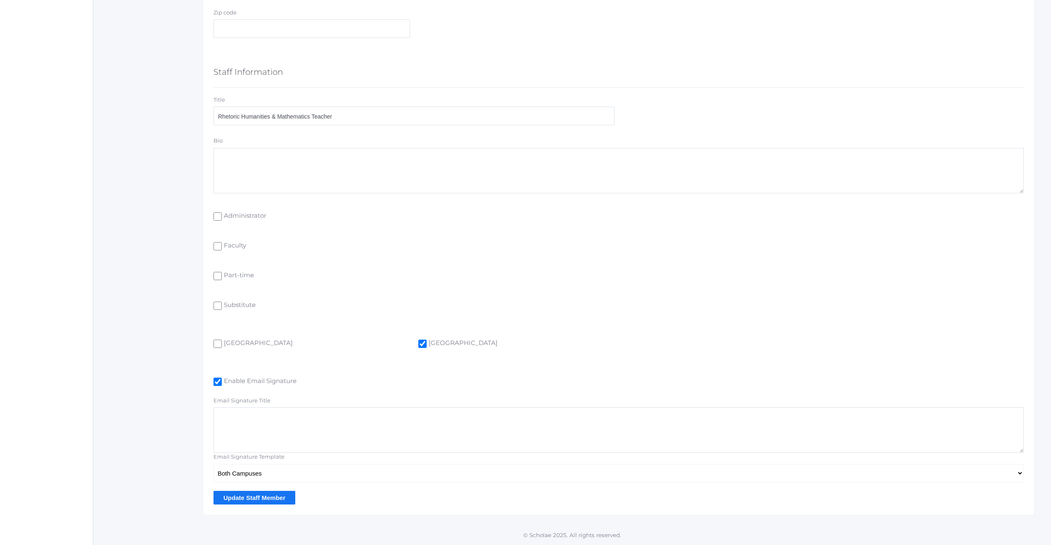
click at [249, 498] on input "Update Staff Member" at bounding box center [255, 498] width 82 height 14
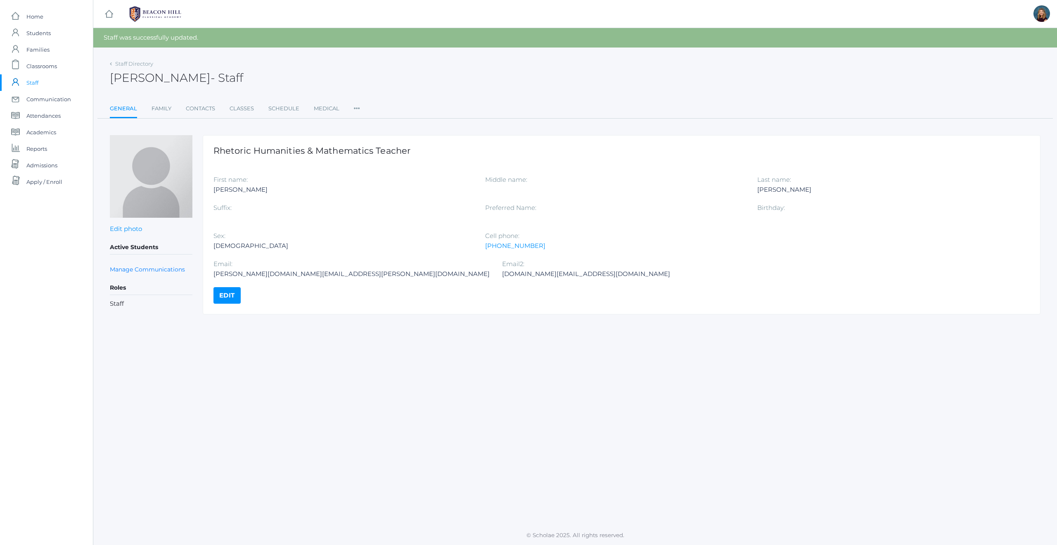
click at [34, 83] on span "Staff" at bounding box center [32, 82] width 12 height 17
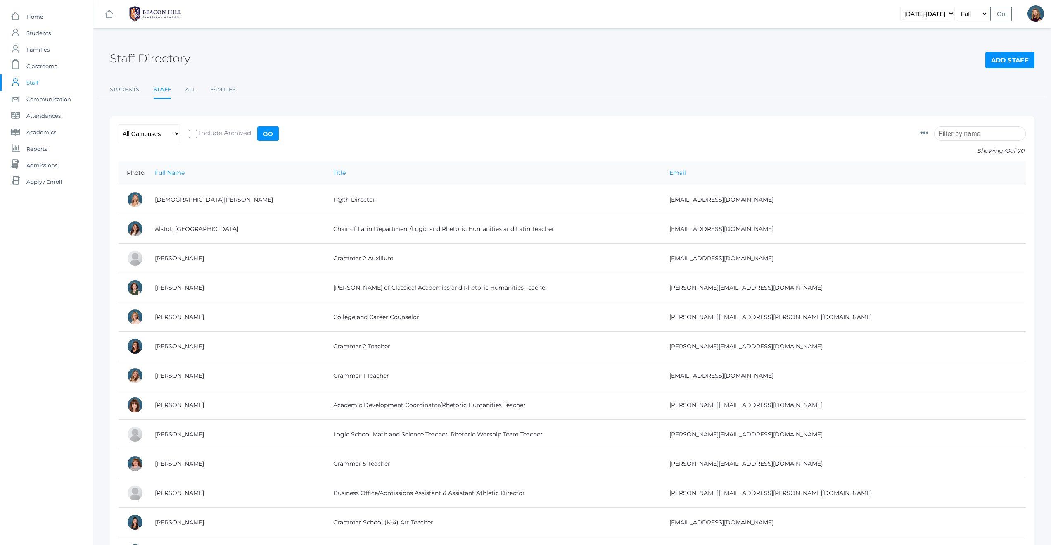
click at [991, 135] on input "search" at bounding box center [980, 133] width 92 height 14
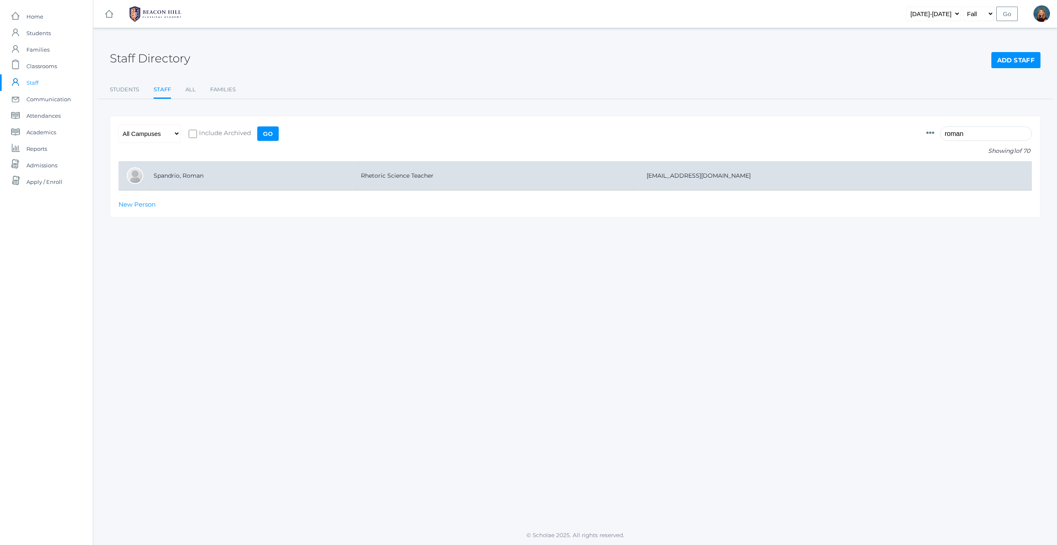
type input "roman"
click at [178, 175] on td "Spandrio, Roman" at bounding box center [248, 175] width 207 height 29
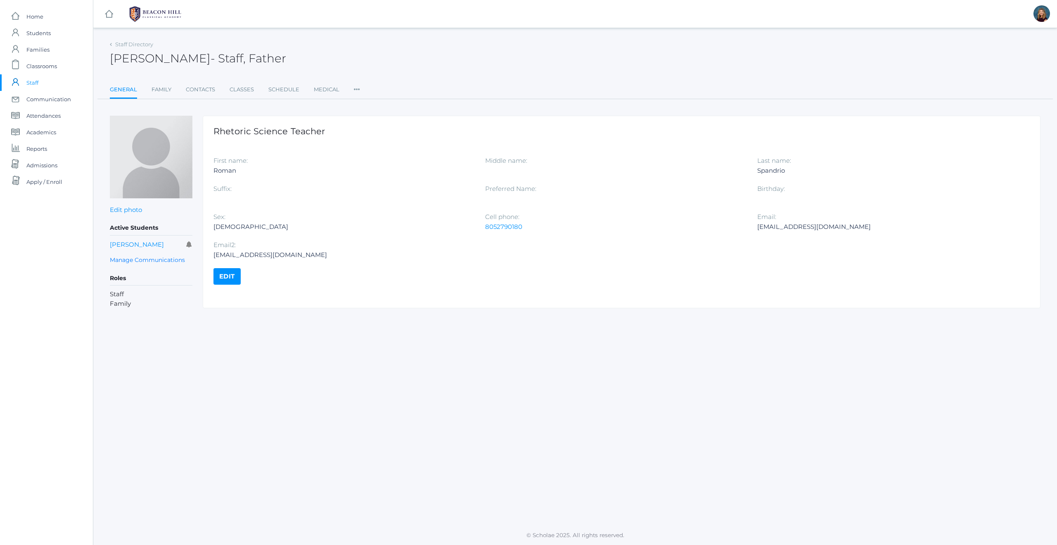
click at [227, 278] on link "Edit" at bounding box center [227, 276] width 27 height 17
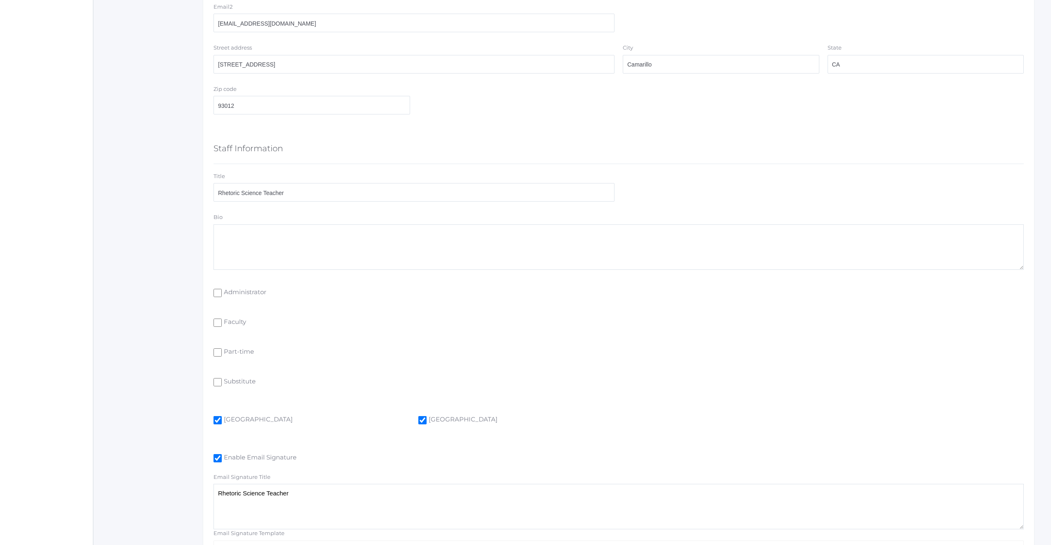
scroll to position [394, 0]
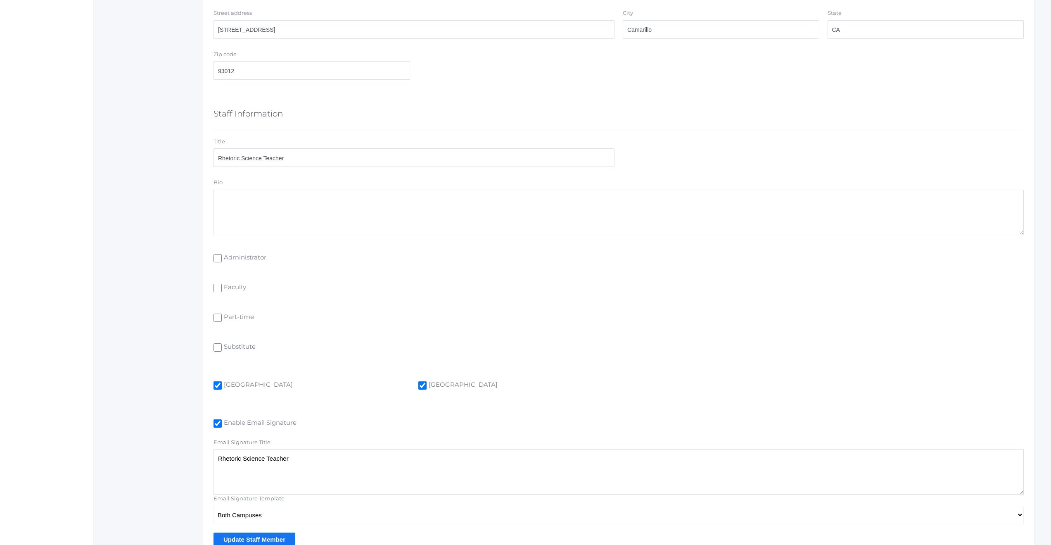
click at [216, 385] on input "Is Lower Campus" at bounding box center [218, 385] width 8 height 8
checkbox input "false"
click at [271, 539] on input "Update Staff Member" at bounding box center [255, 539] width 82 height 14
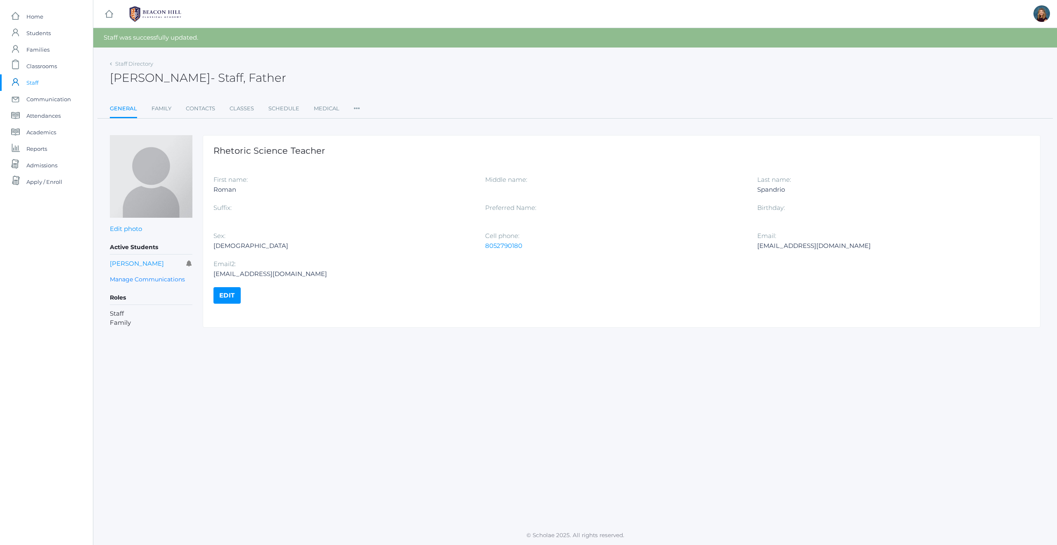
click at [33, 81] on span "Staff" at bounding box center [32, 82] width 12 height 17
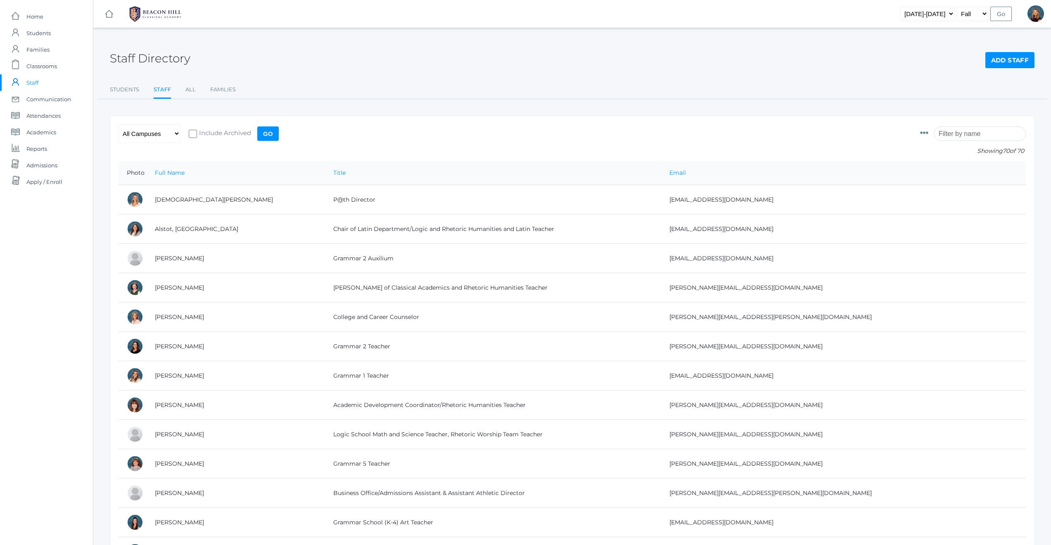
click at [962, 129] on input "search" at bounding box center [980, 133] width 92 height 14
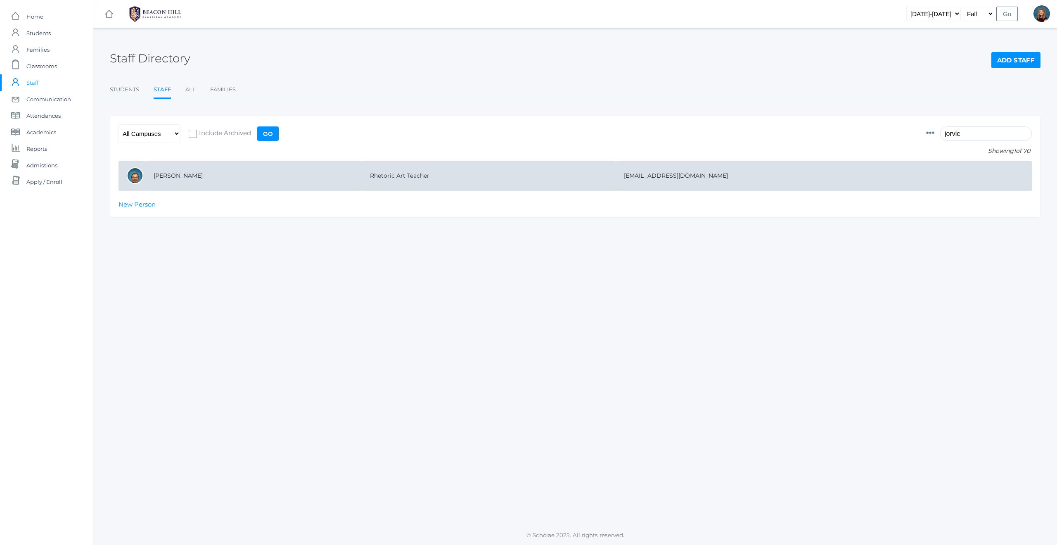
type input "jorvic"
click at [172, 178] on td "Salazar, Jorvic" at bounding box center [253, 175] width 216 height 29
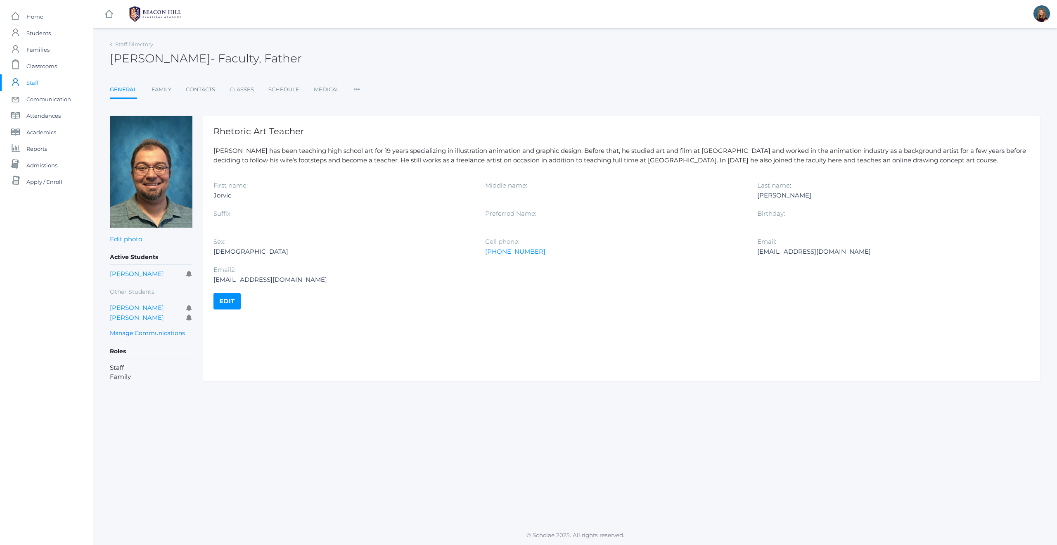
click at [223, 304] on link "Edit" at bounding box center [227, 301] width 27 height 17
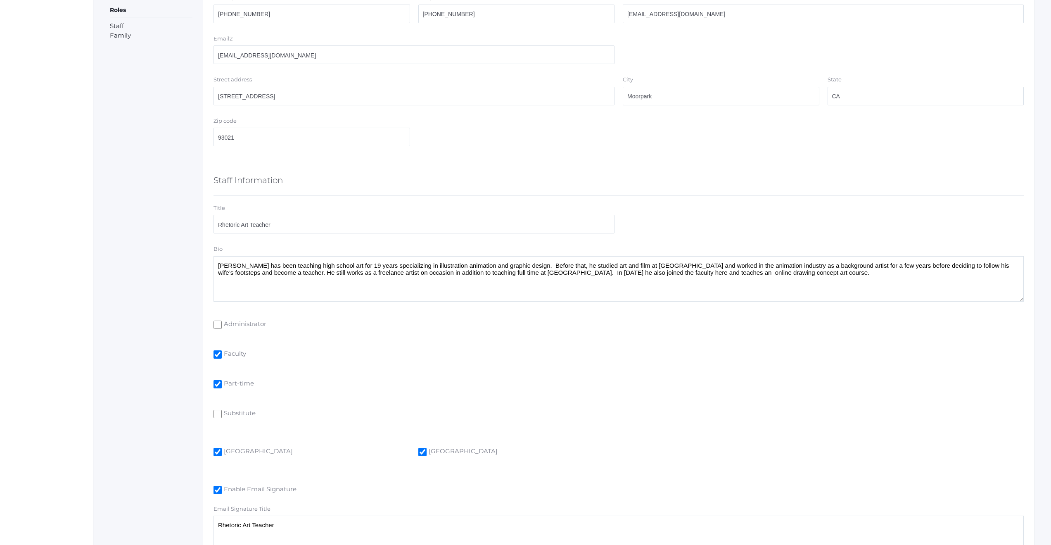
scroll to position [337, 0]
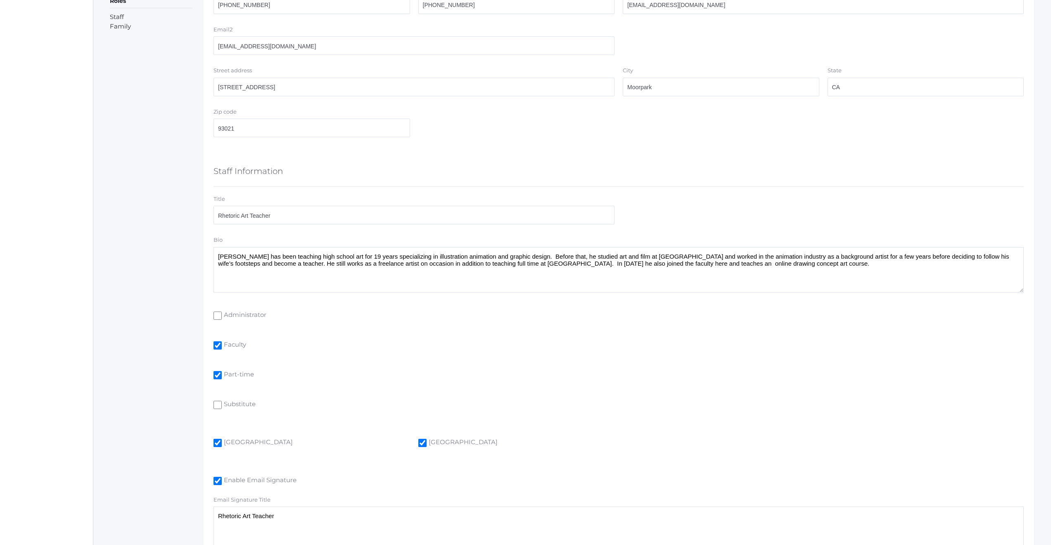
click at [219, 440] on input "[GEOGRAPHIC_DATA]" at bounding box center [218, 443] width 8 height 8
checkbox input "false"
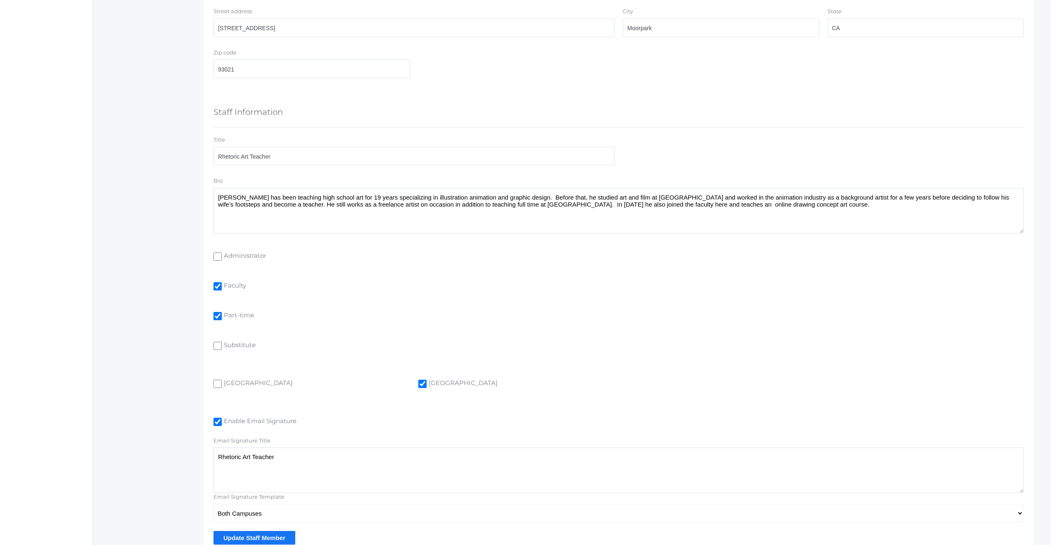
scroll to position [436, 0]
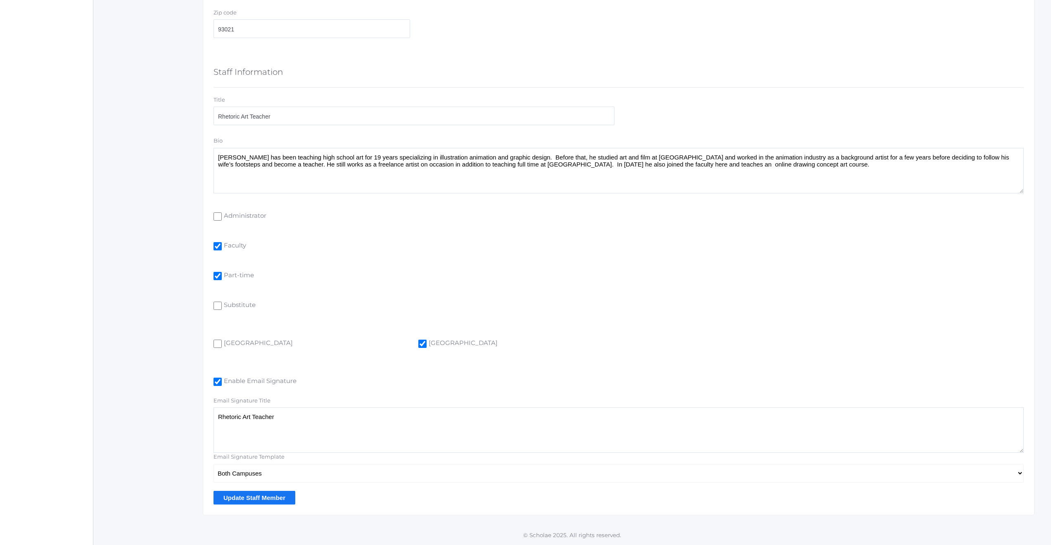
click at [252, 501] on input "Update Staff Member" at bounding box center [255, 498] width 82 height 14
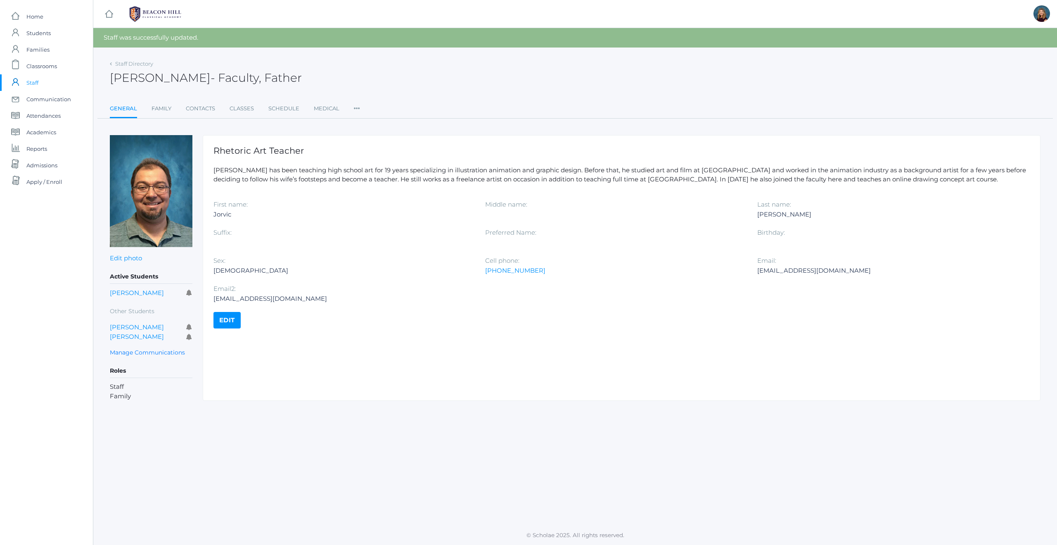
click at [31, 83] on span "Staff" at bounding box center [32, 82] width 12 height 17
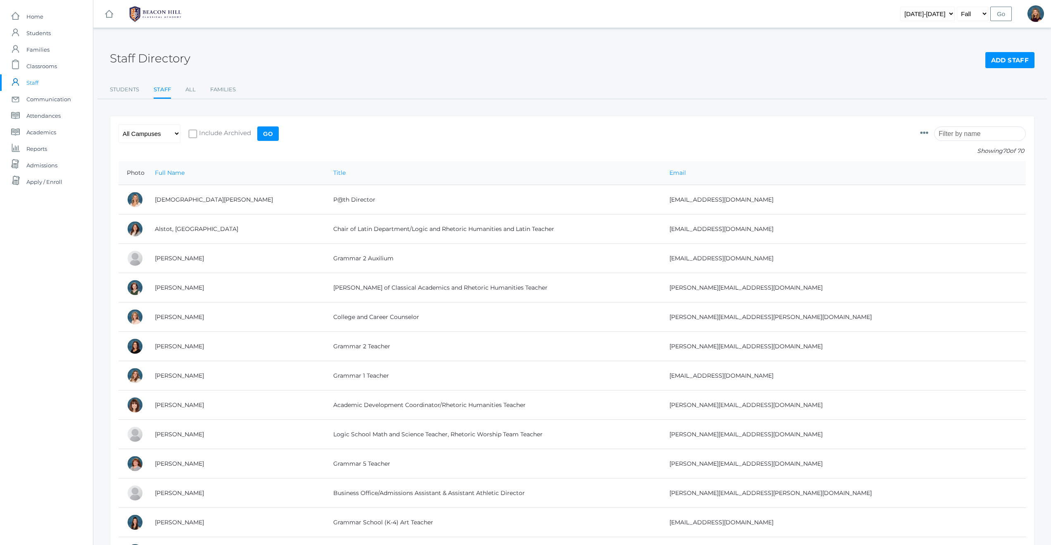
click at [960, 133] on input "search" at bounding box center [980, 133] width 92 height 14
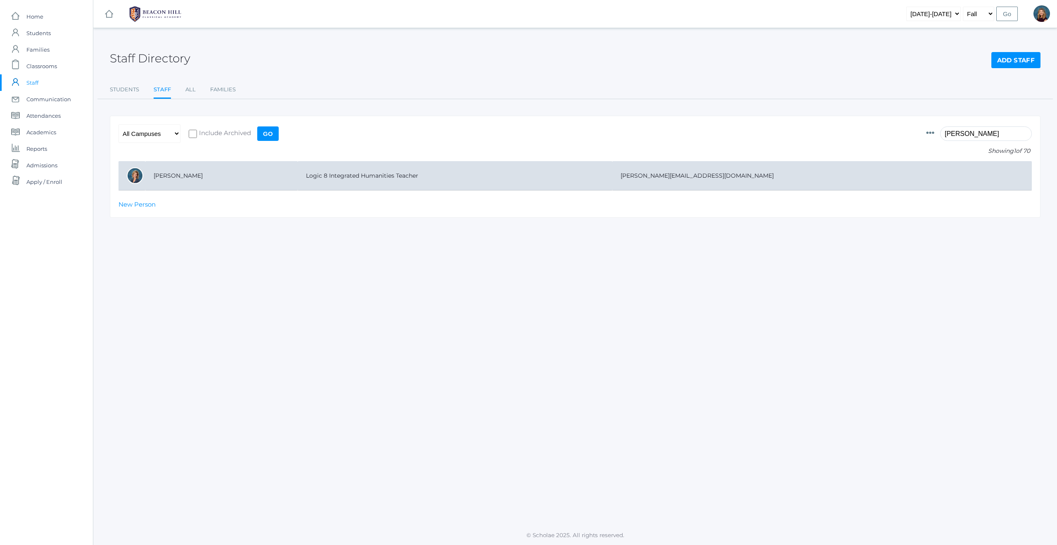
type input "[PERSON_NAME]"
click at [193, 179] on td "[PERSON_NAME]" at bounding box center [221, 175] width 152 height 29
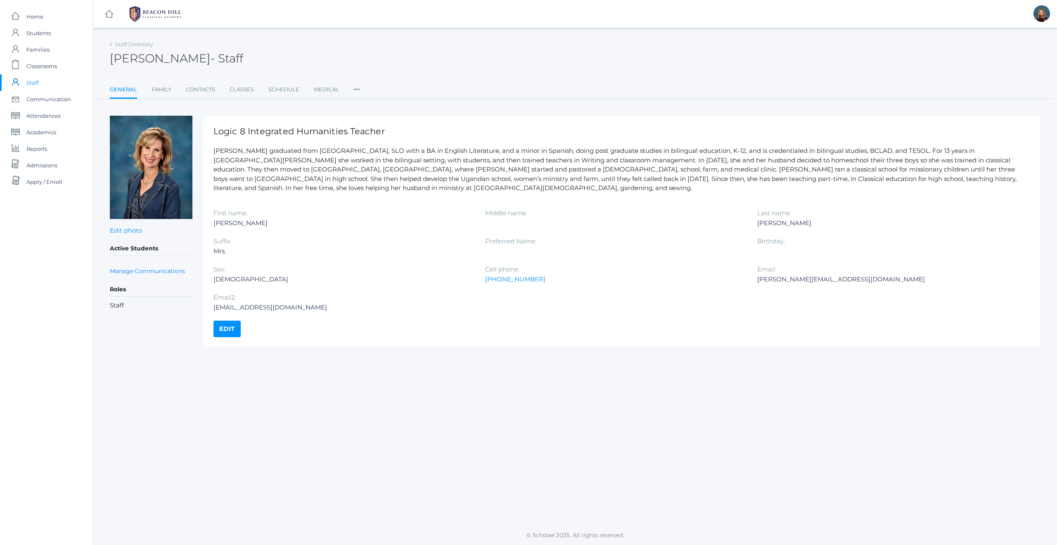
click at [226, 322] on link "Edit" at bounding box center [227, 329] width 27 height 17
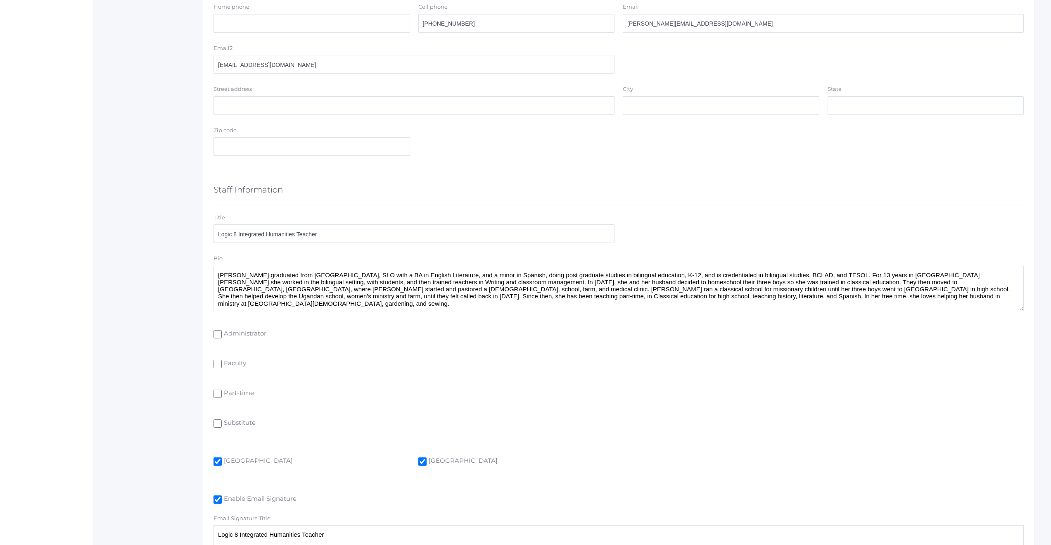
scroll to position [353, 0]
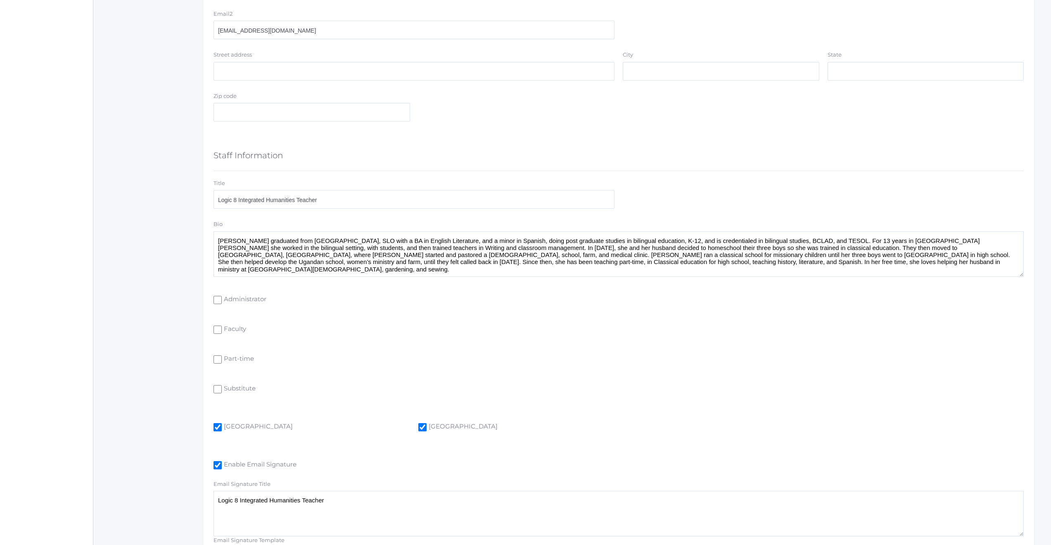
click at [217, 425] on input "[GEOGRAPHIC_DATA]" at bounding box center [218, 427] width 8 height 8
checkbox input "false"
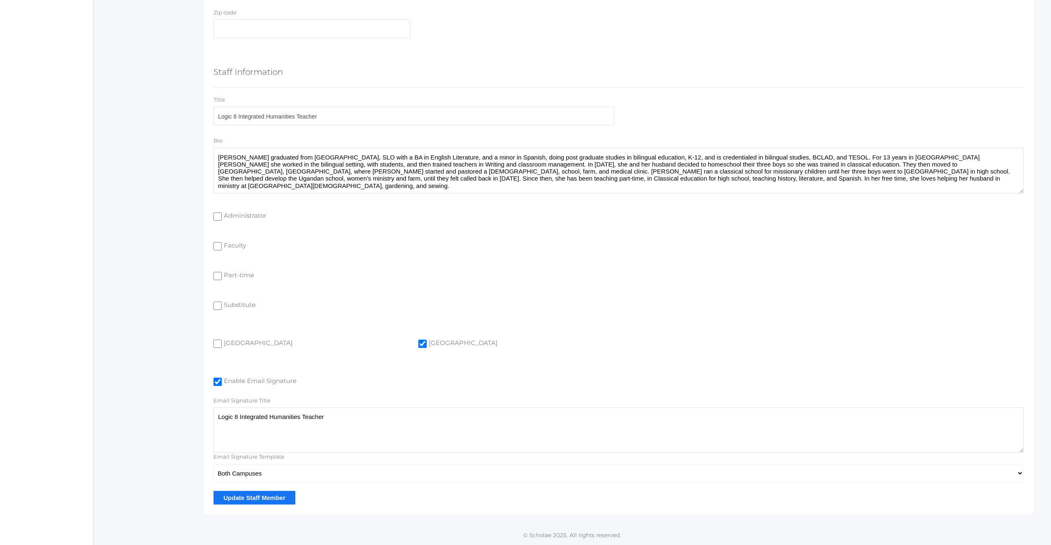
click at [237, 502] on input "Update Staff Member" at bounding box center [255, 498] width 82 height 14
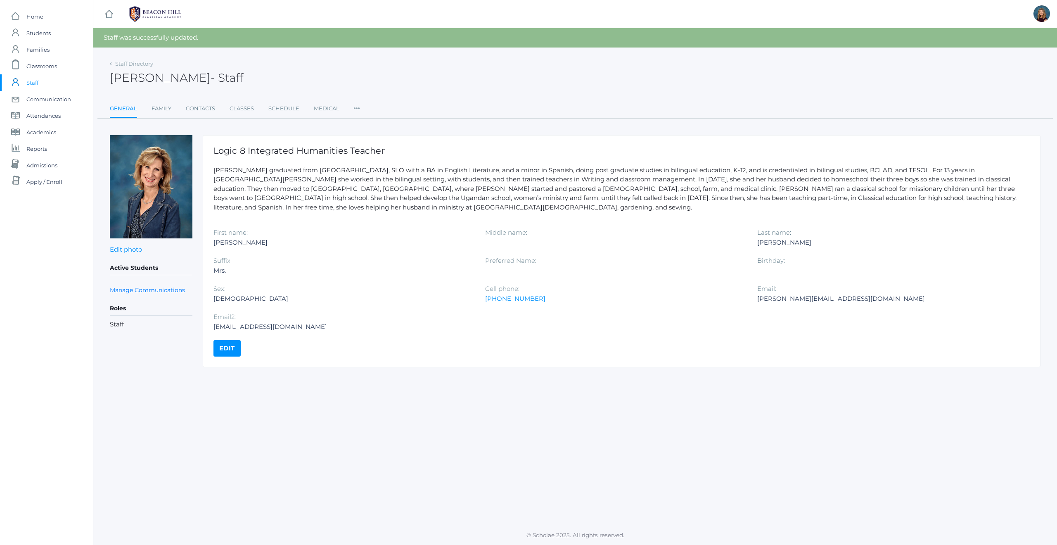
click at [29, 82] on span "Staff" at bounding box center [32, 82] width 12 height 17
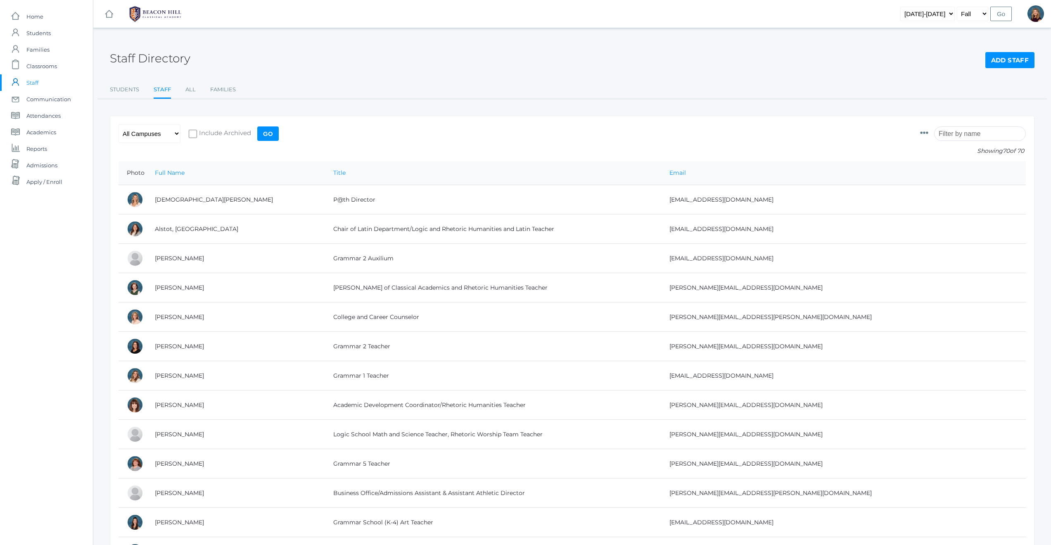
click at [956, 133] on input "search" at bounding box center [980, 133] width 92 height 14
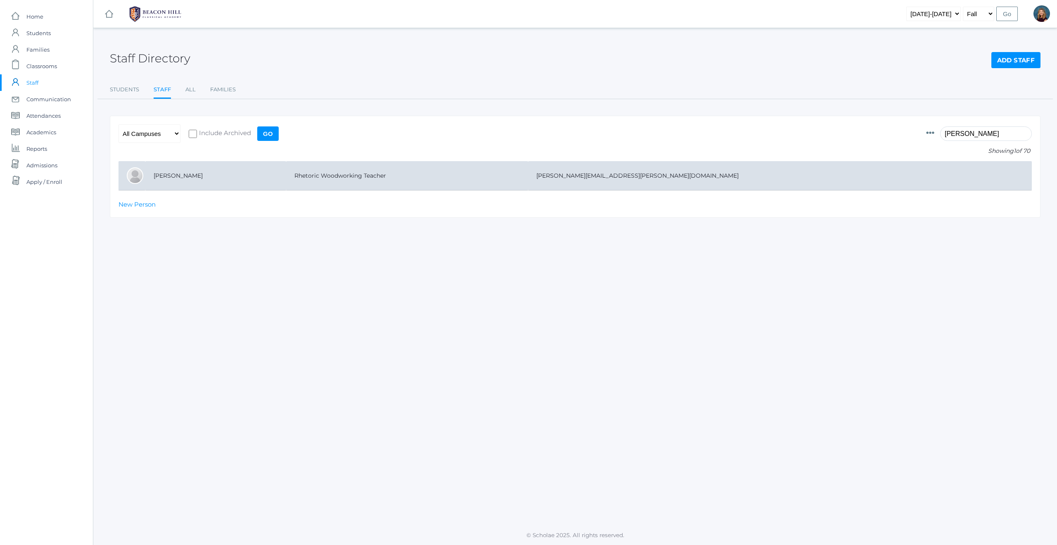
type input "craig"
click at [181, 177] on td "Linquist, Craig" at bounding box center [215, 175] width 141 height 29
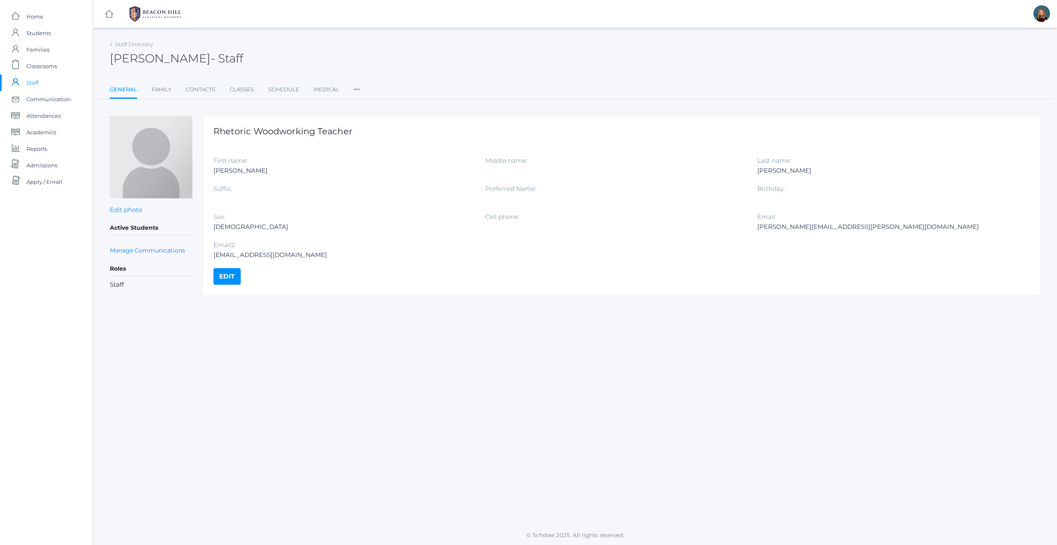
click at [223, 279] on link "Edit" at bounding box center [227, 276] width 27 height 17
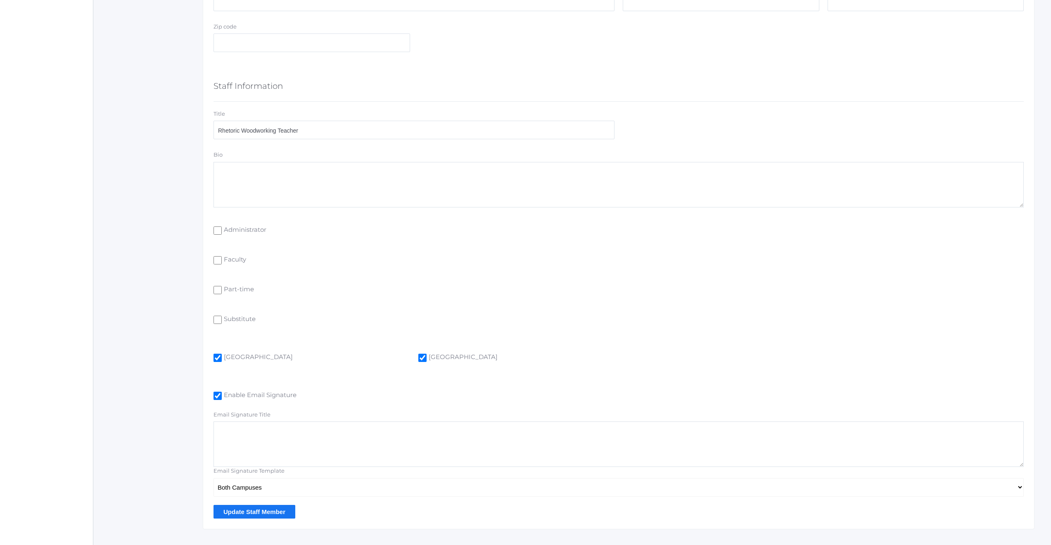
scroll to position [436, 0]
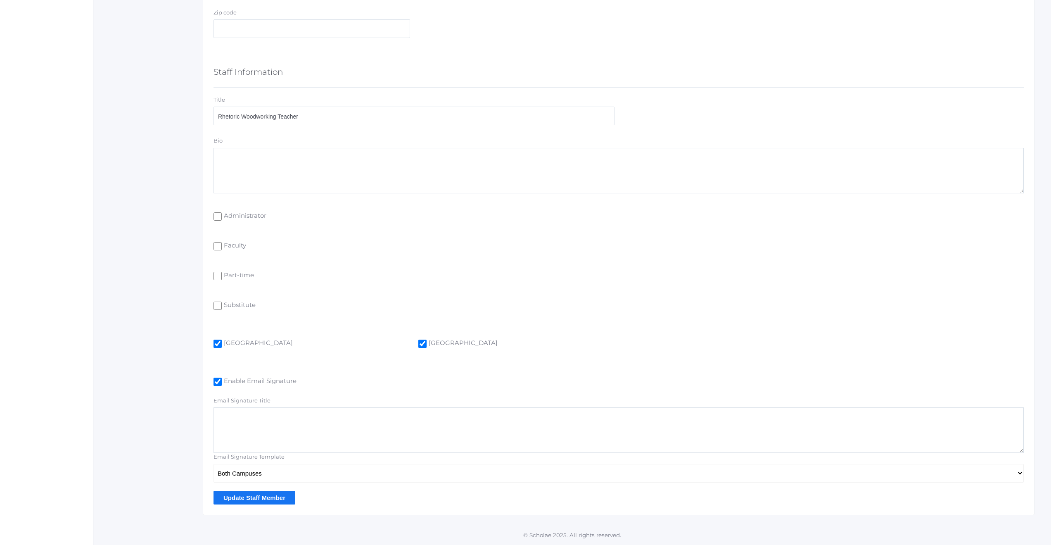
click at [218, 342] on input "Is Lower Campus" at bounding box center [218, 344] width 8 height 8
checkbox input "false"
click at [259, 496] on input "Update Staff Member" at bounding box center [255, 498] width 82 height 14
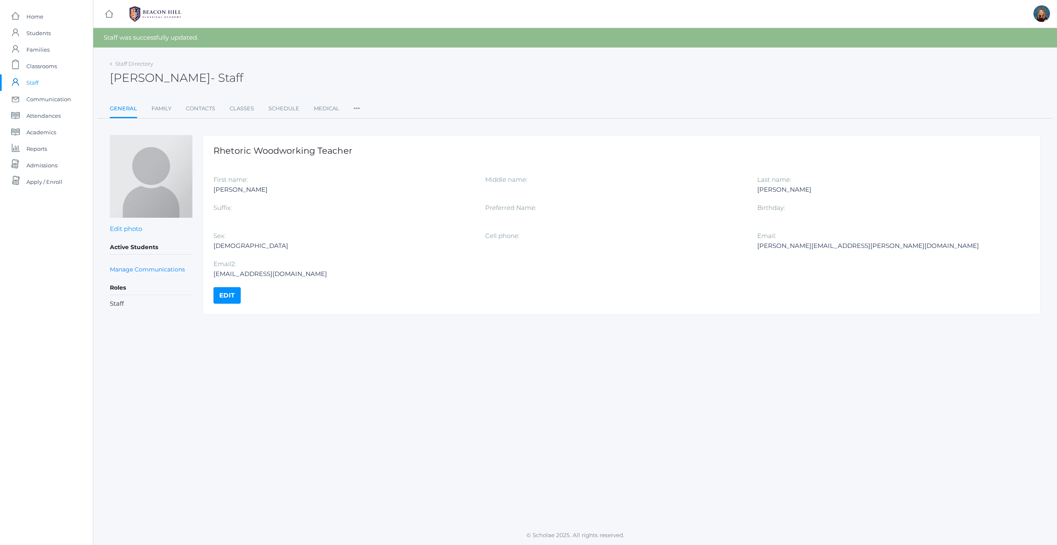
click at [31, 84] on span "Staff" at bounding box center [32, 82] width 12 height 17
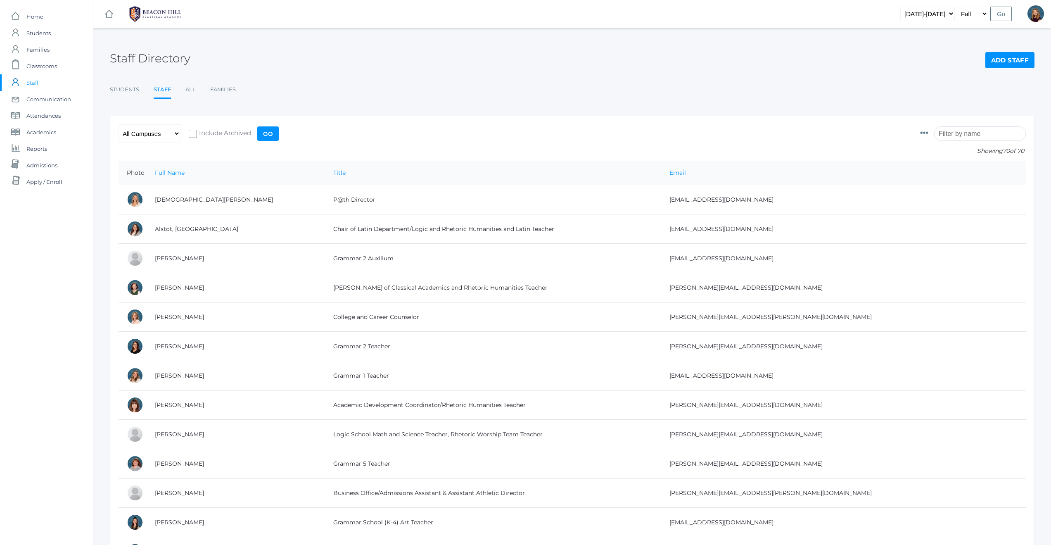
click at [955, 136] on input "search" at bounding box center [980, 133] width 92 height 14
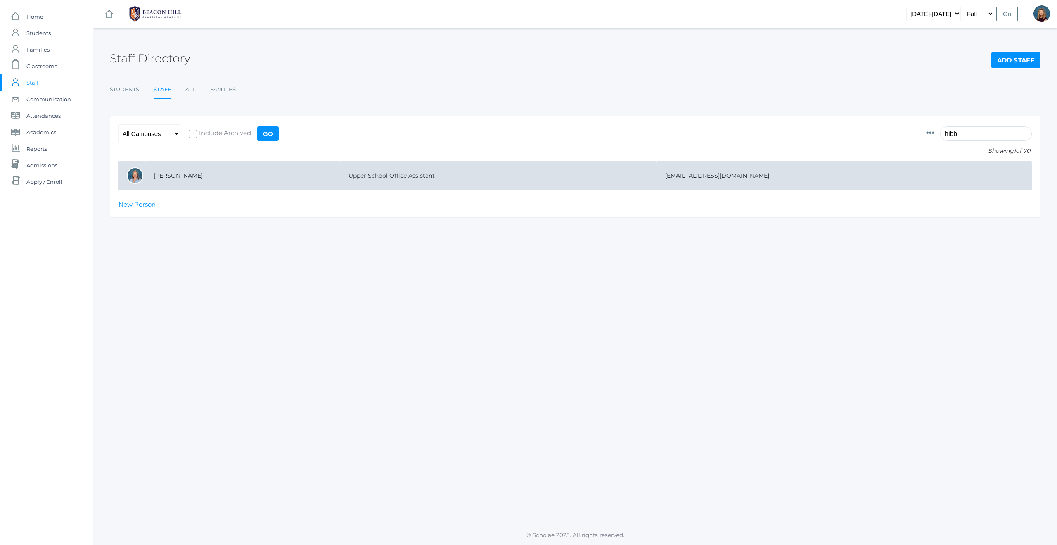
type input "hibb"
click at [200, 175] on td "[PERSON_NAME]" at bounding box center [242, 175] width 195 height 29
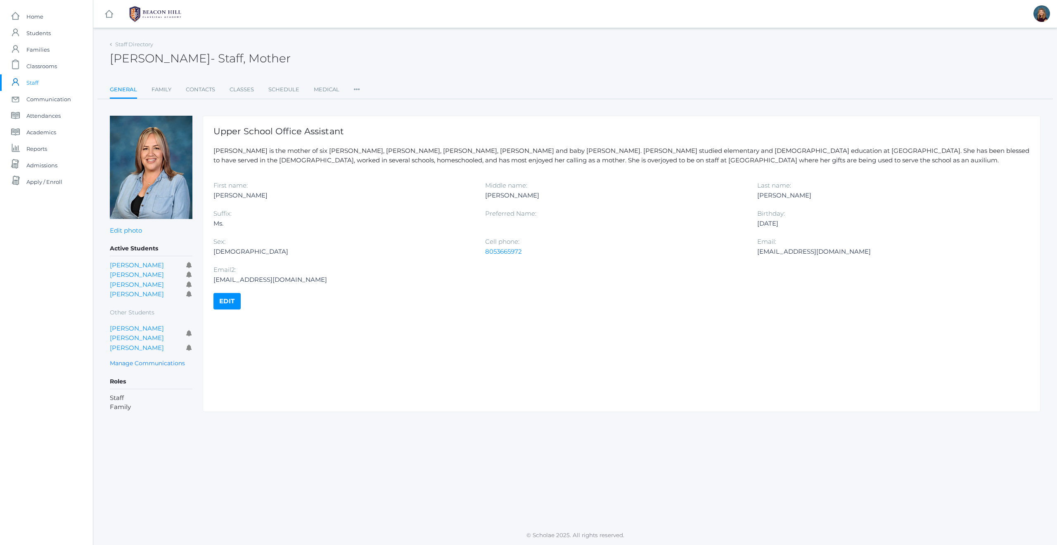
click at [226, 306] on link "Edit" at bounding box center [227, 301] width 27 height 17
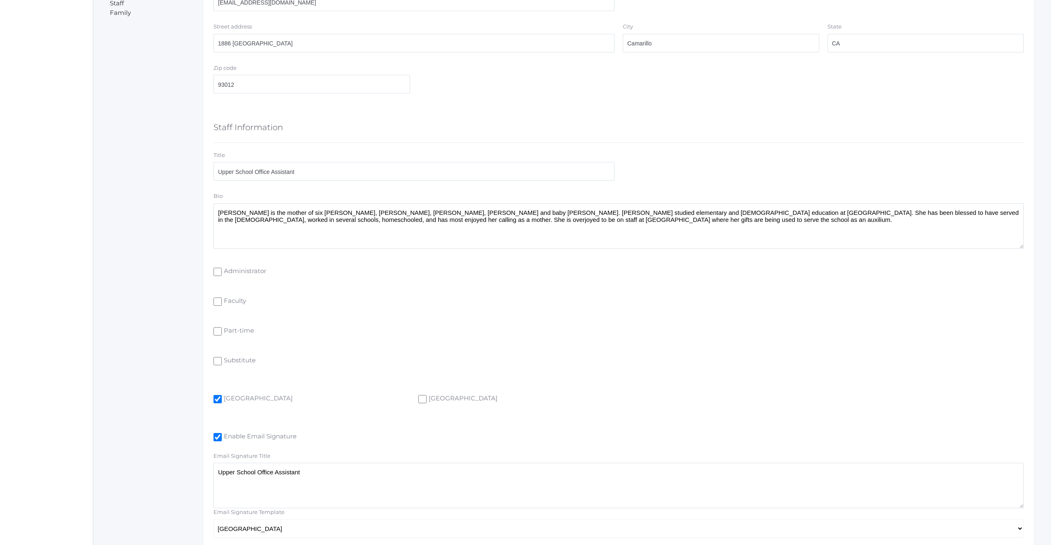
scroll to position [436, 0]
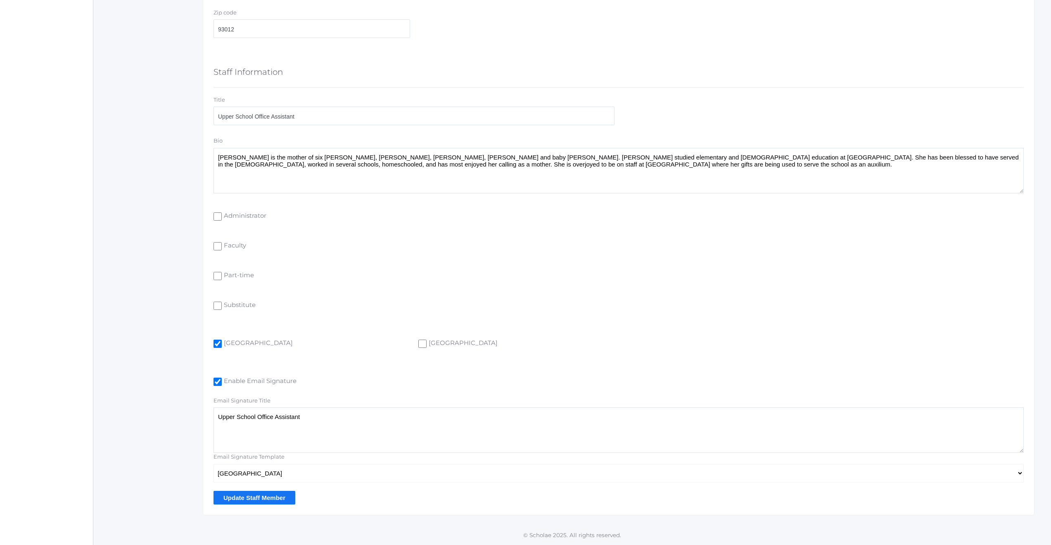
click at [217, 344] on input "[GEOGRAPHIC_DATA]" at bounding box center [218, 344] width 8 height 8
checkbox input "false"
click at [246, 496] on input "Update Staff Member" at bounding box center [255, 498] width 82 height 14
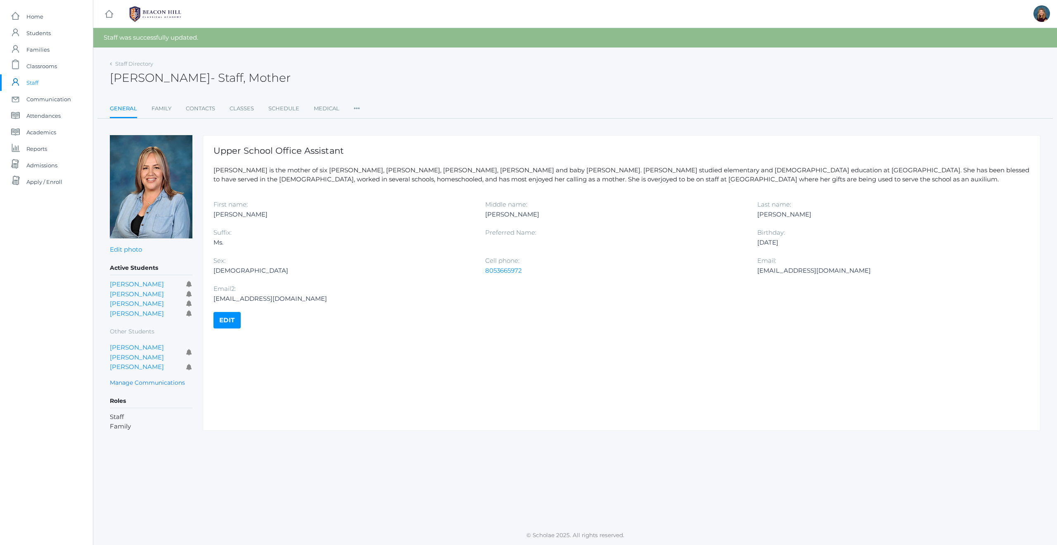
click at [34, 81] on span "Staff" at bounding box center [32, 82] width 12 height 17
